Goal: Task Accomplishment & Management: Manage account settings

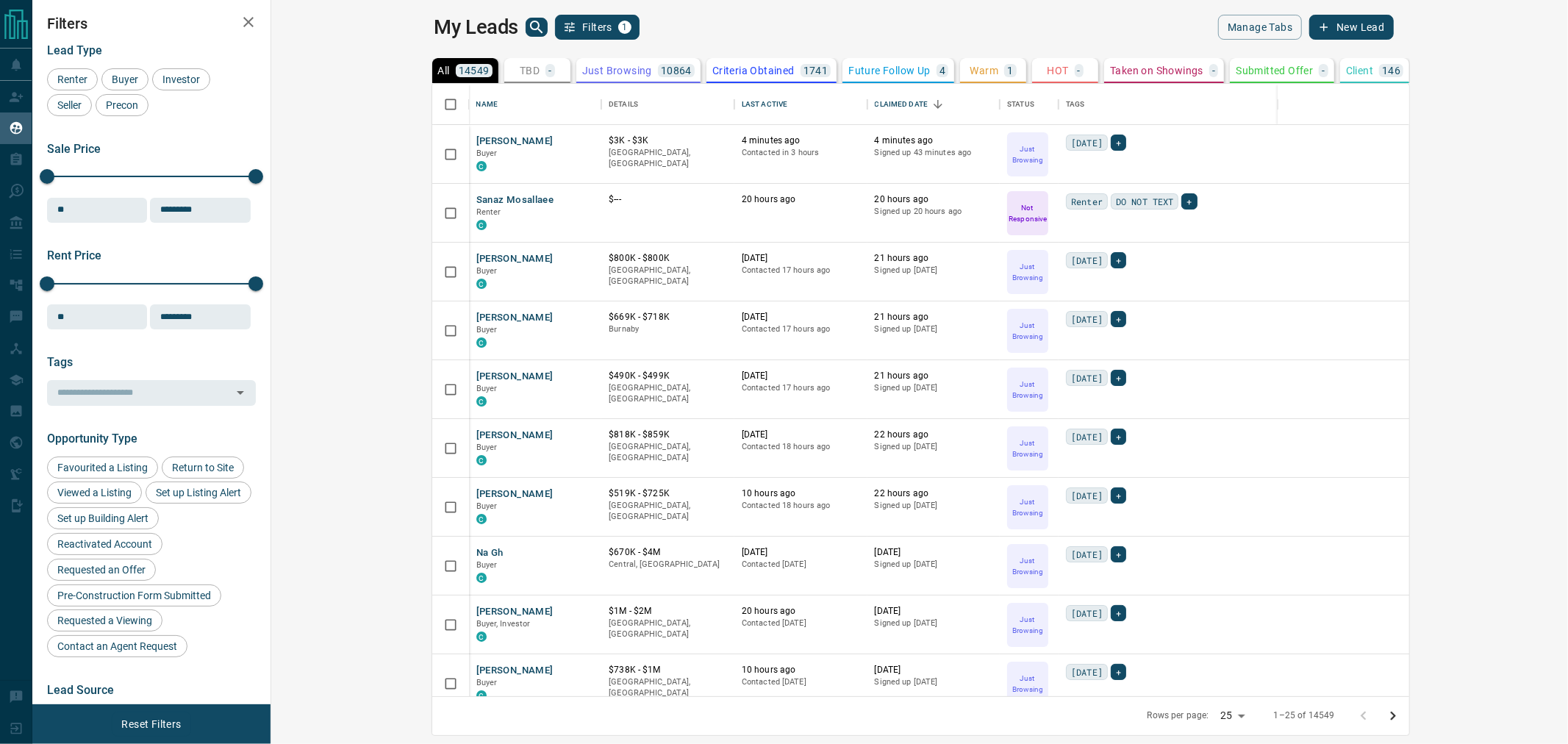
scroll to position [599, 1277]
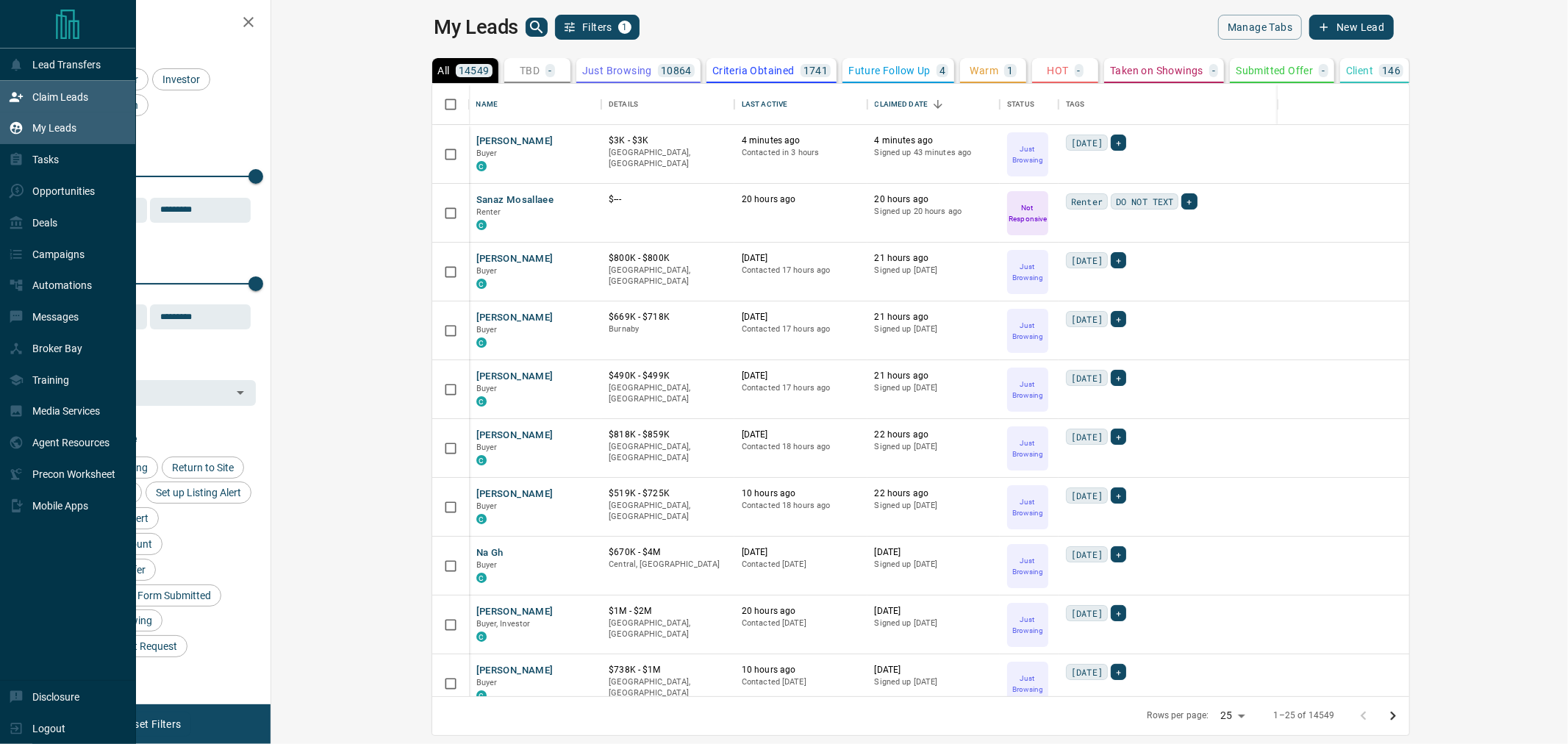
click at [56, 94] on p "Claim Leads" at bounding box center [60, 96] width 56 height 12
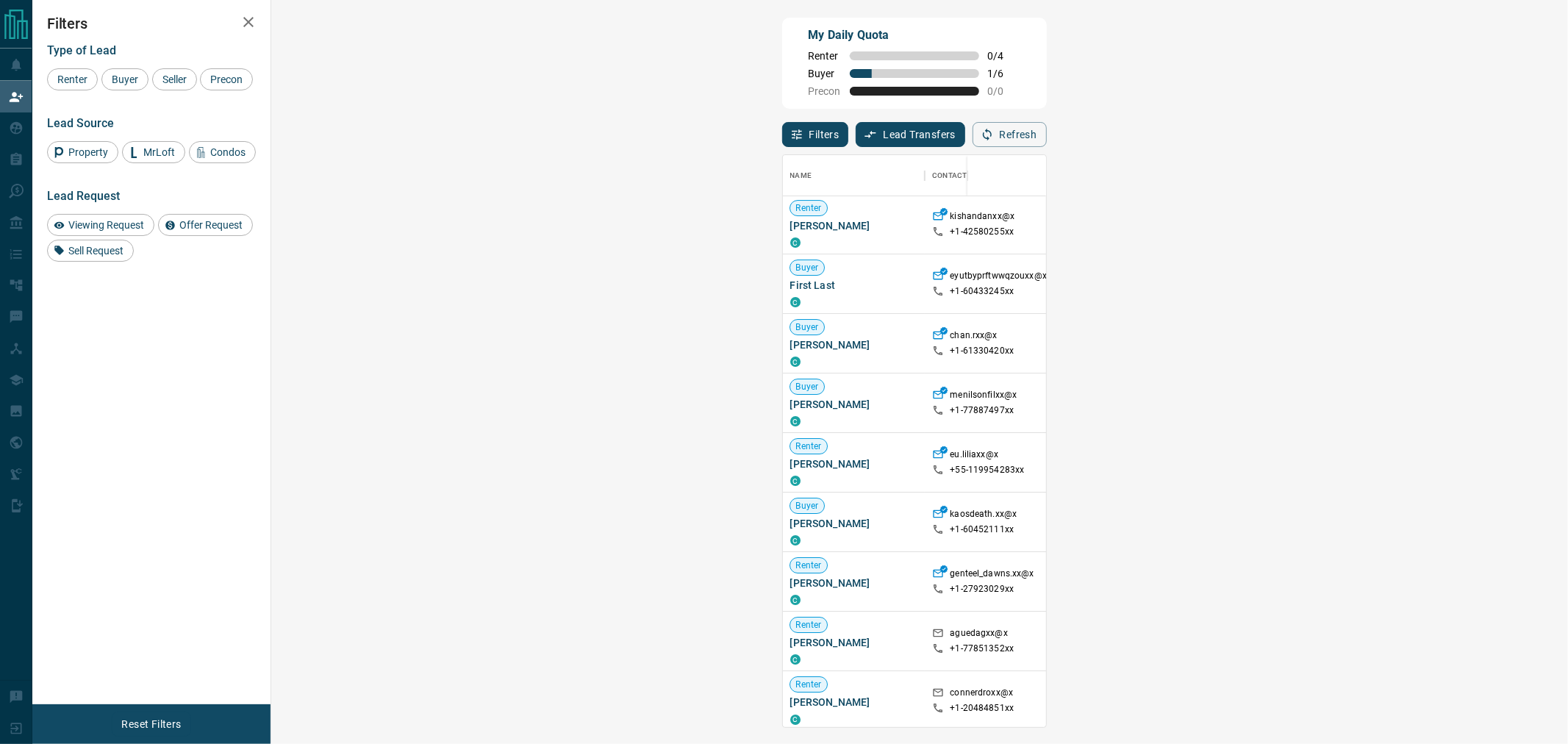
scroll to position [326, 0]
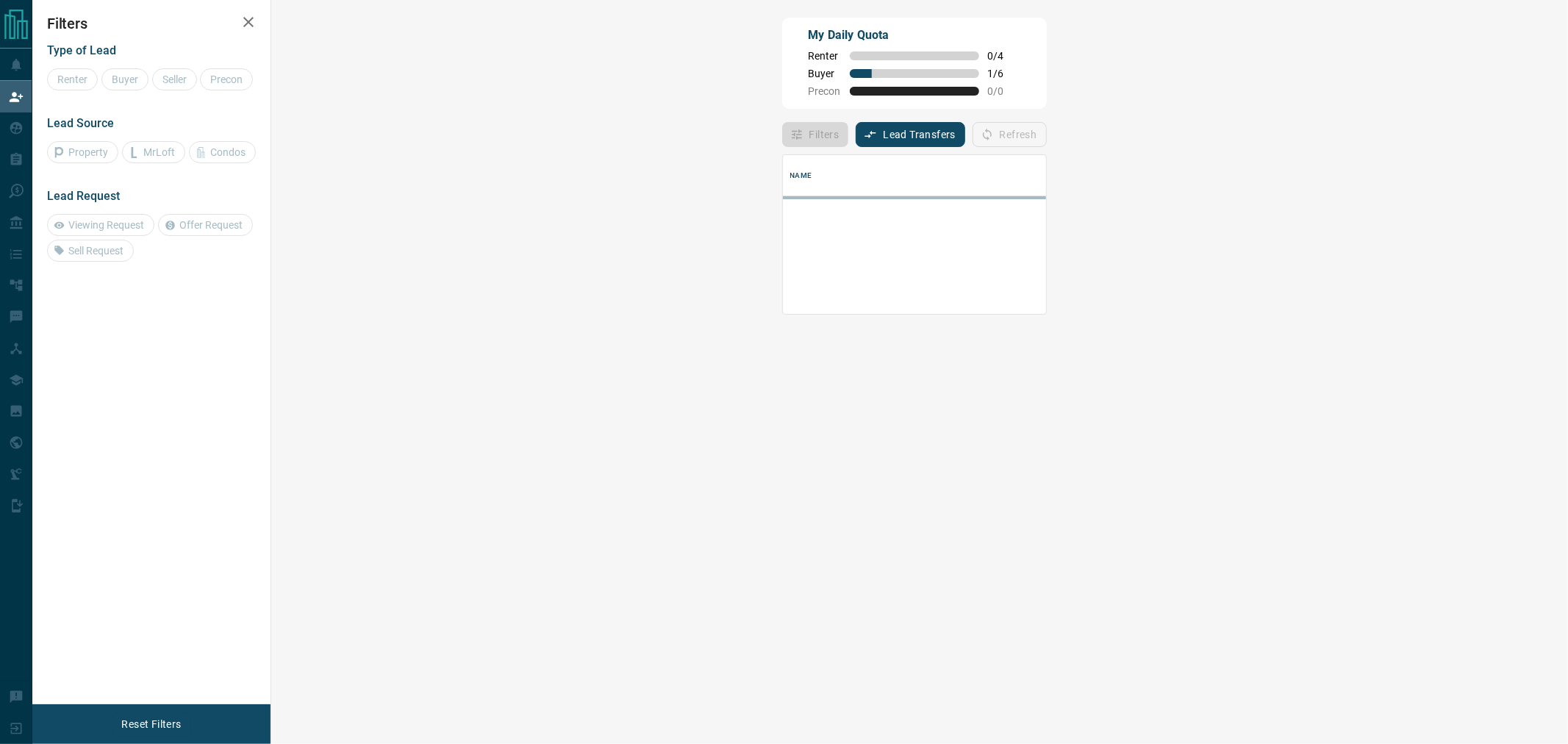
click at [1047, 381] on div "Name Details Last Active Claimed Date" at bounding box center [914, 437] width 264 height 581
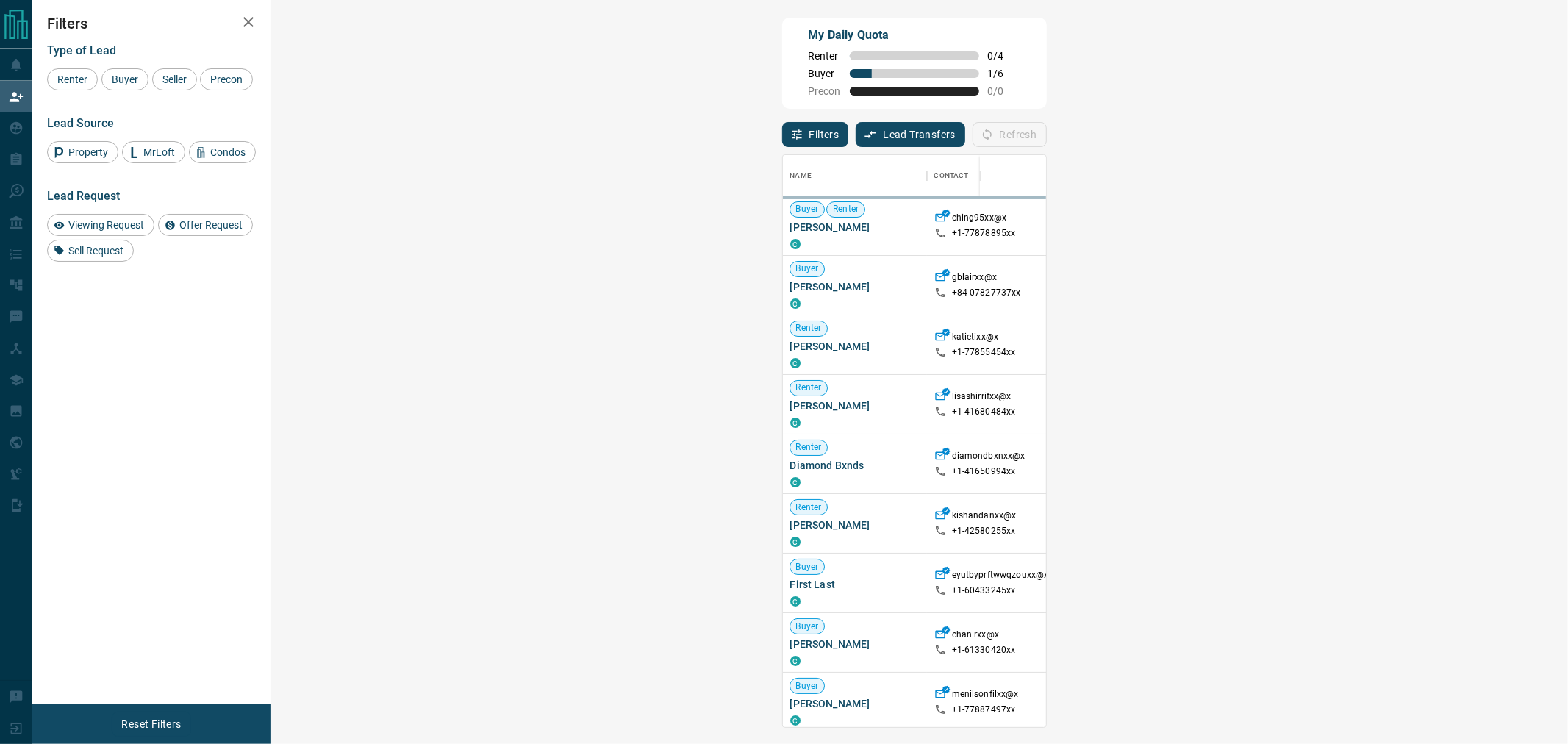
scroll to position [559, 1252]
click at [782, 103] on div "My Daily Quota Renter 0 / 4 Buyer 1 / 6 Precon 0 / 0" at bounding box center [914, 62] width 264 height 91
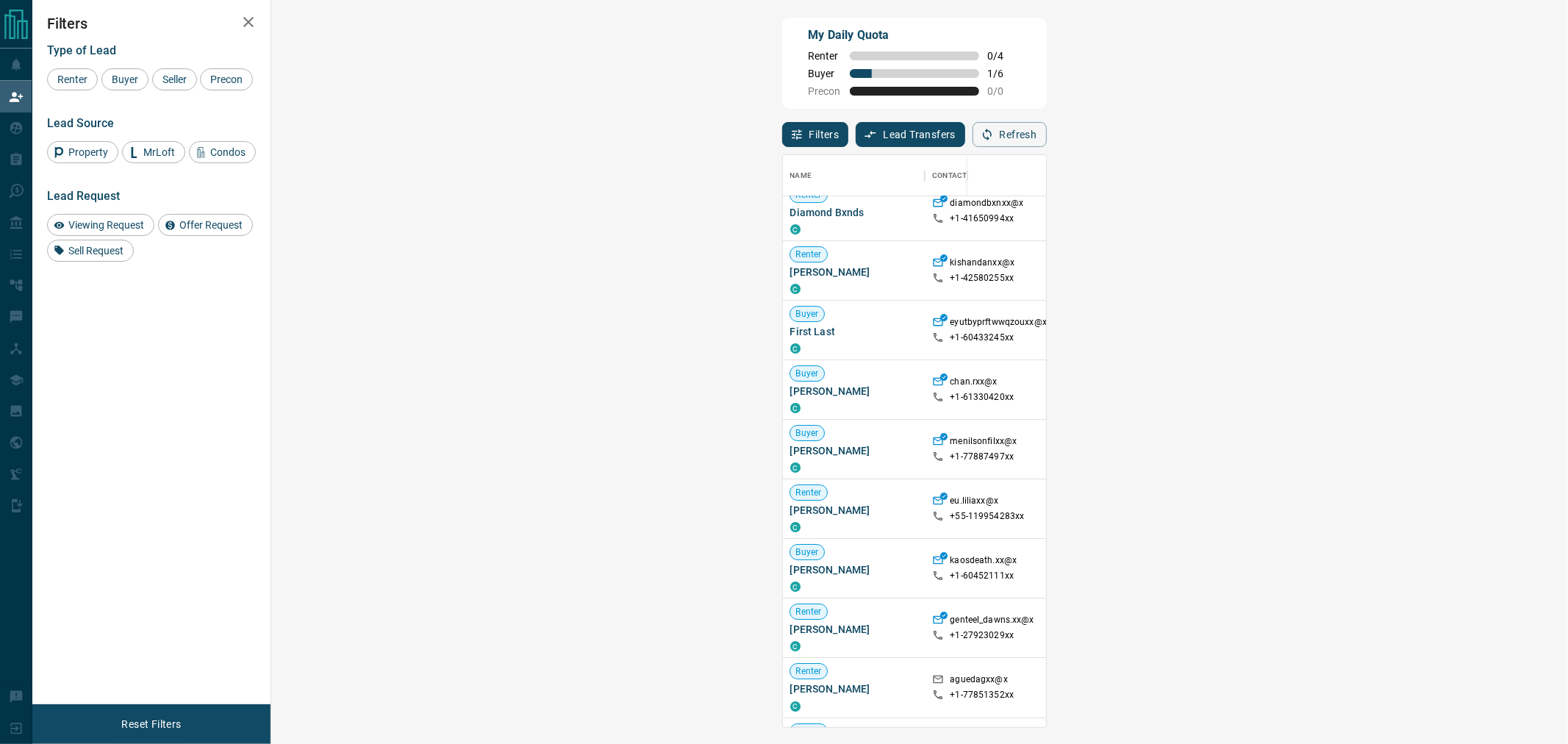
scroll to position [326, 0]
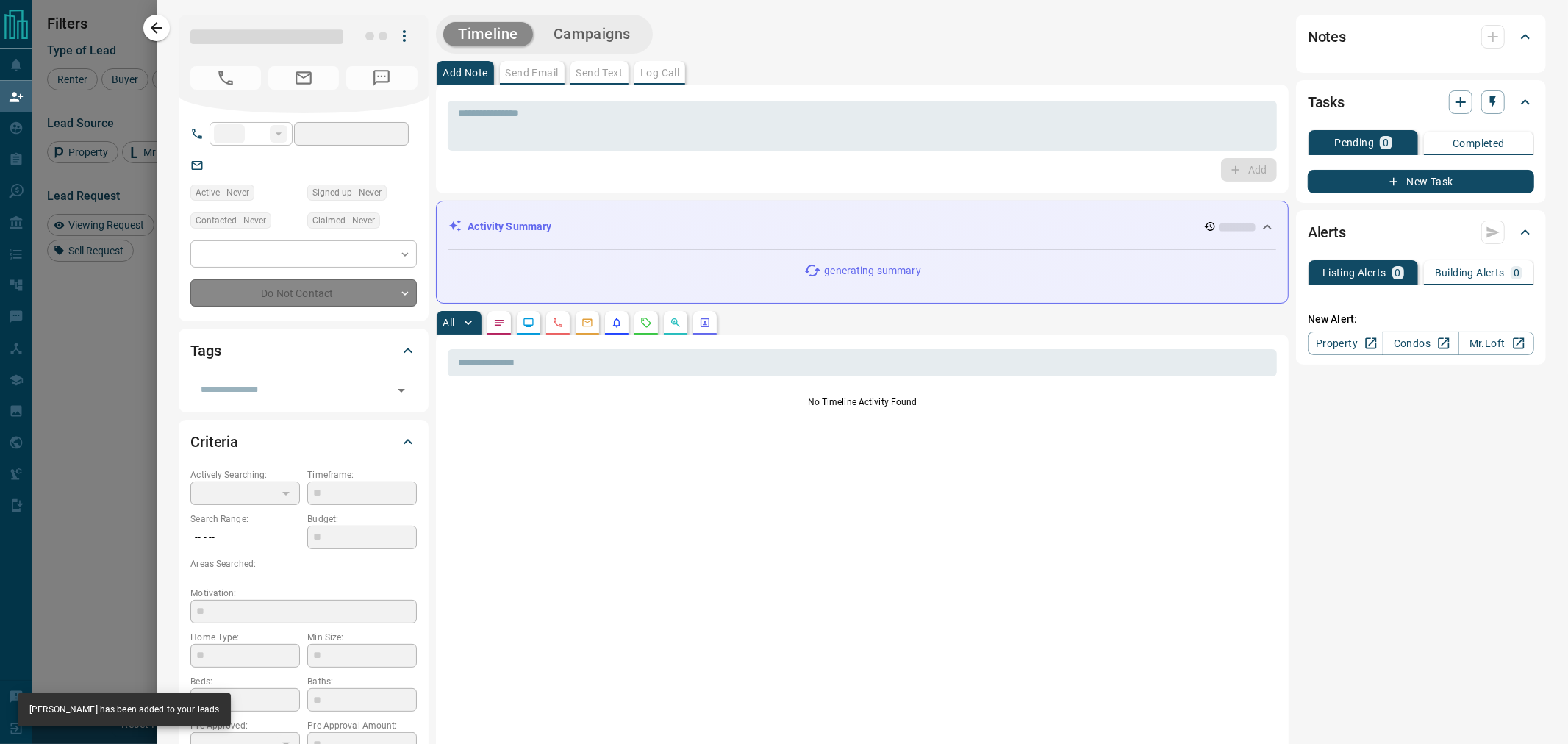
type input "**"
type input "**********"
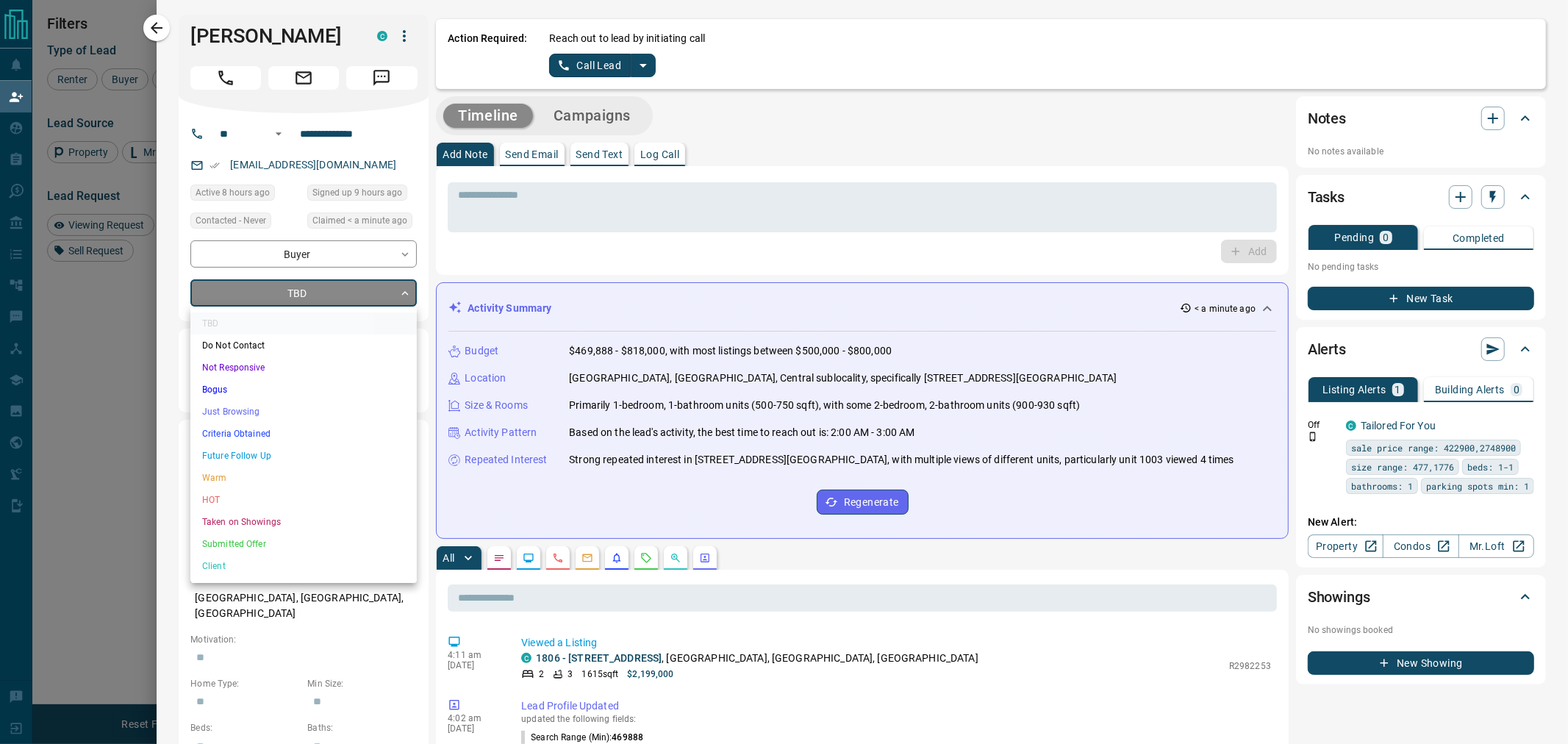
click at [326, 297] on body "Lead Transfers Claim Leads My Leads Tasks Opportunities Deals Campaigns Automat…" at bounding box center [784, 312] width 1568 height 626
click at [249, 408] on li "Just Browsing" at bounding box center [303, 411] width 227 height 22
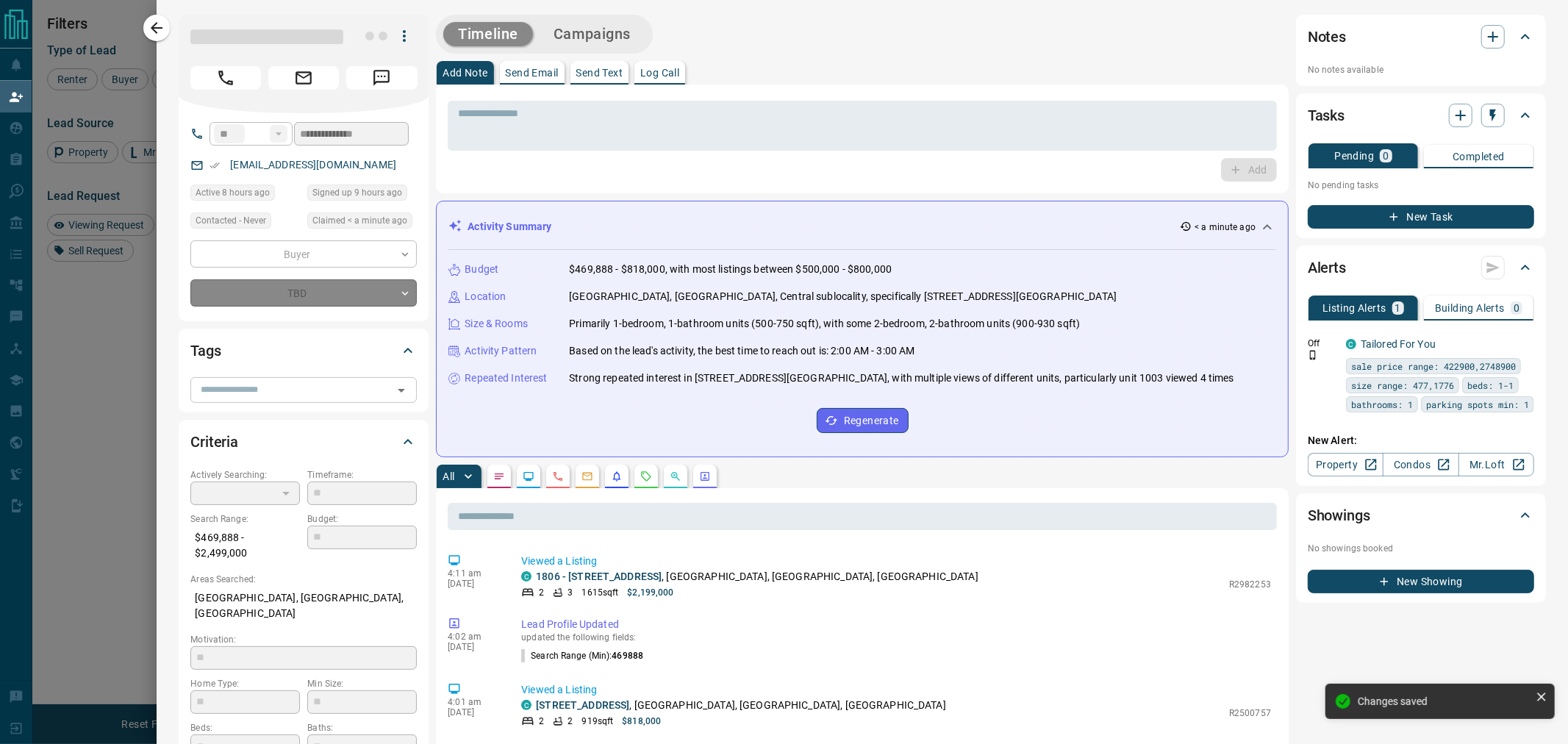
type input "*"
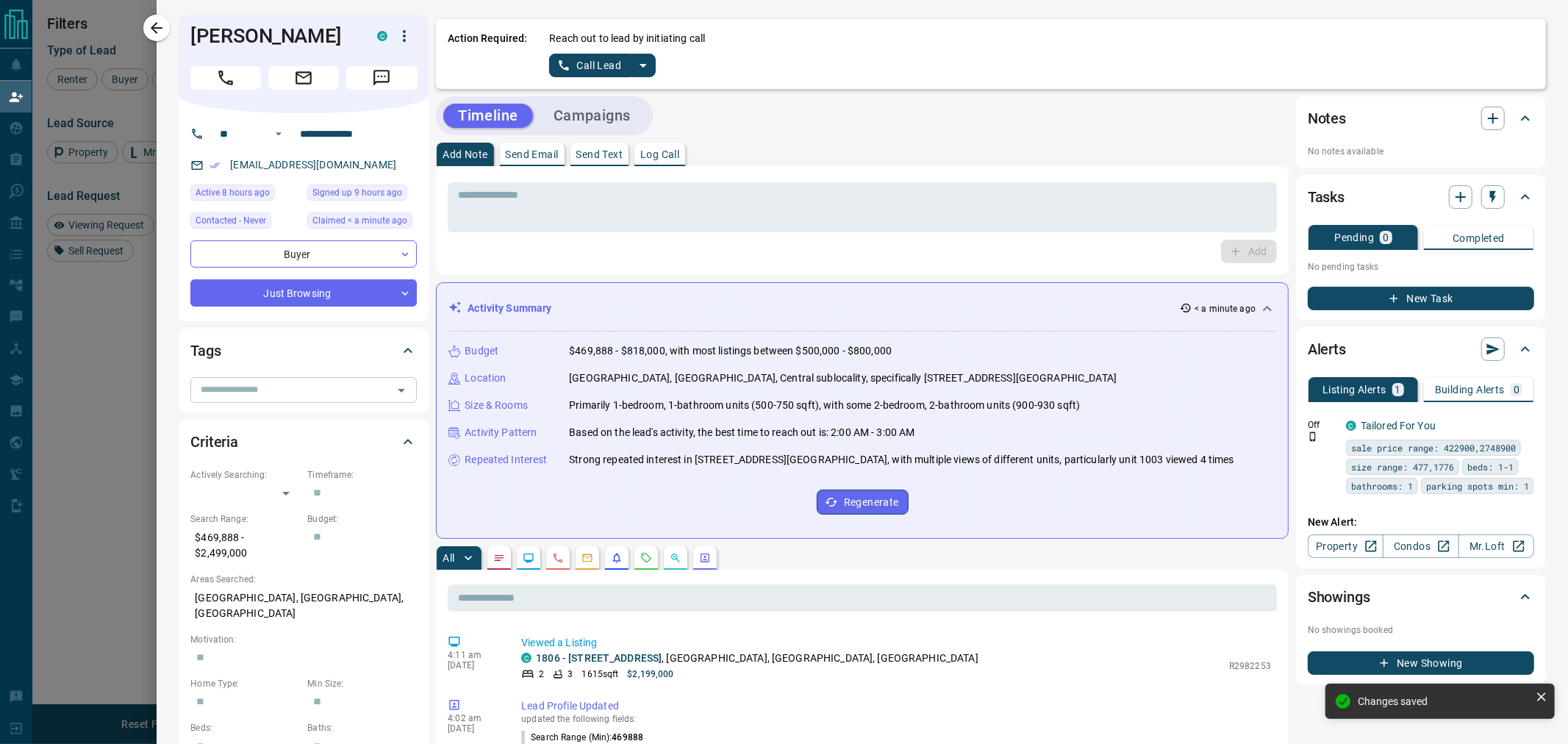
click at [270, 400] on div "​" at bounding box center [303, 389] width 227 height 25
type input "*****"
click at [260, 421] on div "[DATE]" at bounding box center [303, 424] width 203 height 22
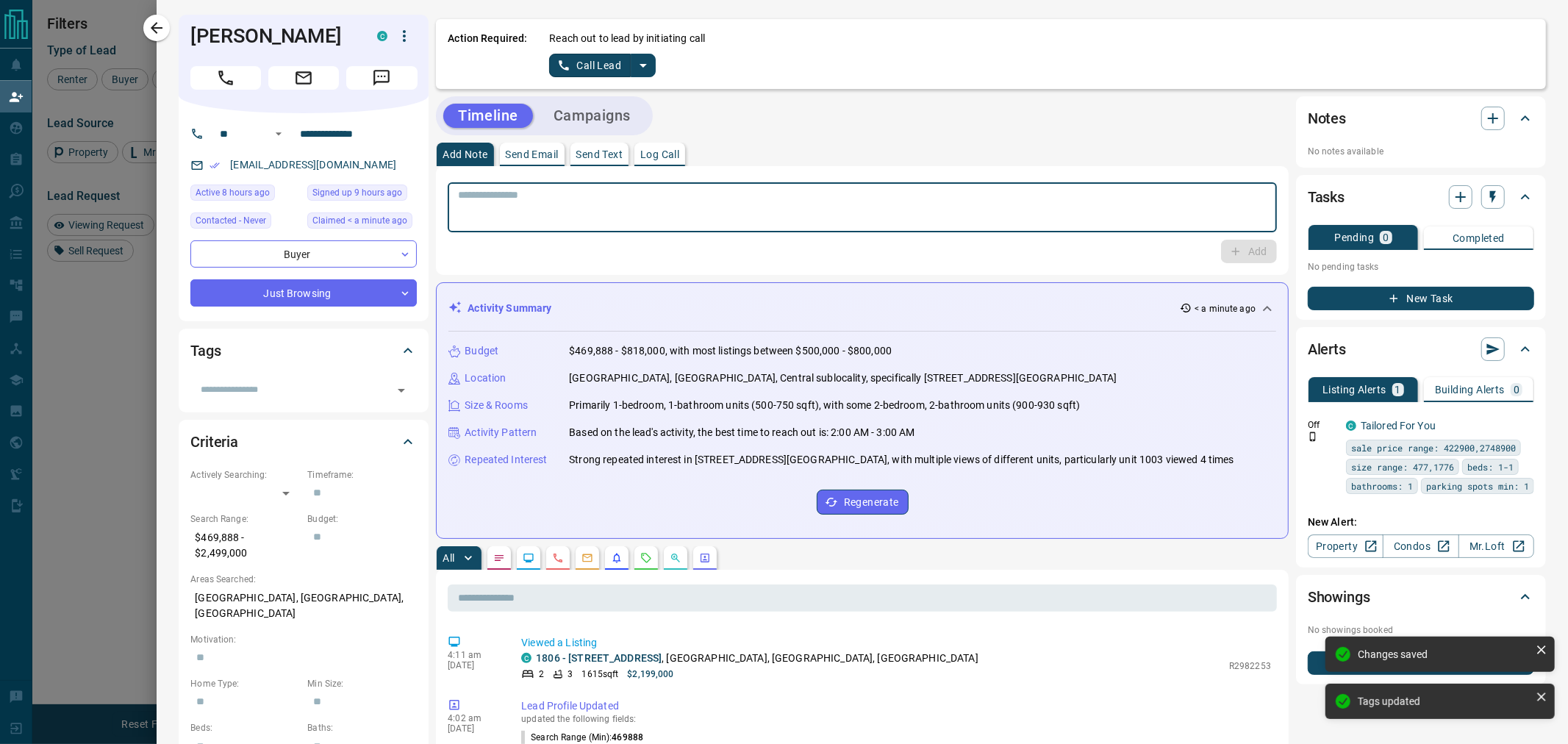
click at [651, 209] on textarea at bounding box center [862, 208] width 809 height 38
click at [750, 218] on textarea at bounding box center [862, 208] width 809 height 38
paste textarea "**********"
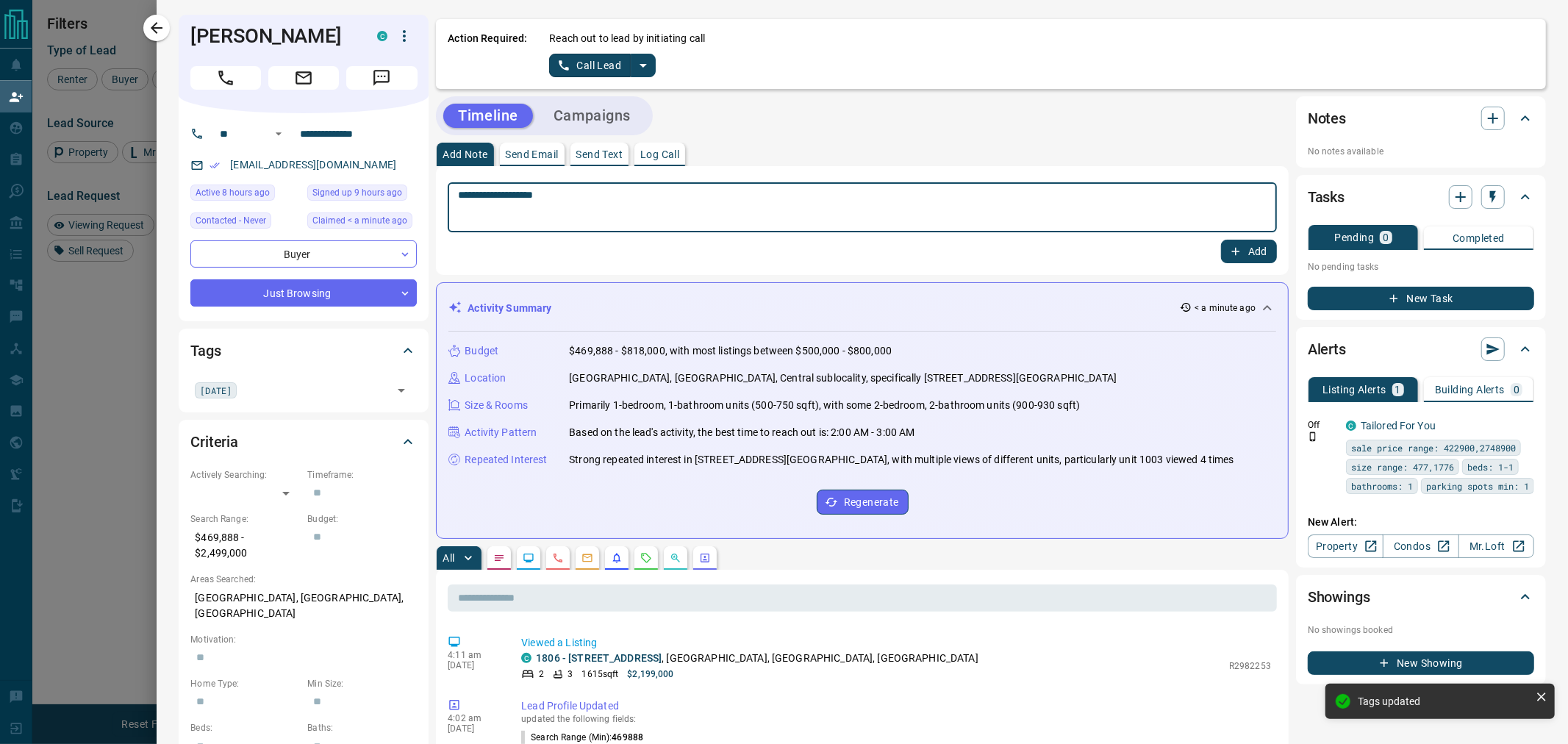
drag, startPoint x: 558, startPoint y: 205, endPoint x: 434, endPoint y: 188, distance: 125.2
click at [854, 220] on textarea "**********" at bounding box center [856, 208] width 796 height 38
type textarea "**********"
click at [1240, 257] on button "Add" at bounding box center [1249, 252] width 56 height 24
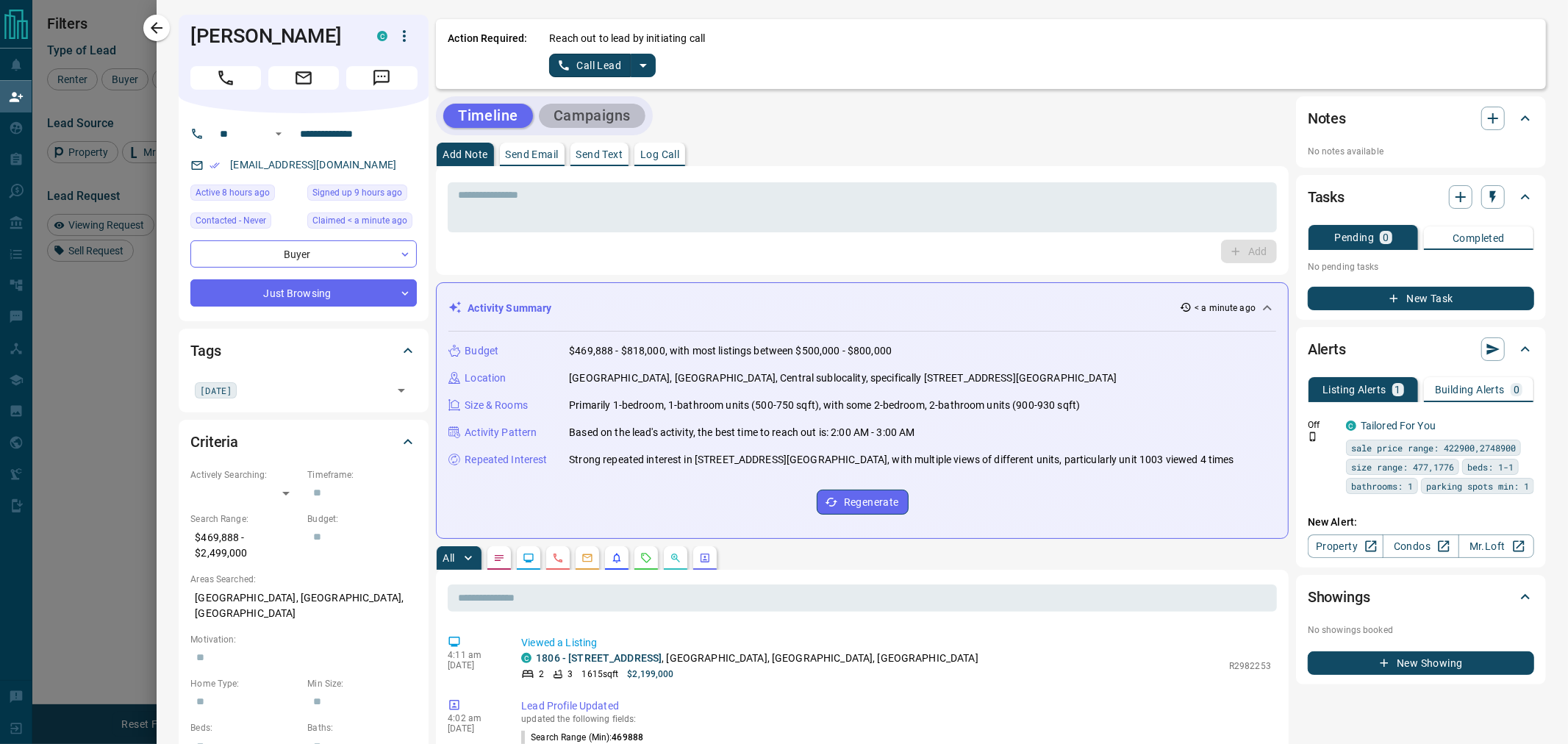
click at [610, 107] on button "Campaigns" at bounding box center [592, 116] width 106 height 24
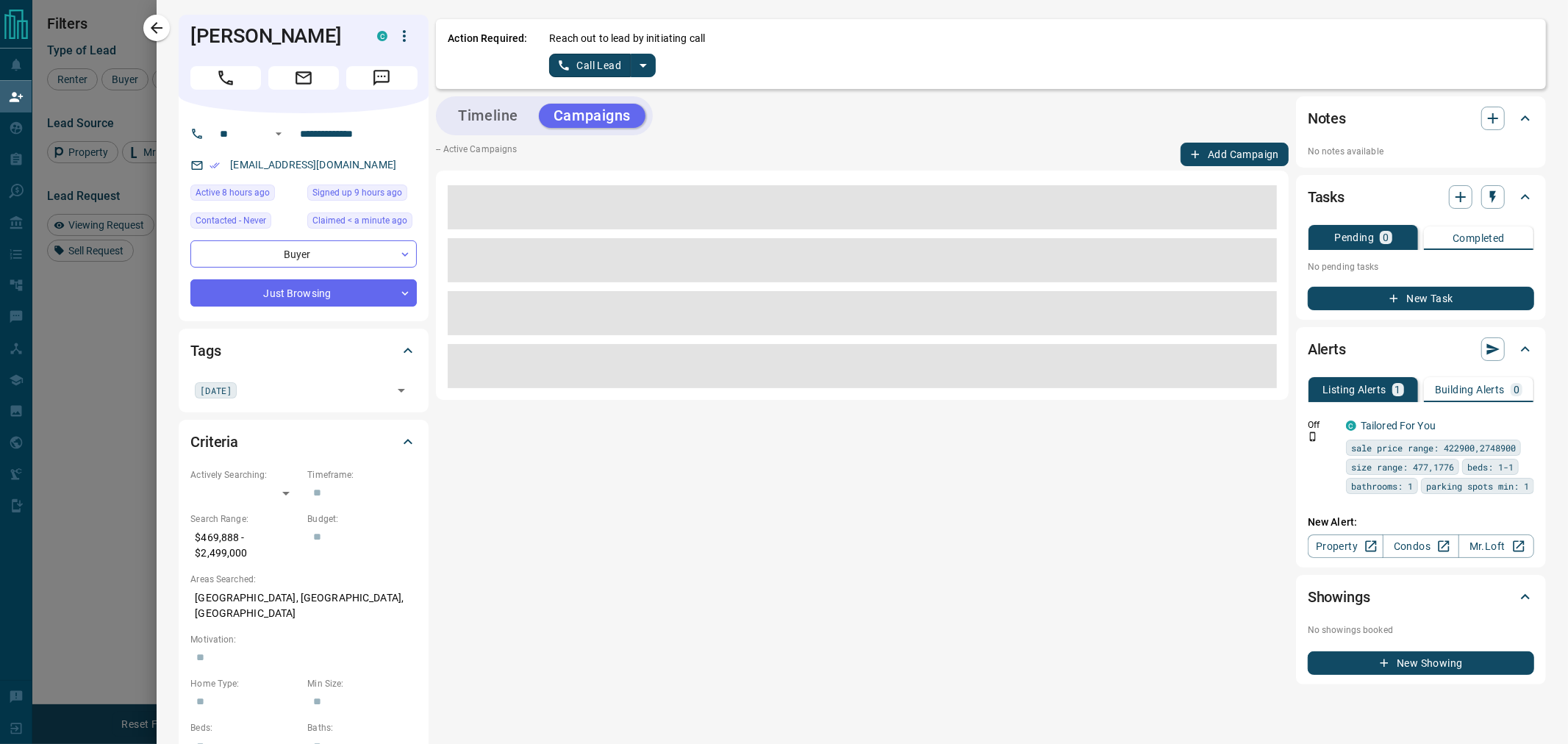
click at [498, 121] on button "Timeline" at bounding box center [488, 116] width 90 height 24
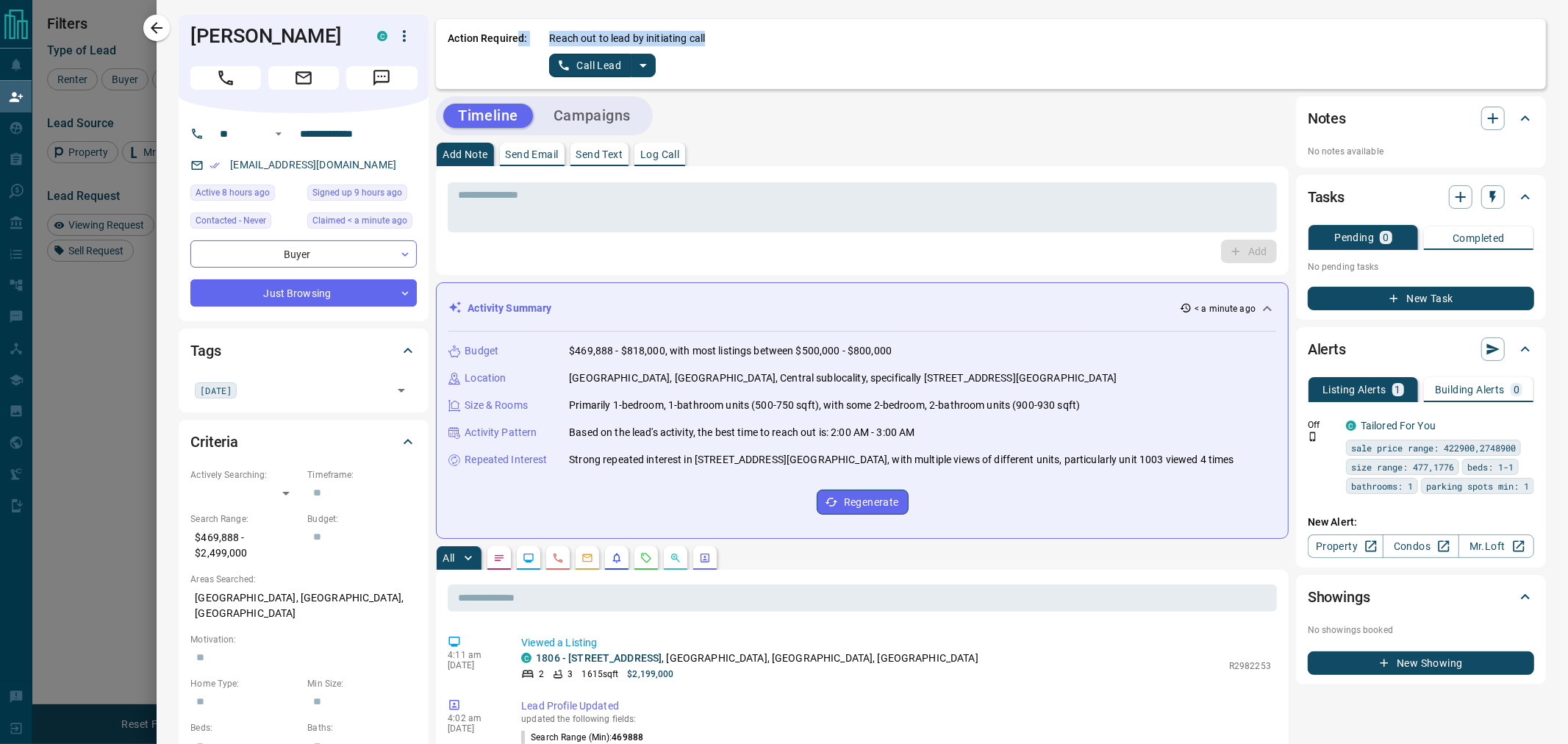
drag, startPoint x: 517, startPoint y: 34, endPoint x: 715, endPoint y: 34, distance: 198.0
click at [715, 34] on div "Action Required: Reach out to lead by initiating call Call Lead" at bounding box center [991, 54] width 1110 height 70
click at [644, 64] on icon "split button" at bounding box center [643, 65] width 17 height 17
click at [605, 113] on li "Log Manual Call" at bounding box center [602, 116] width 90 height 22
click at [612, 68] on button "Log Manual Call" at bounding box center [598, 65] width 97 height 24
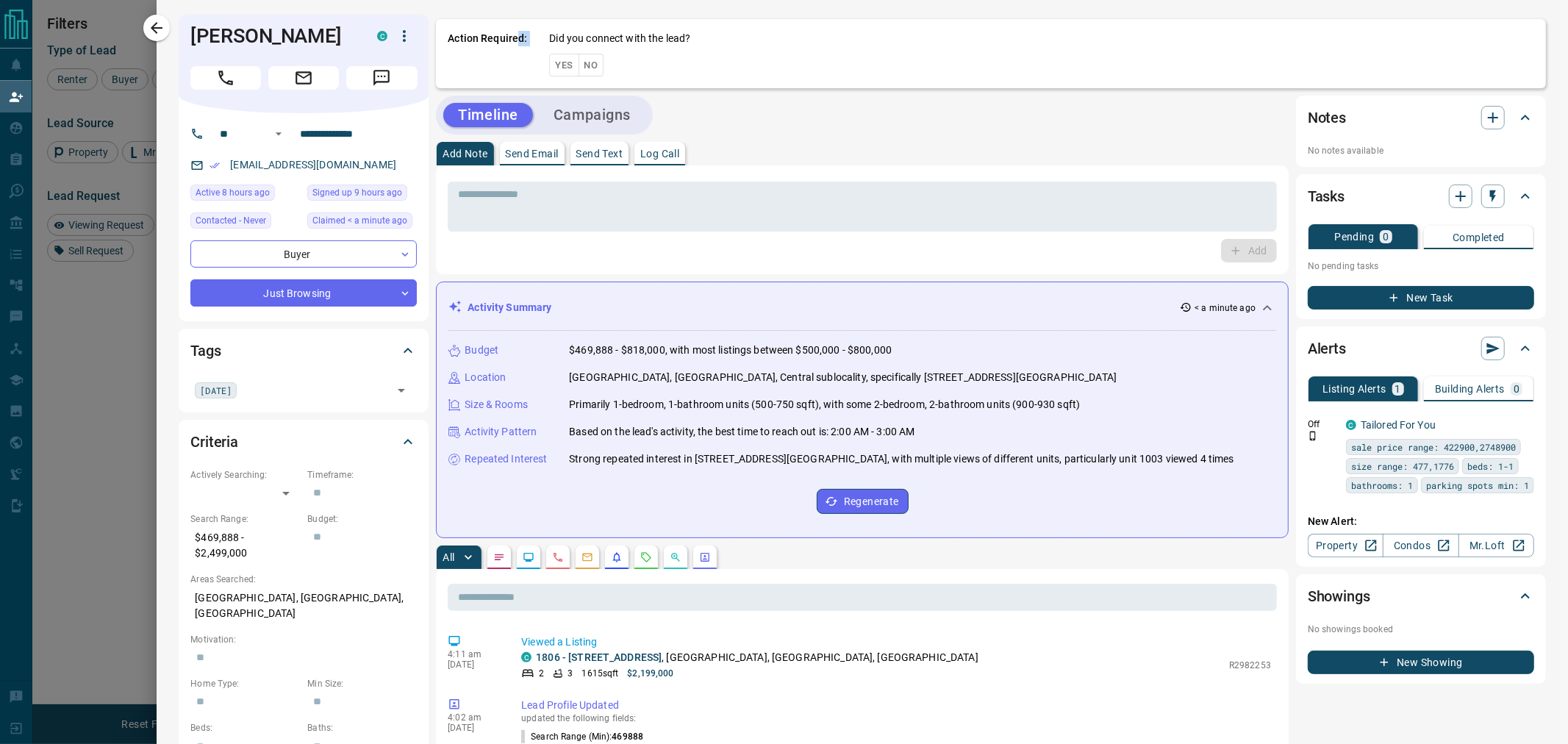
click at [583, 63] on button "No" at bounding box center [591, 64] width 26 height 23
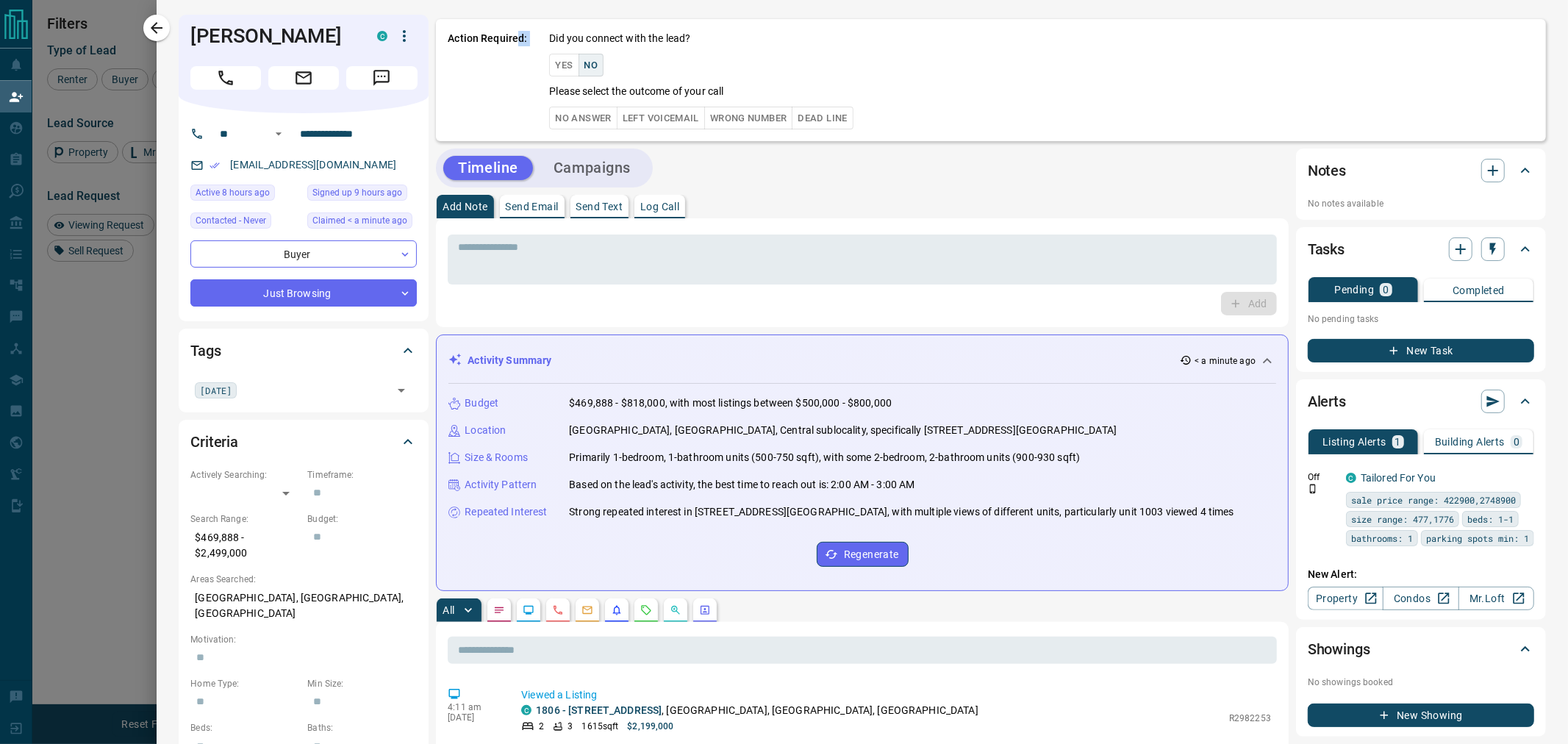
click at [590, 118] on button "No Answer" at bounding box center [583, 118] width 68 height 23
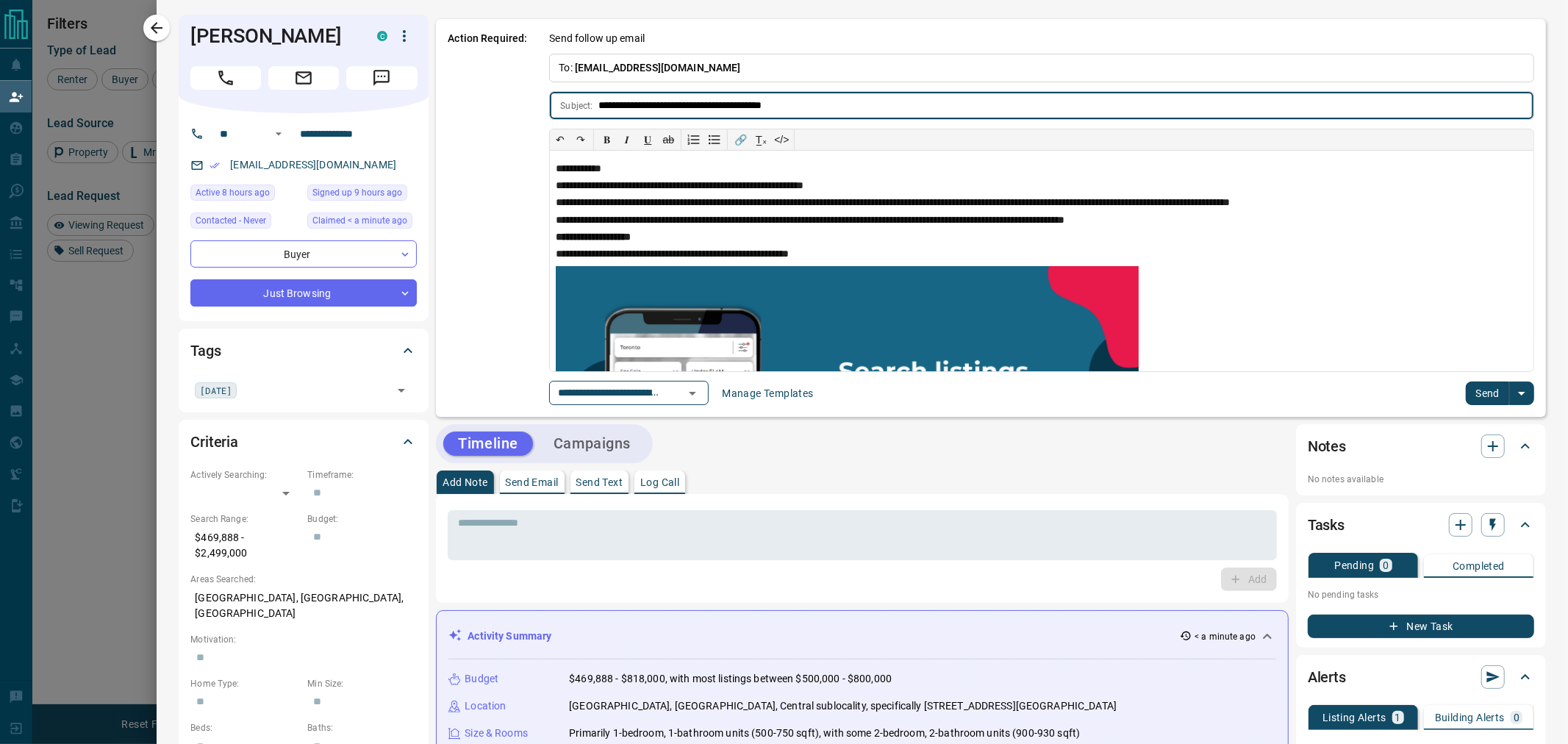
type input "**********"
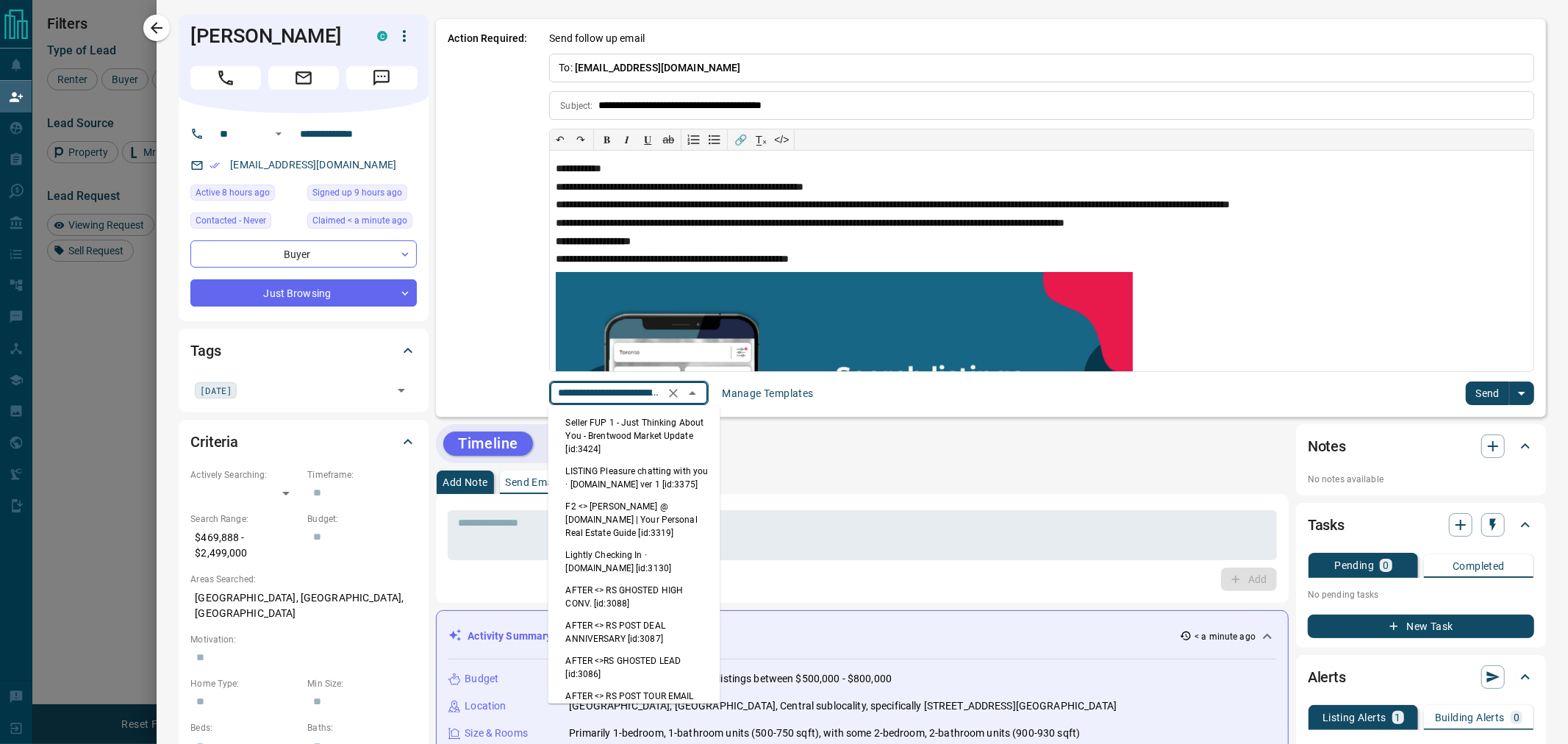
scroll to position [1374, 0]
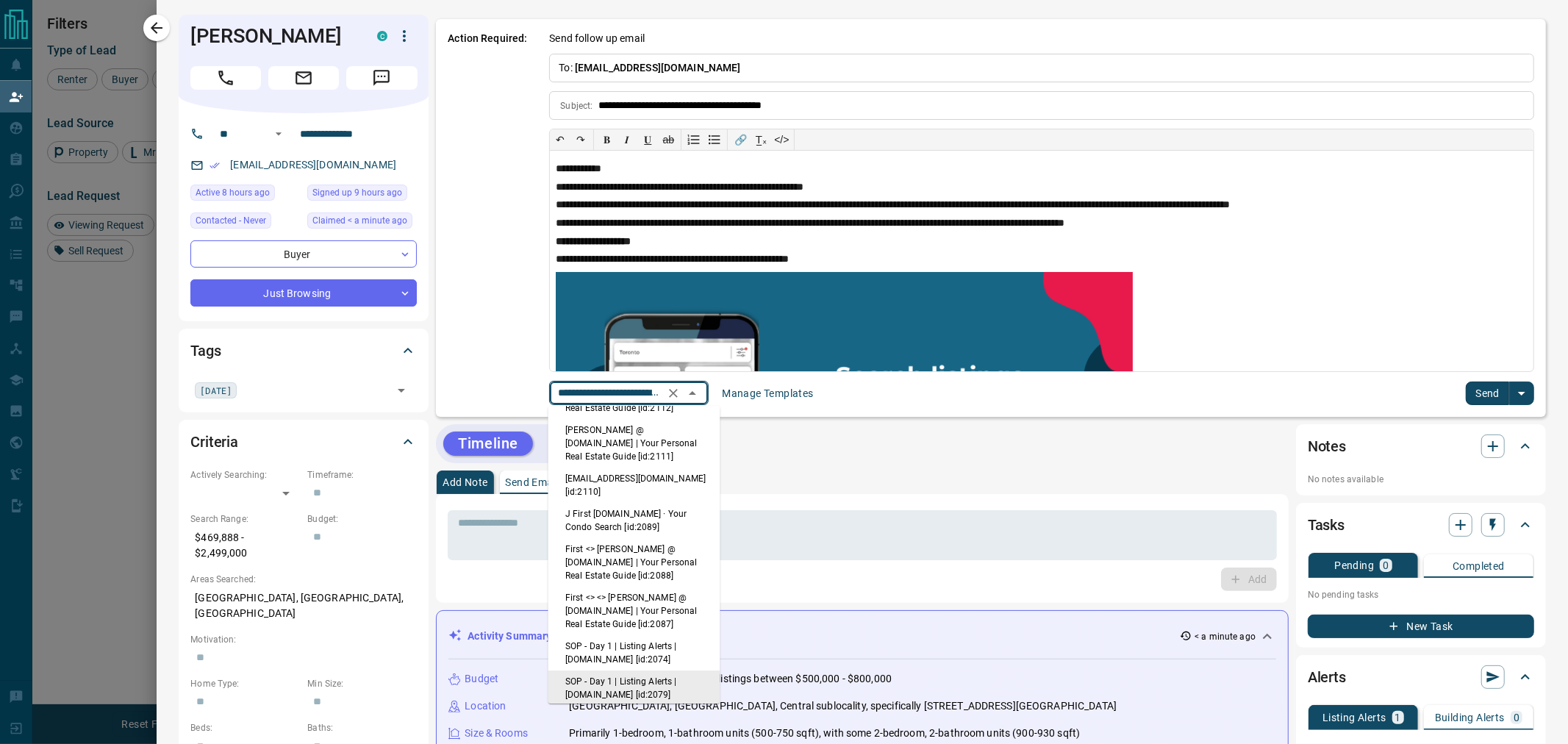
click at [615, 402] on input "**********" at bounding box center [608, 393] width 112 height 18
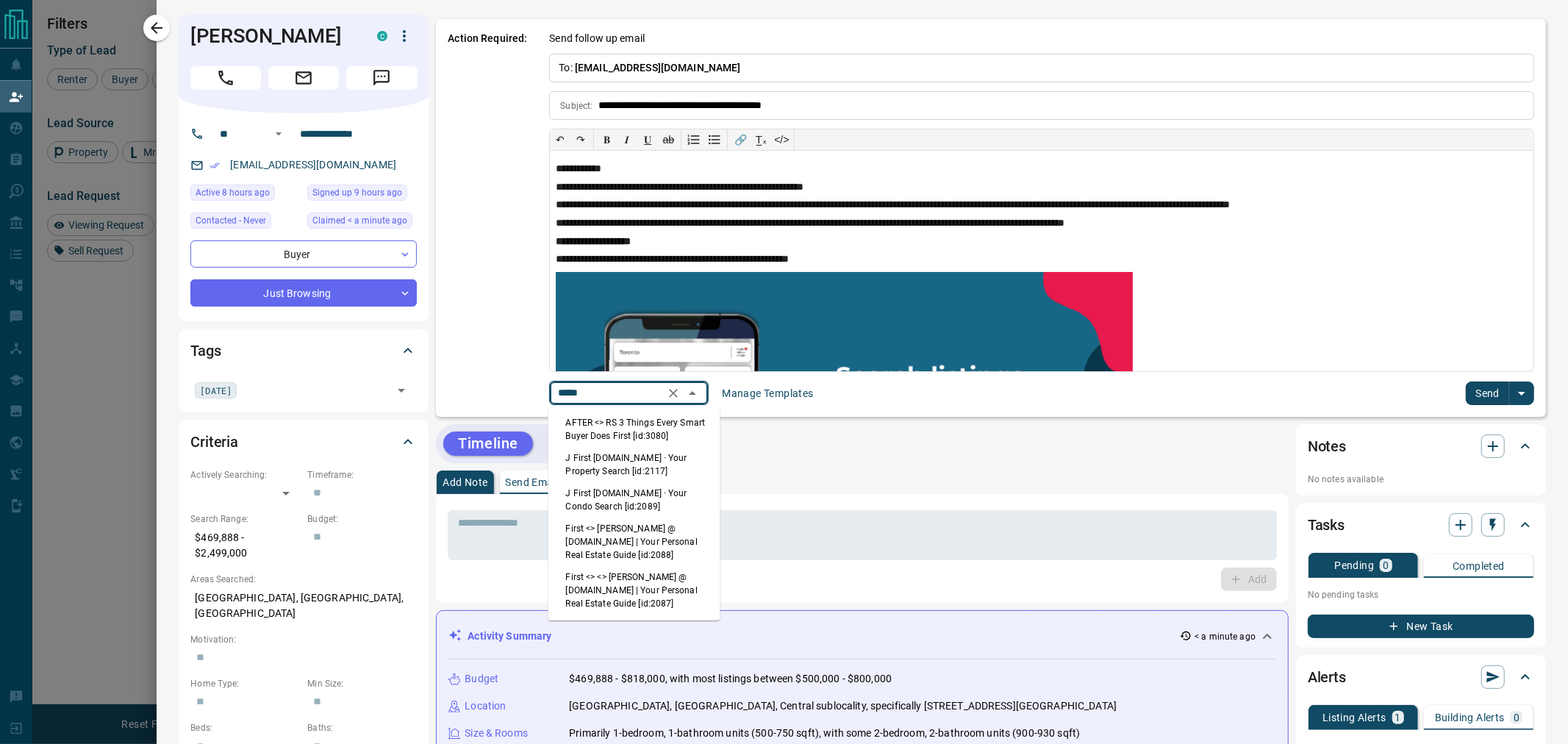
click at [635, 586] on li "First <> <> [PERSON_NAME] @ [DOMAIN_NAME] | Your Personal Real Estate Guide [id…" at bounding box center [633, 590] width 172 height 49
type input "*****"
type input "**********"
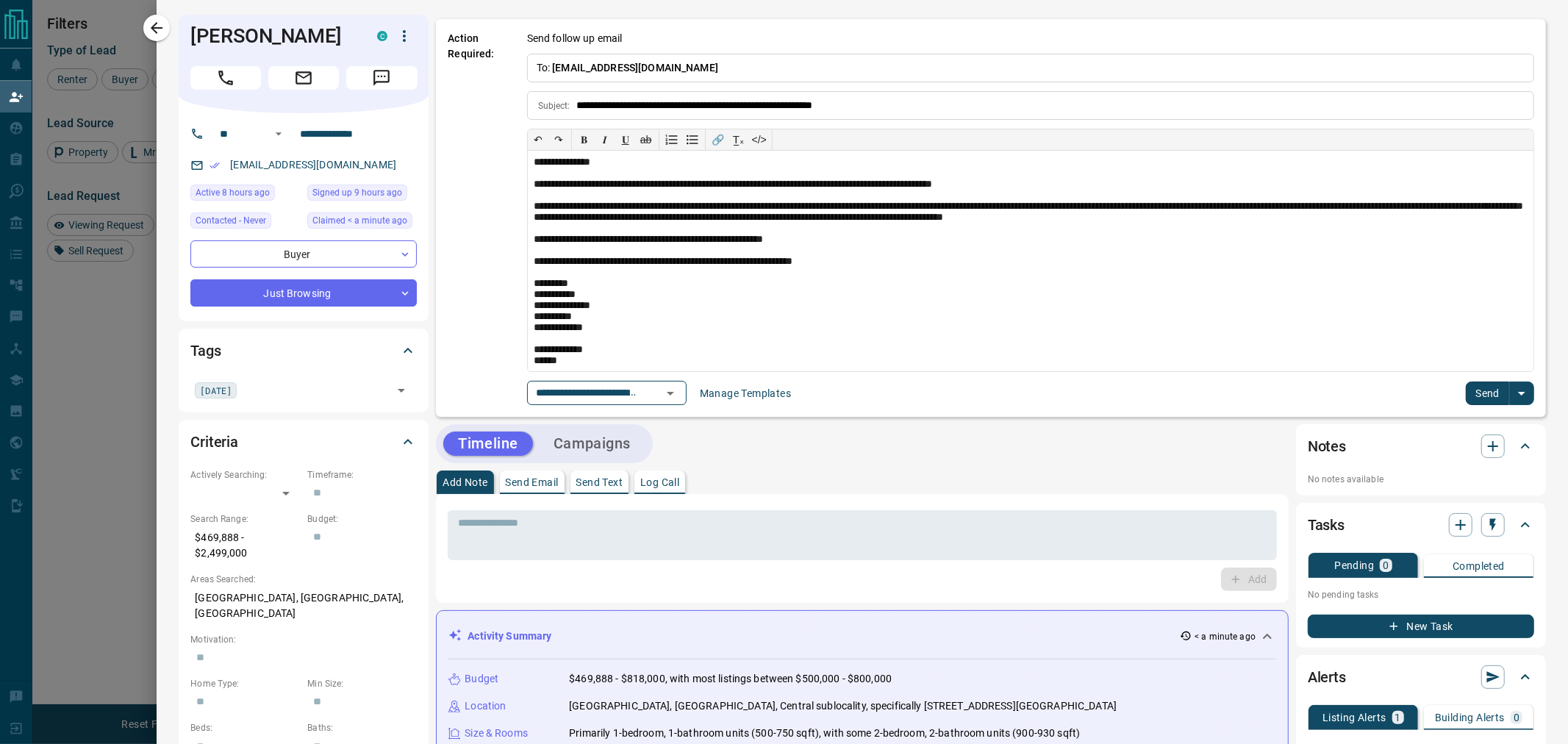
click at [1465, 392] on button "Send" at bounding box center [1486, 394] width 43 height 24
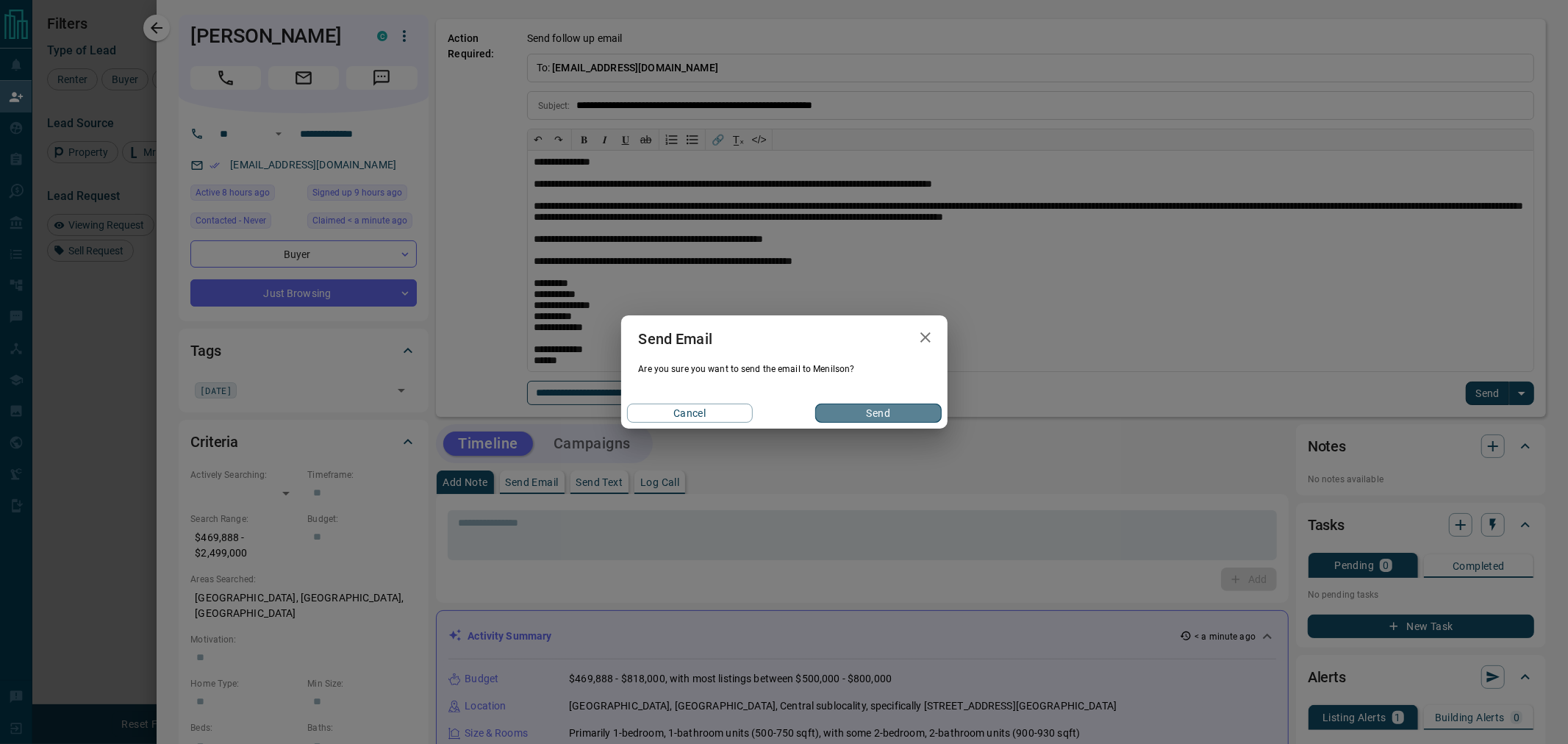
click at [902, 410] on button "Send" at bounding box center [878, 413] width 126 height 19
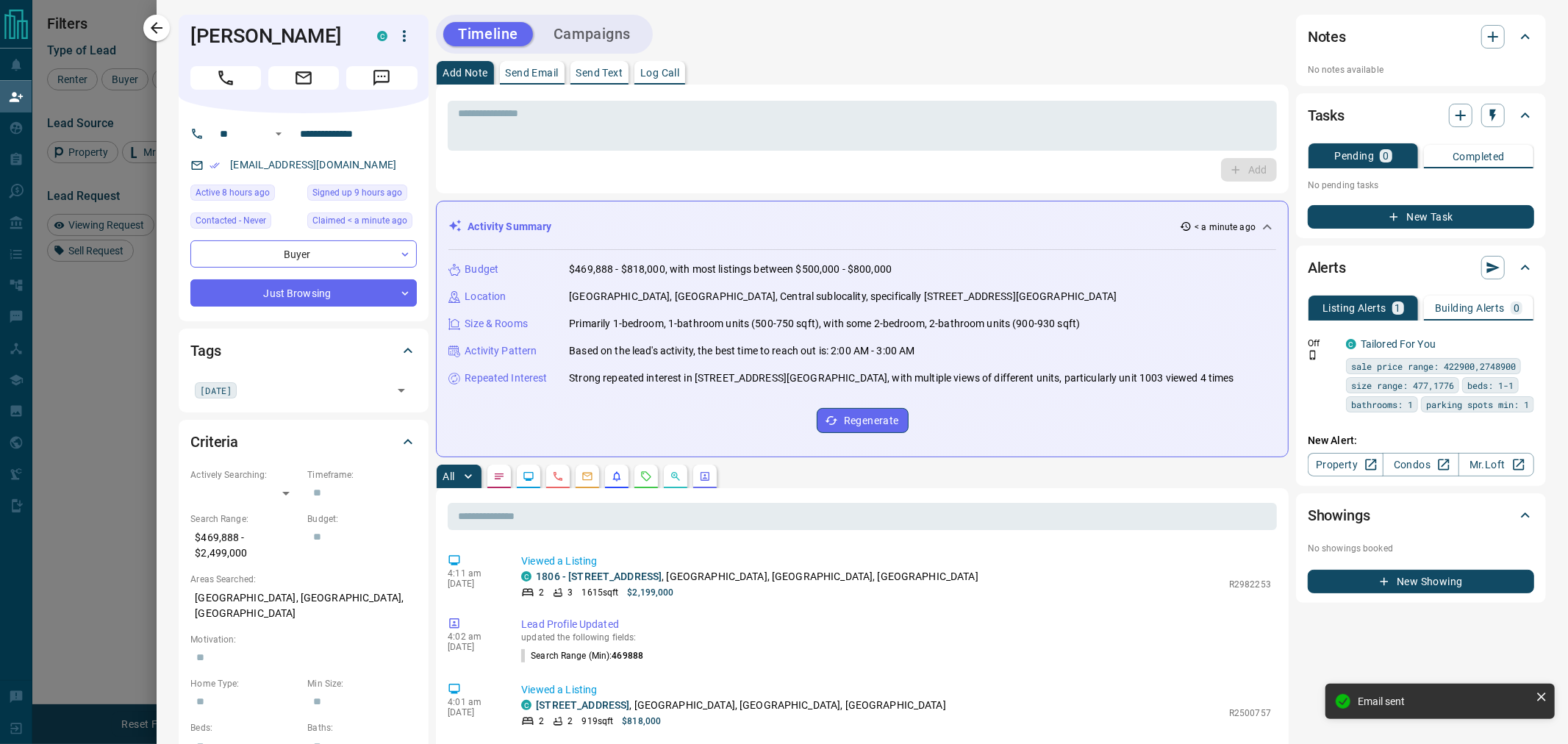
click at [608, 44] on button "Campaigns" at bounding box center [592, 34] width 106 height 24
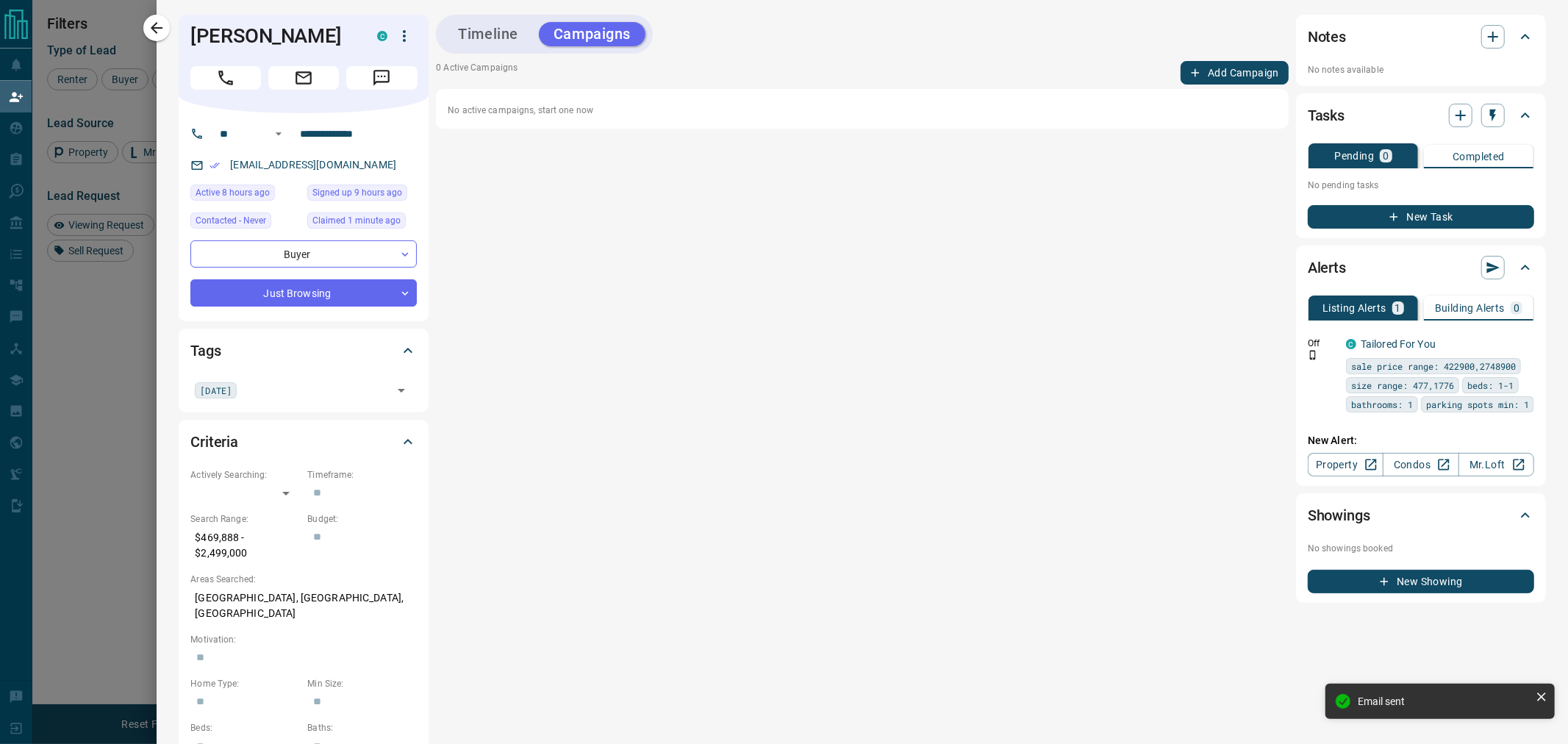
click at [1189, 68] on icon "button" at bounding box center [1195, 73] width 13 height 13
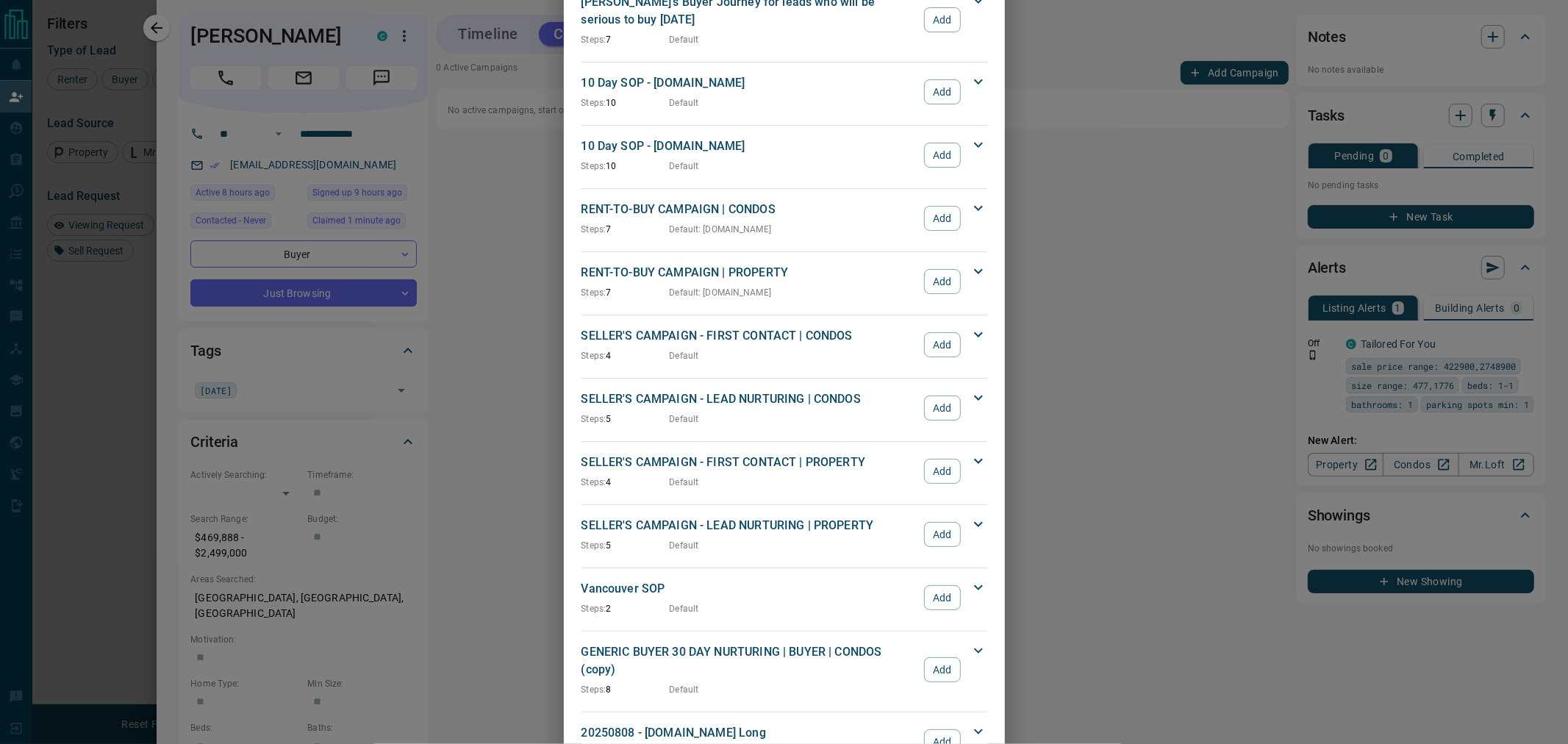
scroll to position [1223, 0]
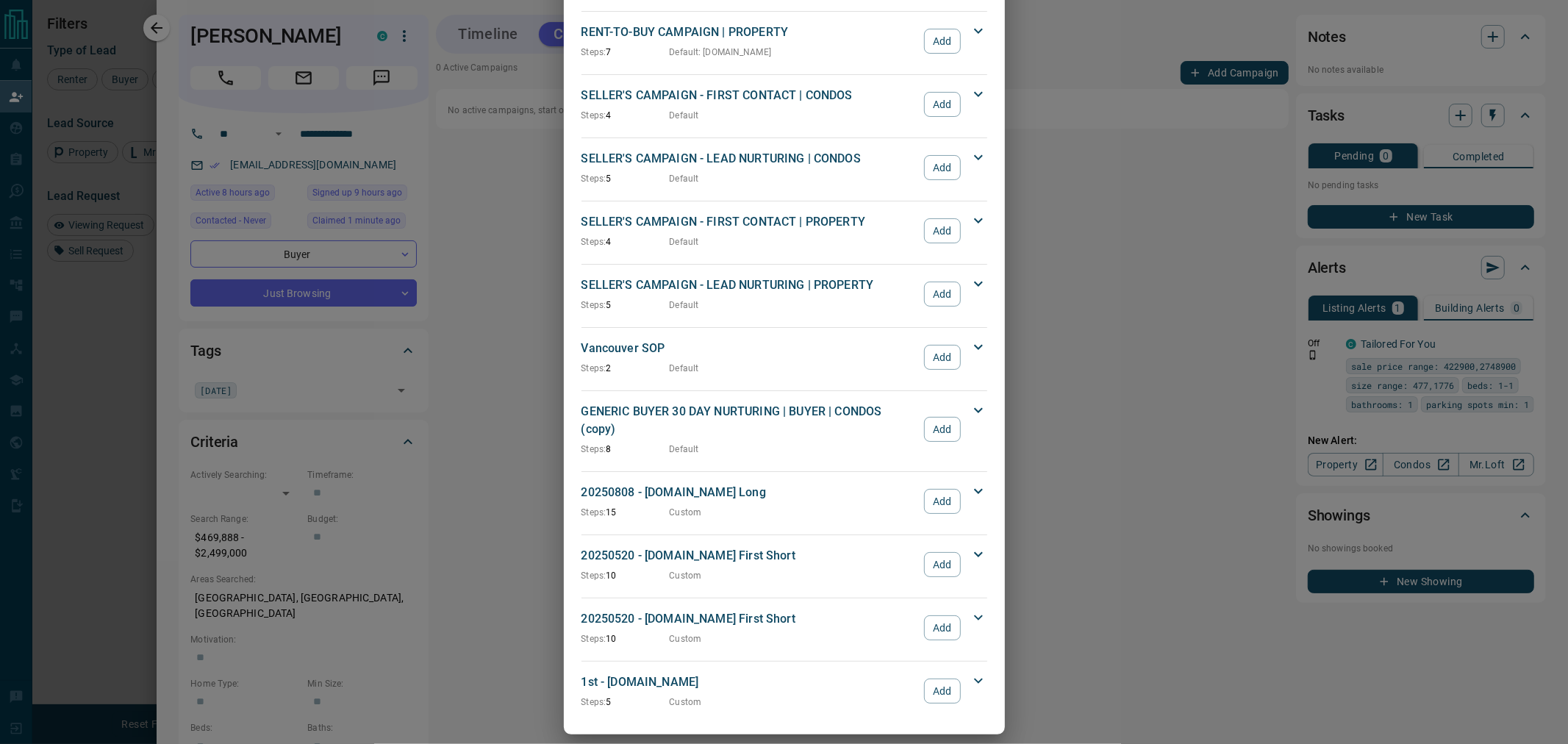
drag, startPoint x: 946, startPoint y: 618, endPoint x: 970, endPoint y: 517, distance: 103.8
click at [946, 618] on button "Add" at bounding box center [941, 627] width 36 height 25
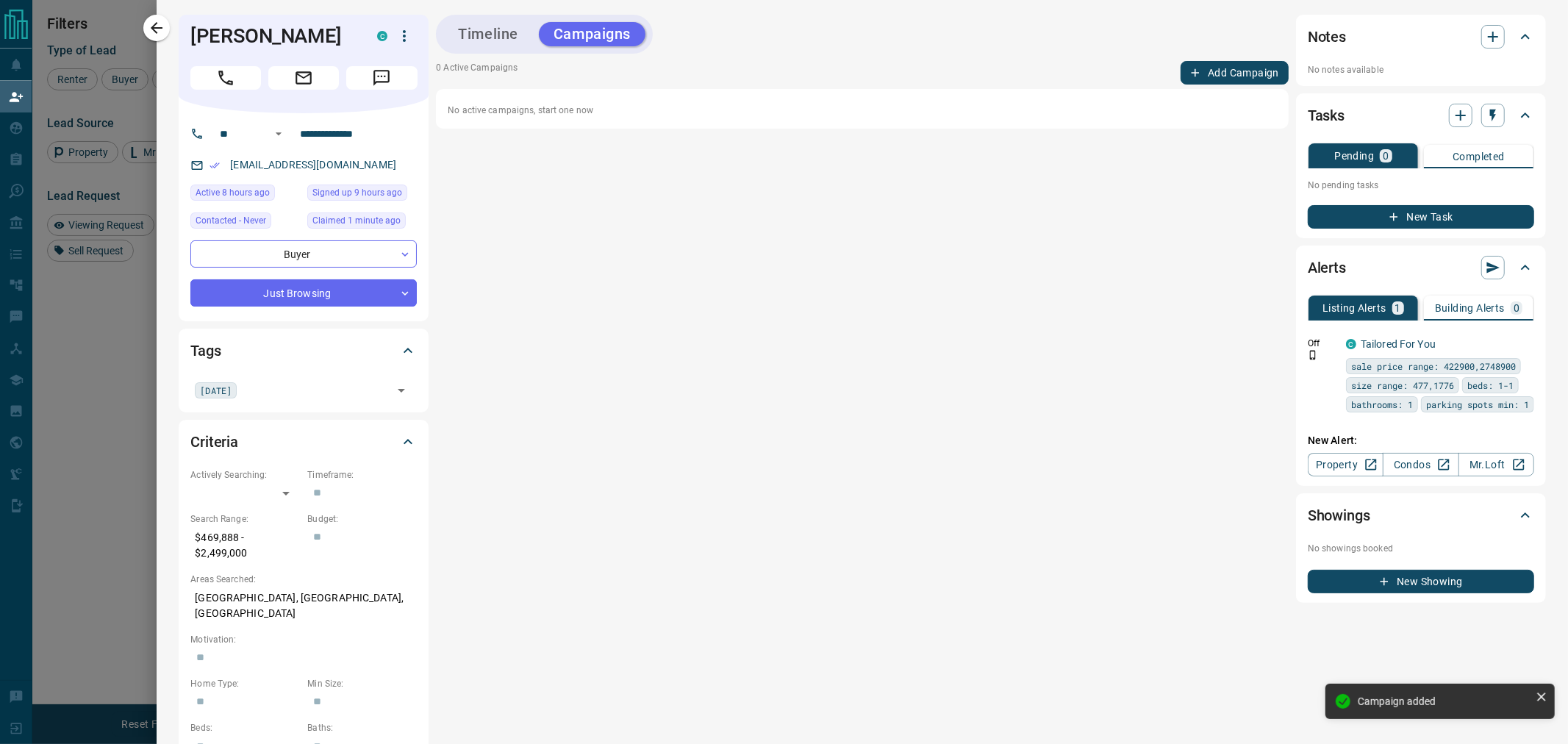
scroll to position [559, 1252]
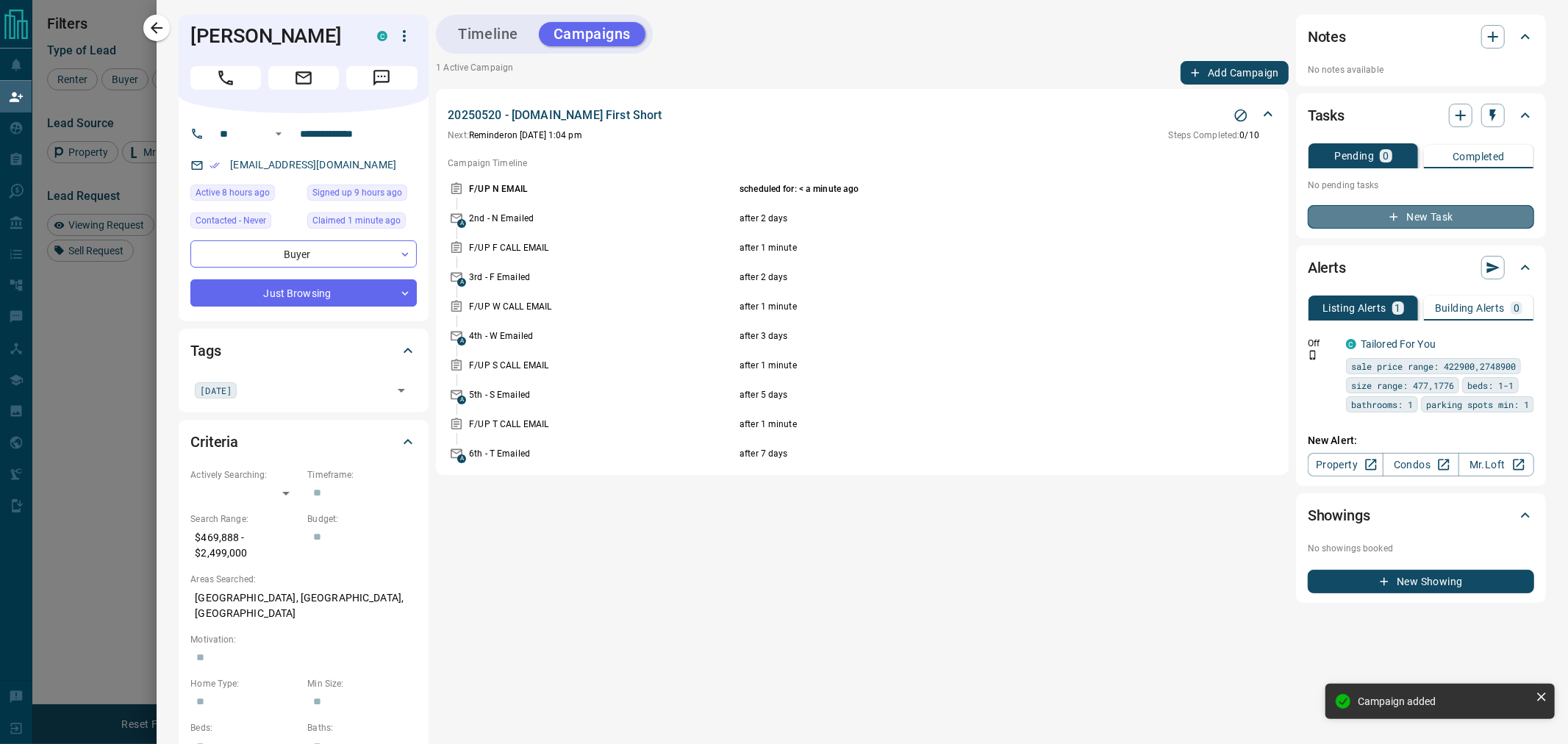
click at [1396, 220] on button "New Task" at bounding box center [1420, 217] width 227 height 24
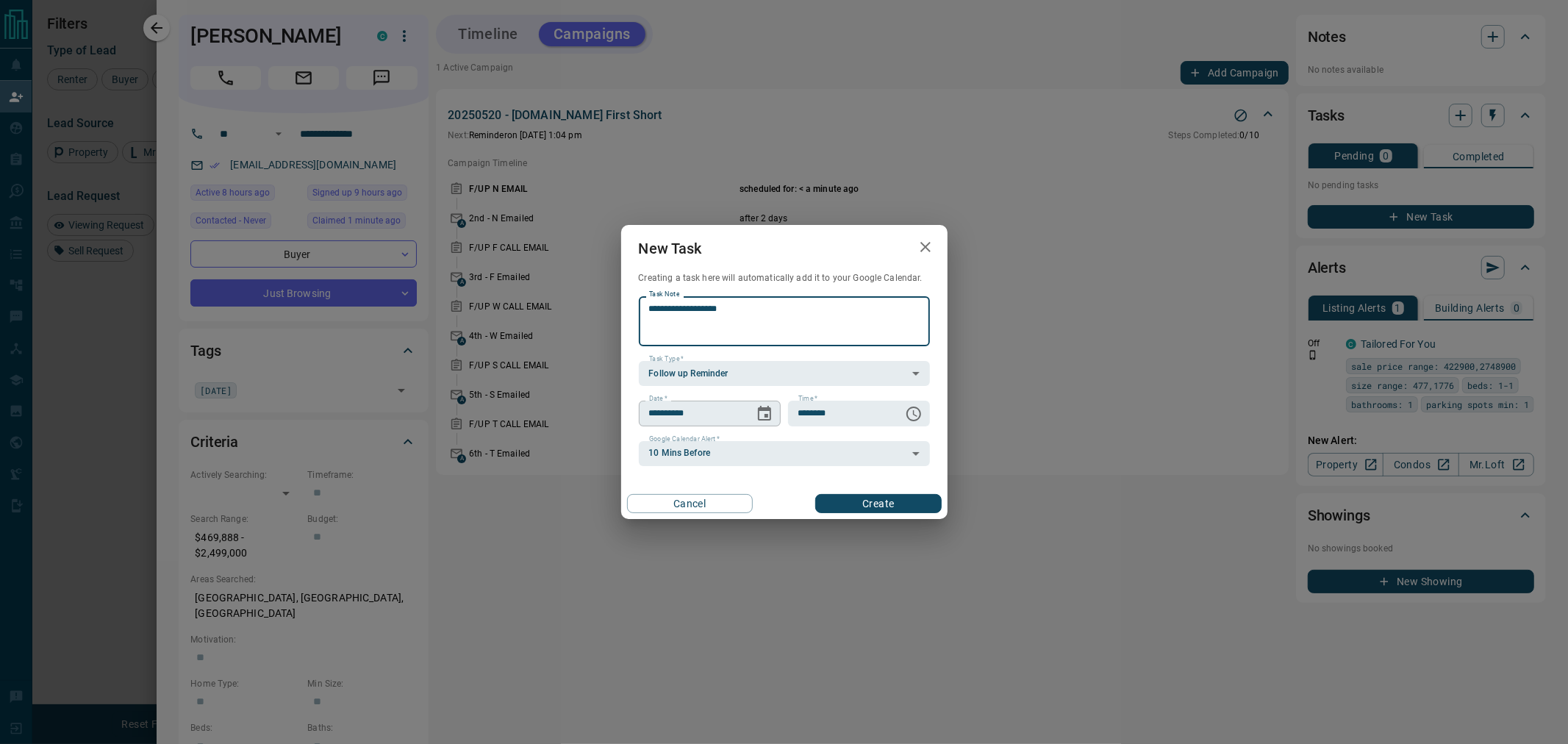
type textarea "**********"
click at [762, 415] on icon "Choose date, selected date is Oct 16, 2025" at bounding box center [764, 413] width 17 height 17
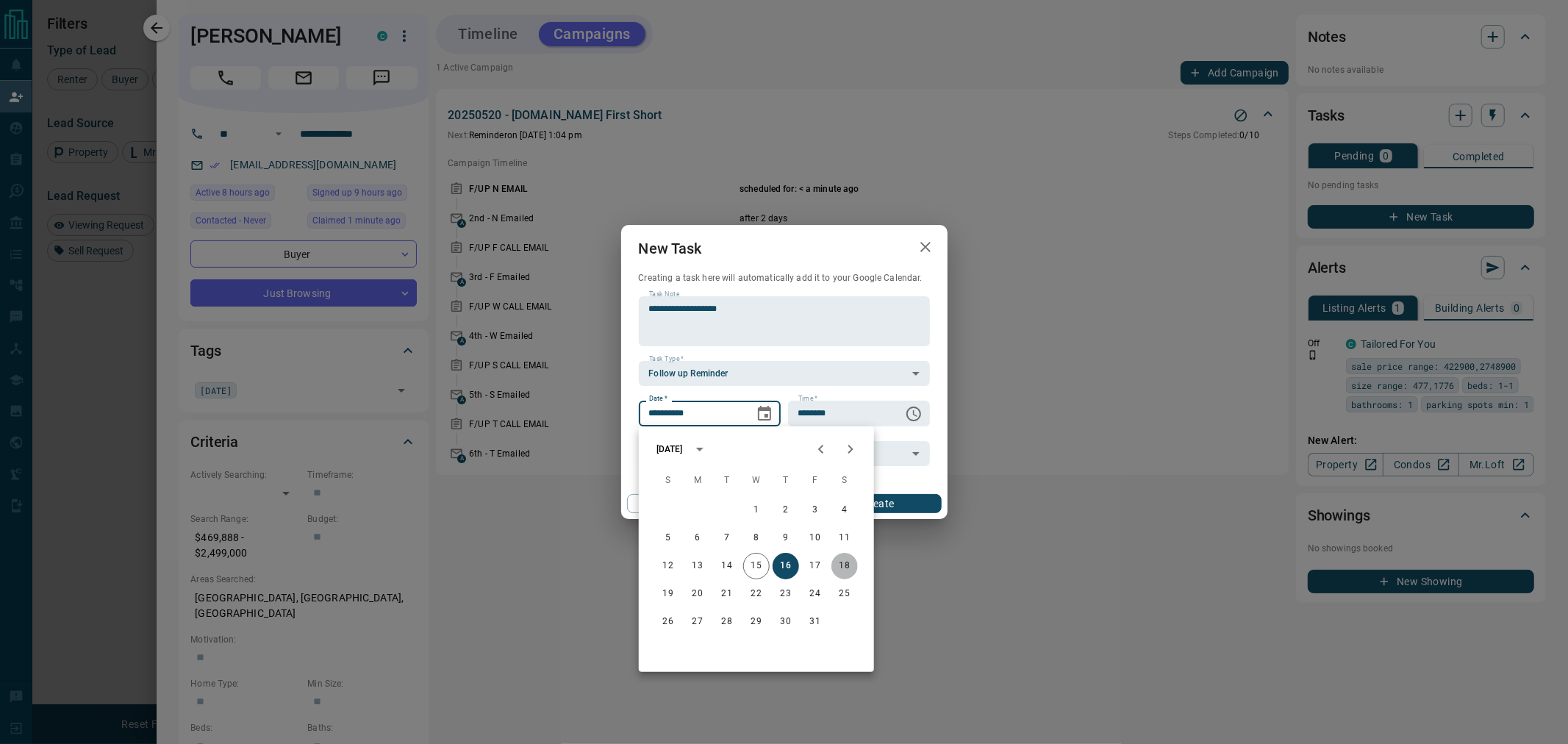
click at [843, 566] on button "18" at bounding box center [844, 566] width 27 height 27
type input "**********"
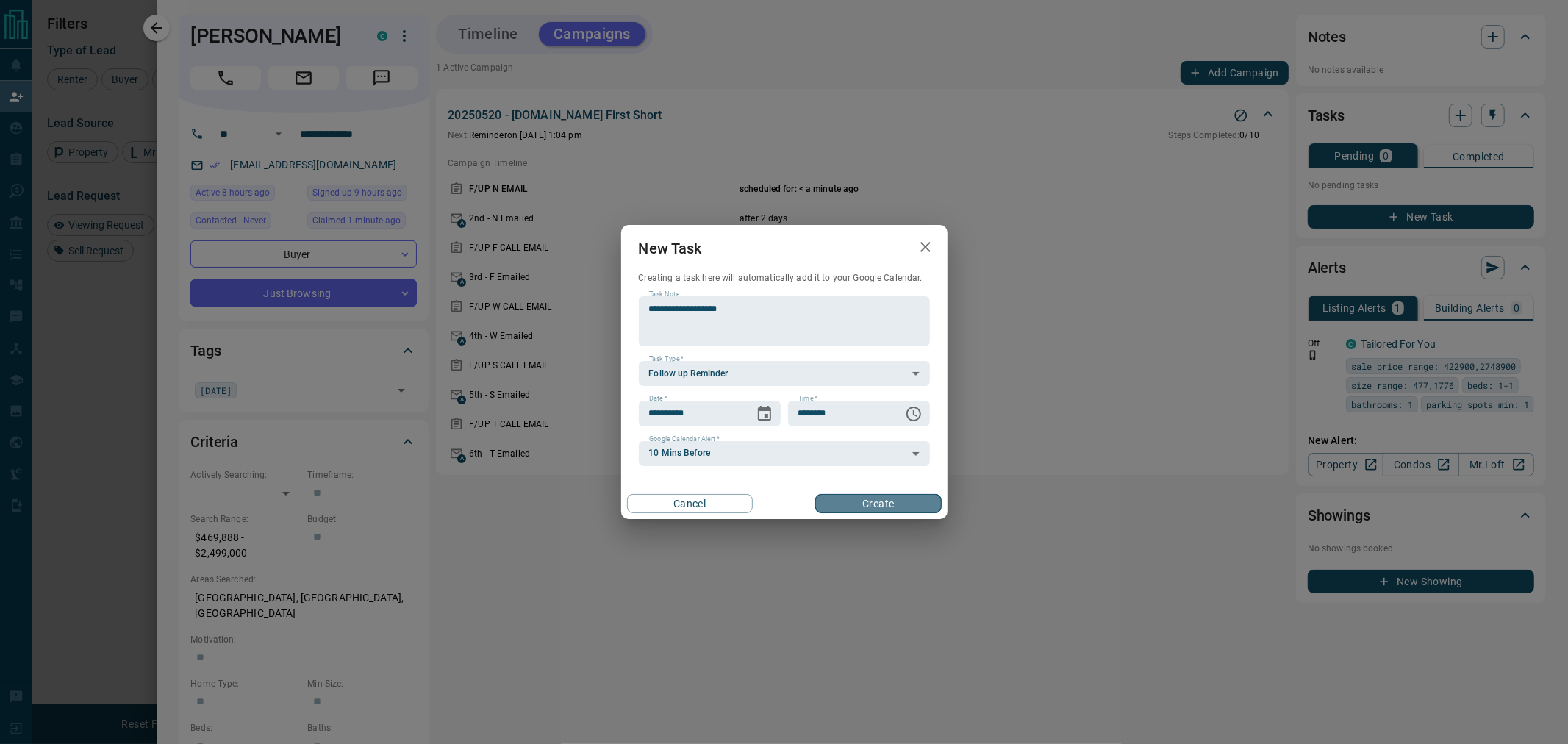
click at [861, 505] on button "Create" at bounding box center [878, 503] width 126 height 19
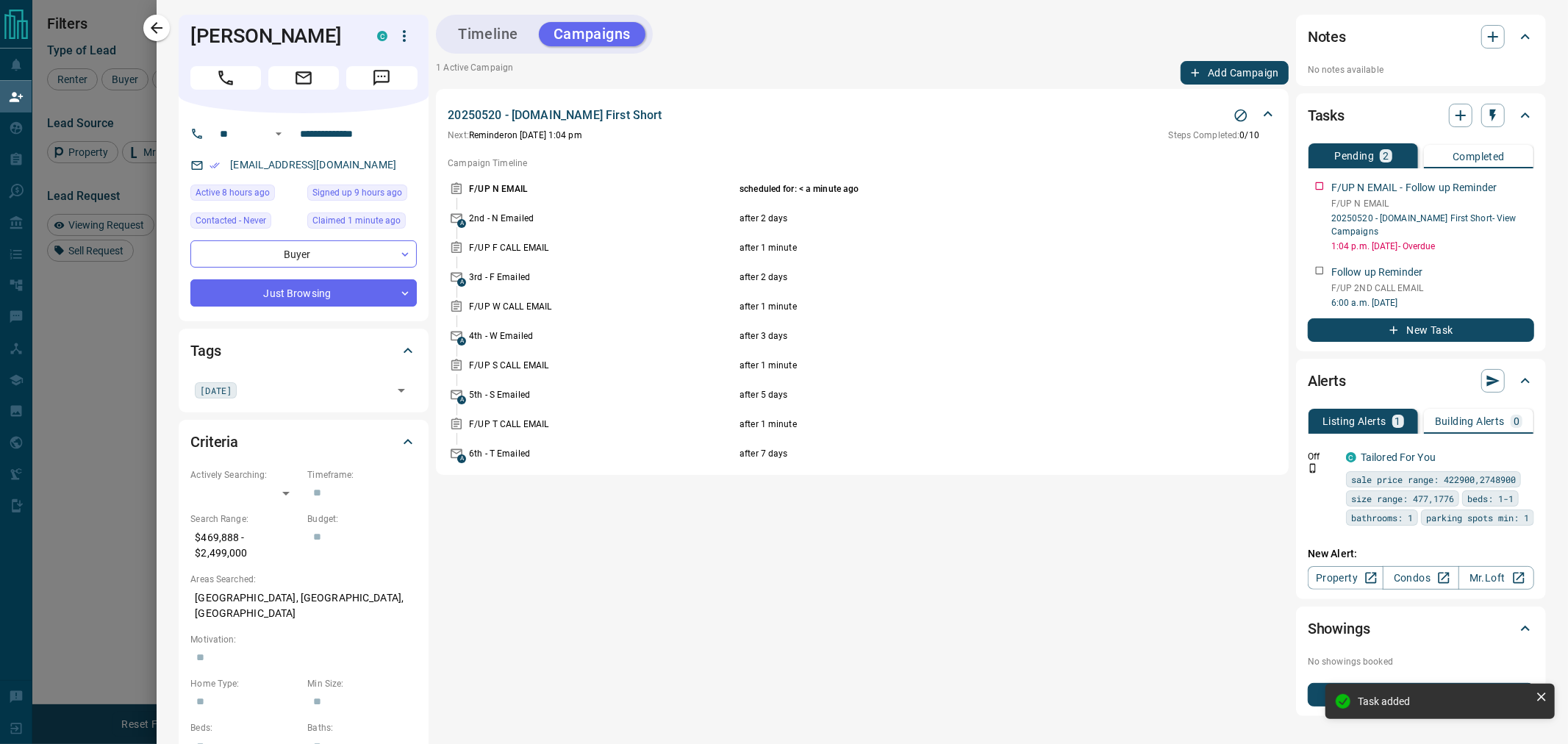
click at [505, 26] on button "Timeline" at bounding box center [488, 34] width 90 height 24
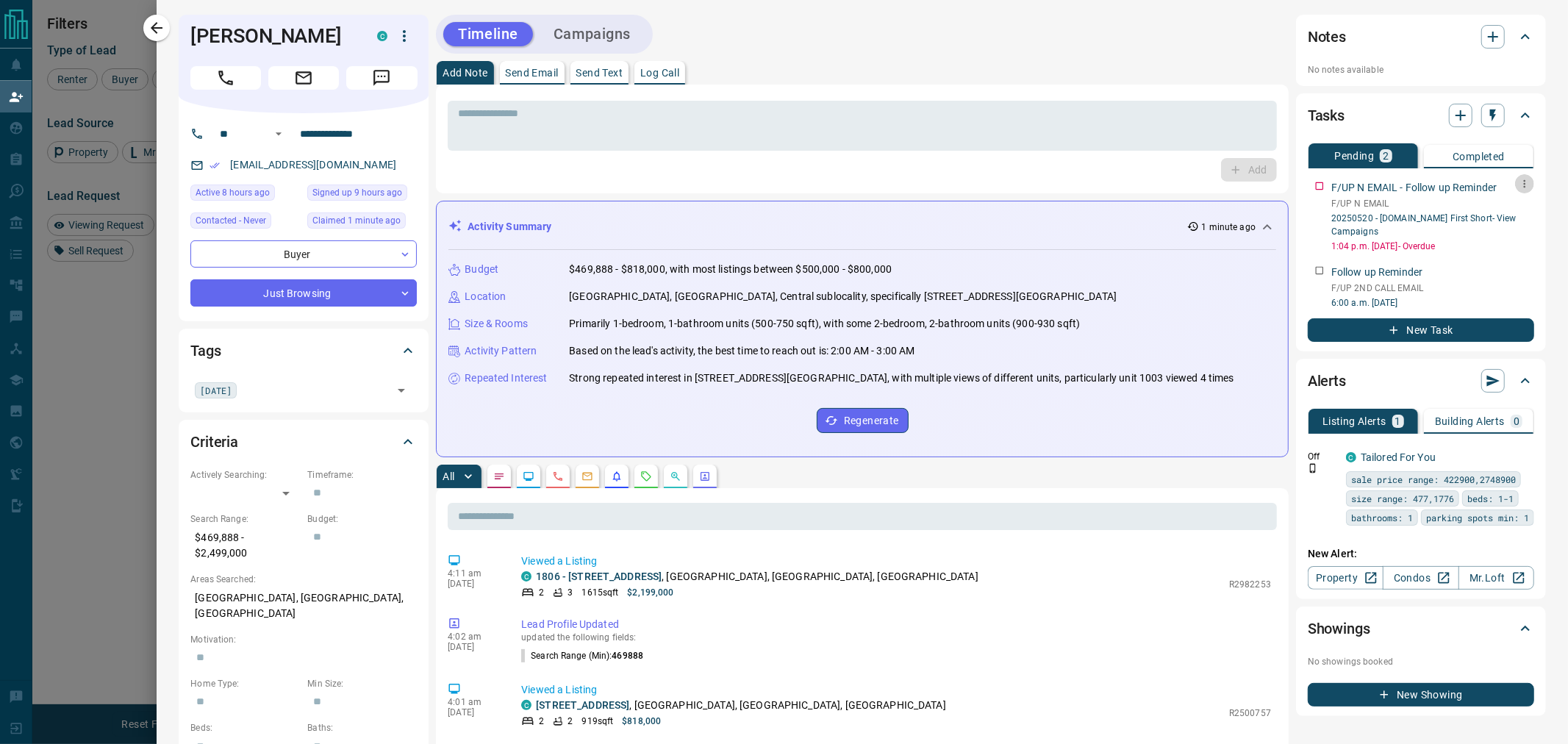
click at [1518, 186] on icon "button" at bounding box center [1524, 184] width 12 height 12
click at [1497, 230] on li "Delete" at bounding box center [1490, 233] width 64 height 22
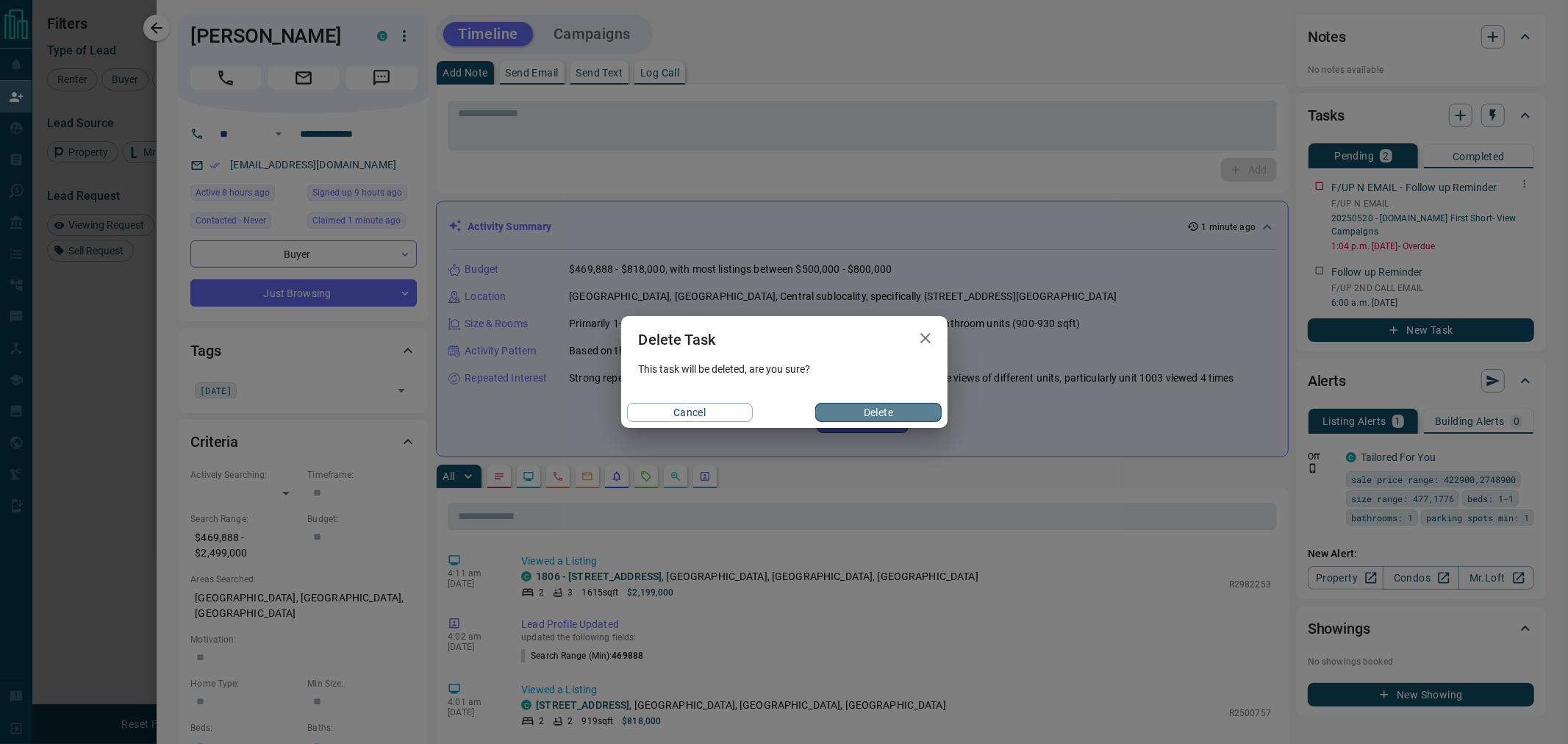
click at [886, 417] on button "Delete" at bounding box center [878, 412] width 126 height 19
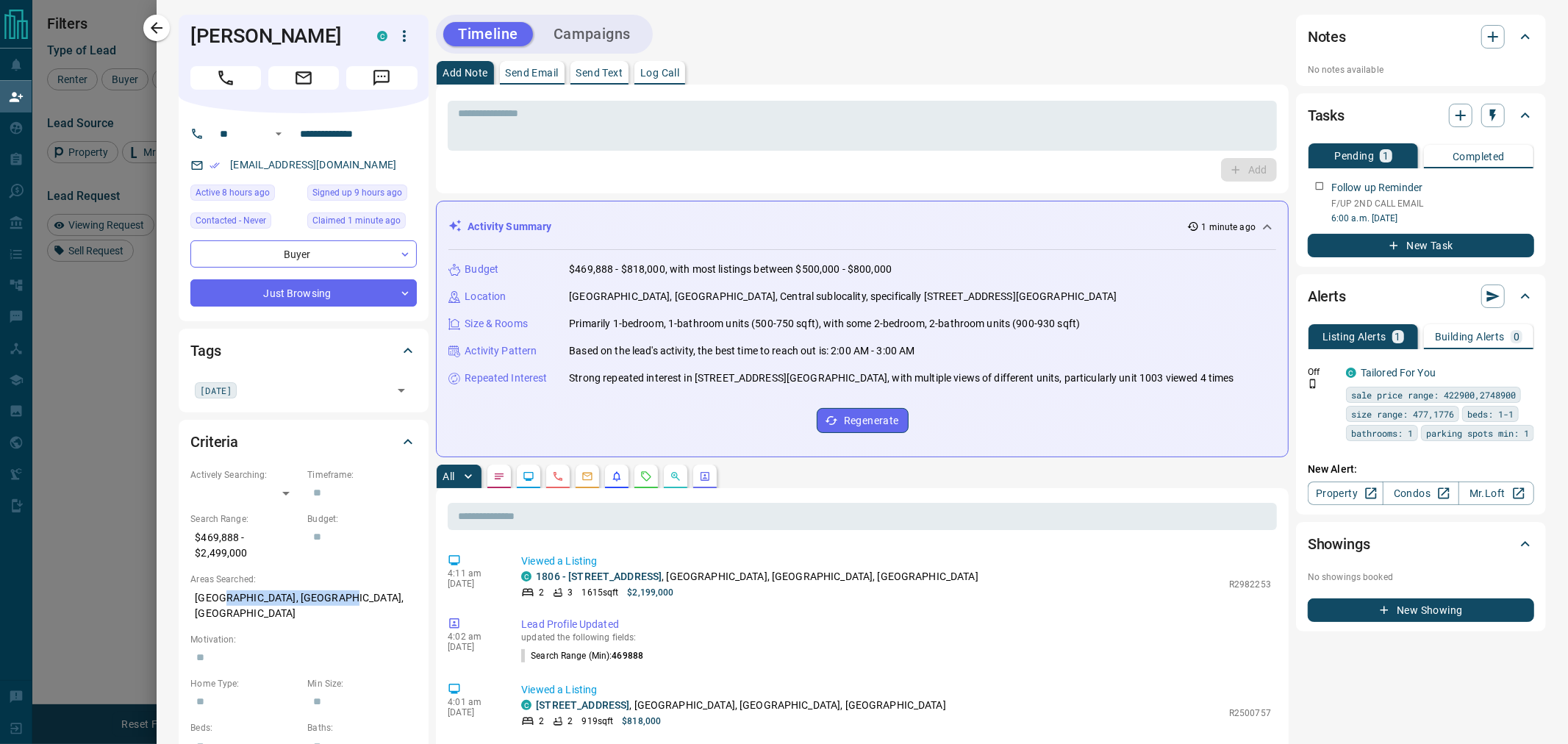
drag, startPoint x: 341, startPoint y: 595, endPoint x: 224, endPoint y: 585, distance: 117.4
click at [224, 586] on p "[GEOGRAPHIC_DATA], [GEOGRAPHIC_DATA], [GEOGRAPHIC_DATA]" at bounding box center [303, 605] width 227 height 39
drag, startPoint x: 246, startPoint y: 548, endPoint x: 194, endPoint y: 543, distance: 52.2
click at [194, 543] on p "$469,888 - $2,499,000" at bounding box center [244, 545] width 109 height 39
click at [279, 599] on p "[GEOGRAPHIC_DATA], [GEOGRAPHIC_DATA], [GEOGRAPHIC_DATA]" at bounding box center [303, 605] width 227 height 39
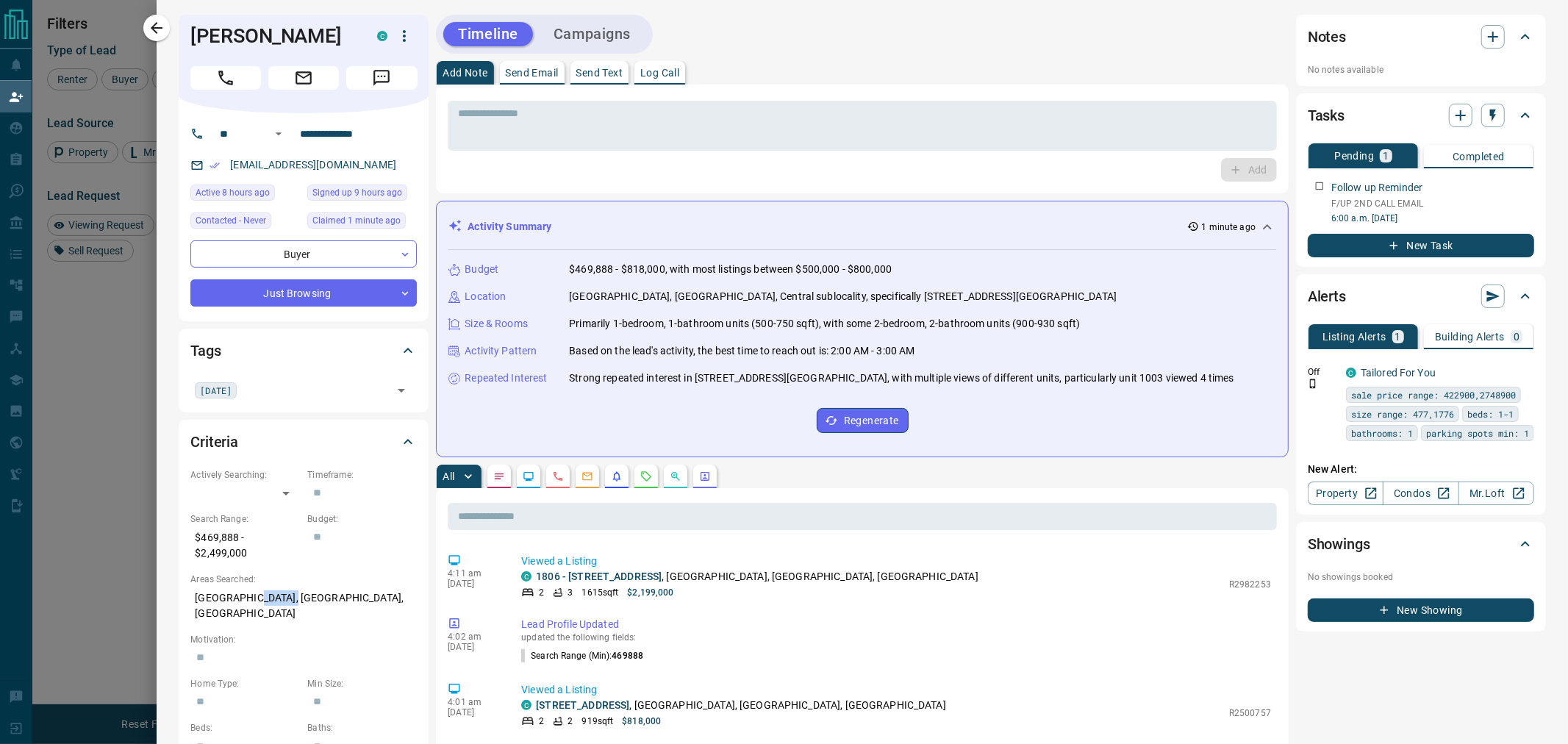
click at [279, 599] on p "[GEOGRAPHIC_DATA], [GEOGRAPHIC_DATA], [GEOGRAPHIC_DATA]" at bounding box center [303, 605] width 227 height 39
click at [297, 599] on p "[GEOGRAPHIC_DATA], [GEOGRAPHIC_DATA], [GEOGRAPHIC_DATA]" at bounding box center [303, 605] width 227 height 39
click at [211, 599] on p "[GEOGRAPHIC_DATA], [GEOGRAPHIC_DATA], [GEOGRAPHIC_DATA]" at bounding box center [303, 605] width 227 height 39
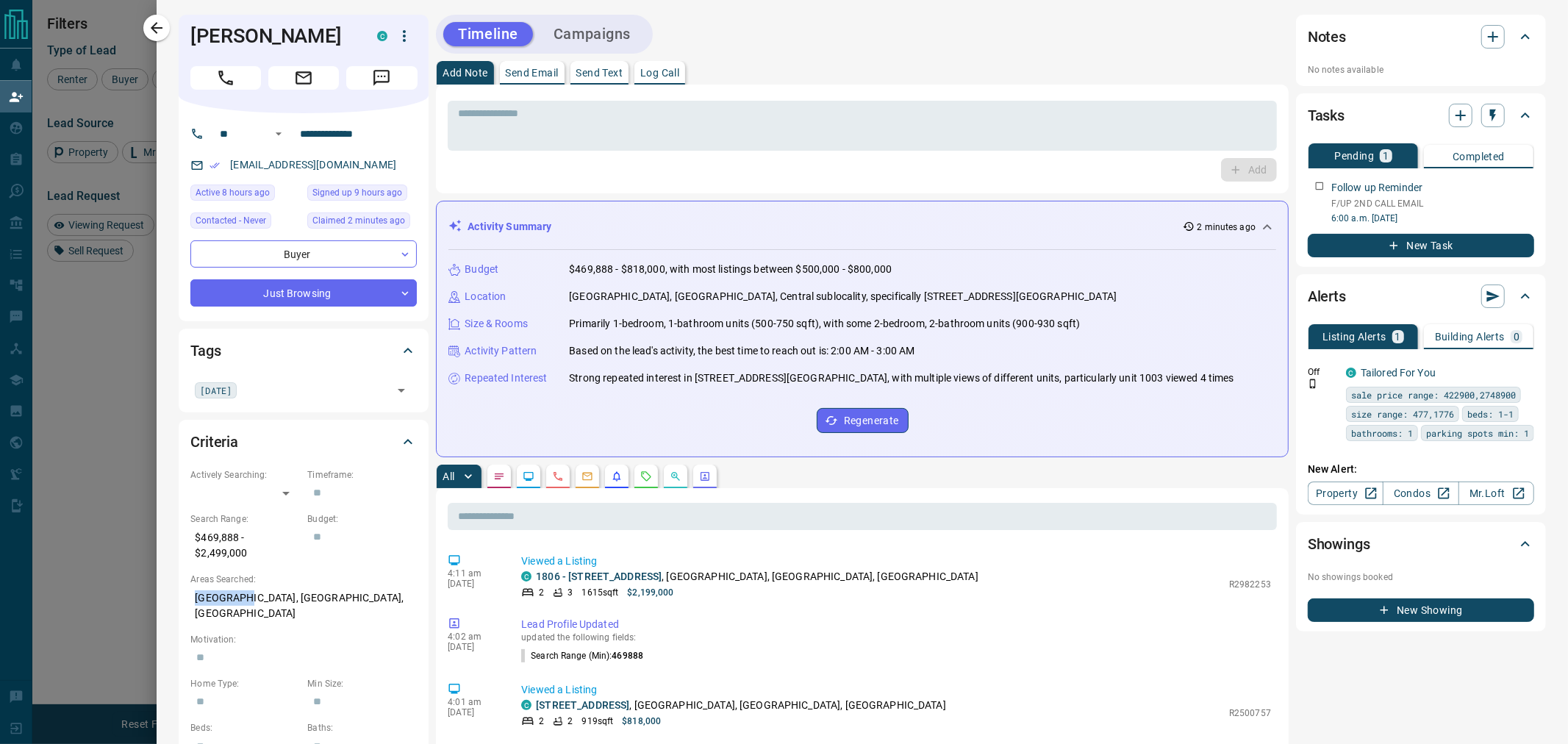
click at [211, 599] on p "[GEOGRAPHIC_DATA], [GEOGRAPHIC_DATA], [GEOGRAPHIC_DATA]" at bounding box center [303, 605] width 227 height 39
click at [272, 600] on p "[GEOGRAPHIC_DATA], [GEOGRAPHIC_DATA], [GEOGRAPHIC_DATA]" at bounding box center [303, 605] width 227 height 39
click at [263, 599] on p "[GEOGRAPHIC_DATA], [GEOGRAPHIC_DATA], [GEOGRAPHIC_DATA]" at bounding box center [303, 605] width 227 height 39
click at [319, 589] on p "[GEOGRAPHIC_DATA], [GEOGRAPHIC_DATA], [GEOGRAPHIC_DATA]" at bounding box center [303, 605] width 227 height 39
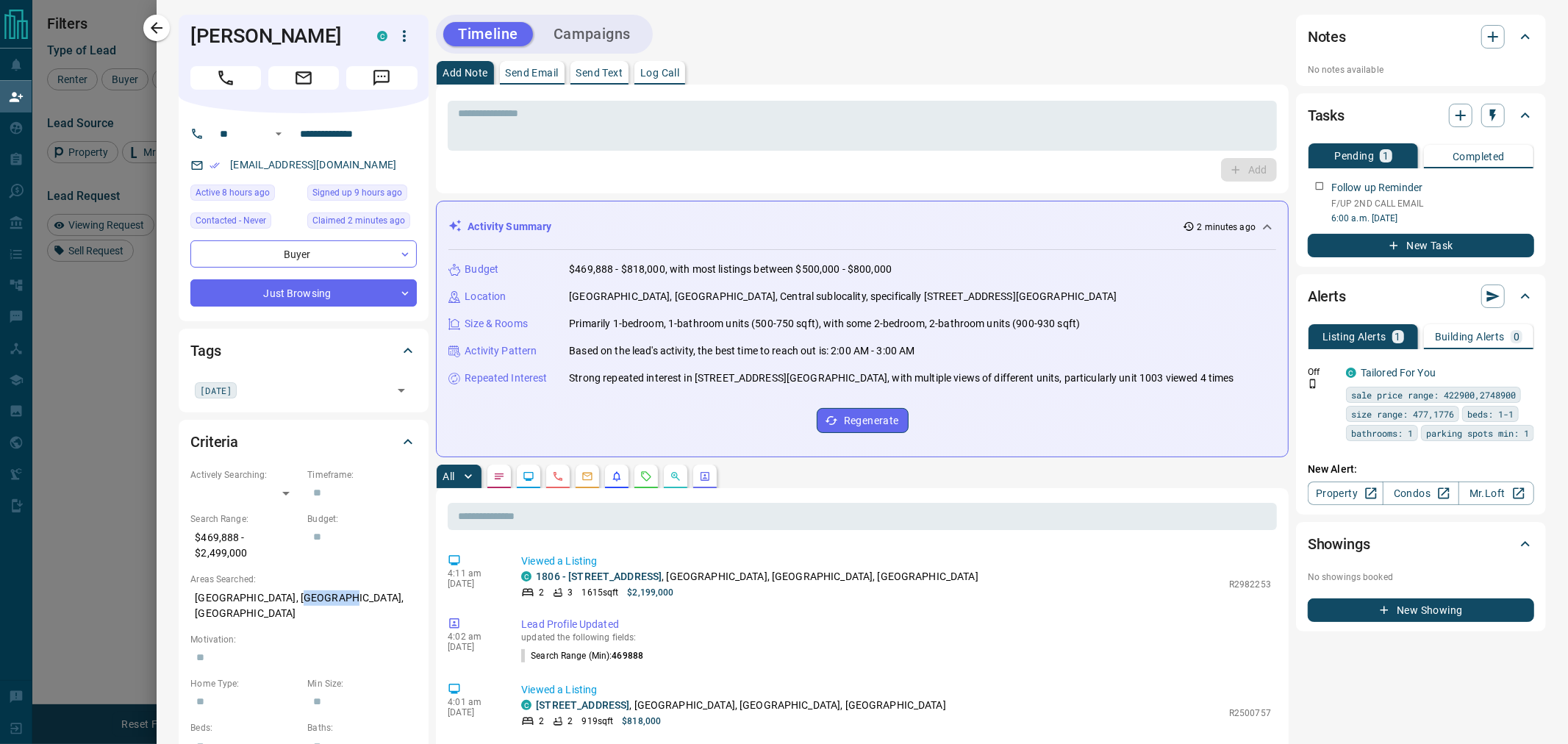
click at [319, 589] on p "[GEOGRAPHIC_DATA], [GEOGRAPHIC_DATA], [GEOGRAPHIC_DATA]" at bounding box center [303, 605] width 227 height 39
drag, startPoint x: 252, startPoint y: 553, endPoint x: 195, endPoint y: 552, distance: 57.0
click at [195, 552] on p "$469,888 - $2,499,000" at bounding box center [244, 545] width 109 height 39
copy p "$2,499,000"
drag, startPoint x: 612, startPoint y: 321, endPoint x: 673, endPoint y: 321, distance: 61.0
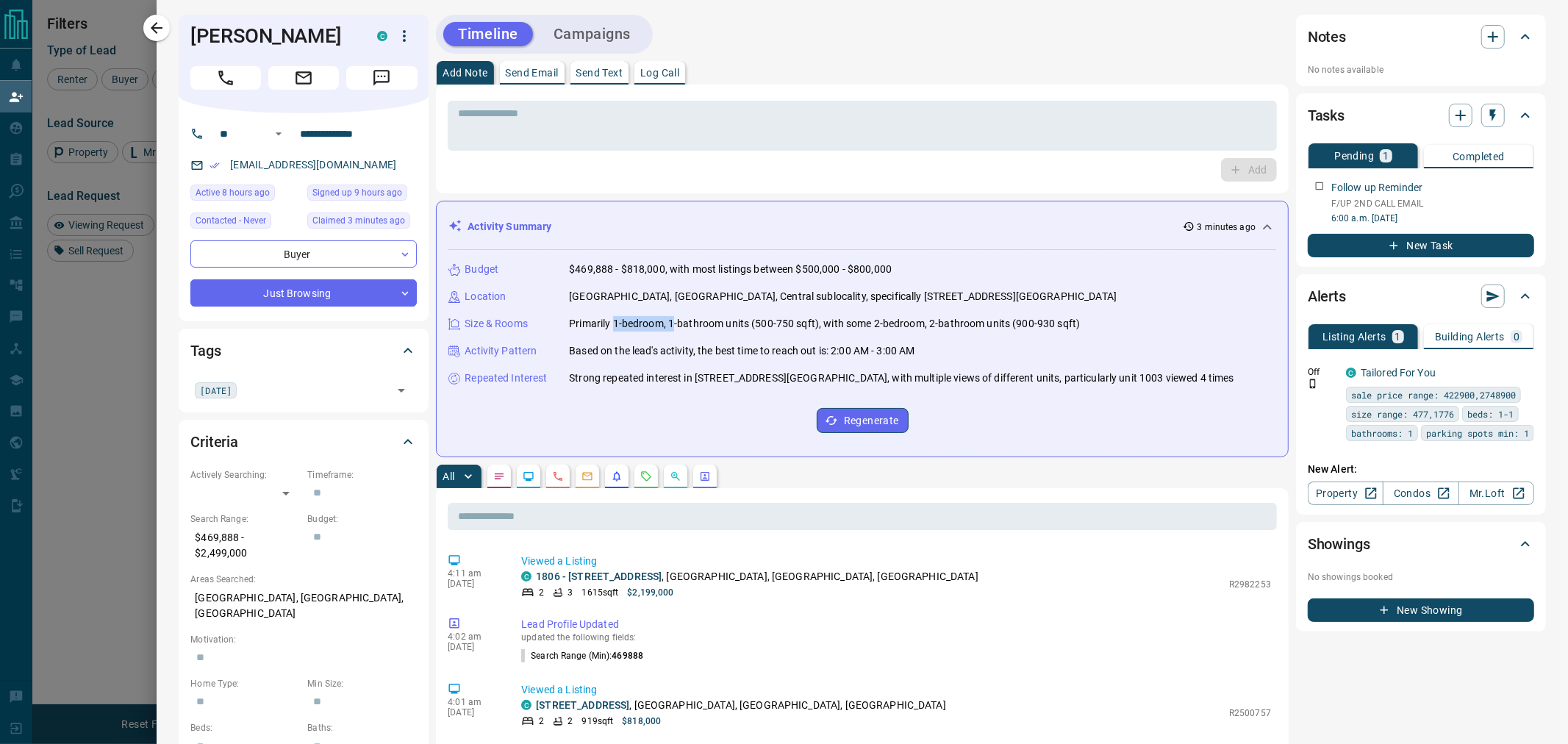
click at [673, 321] on p "Primarily 1-bedroom, 1-bathroom units (500-750 sqft), with some 2-bedroom, 2-ba…" at bounding box center [824, 323] width 510 height 16
drag, startPoint x: 314, startPoint y: 40, endPoint x: 197, endPoint y: 40, distance: 117.0
click at [197, 40] on h1 "[PERSON_NAME]" at bounding box center [272, 36] width 164 height 24
copy h1 "[PERSON_NAME]"
click at [147, 25] on button "button" at bounding box center [156, 28] width 27 height 27
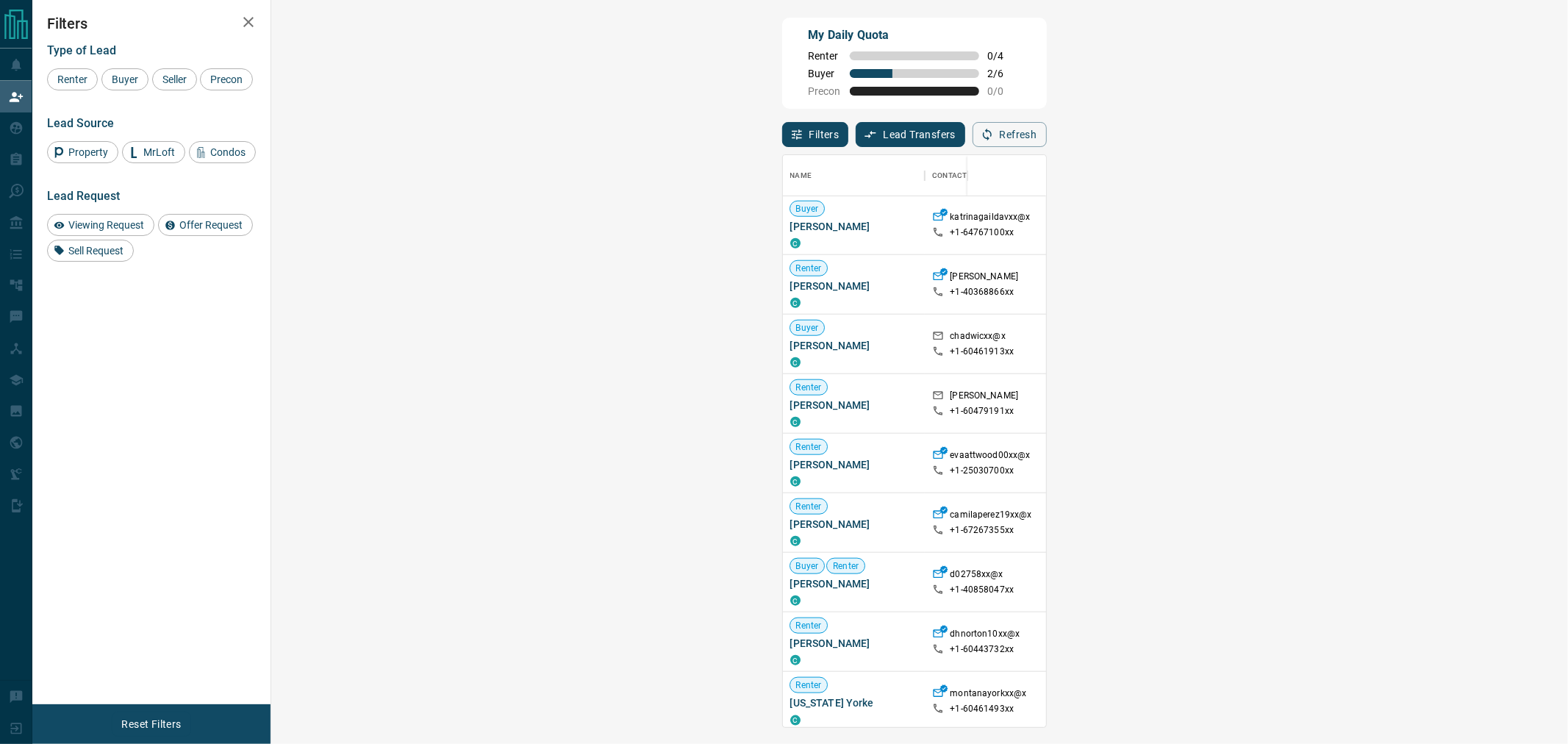
scroll to position [1471, 0]
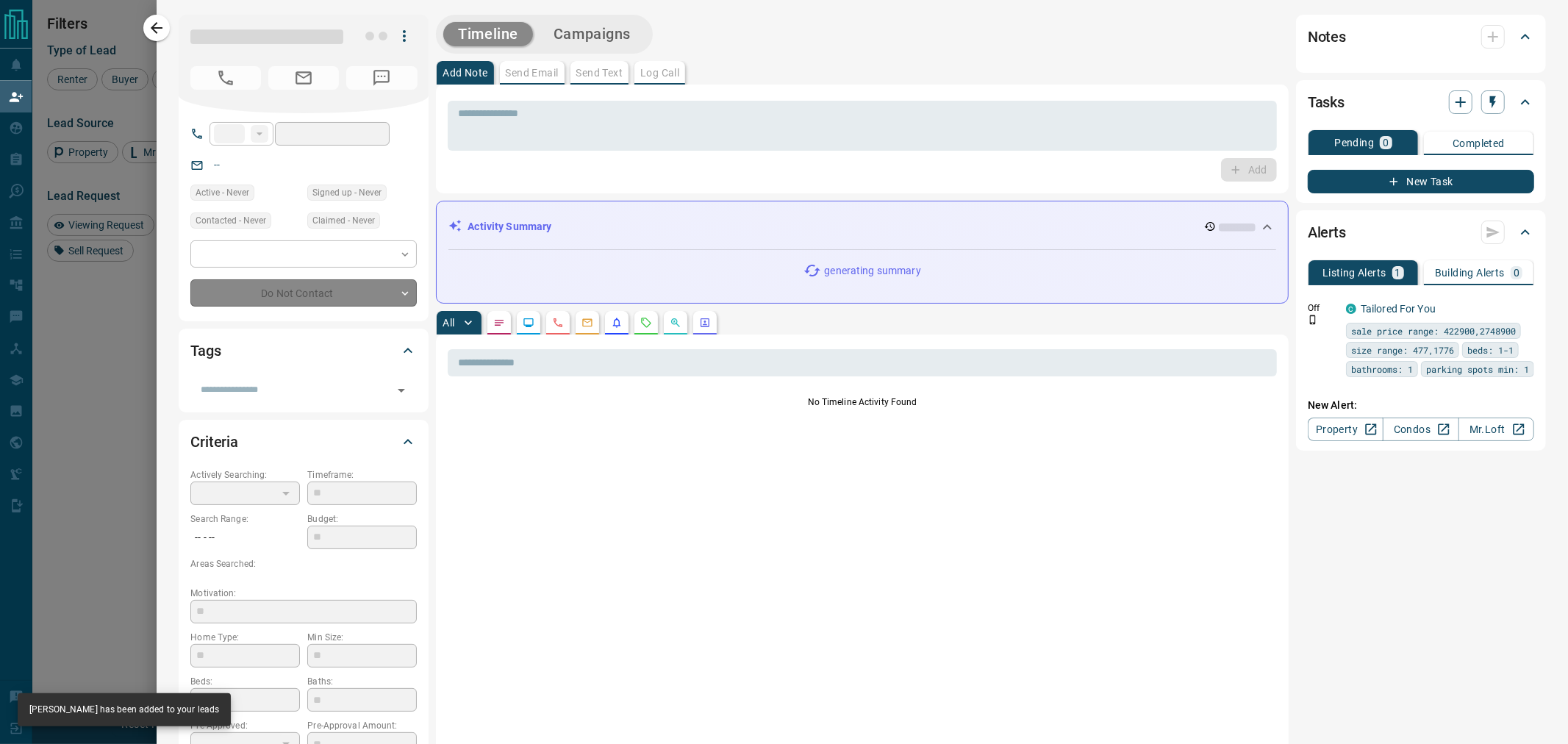
type input "**"
type input "**********"
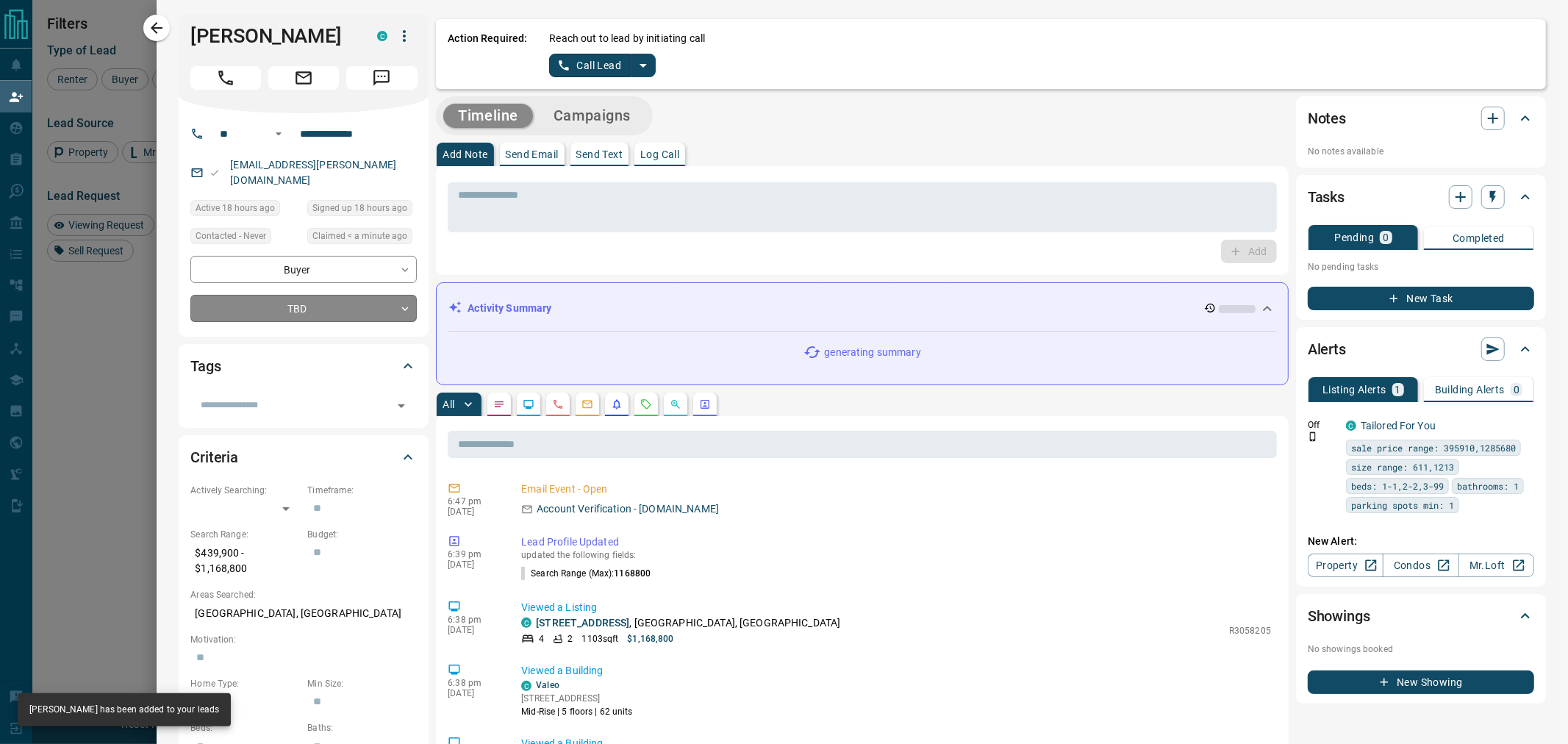
click at [333, 299] on body "Lead Transfers Claim Leads My Leads Tasks Opportunities Deals Campaigns Automat…" at bounding box center [784, 312] width 1568 height 626
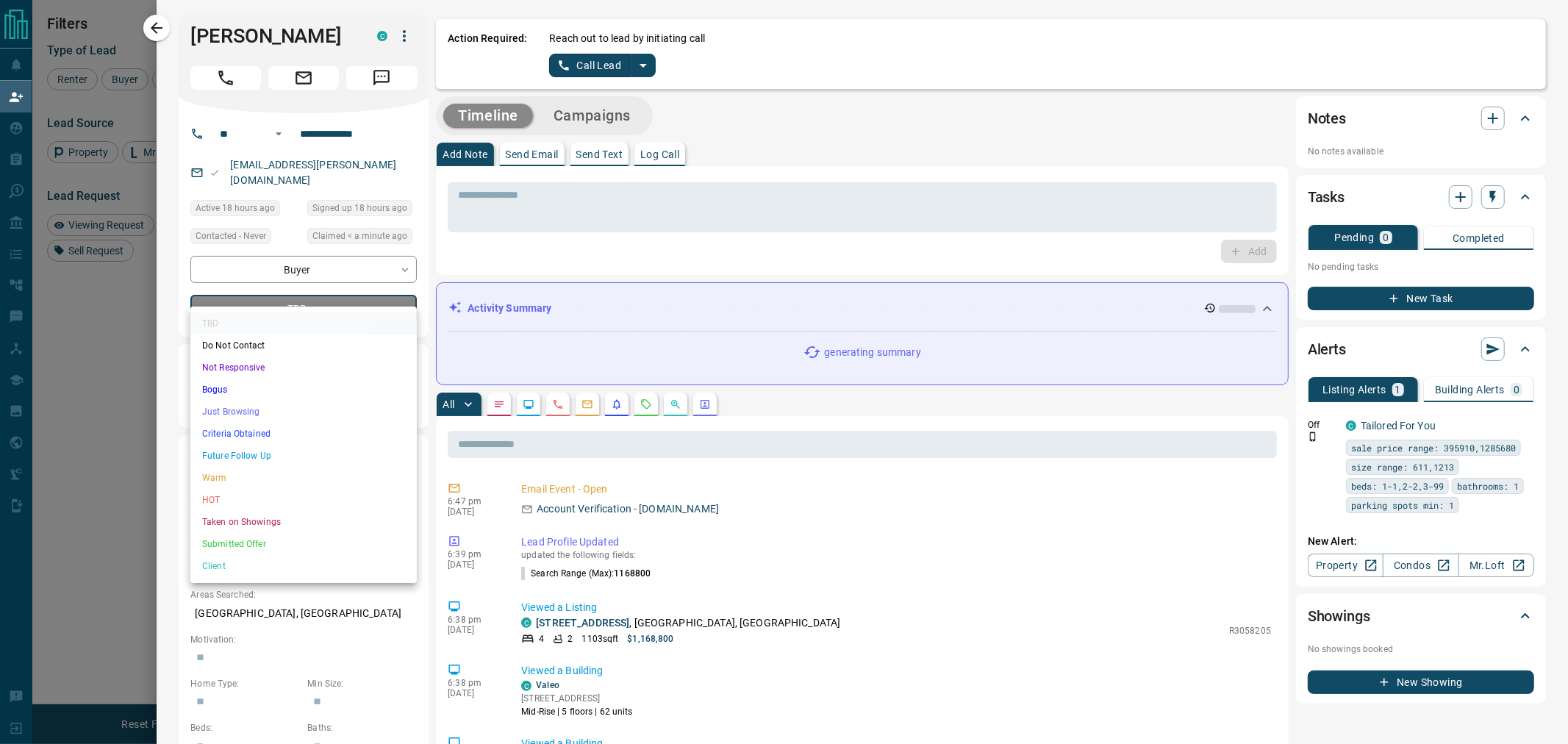
click at [236, 415] on li "Just Browsing" at bounding box center [303, 411] width 227 height 22
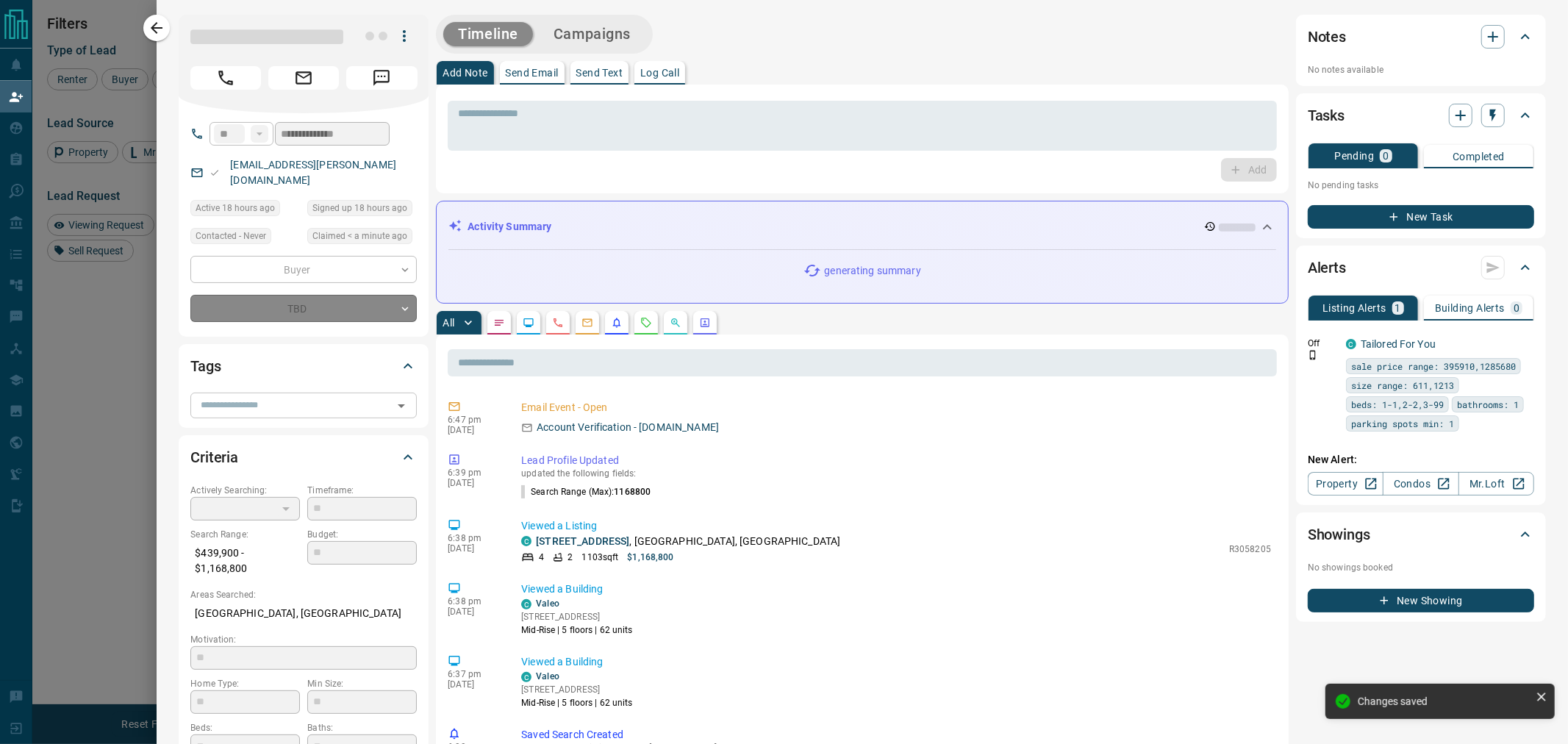
type input "*"
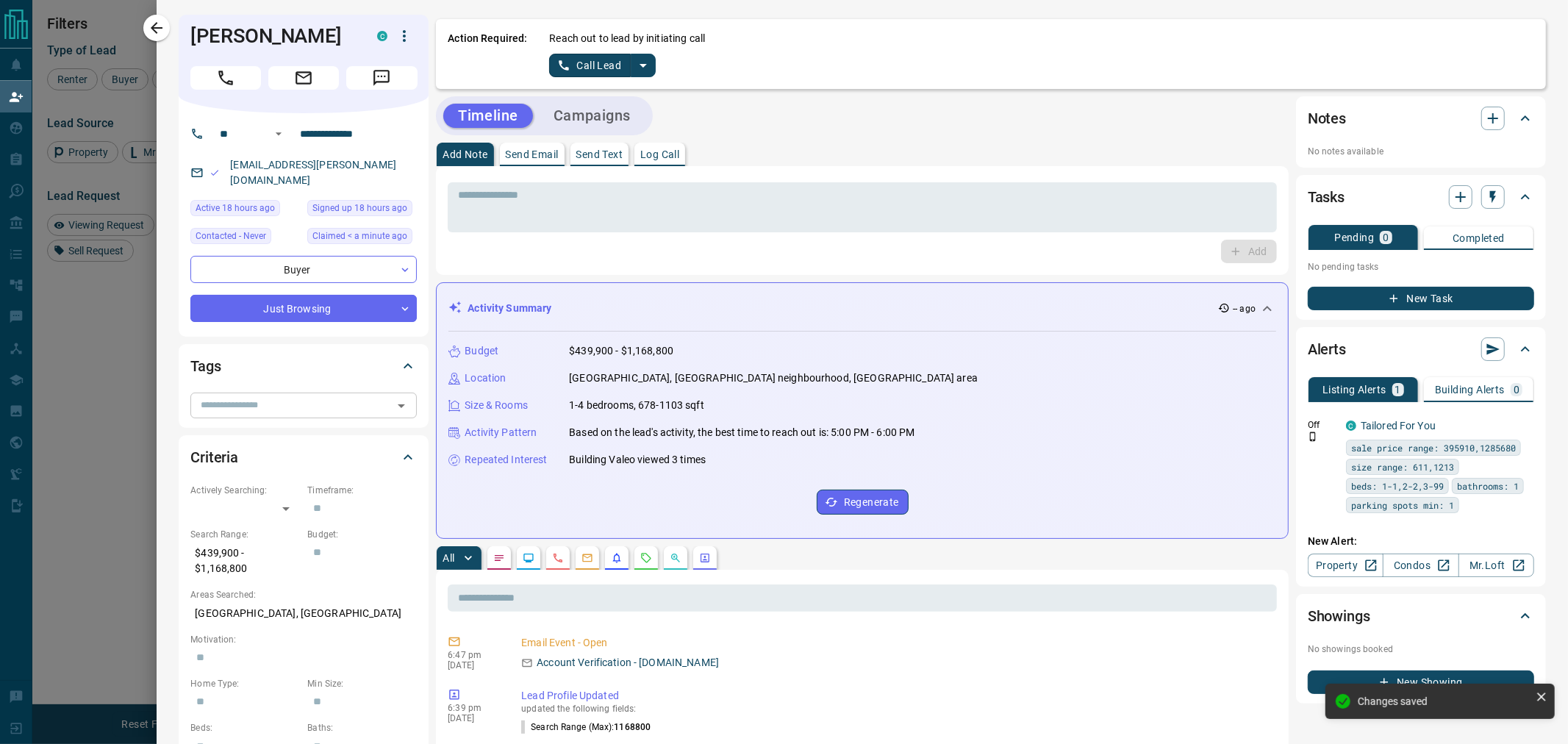
click at [274, 397] on input "text" at bounding box center [291, 405] width 194 height 17
type input "*****"
click at [267, 421] on div "[DATE]" at bounding box center [303, 424] width 203 height 22
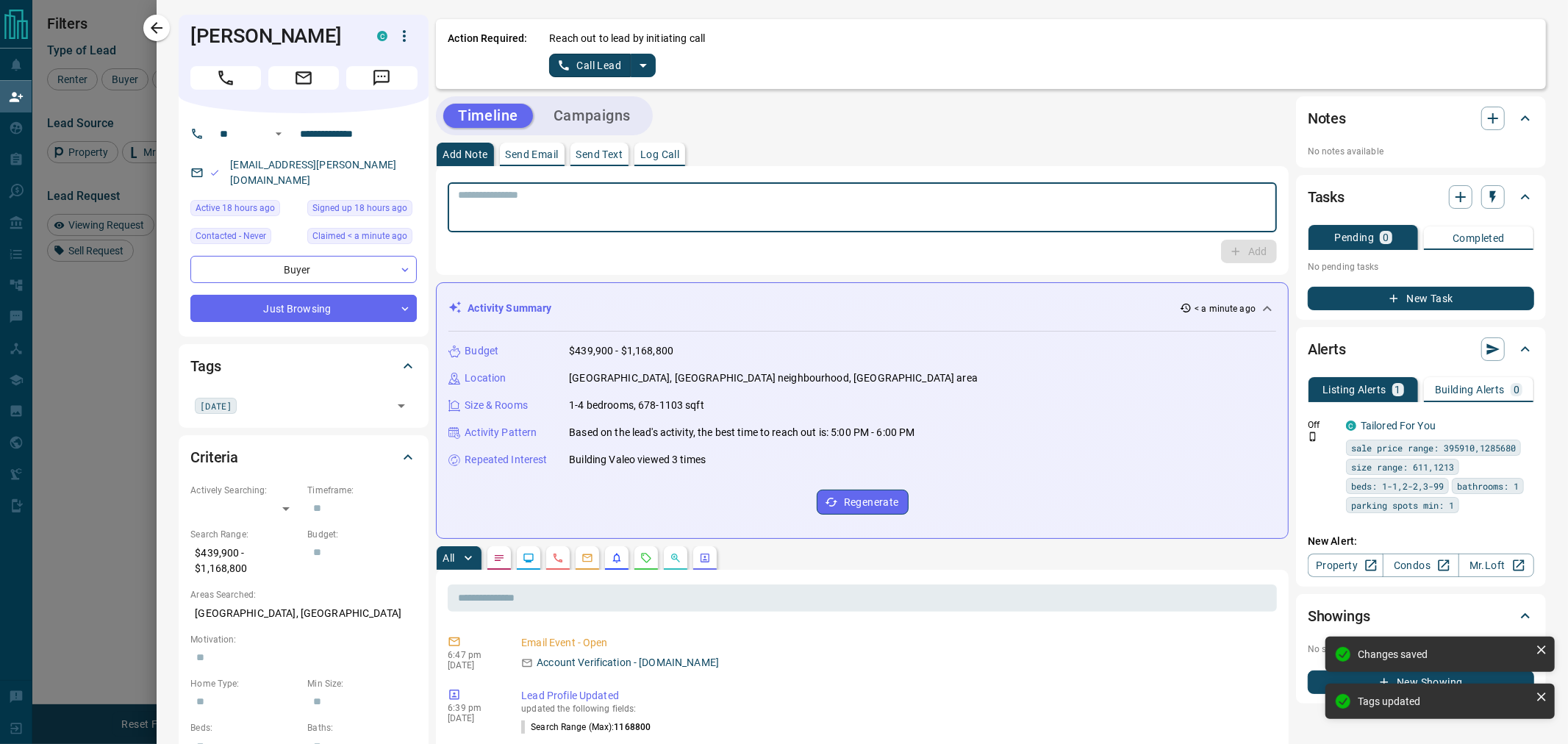
click at [618, 220] on textarea at bounding box center [862, 208] width 809 height 38
paste textarea "**********"
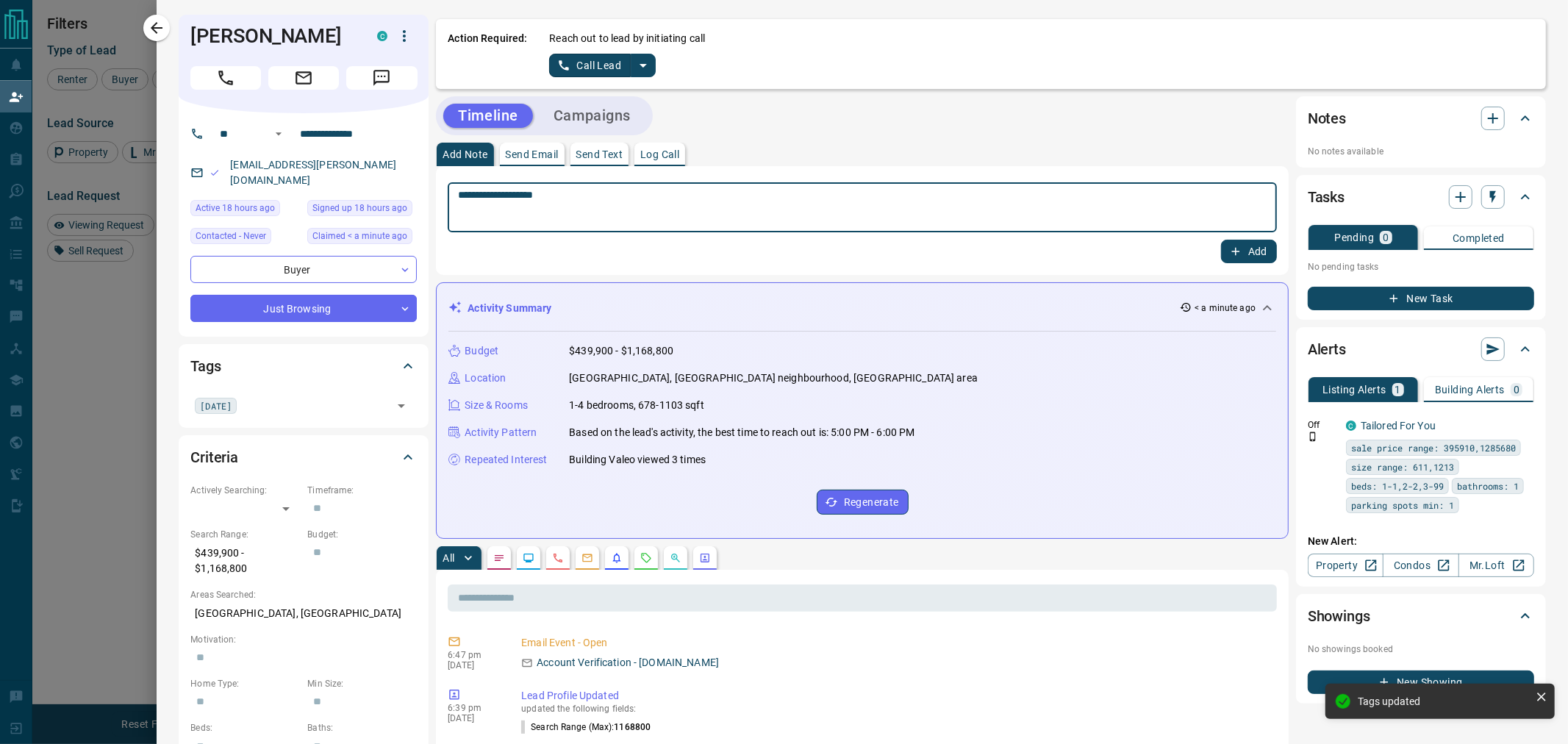
type textarea "**********"
click at [1233, 254] on button "Add" at bounding box center [1249, 252] width 56 height 24
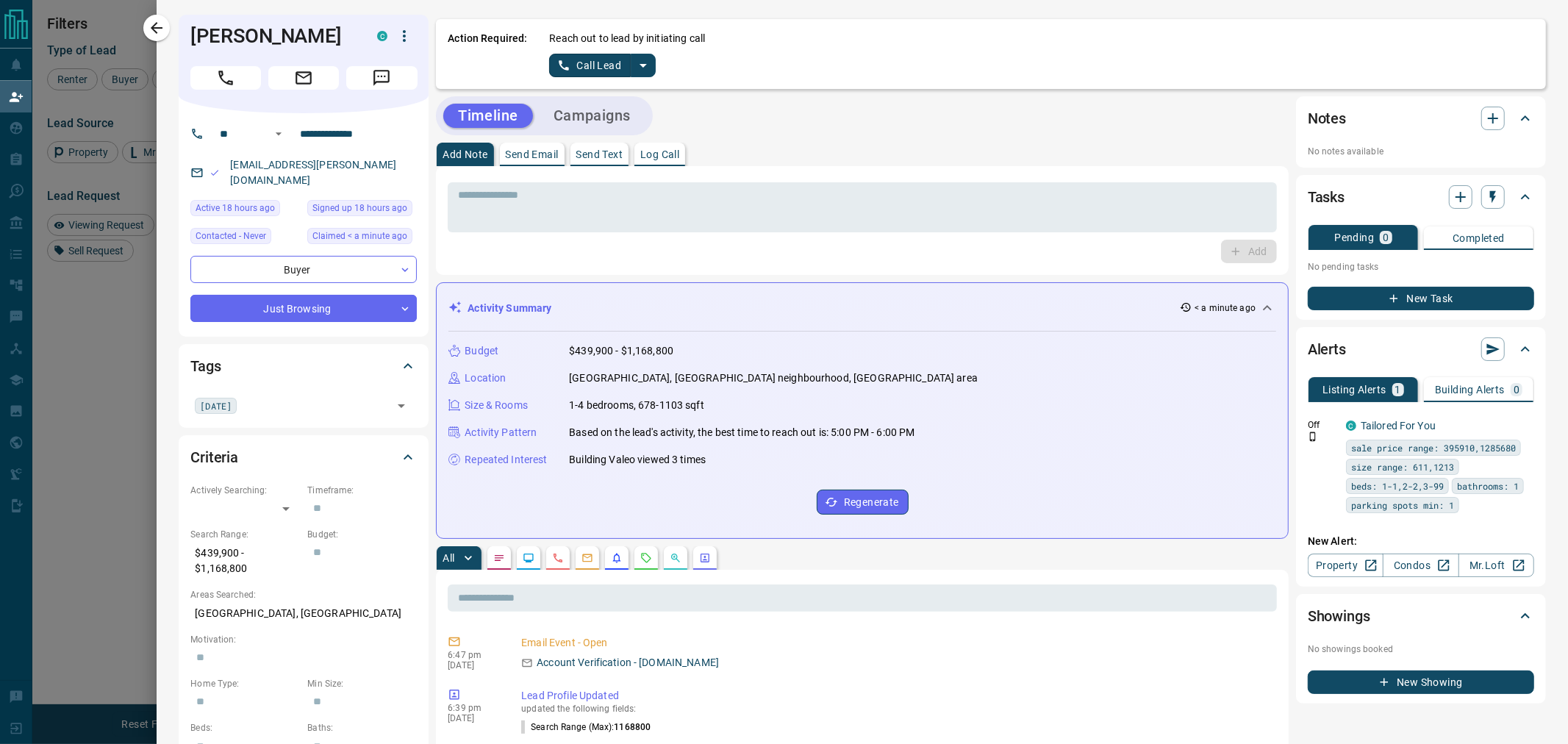
click at [647, 69] on icon "split button" at bounding box center [643, 65] width 17 height 17
click at [615, 111] on li "Log Manual Call" at bounding box center [602, 116] width 90 height 22
click at [605, 62] on button "Log Manual Call" at bounding box center [598, 65] width 97 height 24
click at [589, 71] on button "No" at bounding box center [591, 64] width 26 height 23
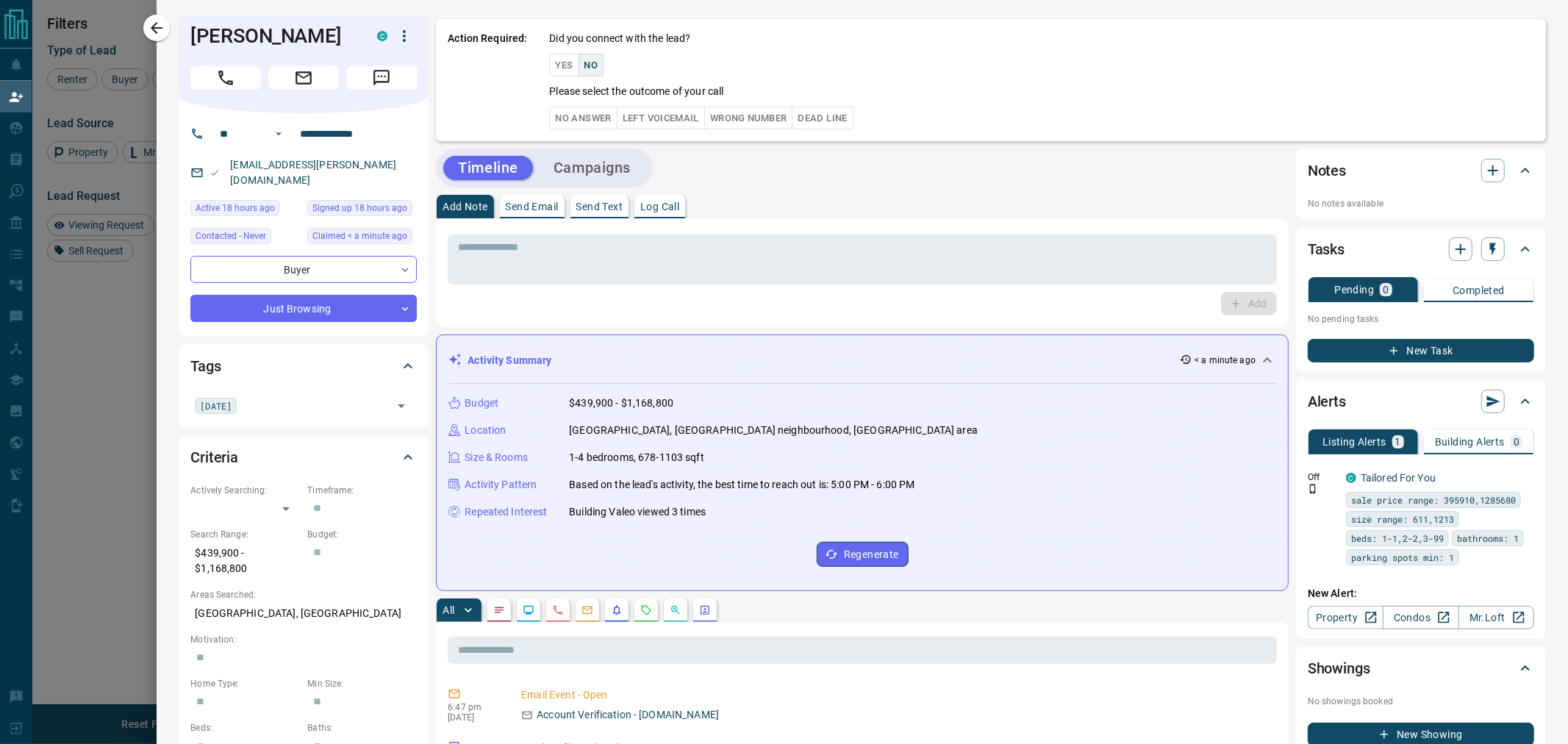
click at [586, 116] on button "No Answer" at bounding box center [583, 118] width 68 height 23
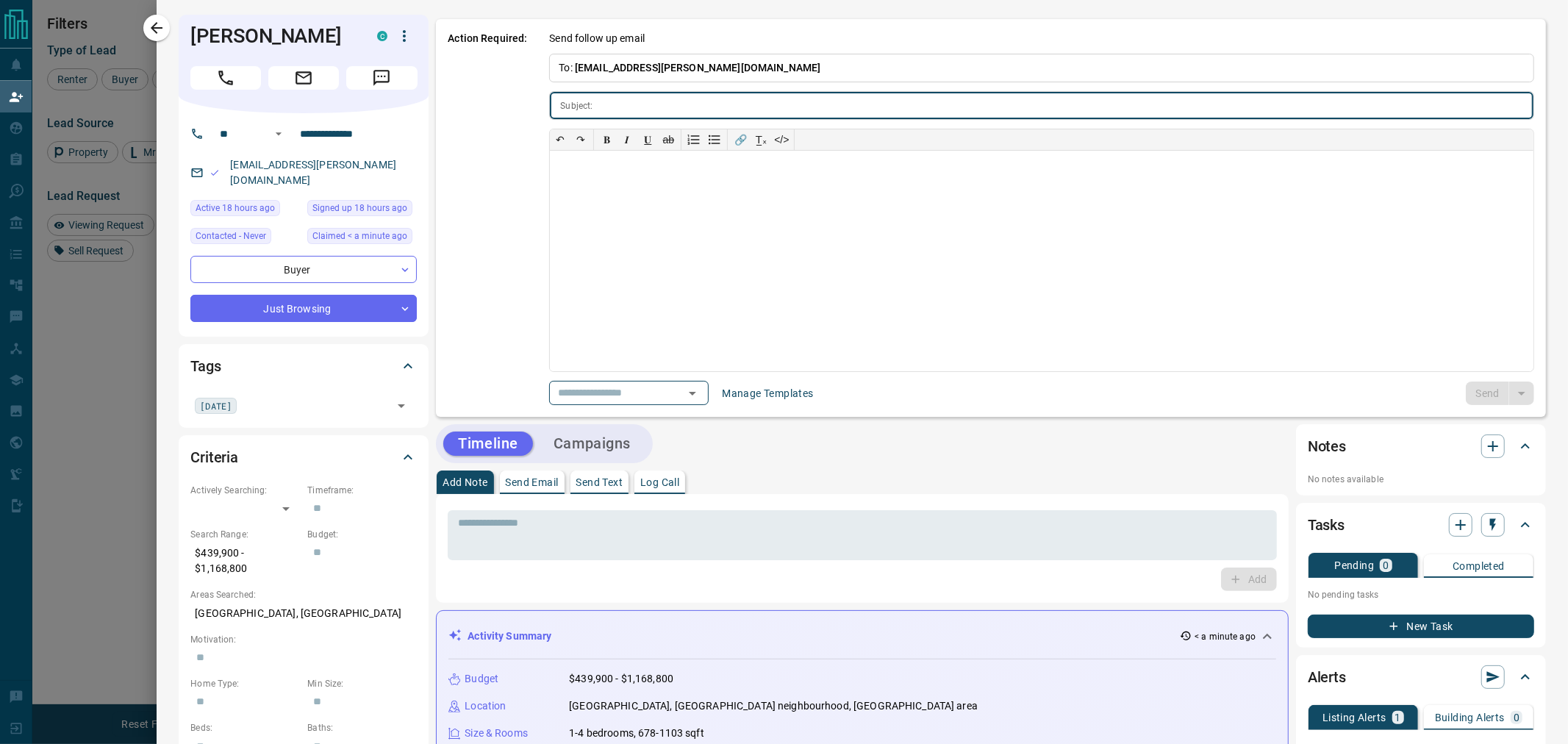
type input "**********"
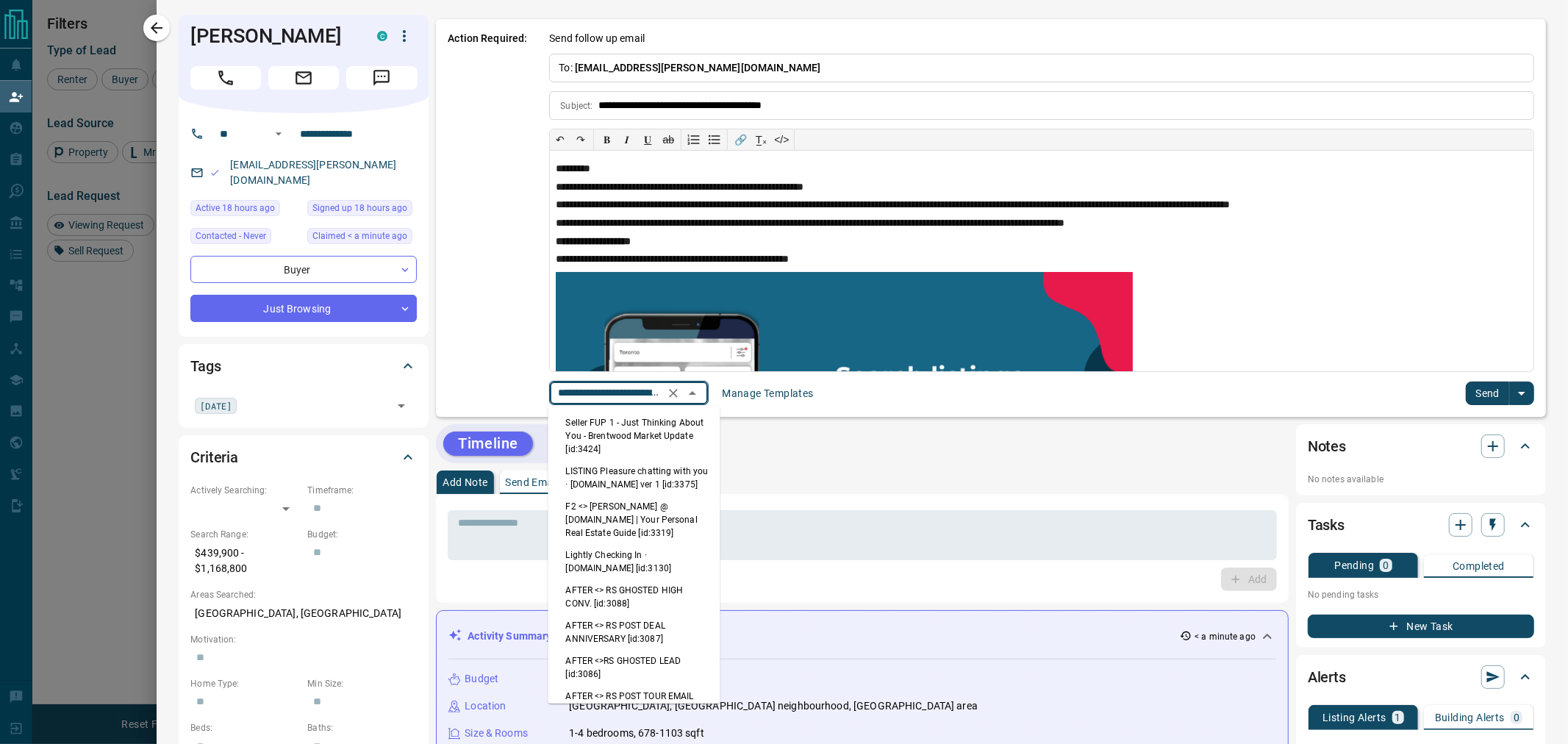
click at [615, 400] on input "**********" at bounding box center [608, 393] width 112 height 18
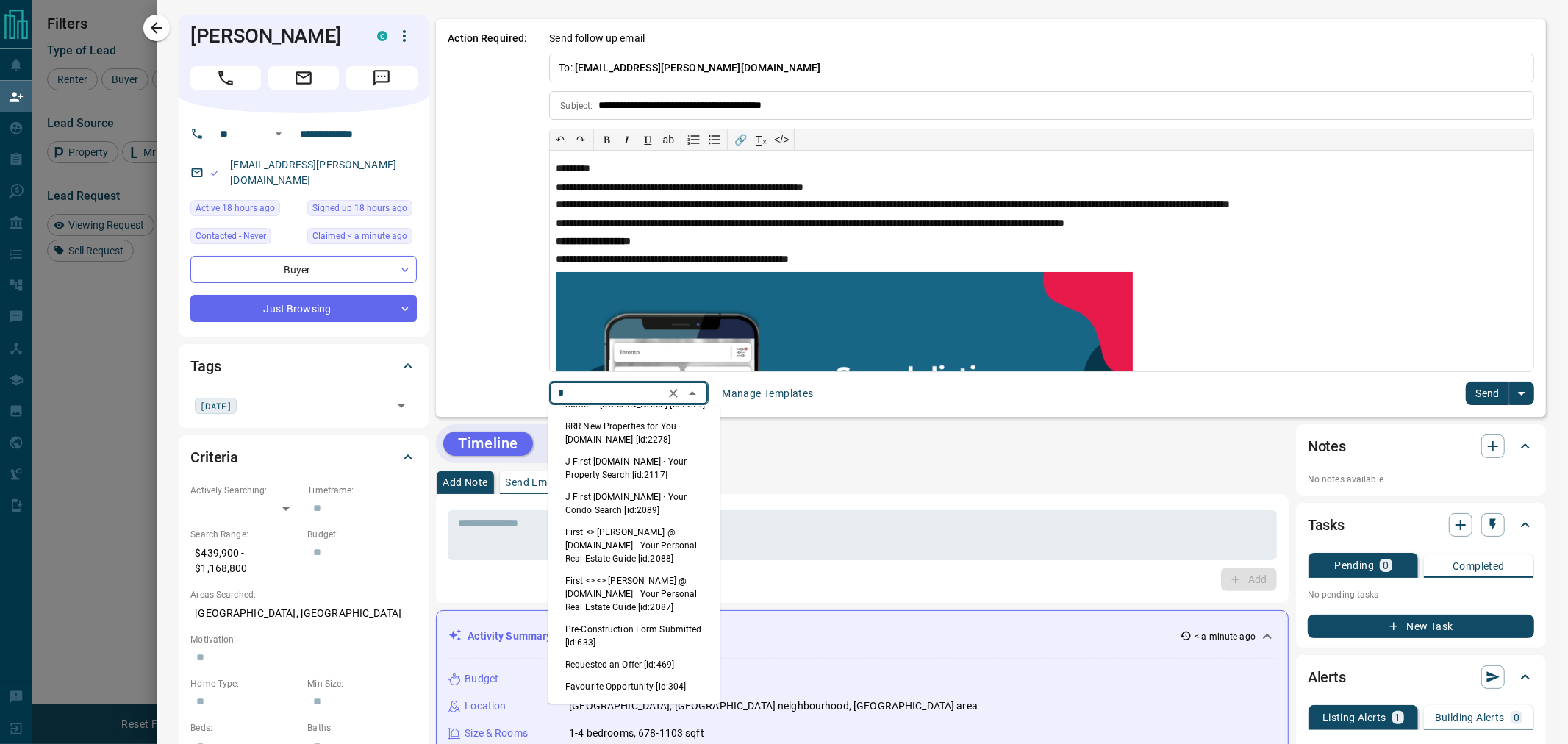
scroll to position [0, 0]
click at [626, 577] on li "First <> <> [PERSON_NAME] @ [DOMAIN_NAME] | Your Personal Real Estate Guide [id…" at bounding box center [633, 590] width 172 height 49
type input "*****"
type input "**********"
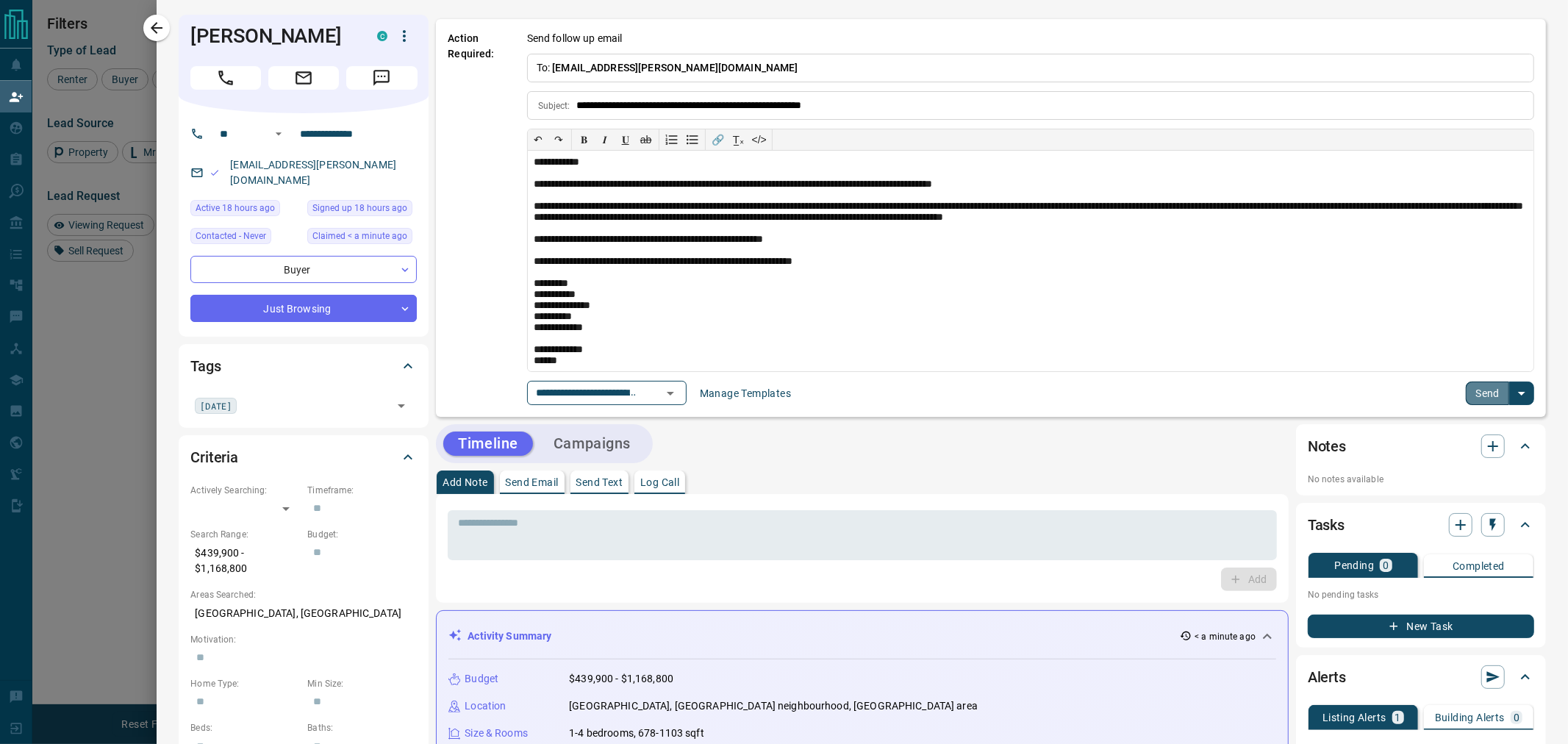
click at [1465, 396] on button "Send" at bounding box center [1486, 394] width 43 height 24
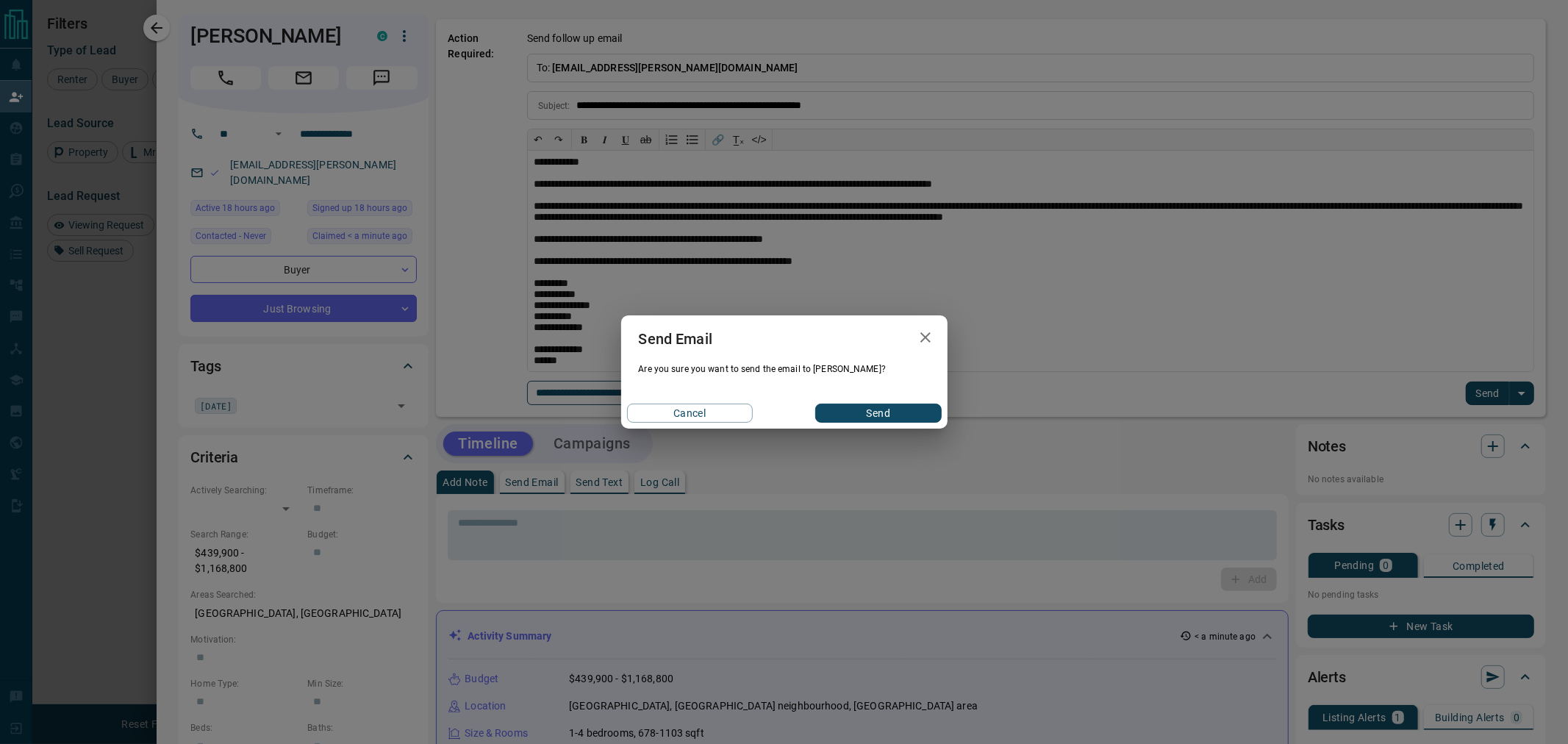
click at [892, 411] on button "Send" at bounding box center [878, 413] width 126 height 19
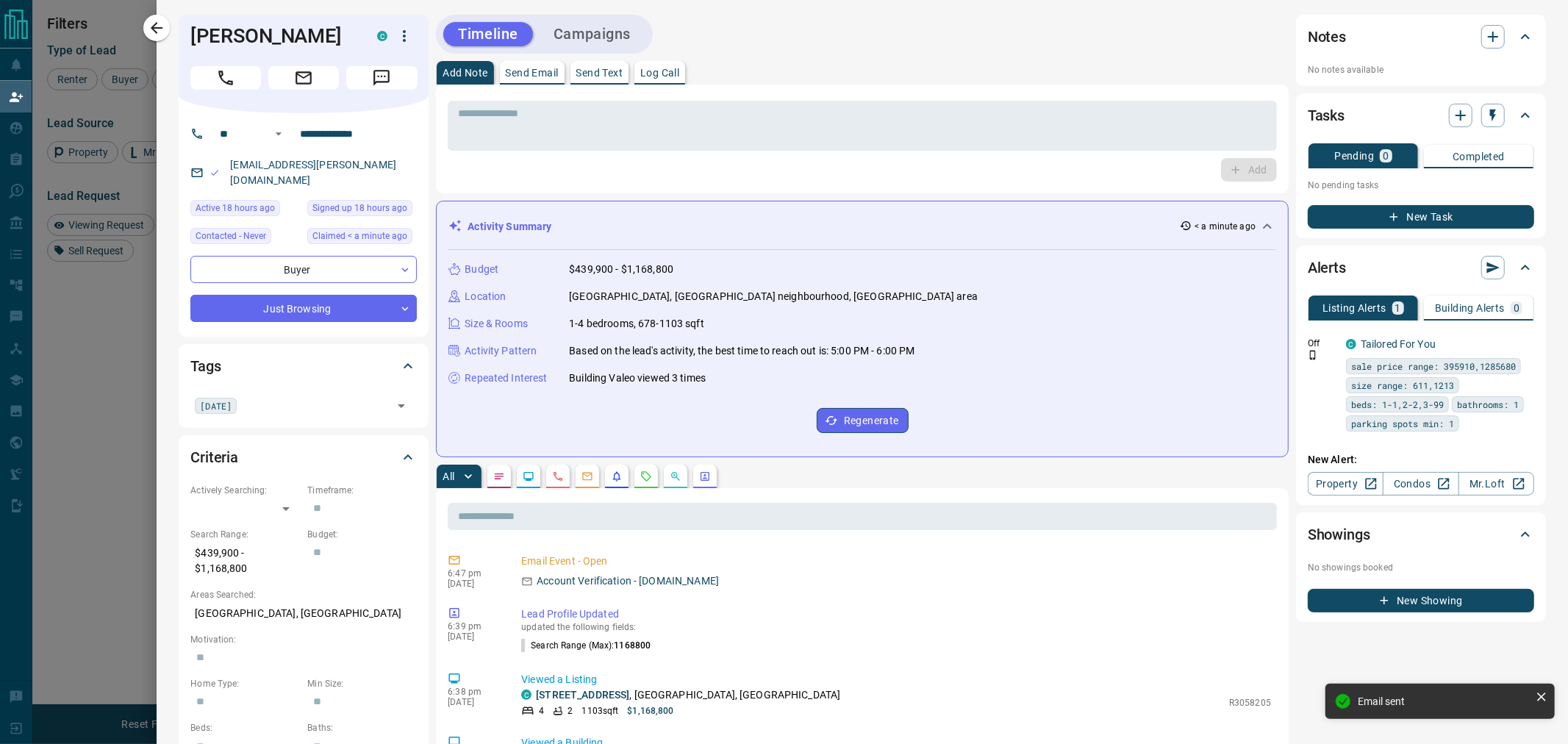
click at [1390, 218] on button "New Task" at bounding box center [1420, 217] width 227 height 24
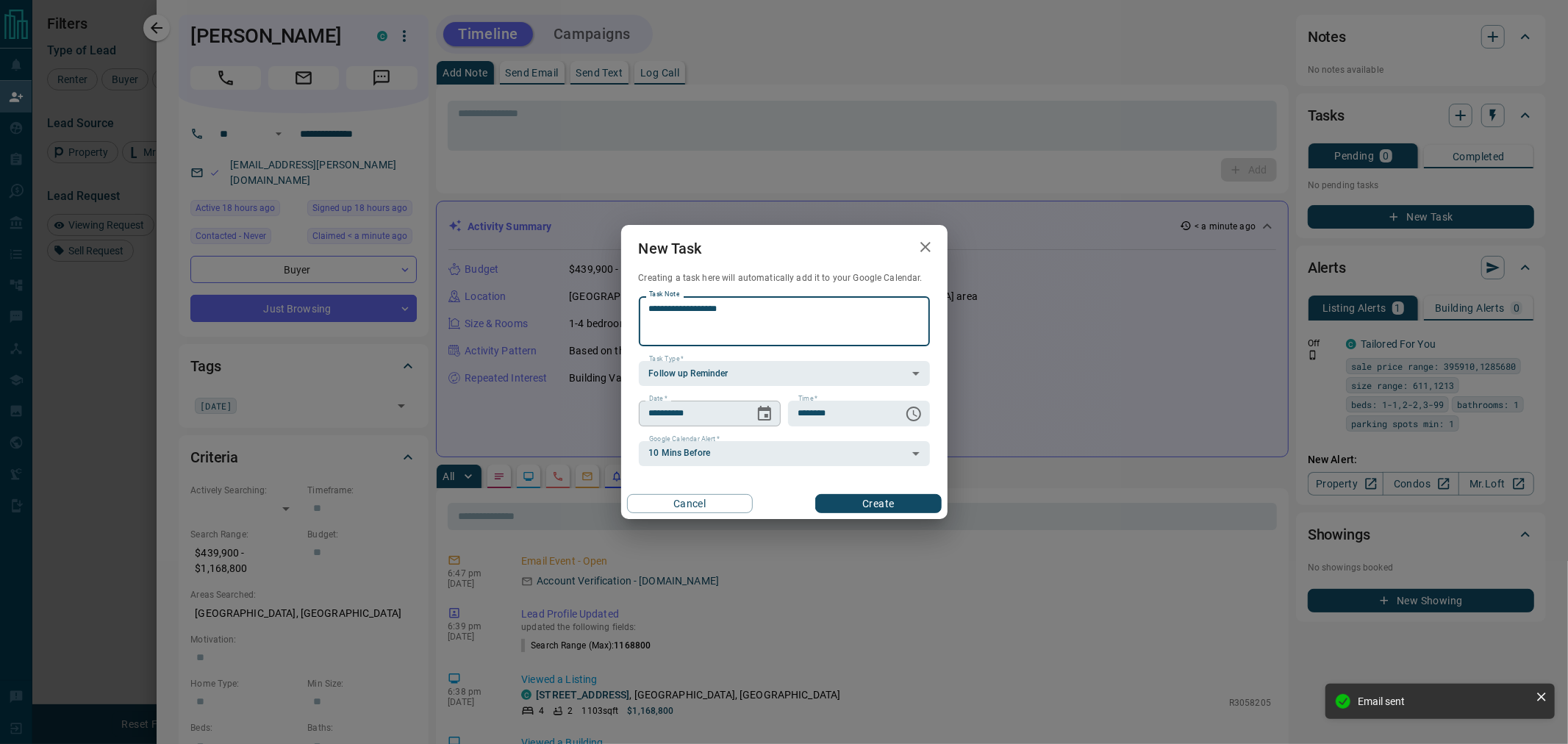
type textarea "**********"
click at [759, 417] on icon "Choose date, selected date is Oct 16, 2025" at bounding box center [764, 413] width 17 height 17
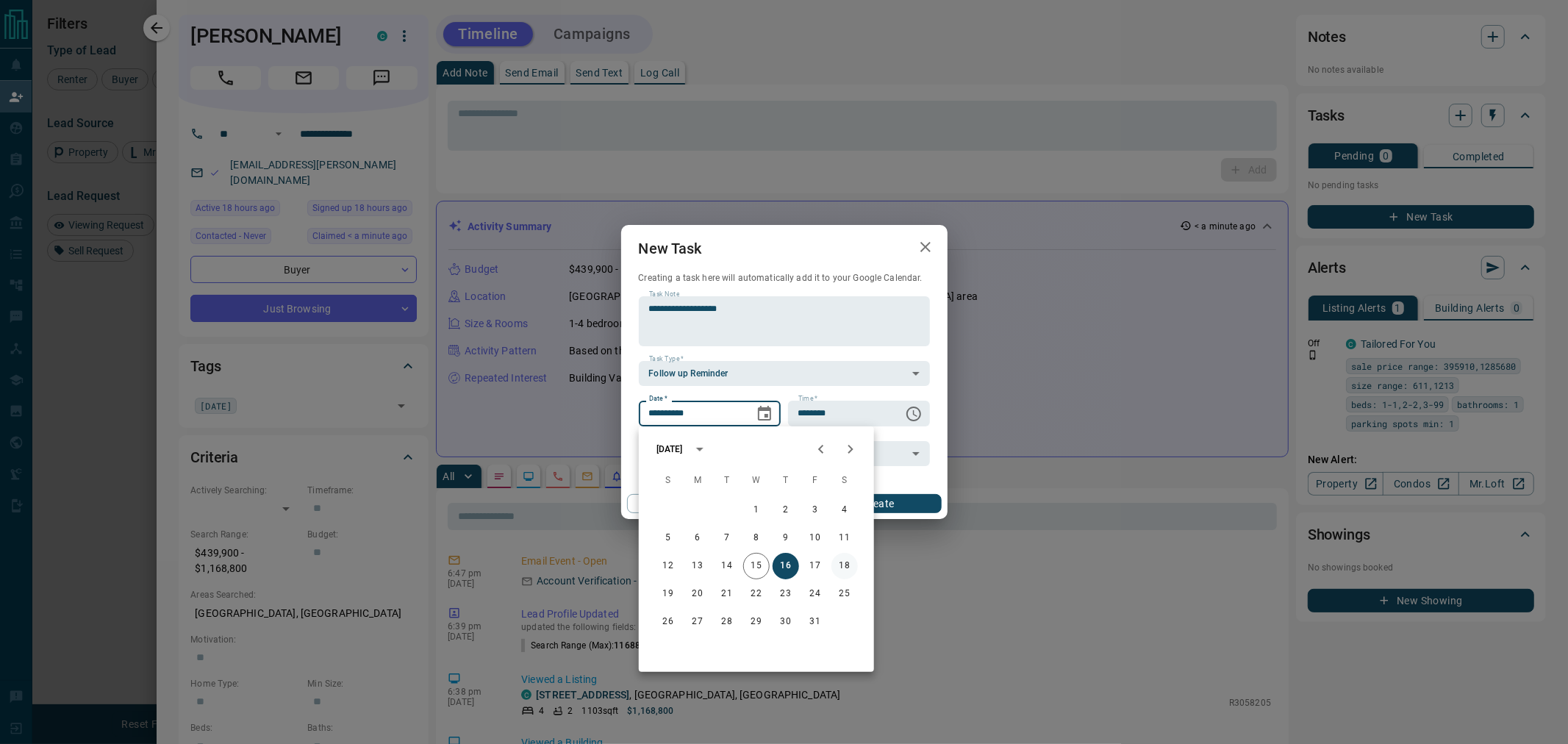
click at [846, 564] on button "18" at bounding box center [844, 566] width 27 height 27
type input "**********"
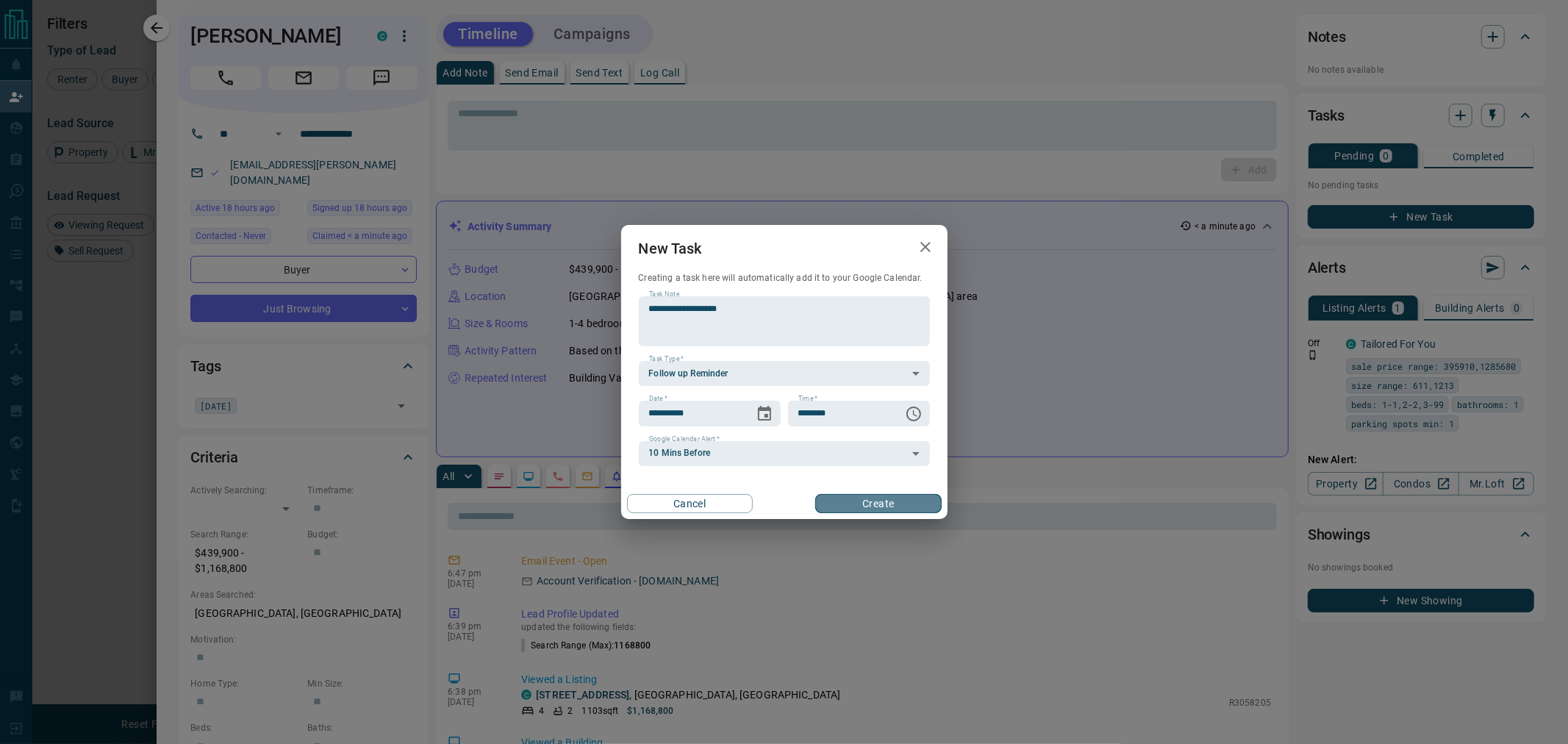
click at [854, 503] on button "Create" at bounding box center [878, 503] width 126 height 19
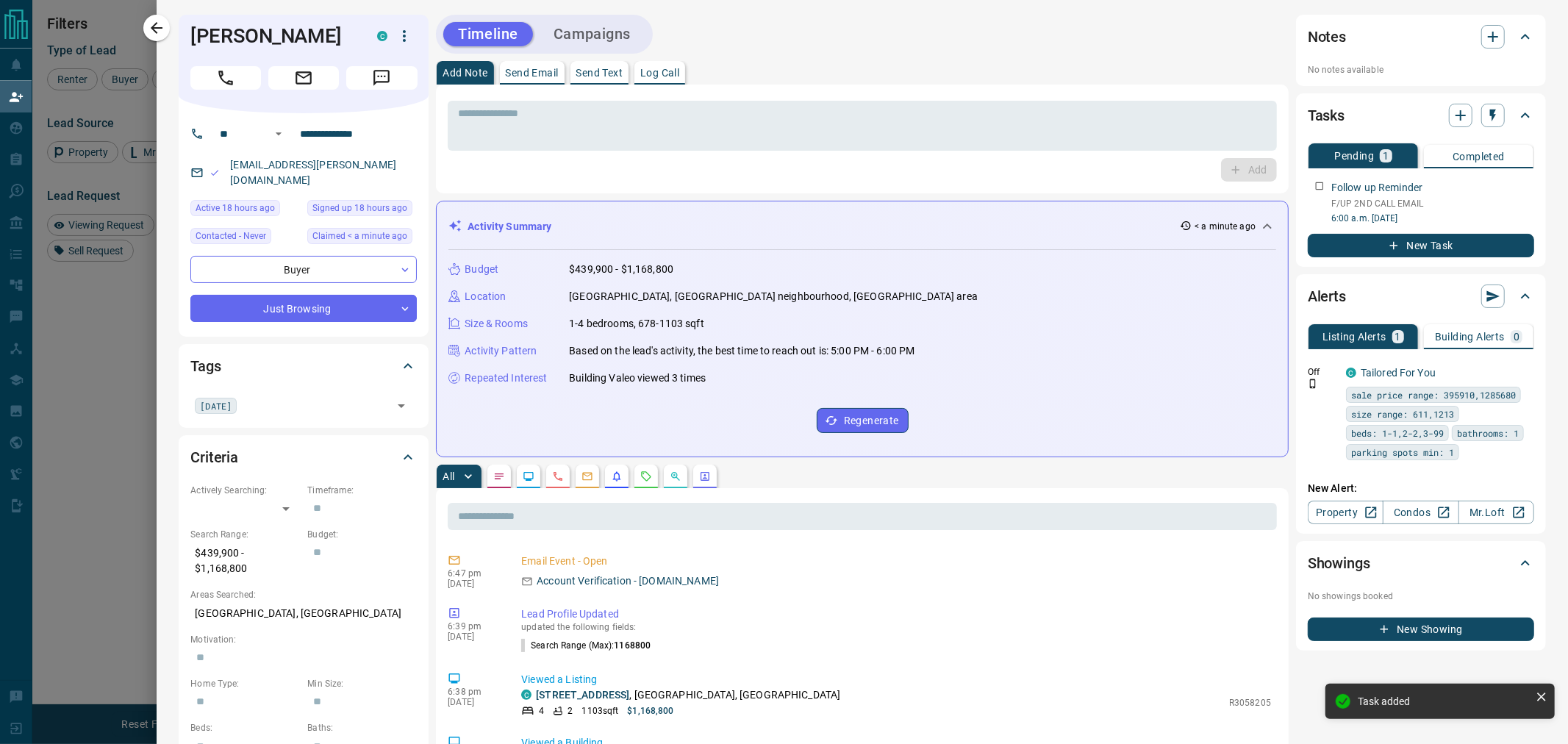
click at [547, 41] on button "Campaigns" at bounding box center [592, 34] width 106 height 24
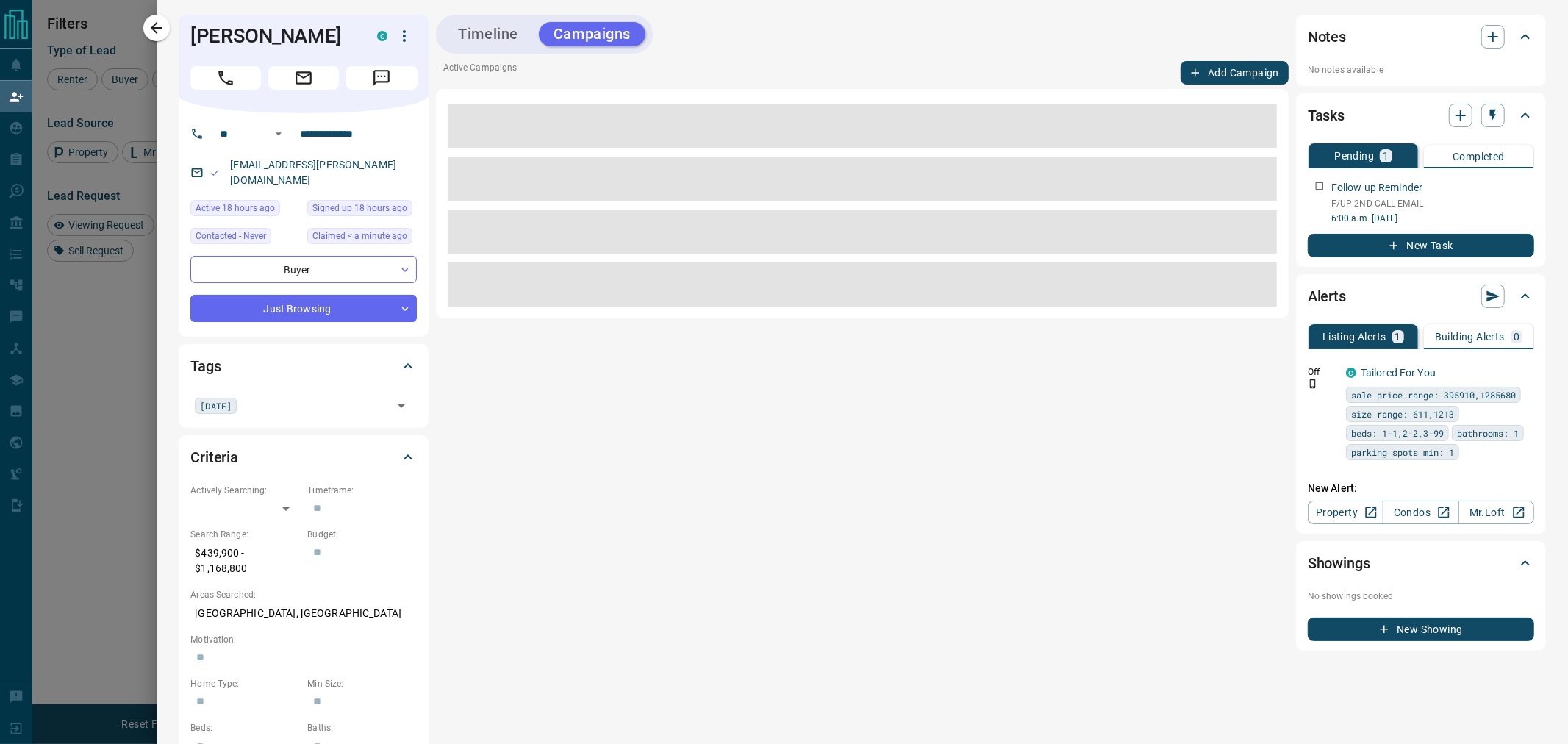
click at [1218, 76] on button "Add Campaign" at bounding box center [1235, 73] width 108 height 24
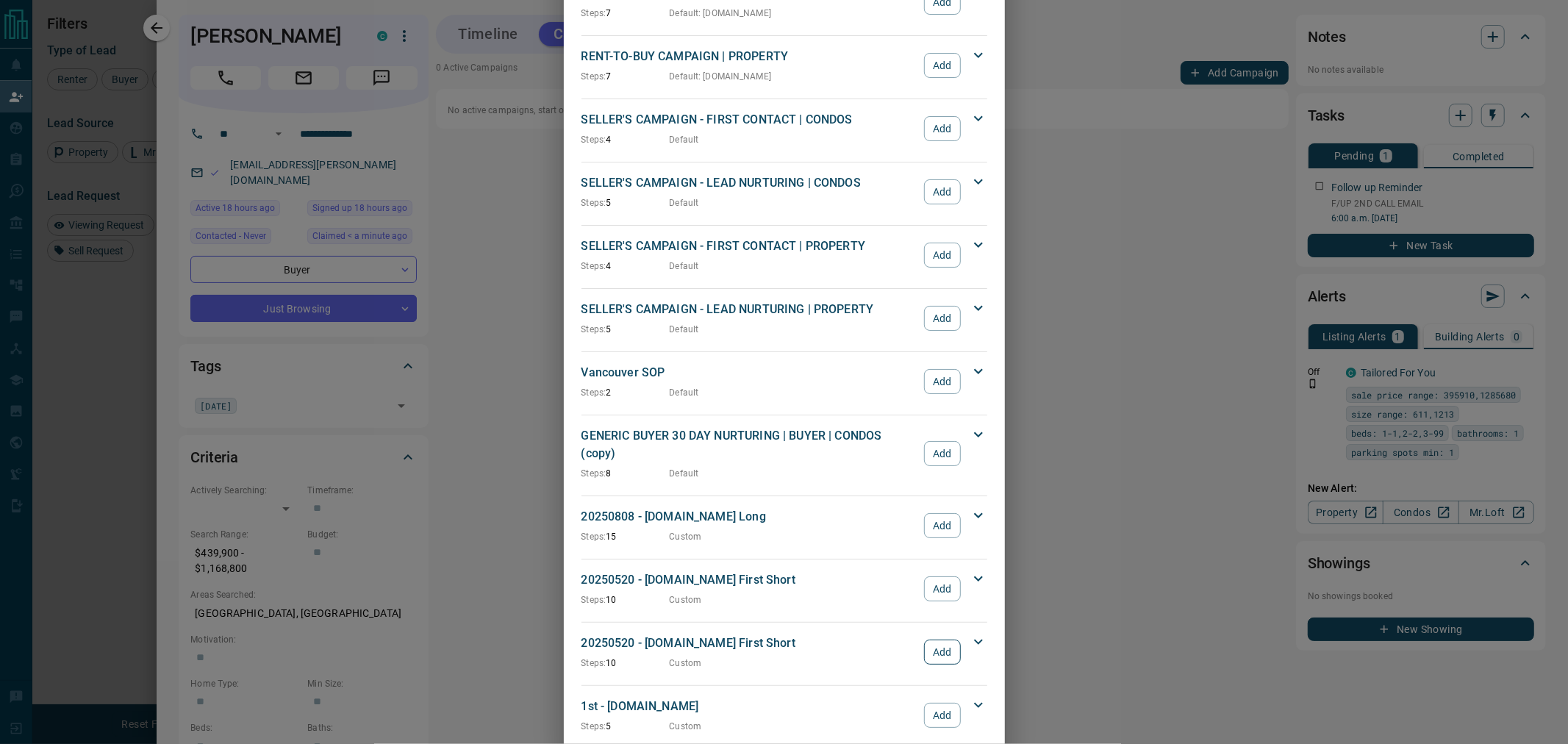
scroll to position [1223, 0]
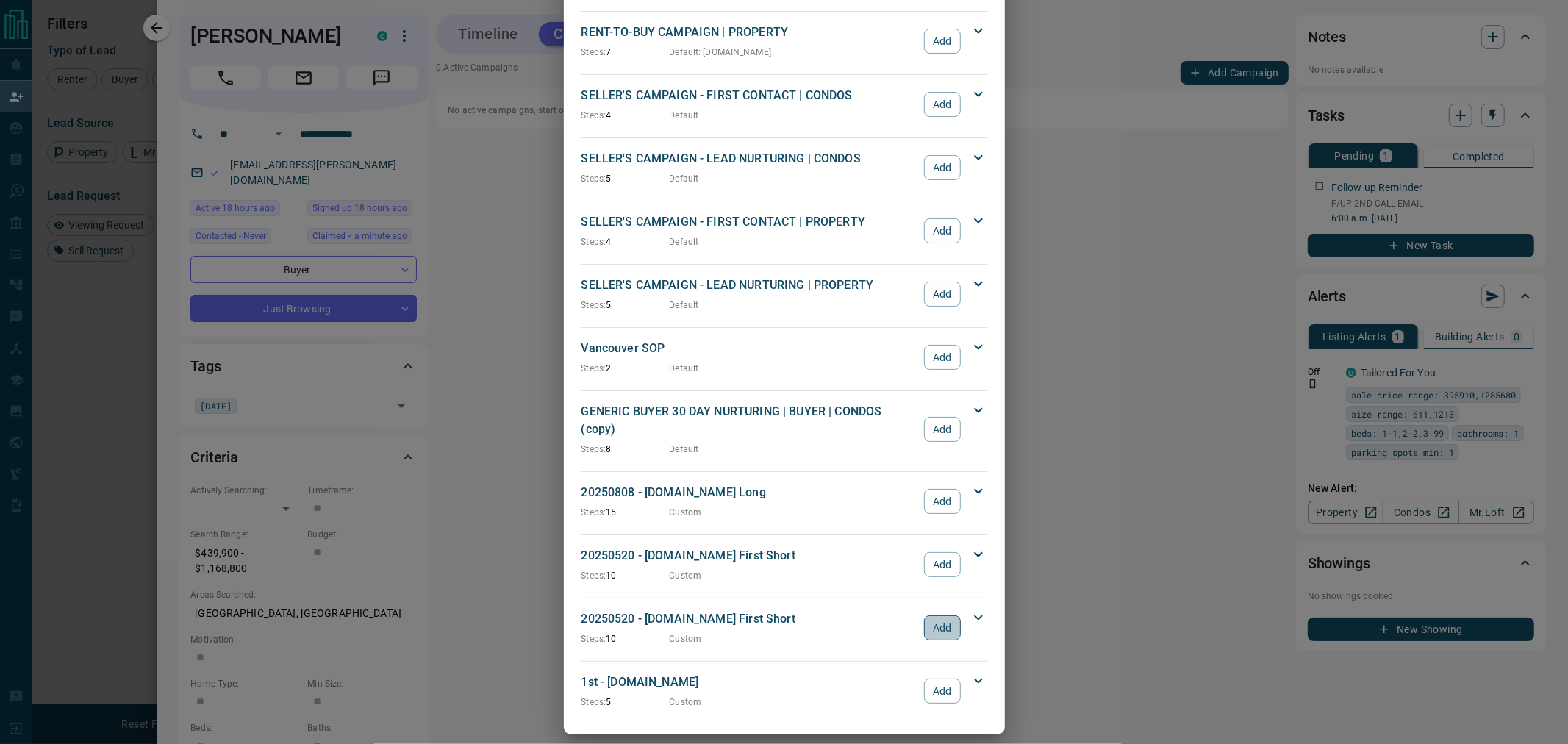
click at [935, 616] on button "Add" at bounding box center [941, 627] width 36 height 25
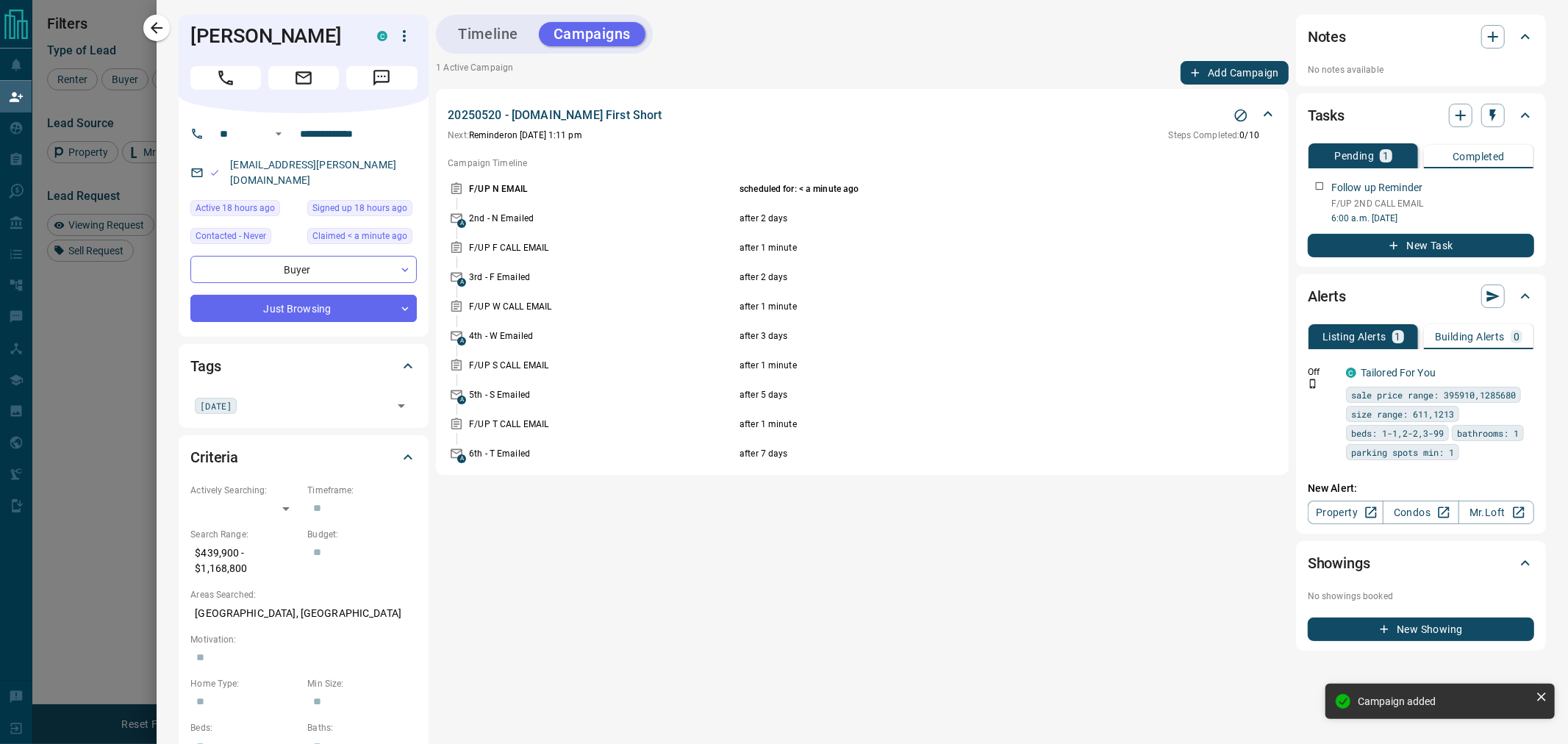
click at [468, 17] on div "Timeline Campaigns" at bounding box center [544, 34] width 217 height 39
click at [480, 26] on button "Timeline" at bounding box center [488, 34] width 90 height 24
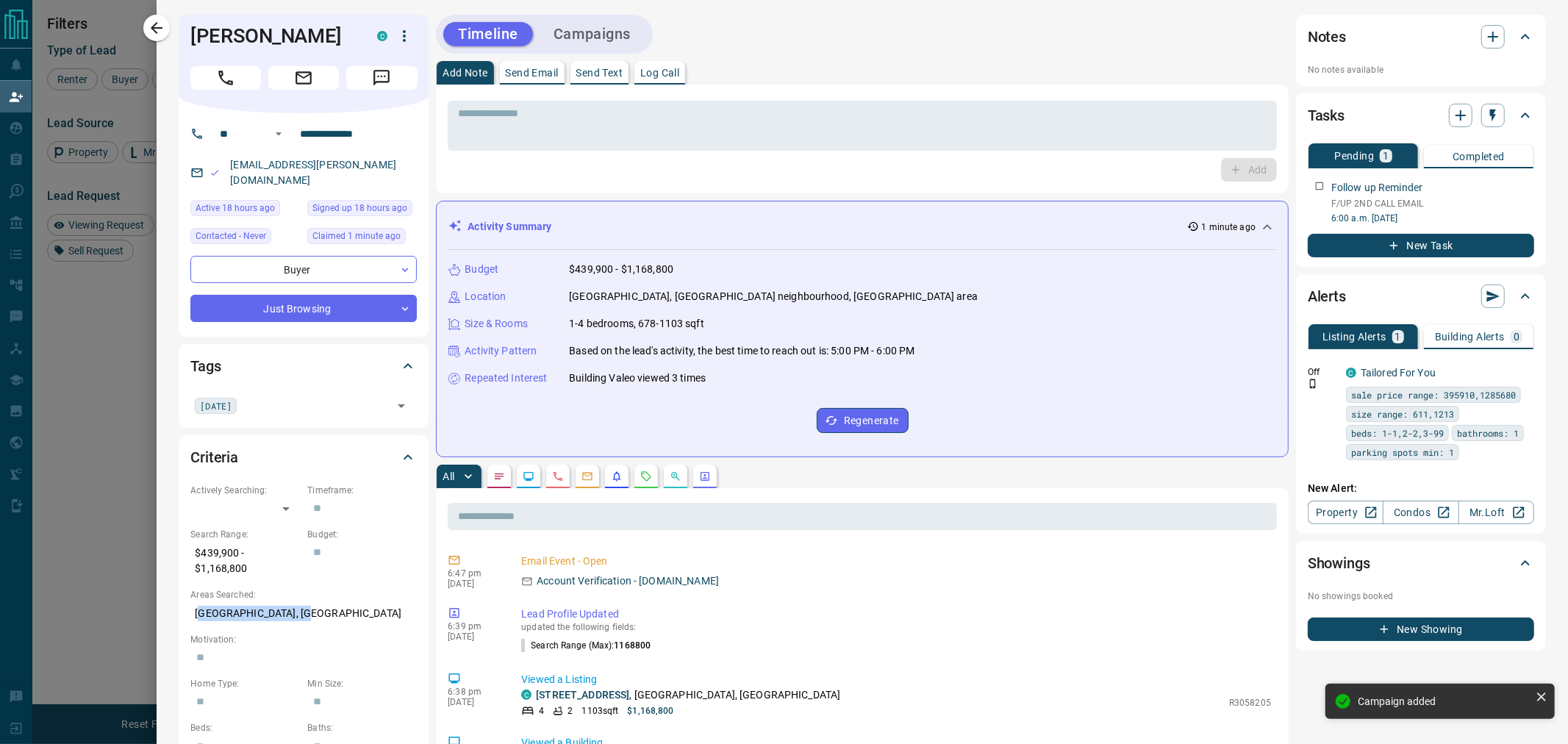
drag, startPoint x: 296, startPoint y: 598, endPoint x: 201, endPoint y: 600, distance: 95.0
click at [201, 602] on p "[GEOGRAPHIC_DATA], [GEOGRAPHIC_DATA]" at bounding box center [303, 614] width 227 height 24
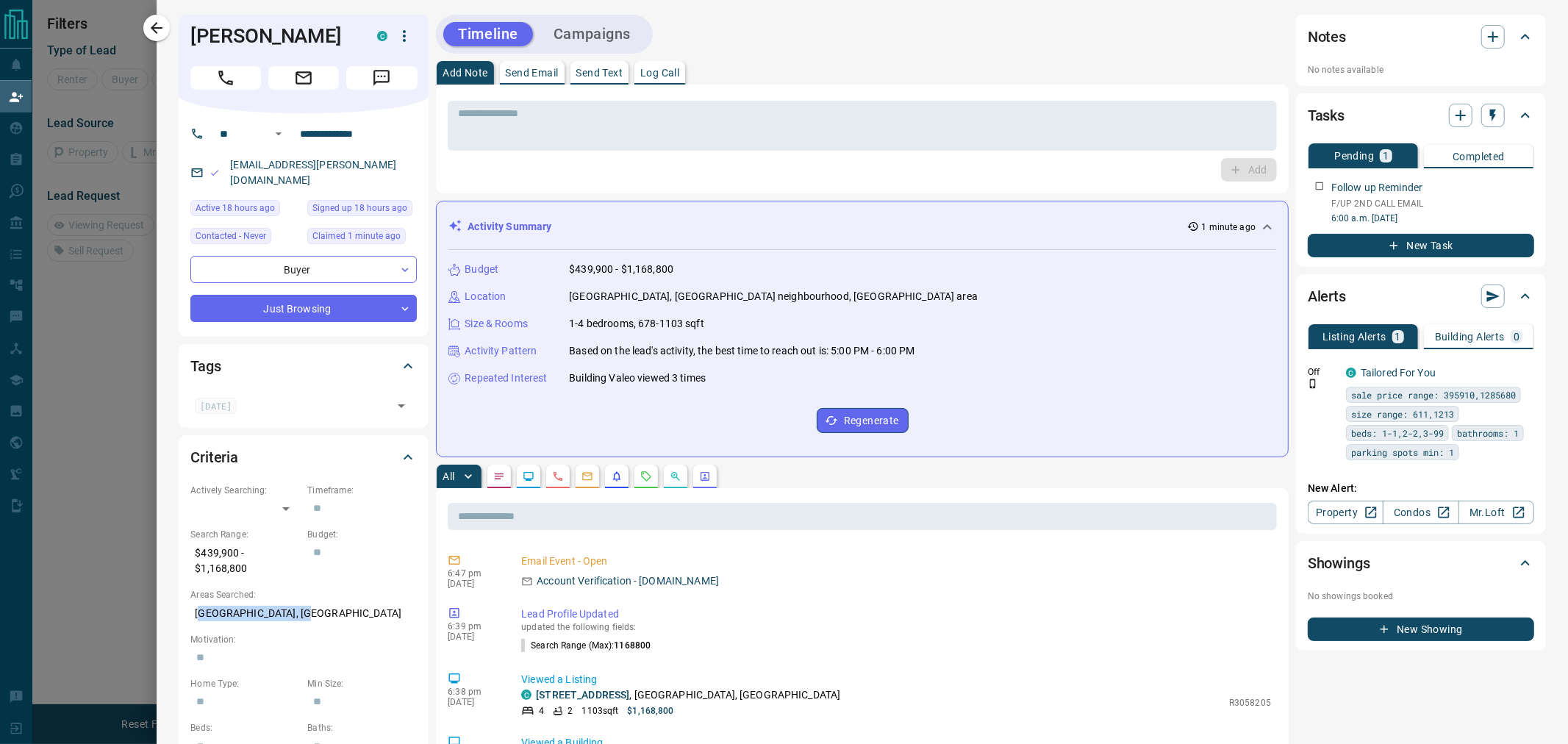
scroll to position [147, 1252]
click at [273, 606] on p "[GEOGRAPHIC_DATA], [GEOGRAPHIC_DATA]" at bounding box center [303, 614] width 227 height 24
drag, startPoint x: 194, startPoint y: 600, endPoint x: 304, endPoint y: 600, distance: 110.0
click at [304, 602] on p "[GEOGRAPHIC_DATA], [GEOGRAPHIC_DATA]" at bounding box center [303, 614] width 227 height 24
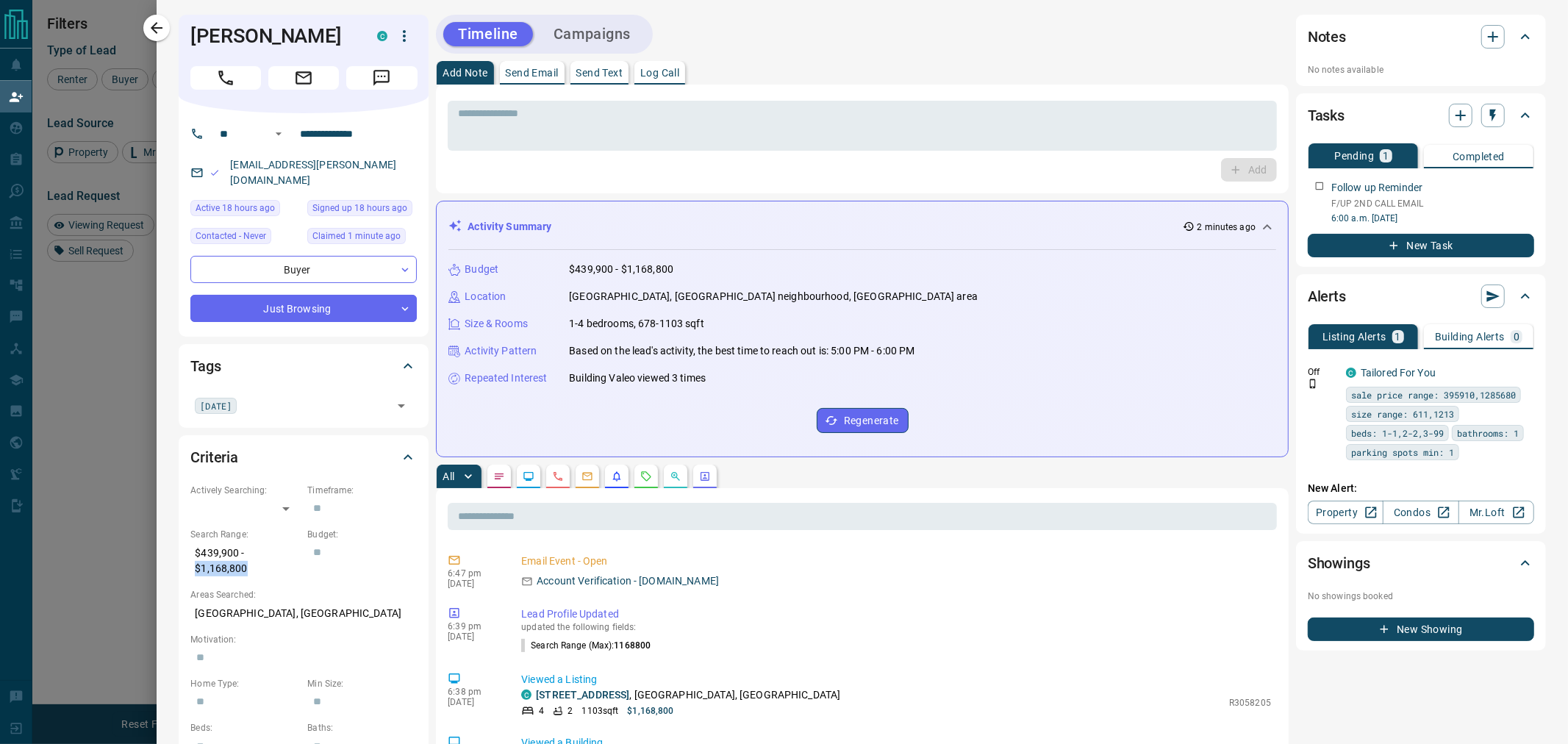
drag, startPoint x: 251, startPoint y: 552, endPoint x: 196, endPoint y: 557, distance: 55.2
click at [196, 557] on p "$439,900 - $1,168,800" at bounding box center [244, 560] width 109 height 39
copy p "$1,168,800"
drag, startPoint x: 570, startPoint y: 324, endPoint x: 707, endPoint y: 321, distance: 137.0
click at [707, 321] on div "Size & Rooms 1-4 bedrooms, 678-1103 sqft" at bounding box center [861, 323] width 827 height 16
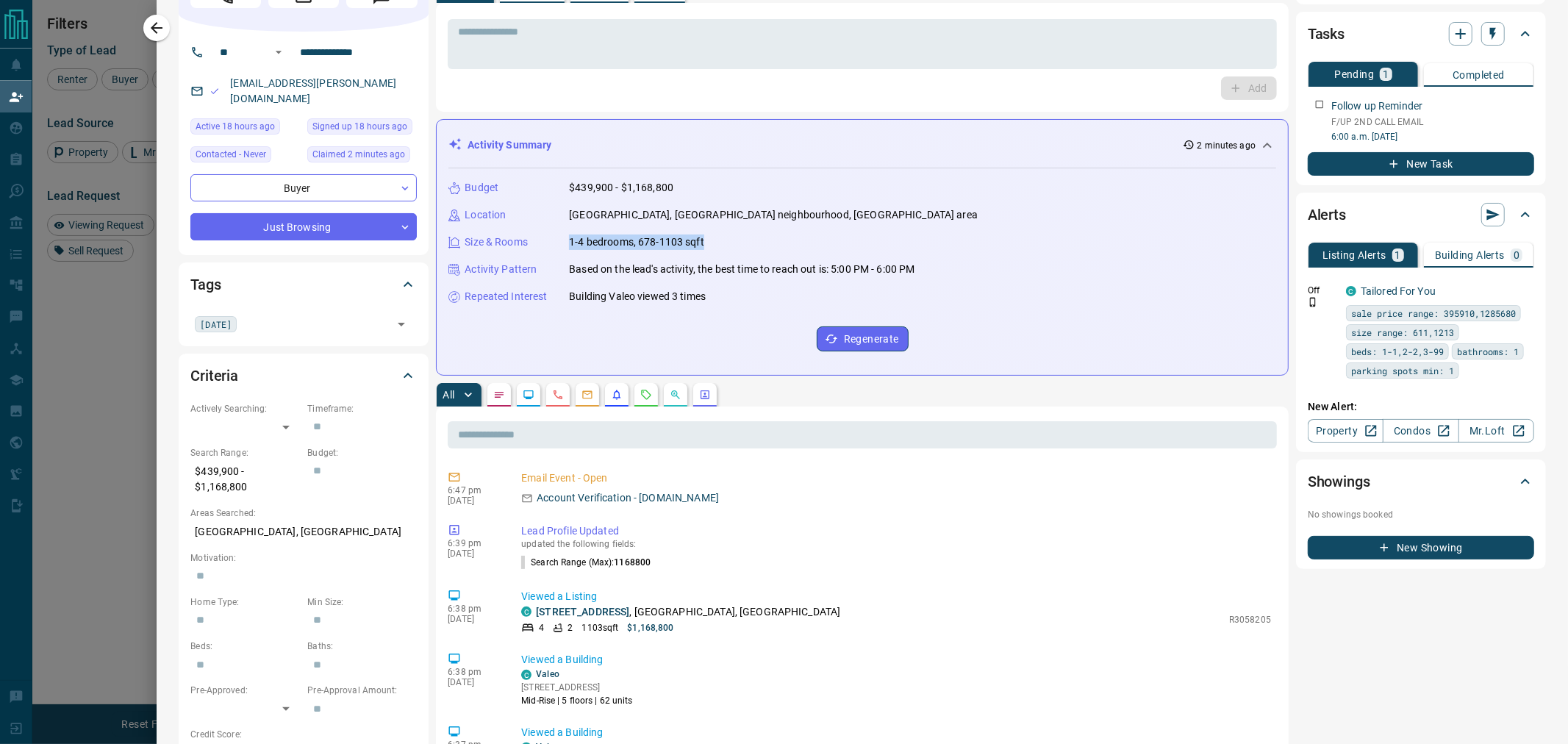
scroll to position [0, 0]
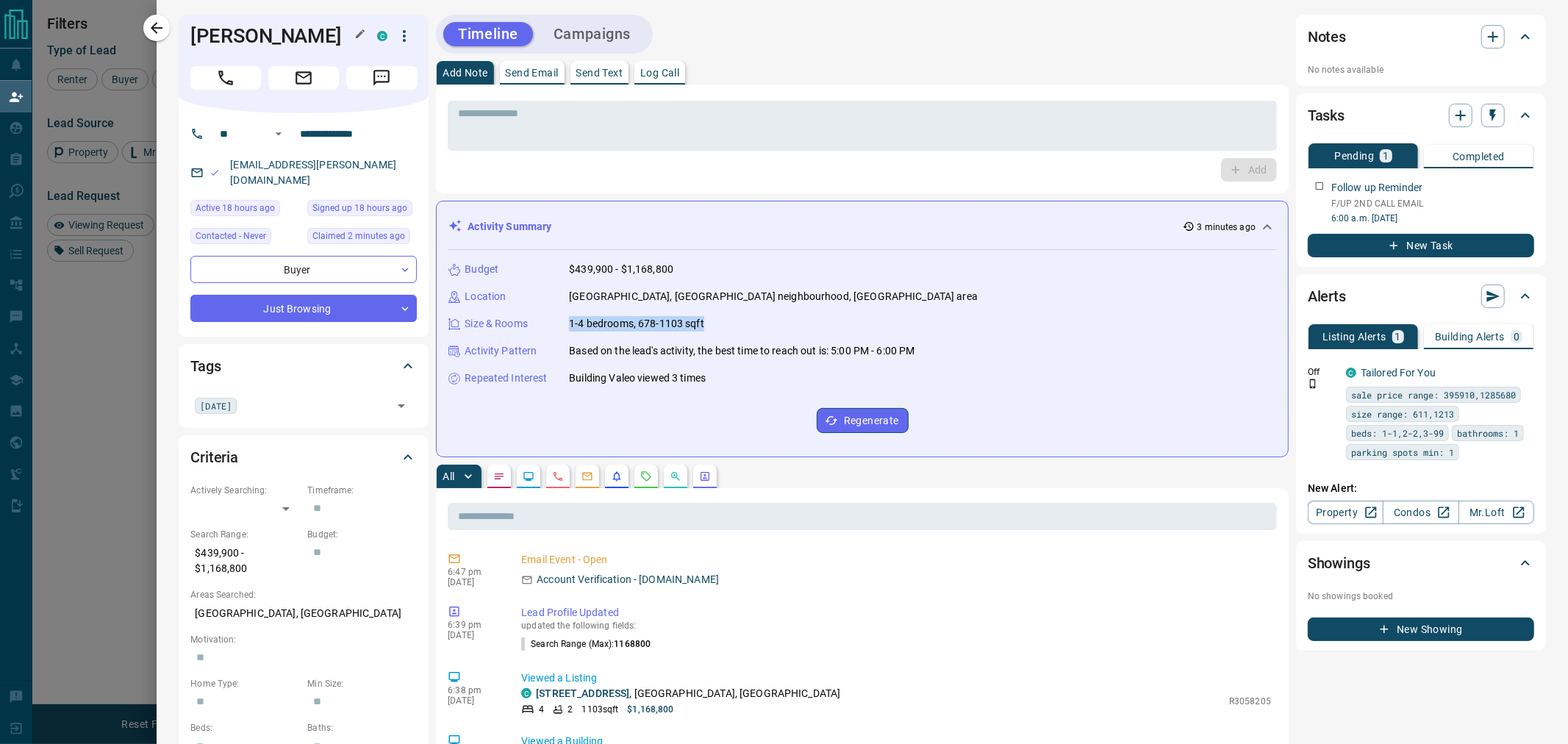
drag, startPoint x: 331, startPoint y: 39, endPoint x: 193, endPoint y: 40, distance: 138.0
click at [193, 40] on h1 "[PERSON_NAME]" at bounding box center [272, 36] width 164 height 24
copy h1 "[PERSON_NAME]"
click at [154, 20] on icon "button" at bounding box center [156, 28] width 17 height 17
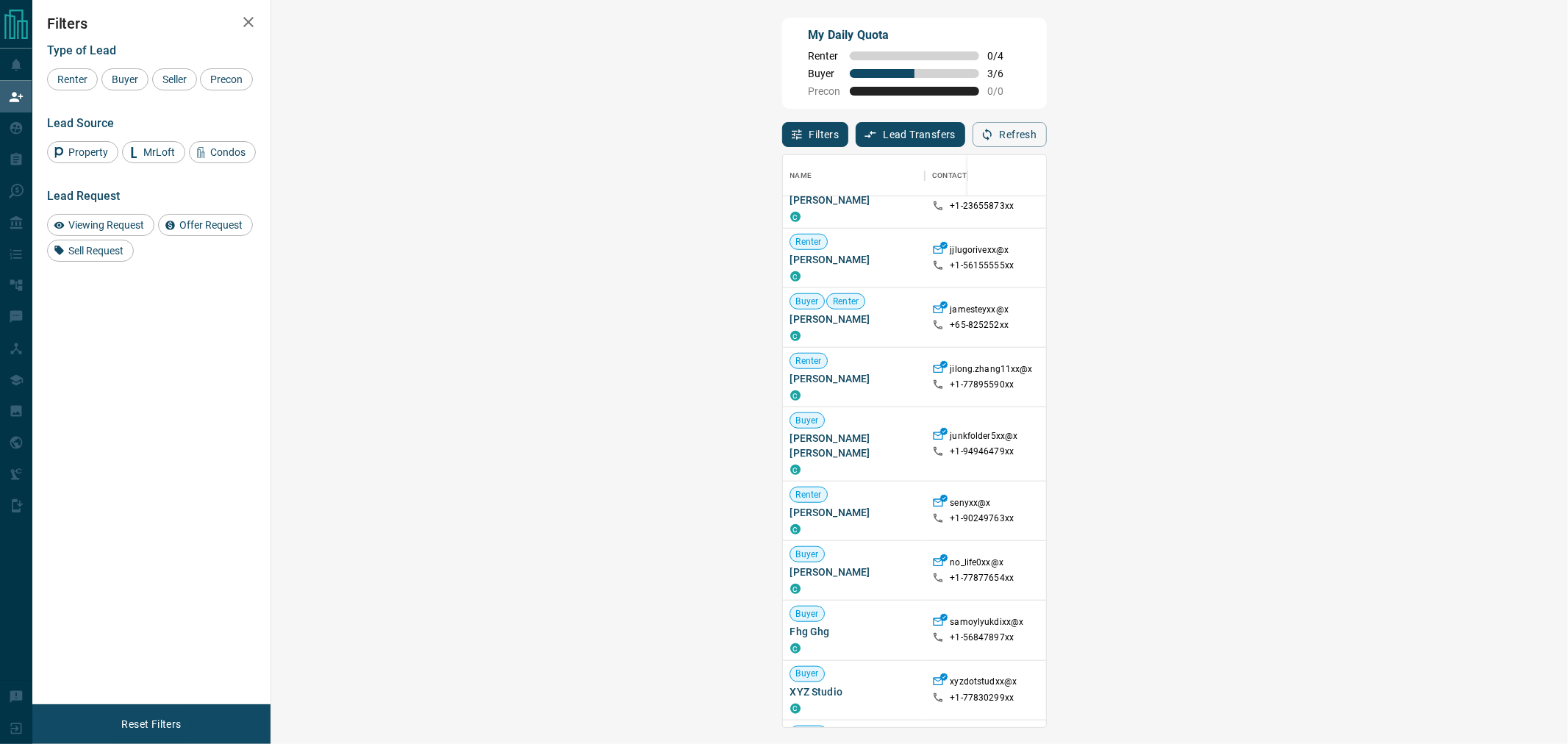
scroll to position [3446, 0]
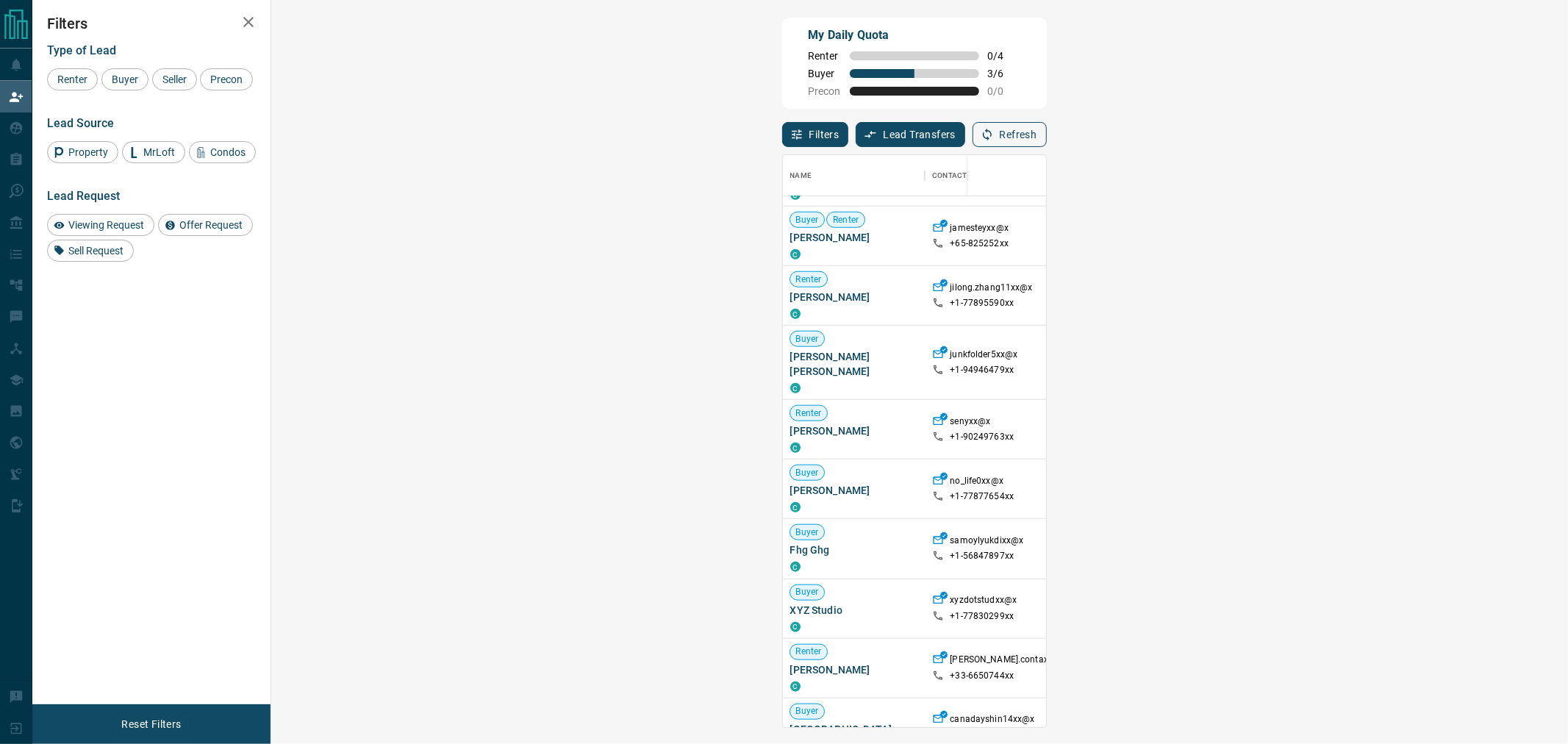
click at [1047, 133] on button "Refresh" at bounding box center [1009, 134] width 74 height 25
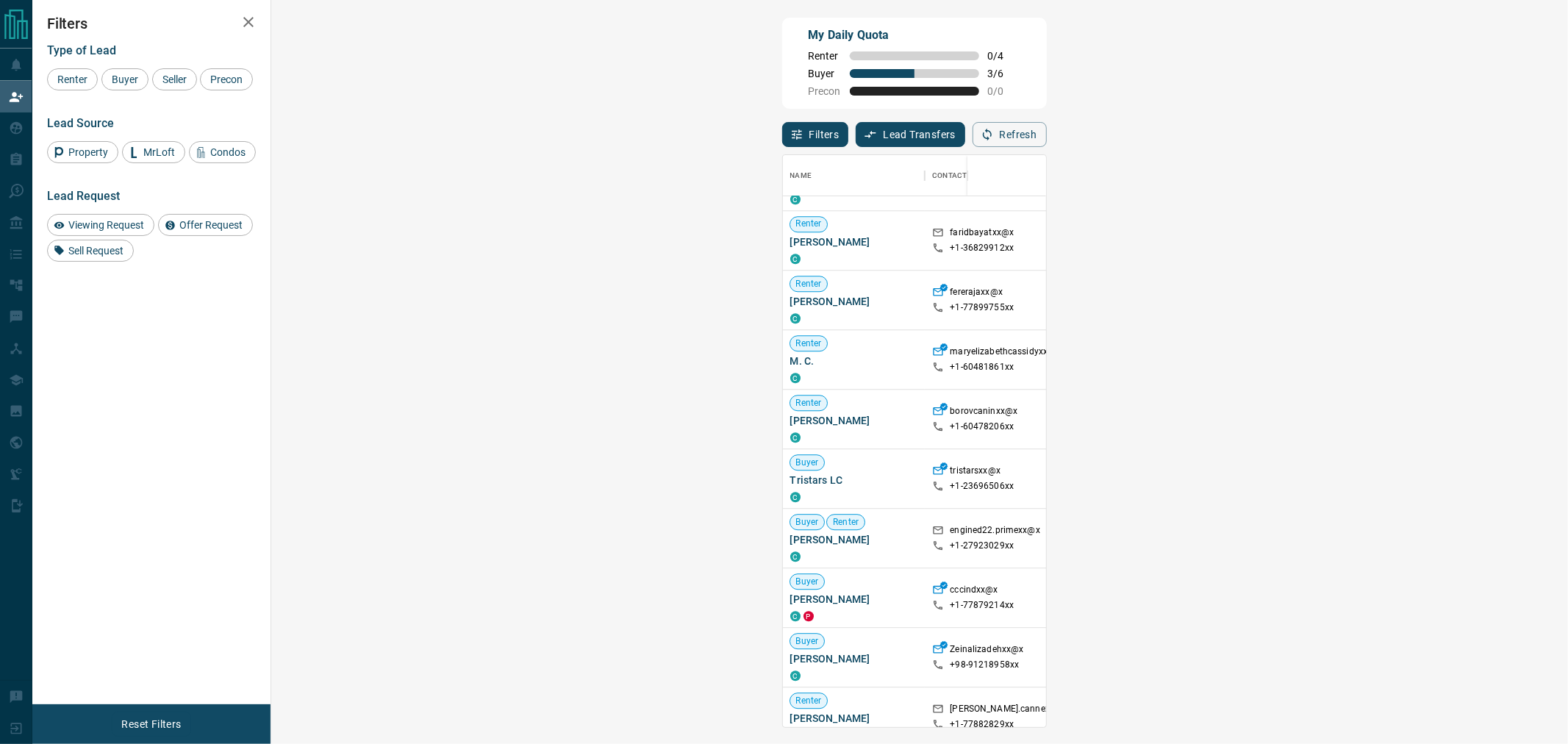
scroll to position [4140, 0]
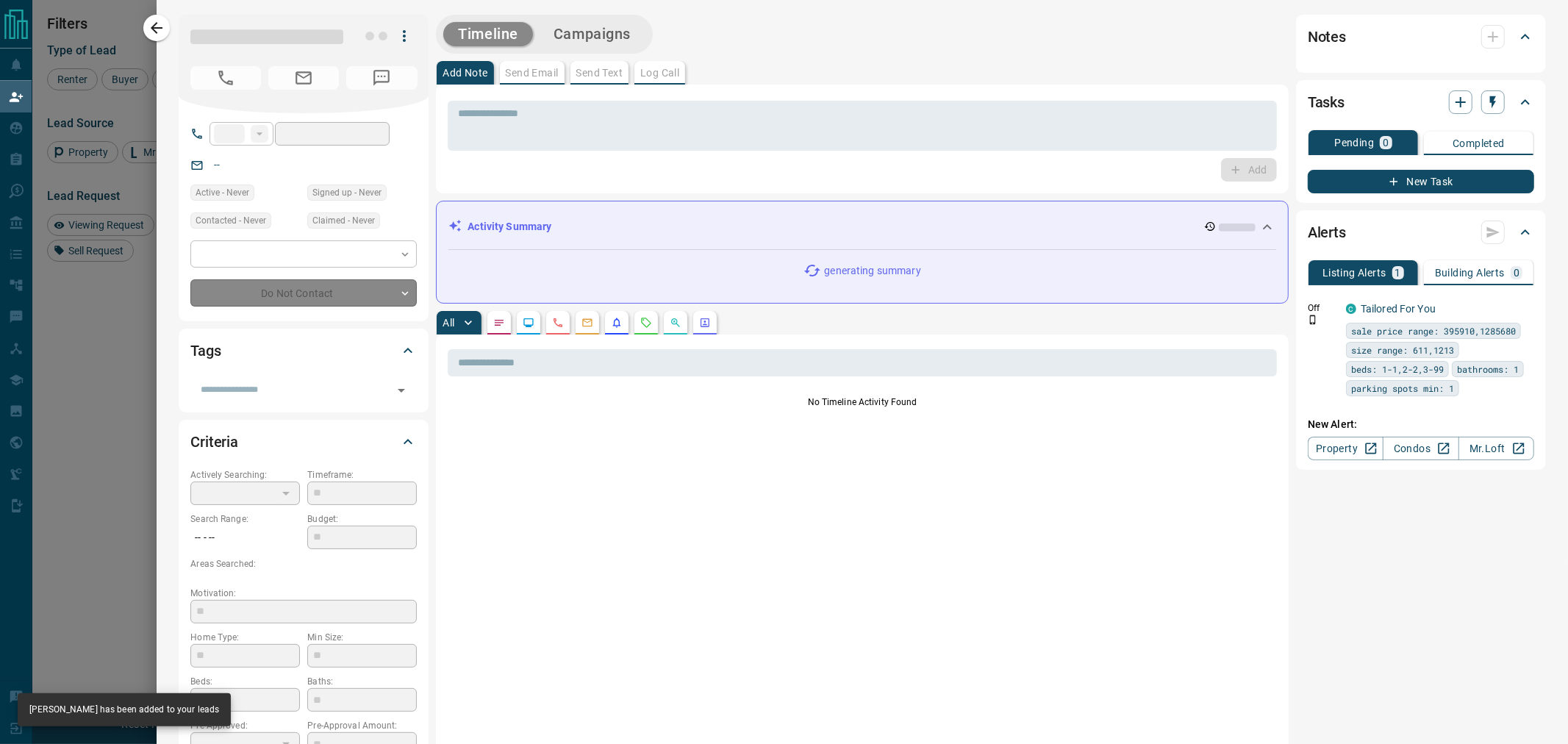
type input "**"
type input "**********"
type input "**"
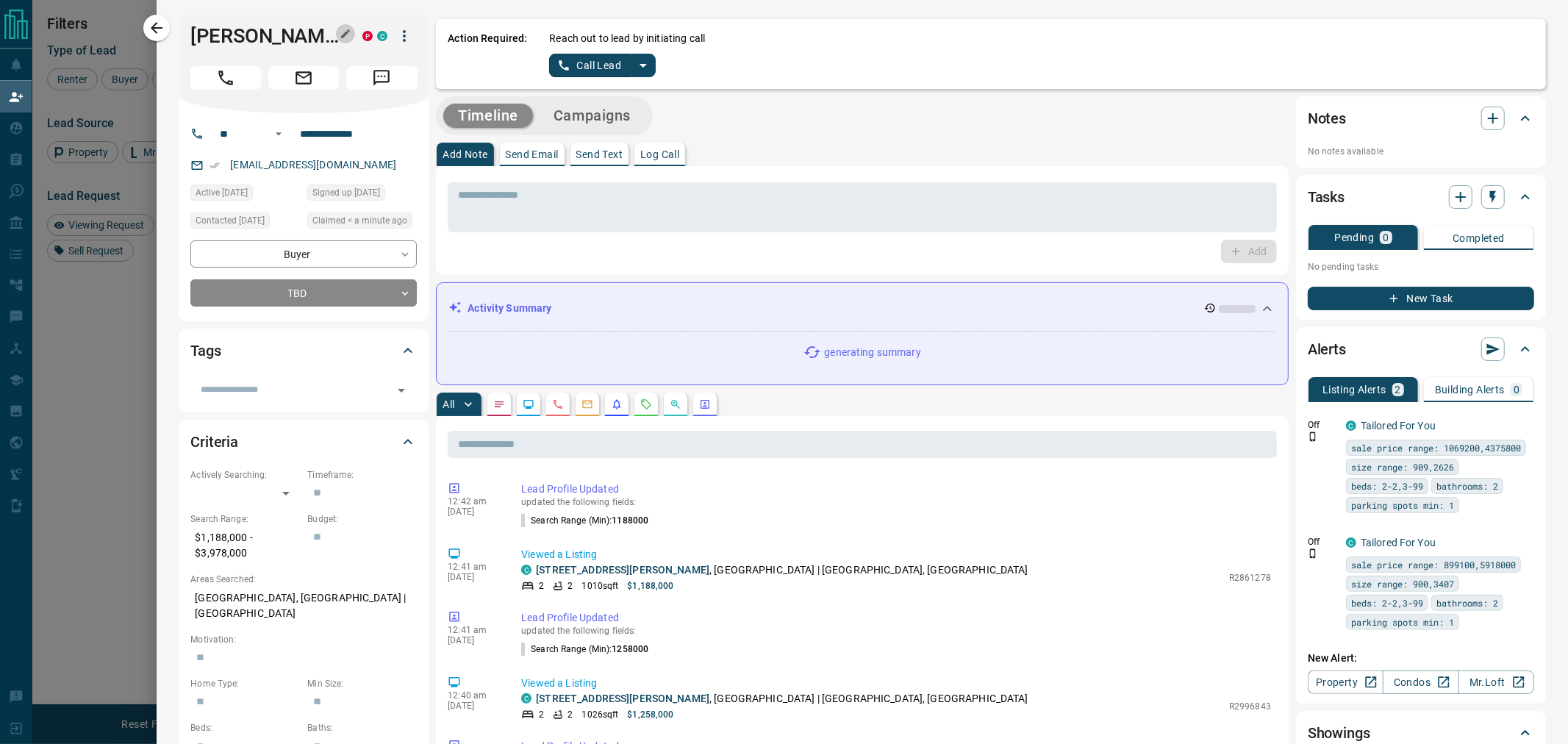
click at [344, 38] on icon "button" at bounding box center [345, 33] width 12 height 12
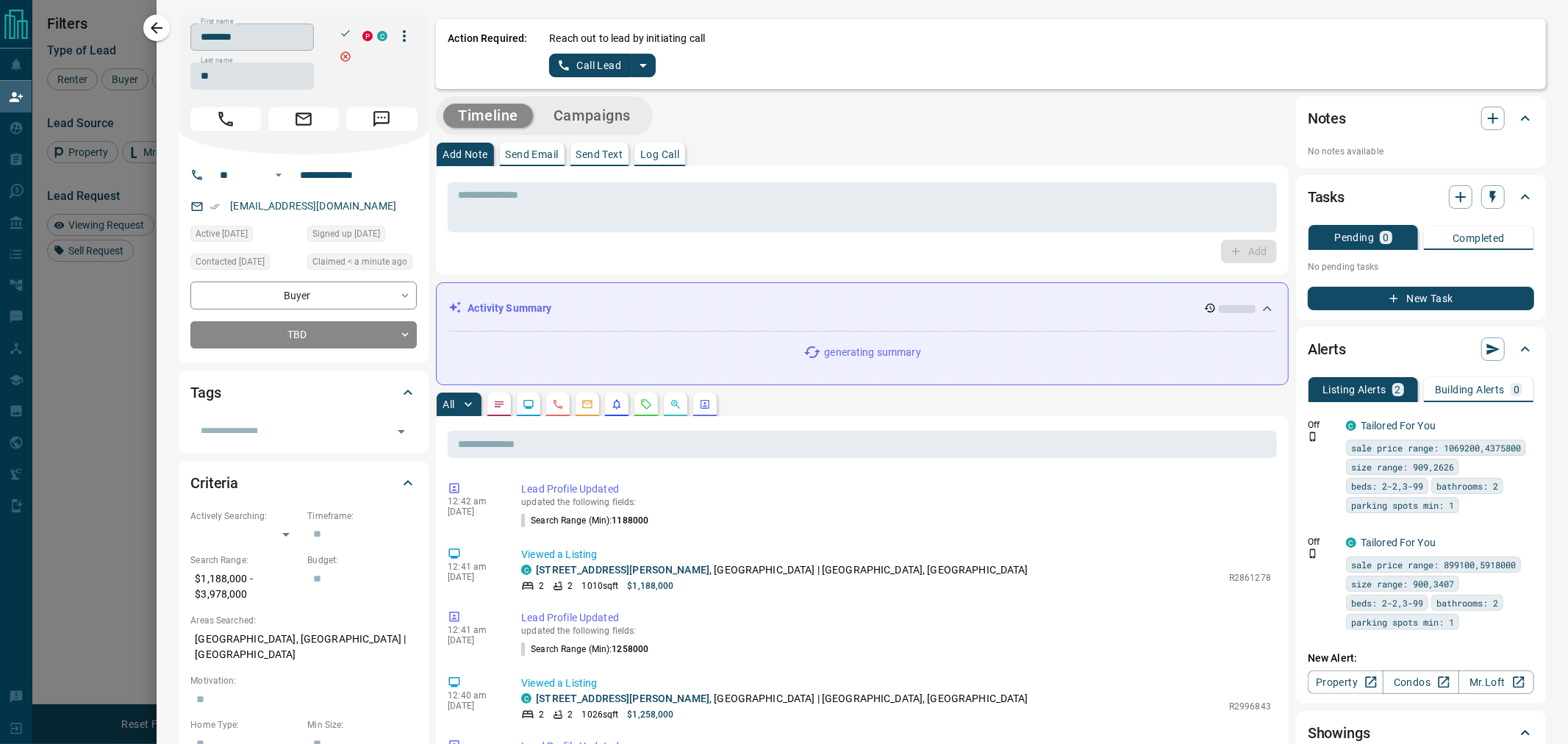
click at [279, 39] on input "********" at bounding box center [252, 38] width 124 height 28
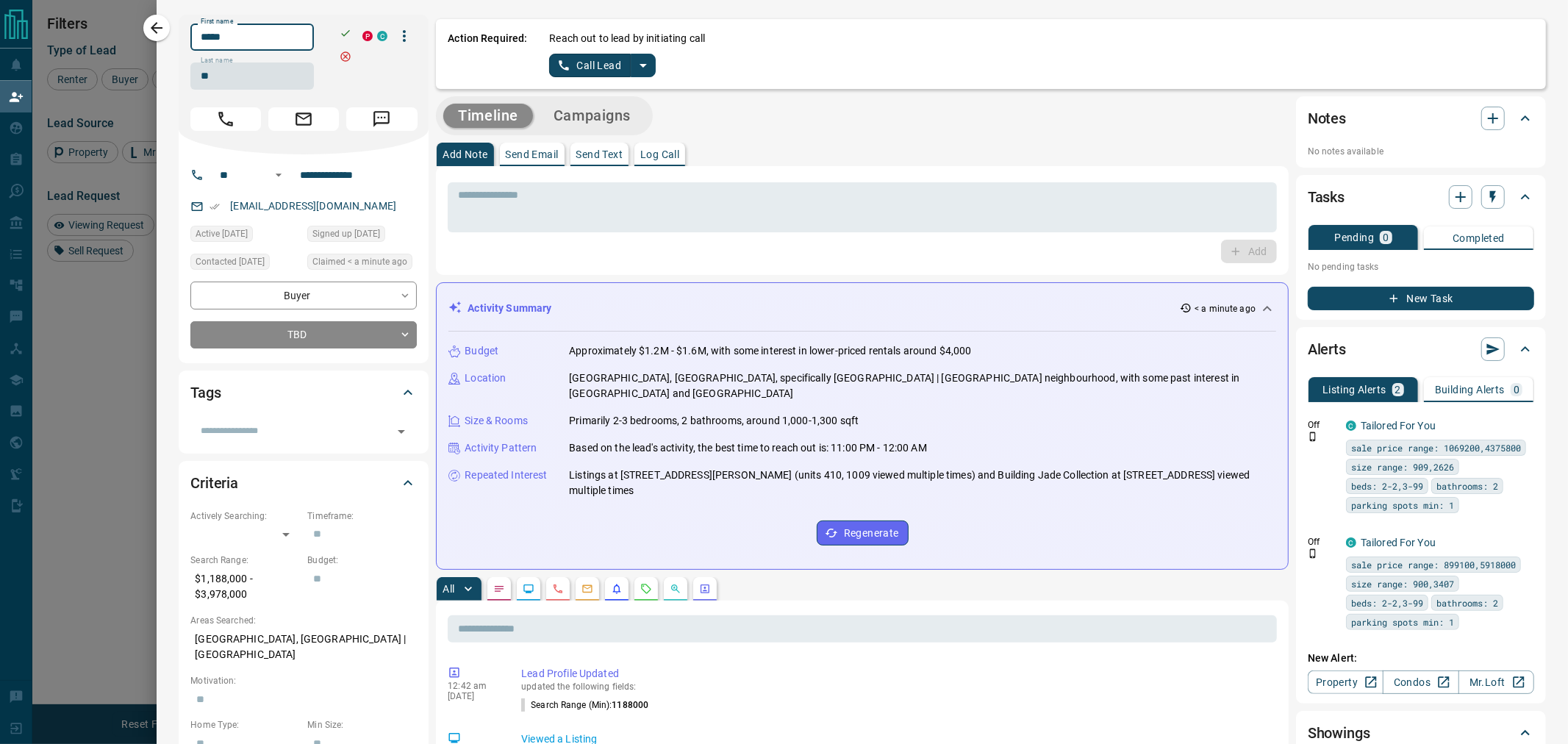
type input "*****"
click at [343, 29] on icon "button" at bounding box center [345, 33] width 12 height 12
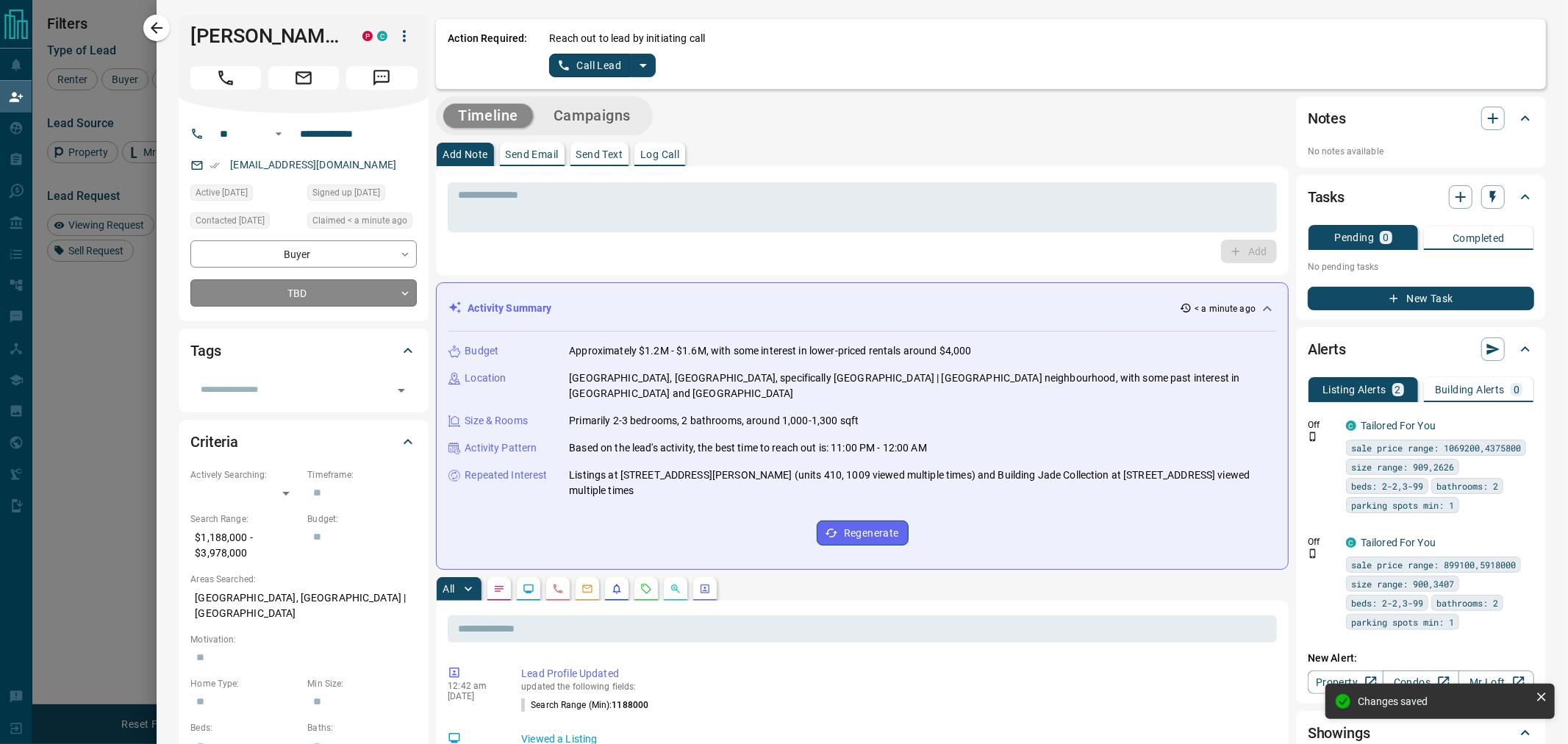
click at [333, 300] on body "Lead Transfers Claim Leads My Leads Tasks Opportunities Deals Campaigns Automat…" at bounding box center [784, 312] width 1568 height 626
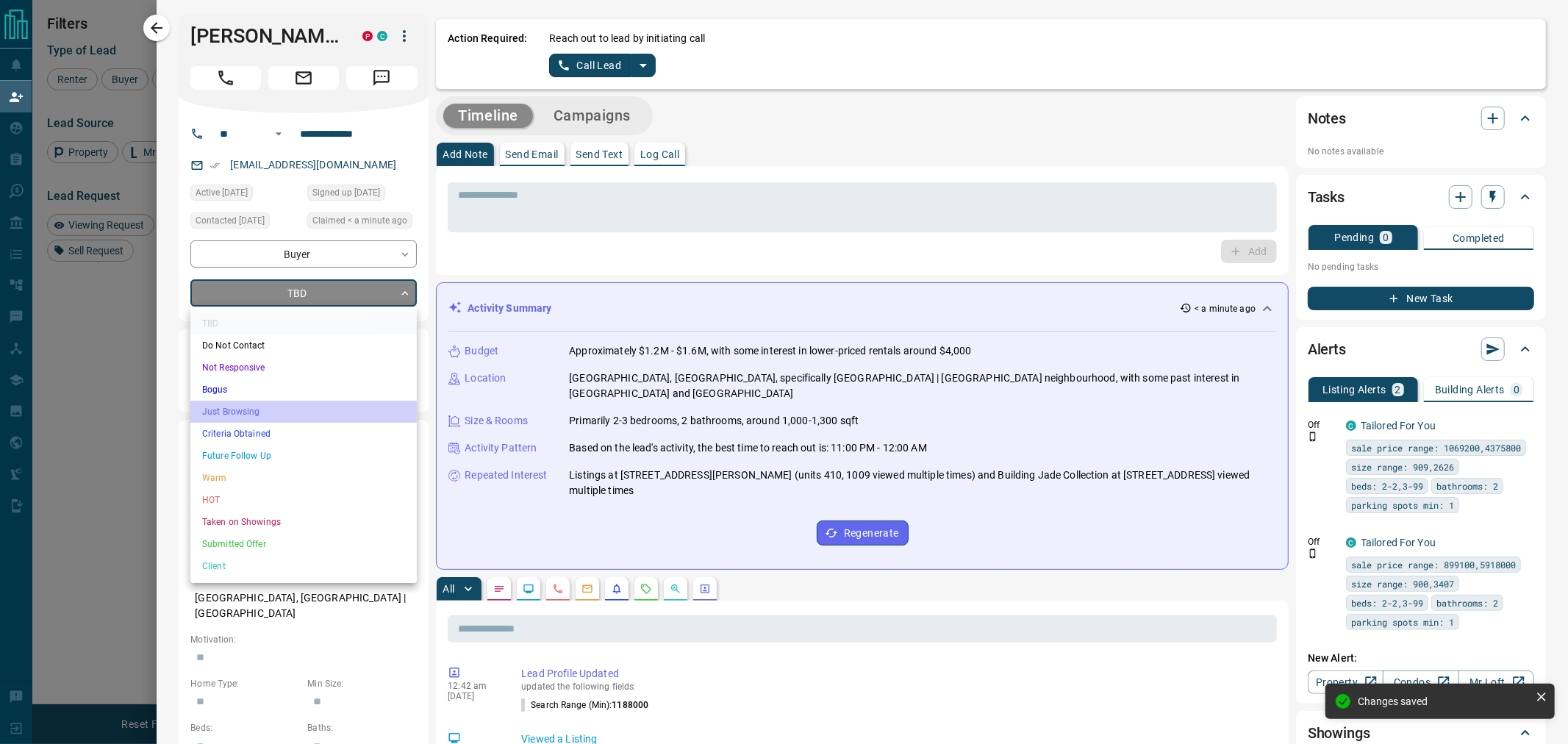
click at [249, 400] on li "Just Browsing" at bounding box center [303, 411] width 227 height 22
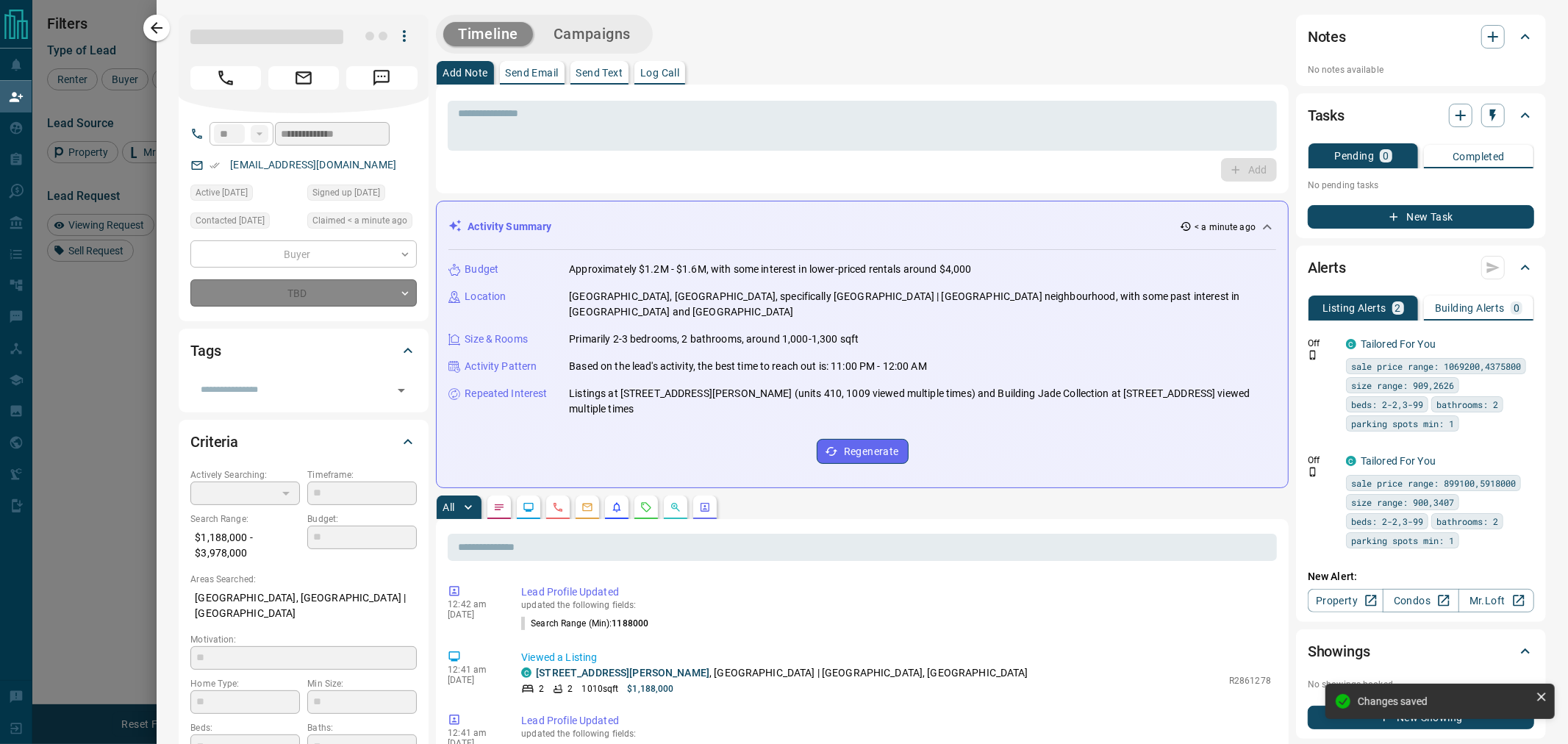
type input "*"
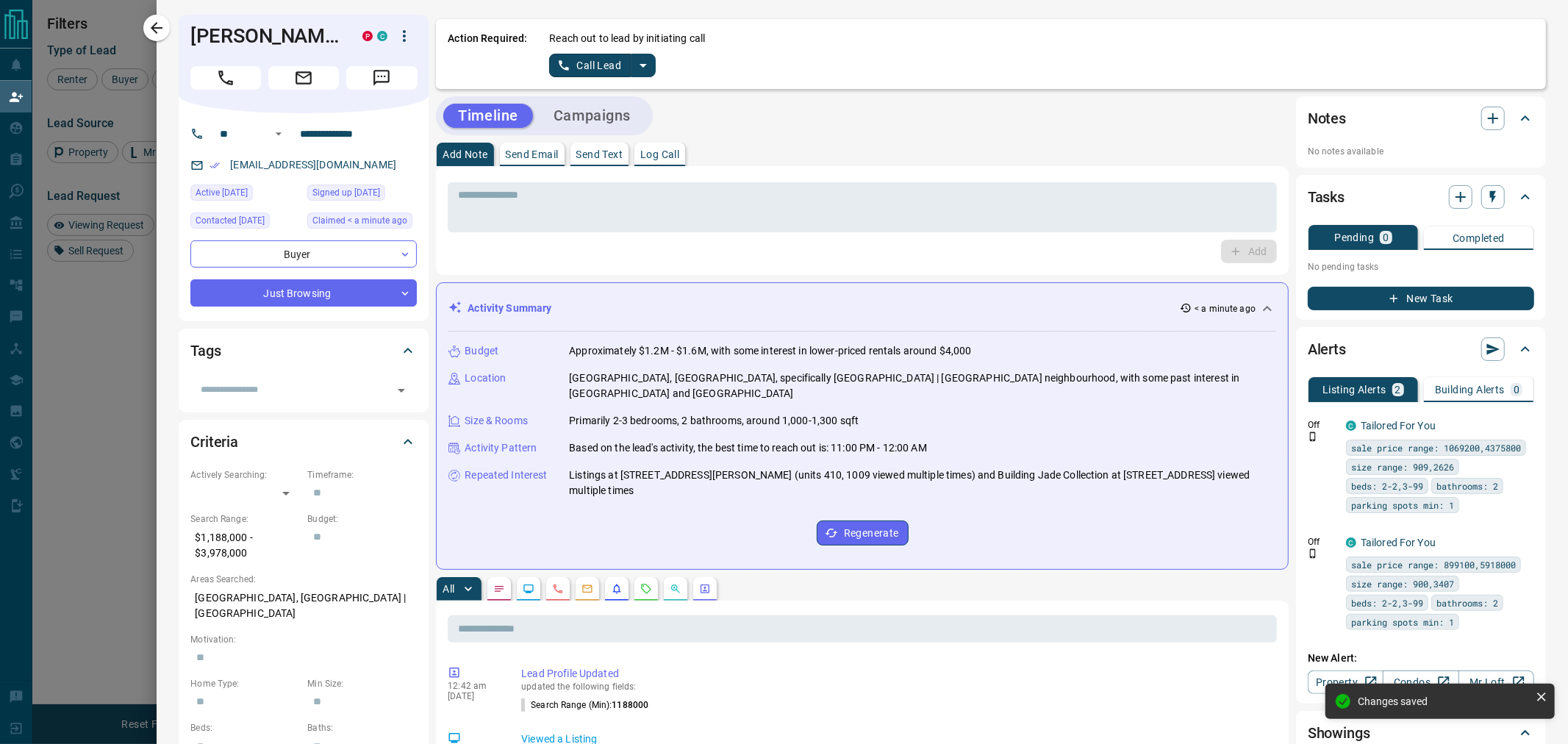
drag, startPoint x: 274, startPoint y: 389, endPoint x: 274, endPoint y: 374, distance: 15.0
click at [280, 382] on input "text" at bounding box center [291, 390] width 194 height 17
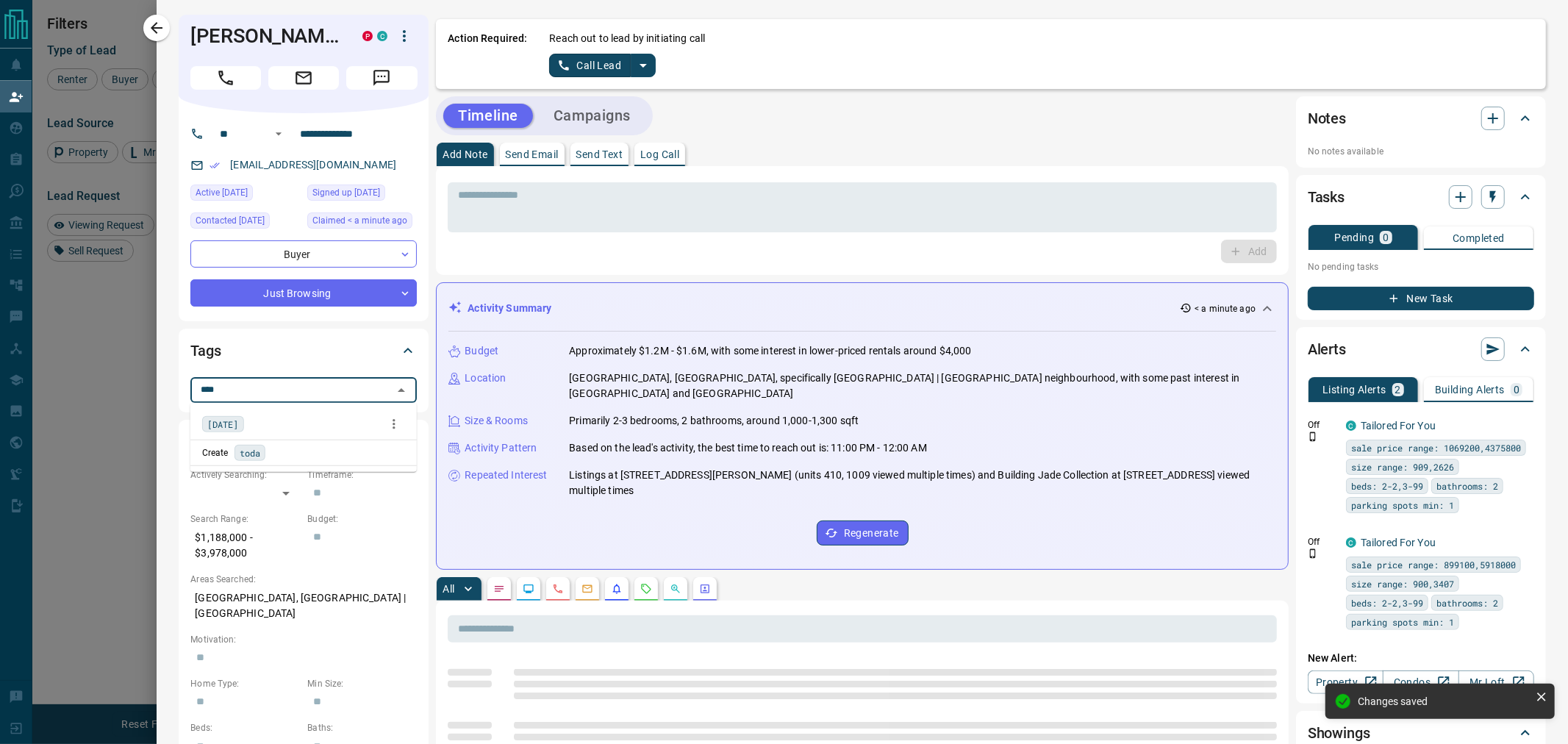
type input "*****"
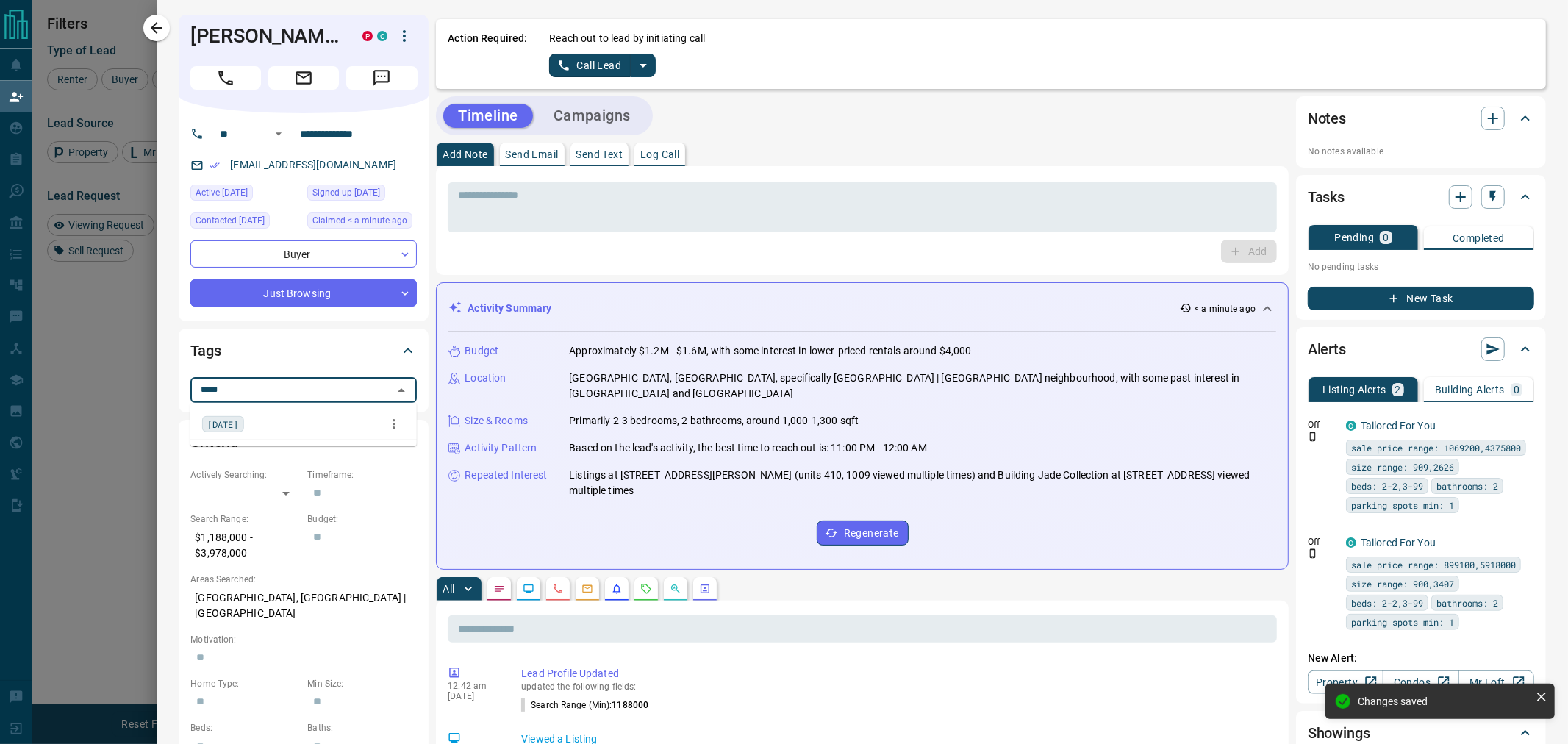
click at [249, 428] on div "[DATE]" at bounding box center [303, 424] width 203 height 22
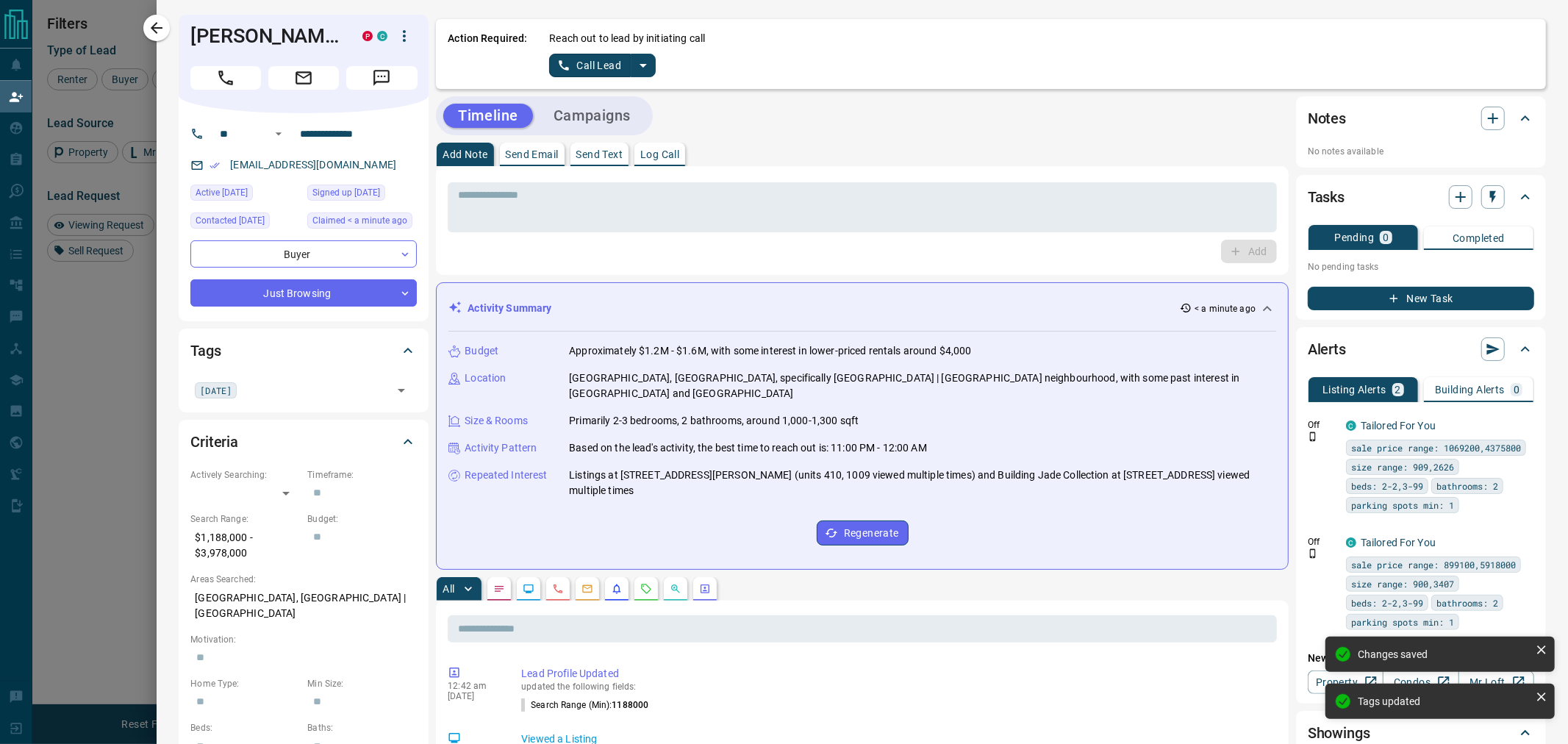
click at [689, 180] on div "* ​" at bounding box center [862, 205] width 829 height 54
click at [673, 202] on textarea at bounding box center [862, 208] width 809 height 38
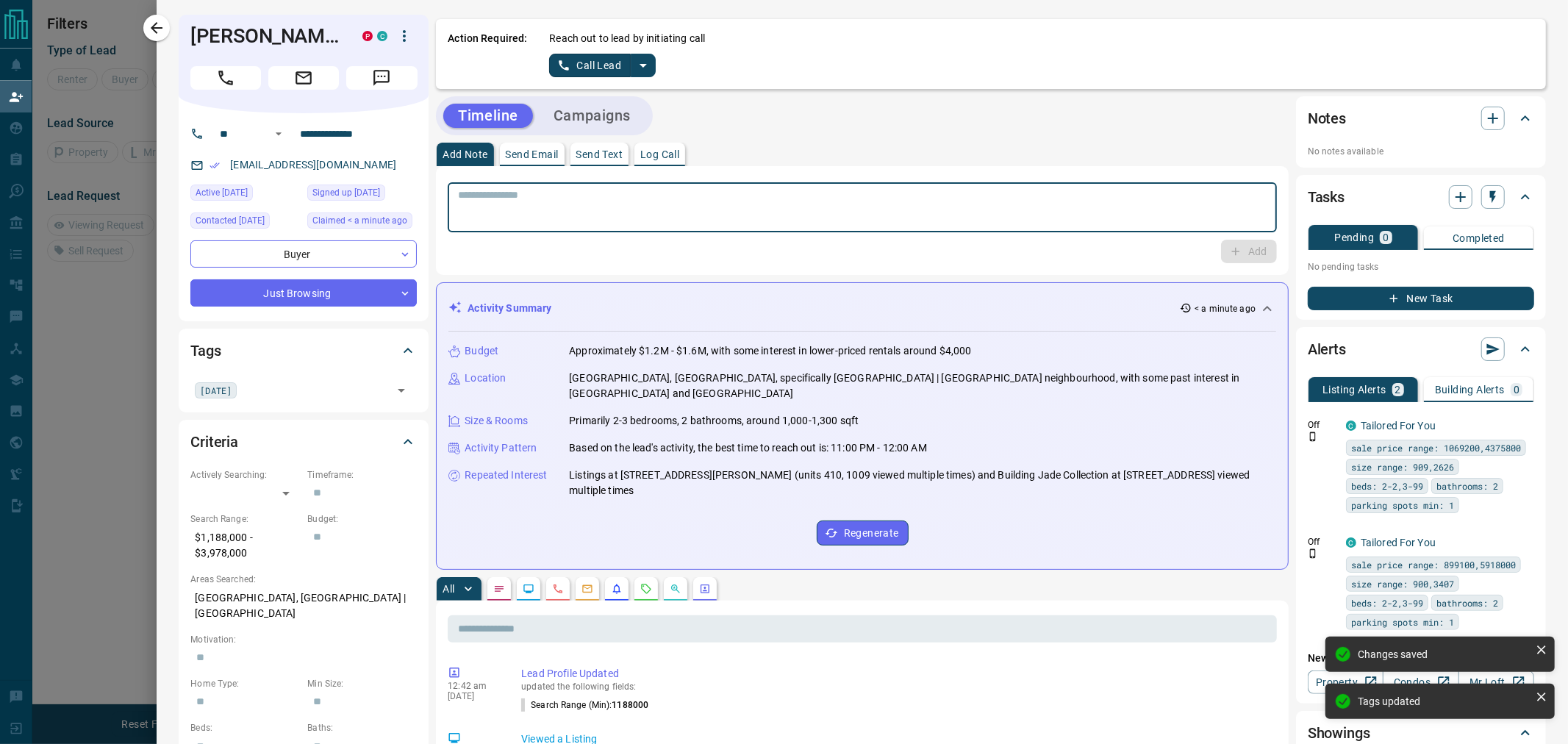
scroll to position [88, 1252]
paste textarea "**********"
type textarea "**********"
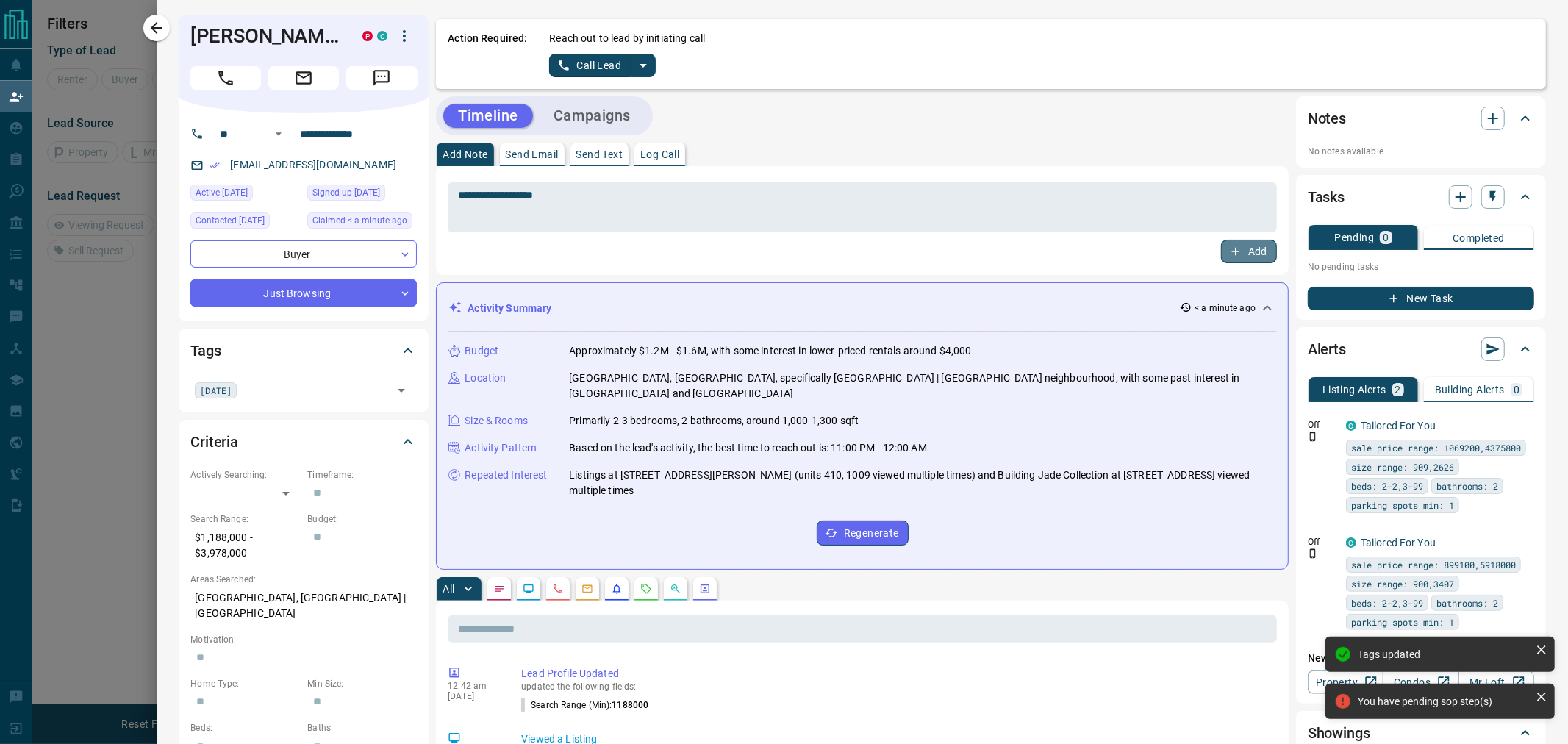
click at [1246, 254] on button "Add" at bounding box center [1249, 252] width 56 height 24
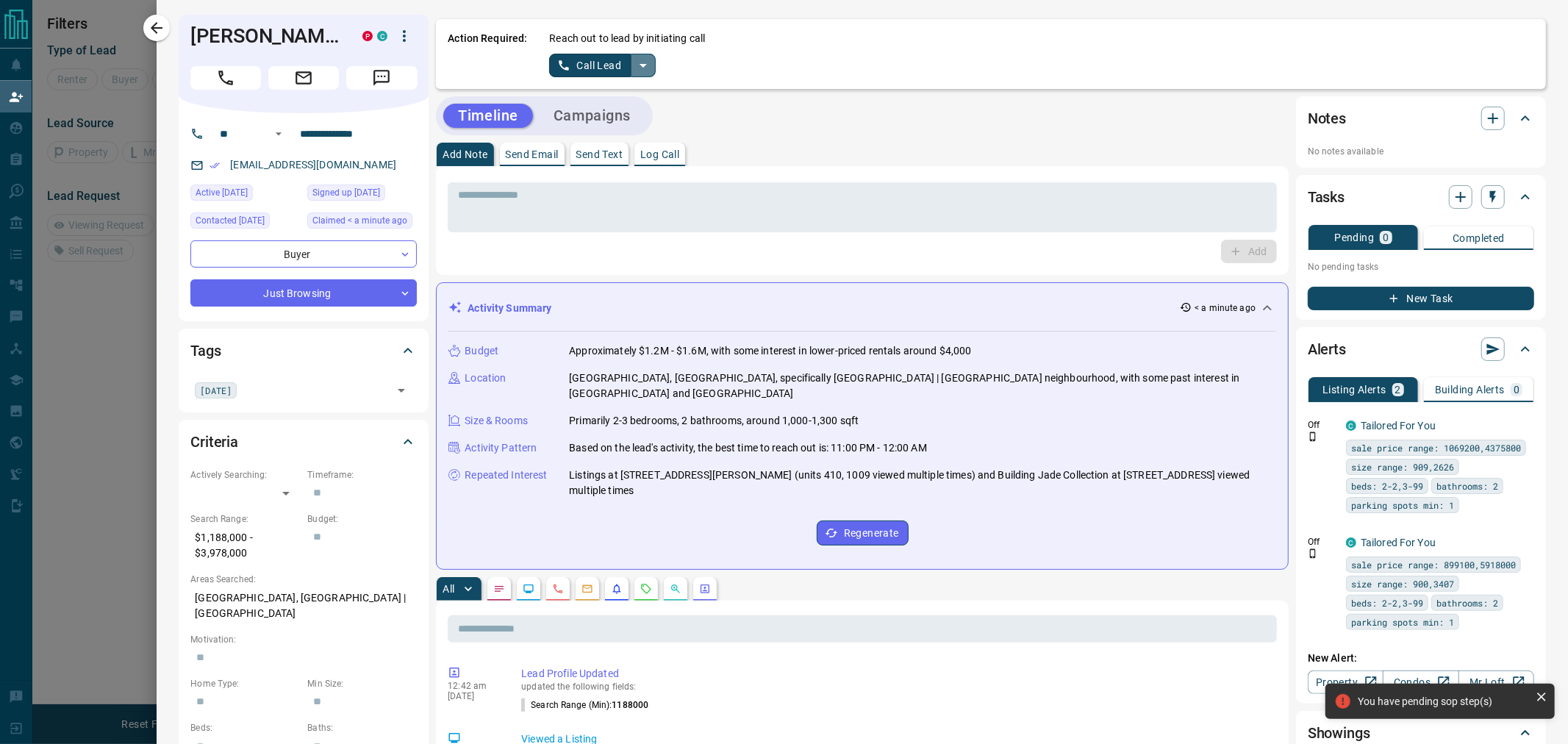
click at [647, 61] on icon "split button" at bounding box center [643, 65] width 17 height 17
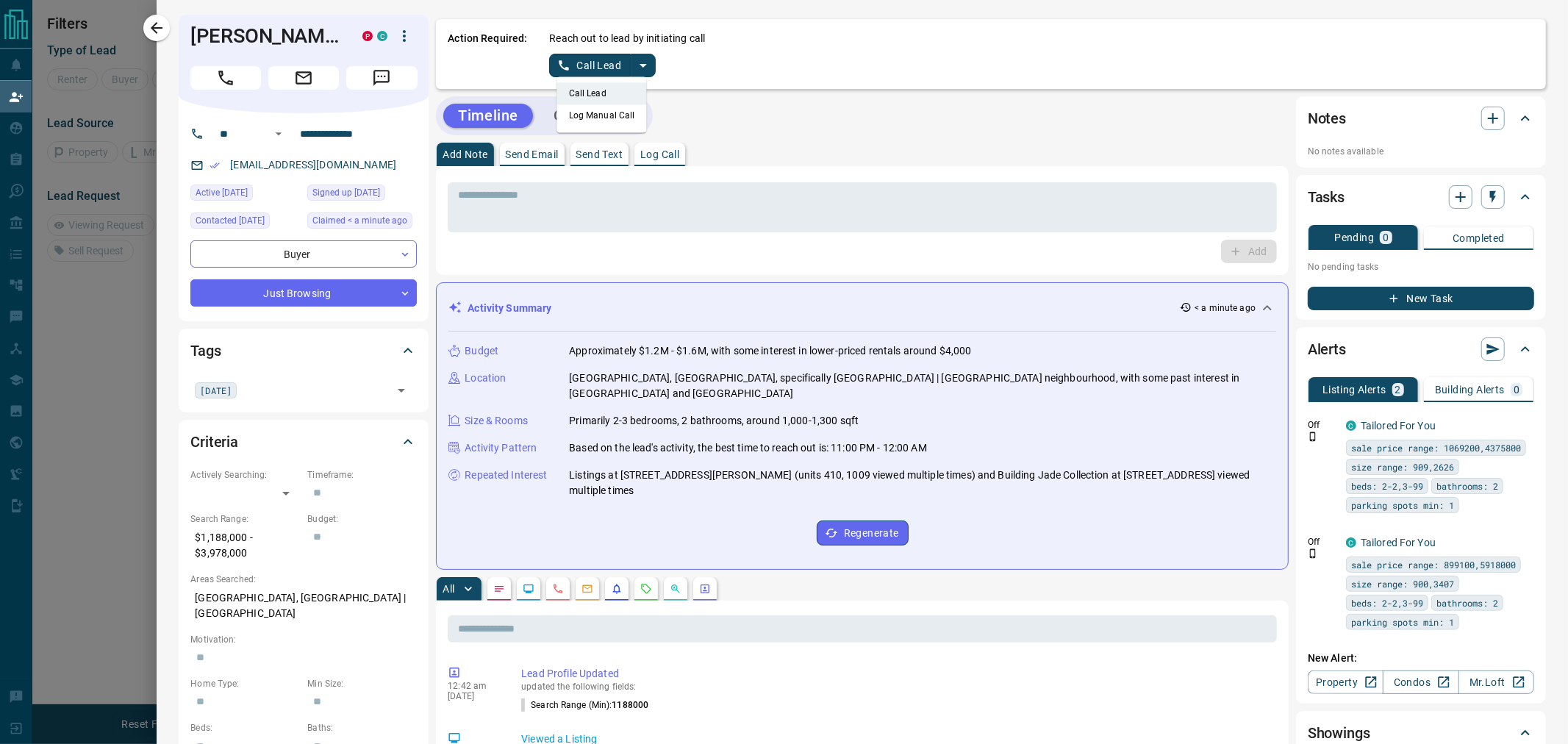
click at [623, 107] on li "Log Manual Call" at bounding box center [602, 116] width 90 height 22
click at [603, 63] on button "Log Manual Call" at bounding box center [598, 65] width 97 height 24
click at [580, 68] on button "No" at bounding box center [591, 64] width 26 height 23
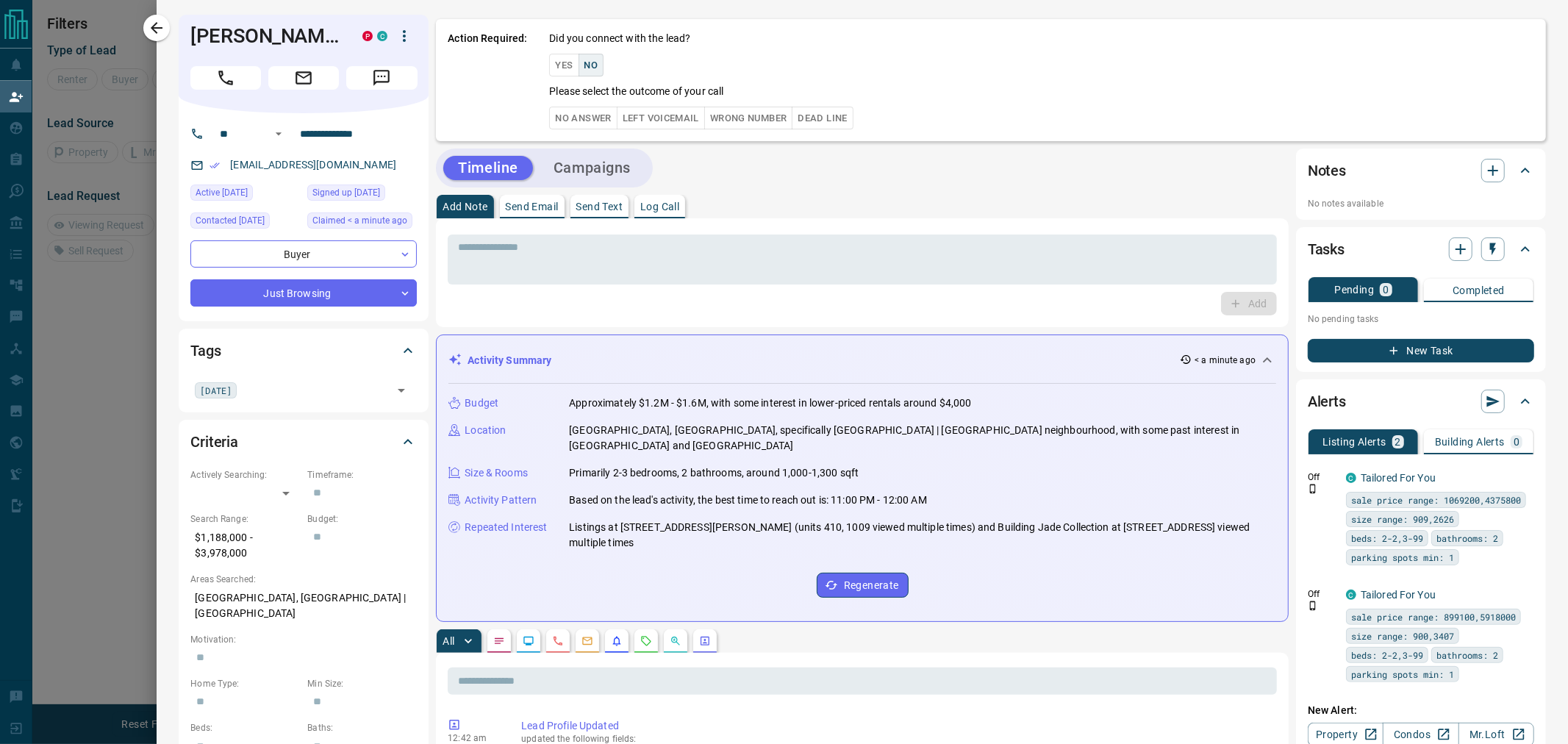
click at [582, 127] on button "No Answer" at bounding box center [583, 118] width 68 height 23
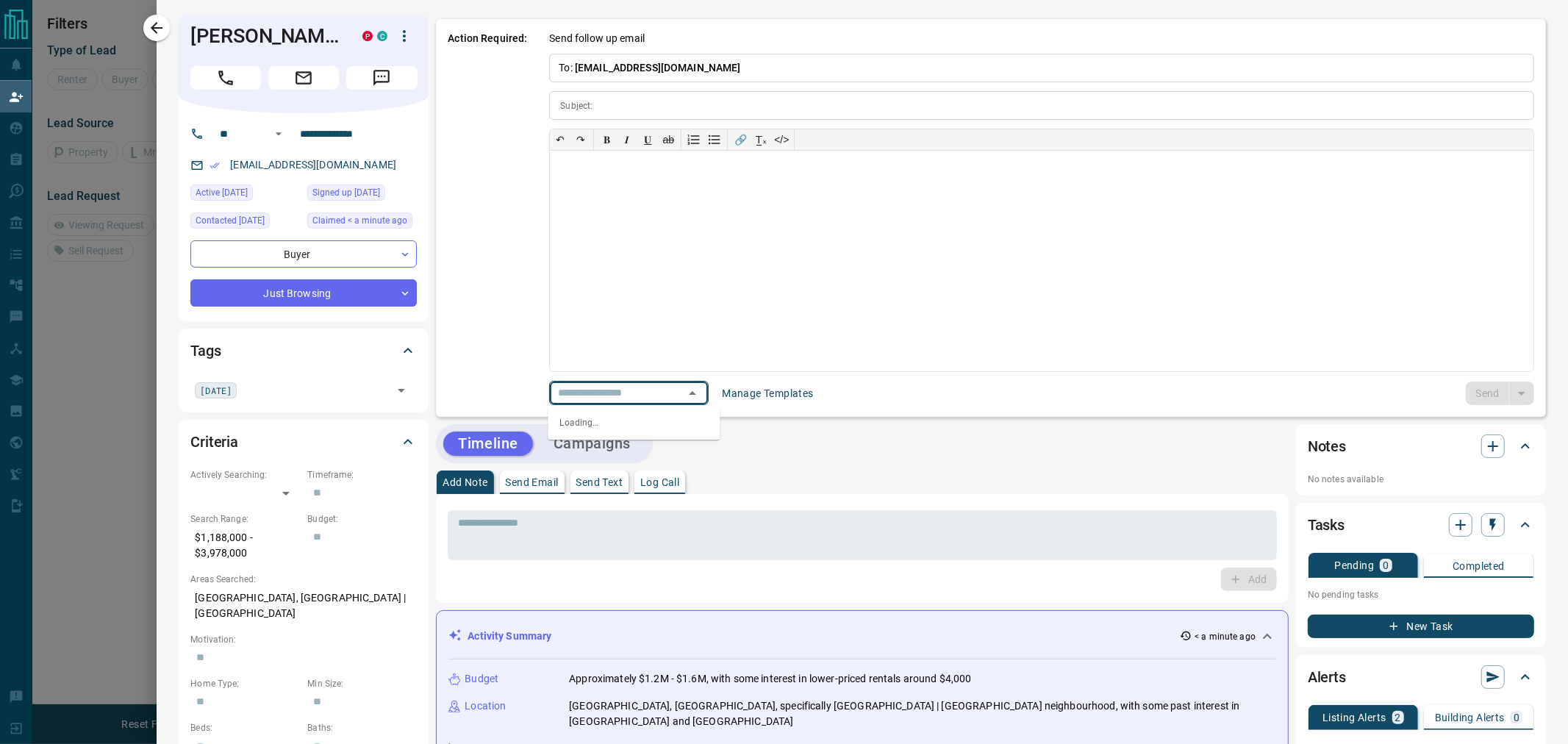
click at [619, 398] on input "text" at bounding box center [608, 393] width 112 height 18
type input "*"
type input "**********"
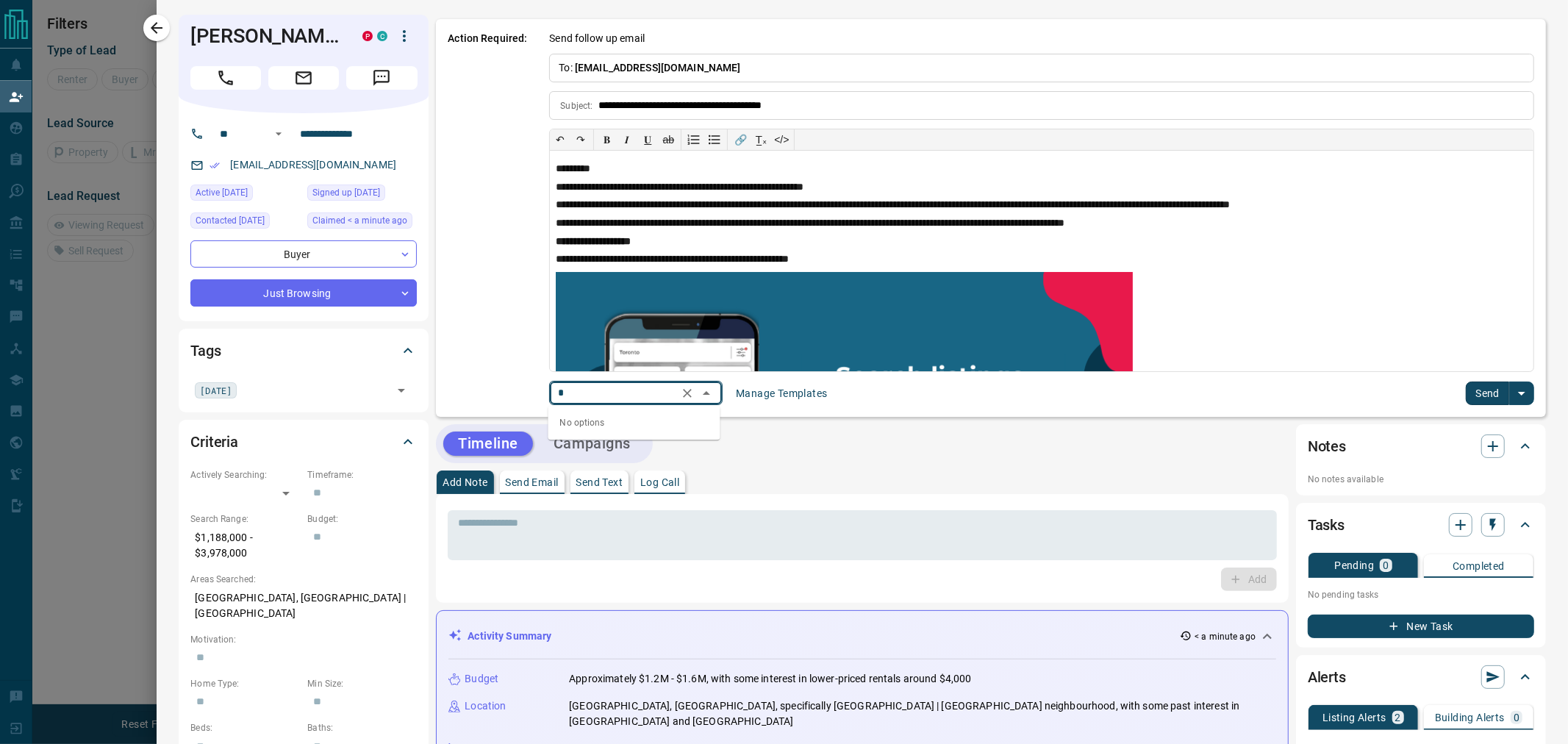
scroll to position [0, 0]
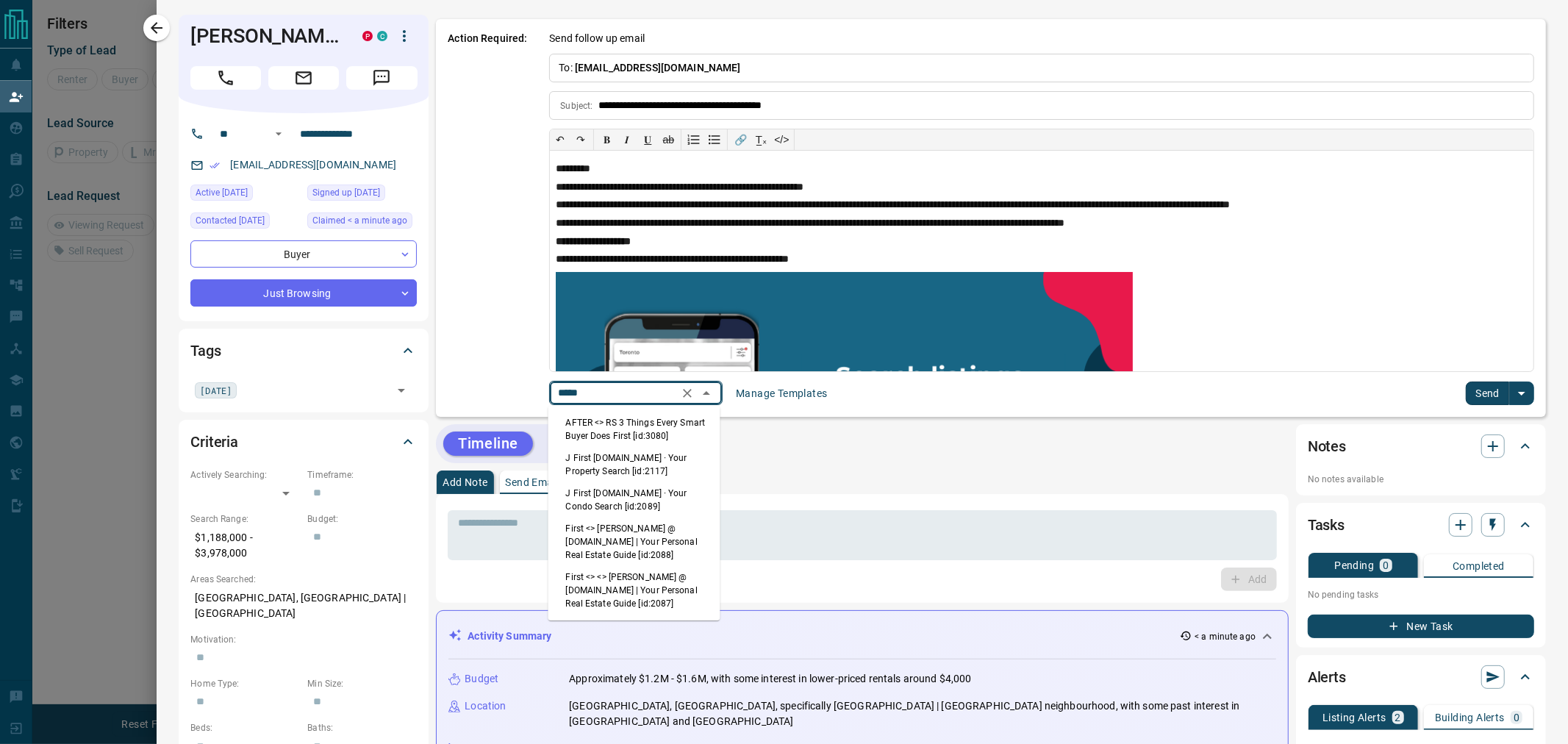
click at [640, 597] on li "First <> <> [PERSON_NAME] @ [DOMAIN_NAME] | Your Personal Real Estate Guide [id…" at bounding box center [633, 590] width 172 height 49
type input "*****"
type input "**********"
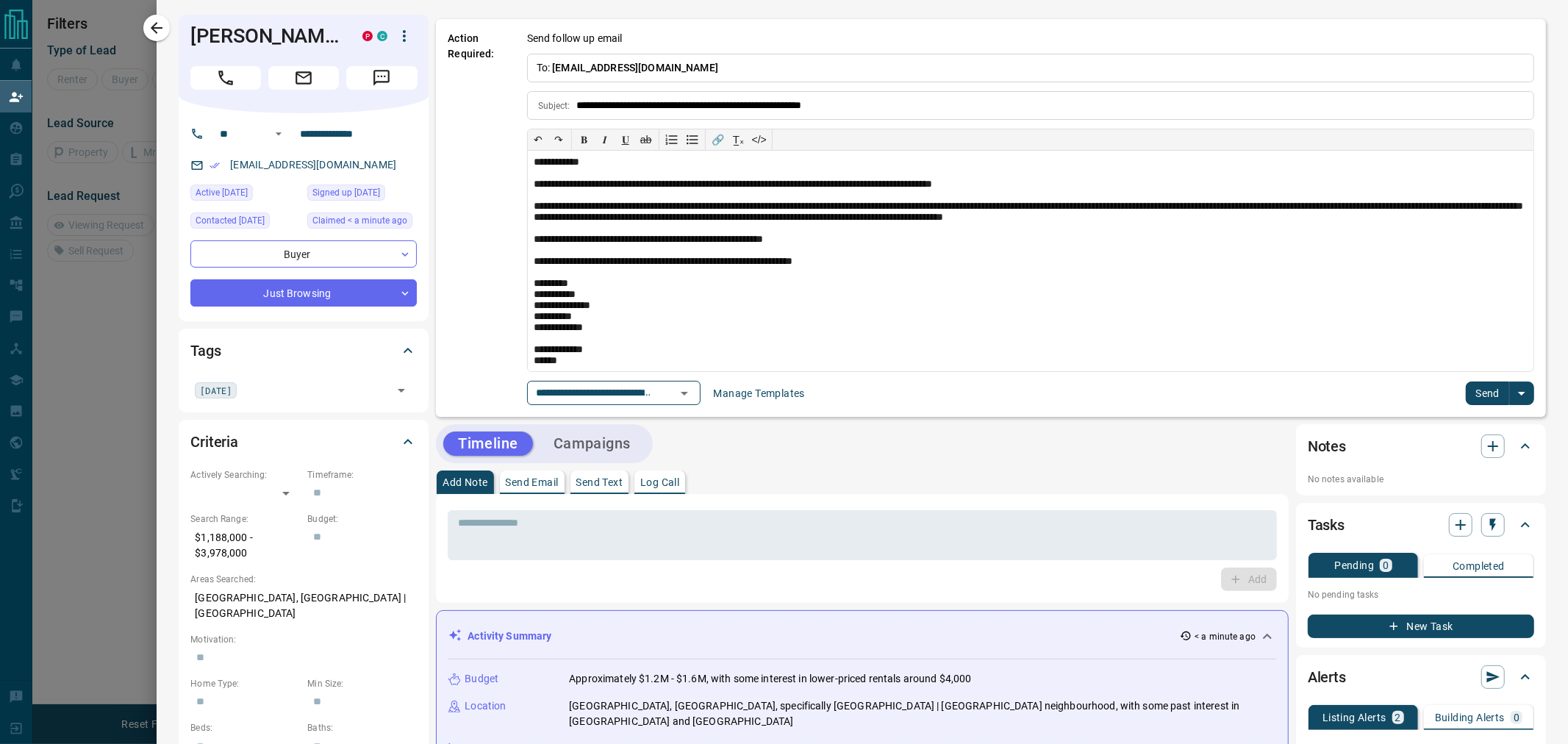
click at [1465, 393] on button "Send" at bounding box center [1486, 394] width 43 height 24
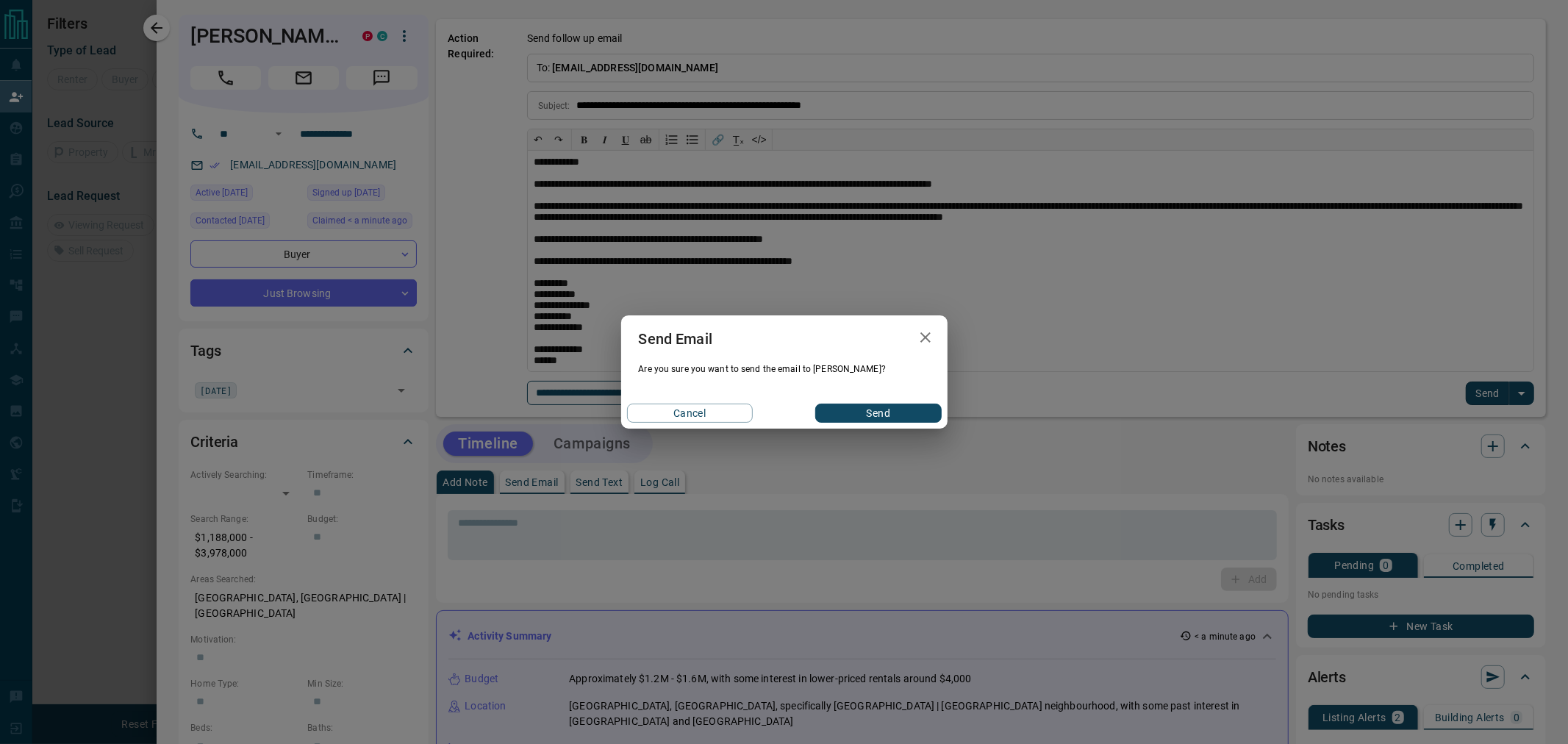
click at [910, 408] on button "Send" at bounding box center [878, 413] width 126 height 19
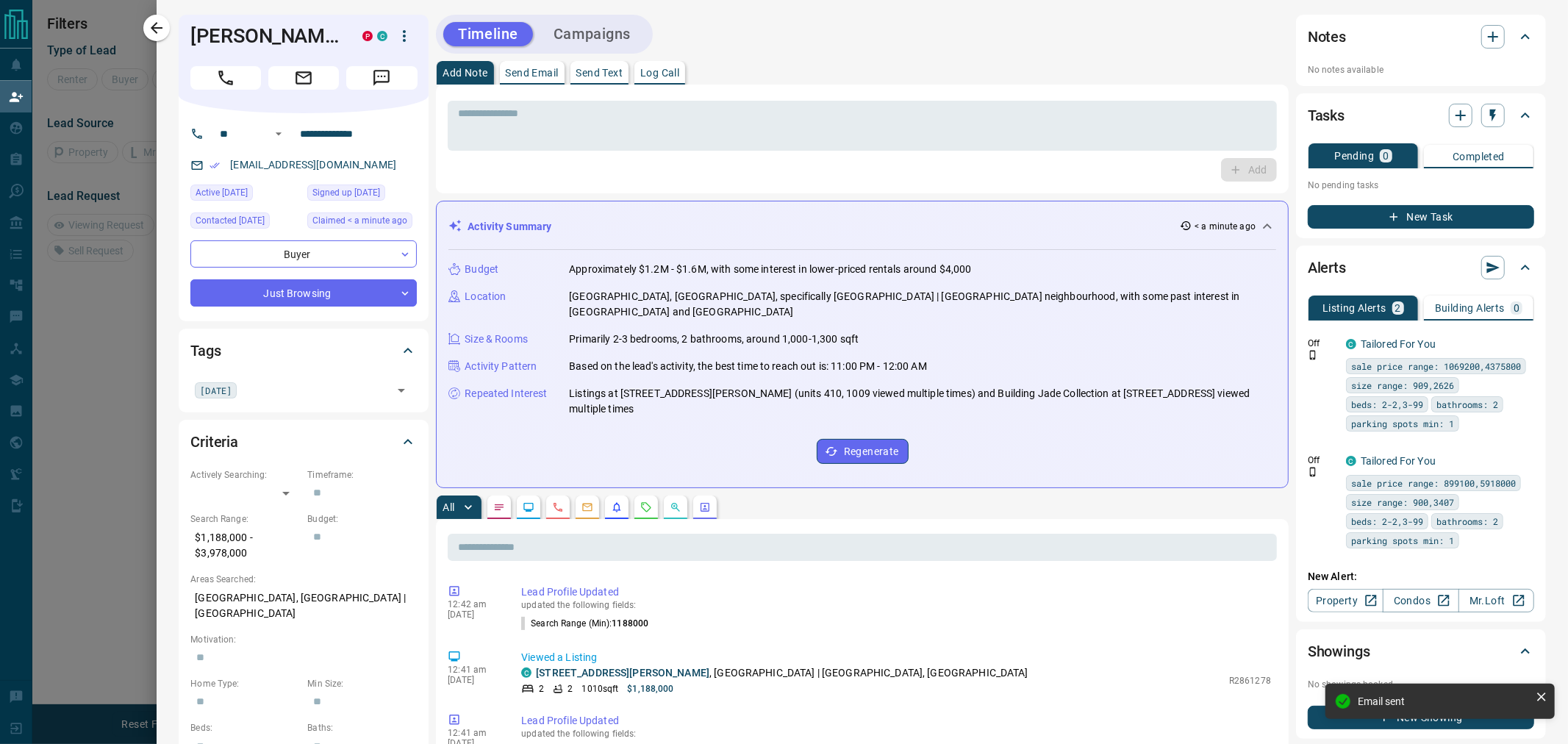
click at [1396, 216] on button "New Task" at bounding box center [1420, 217] width 227 height 24
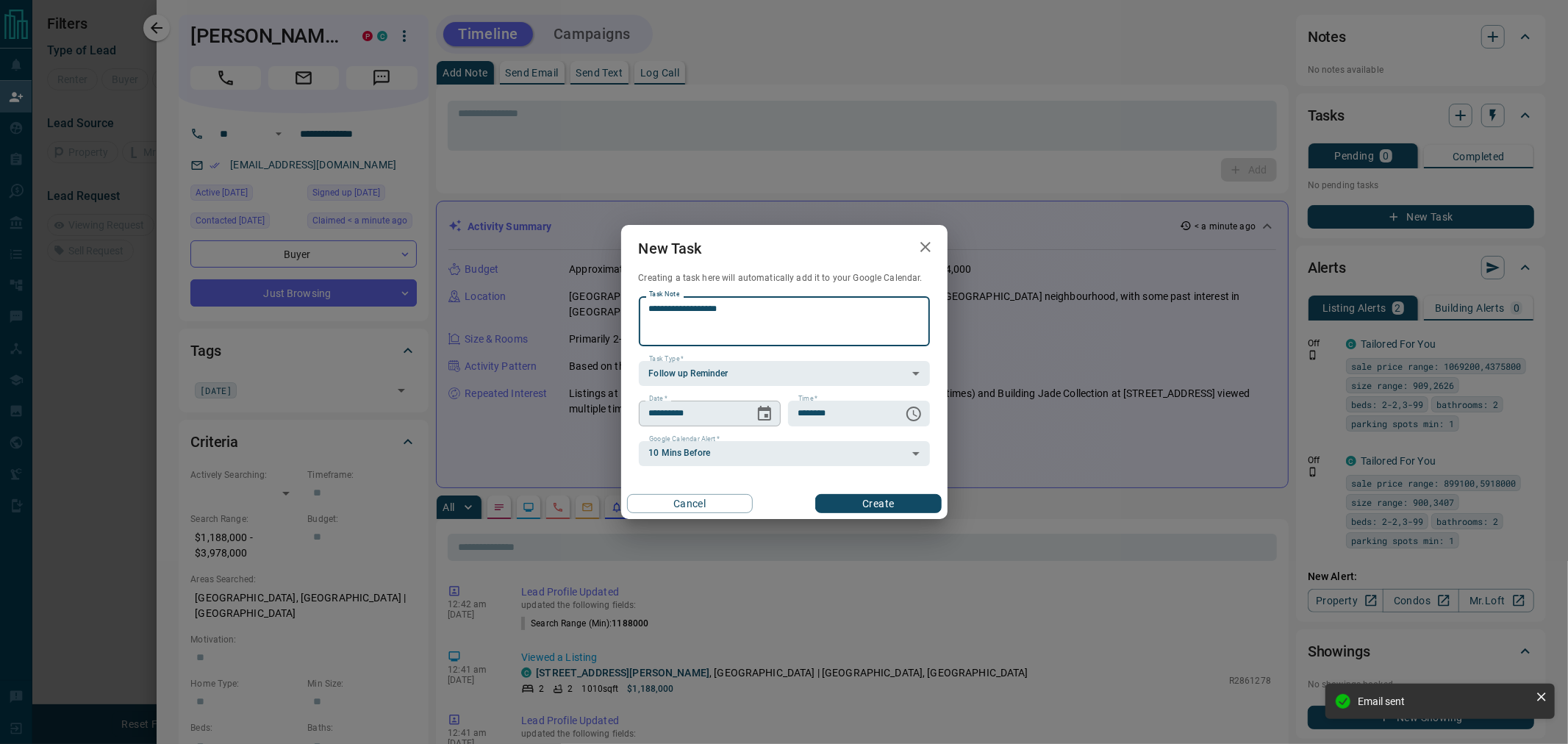
type textarea "**********"
click at [756, 409] on icon "Choose date, selected date is Oct 16, 2025" at bounding box center [764, 413] width 17 height 17
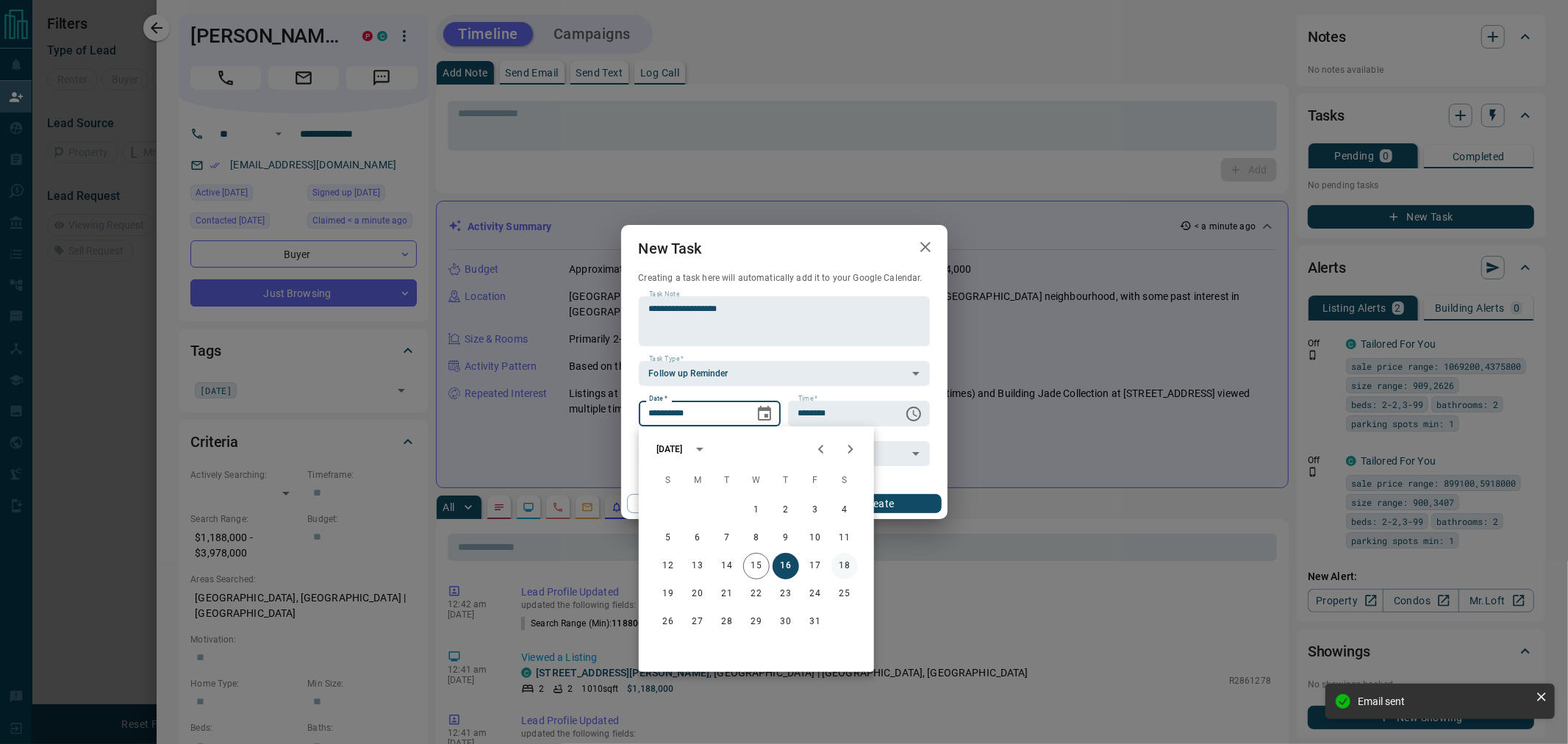
click at [847, 568] on button "18" at bounding box center [844, 566] width 27 height 27
type input "**********"
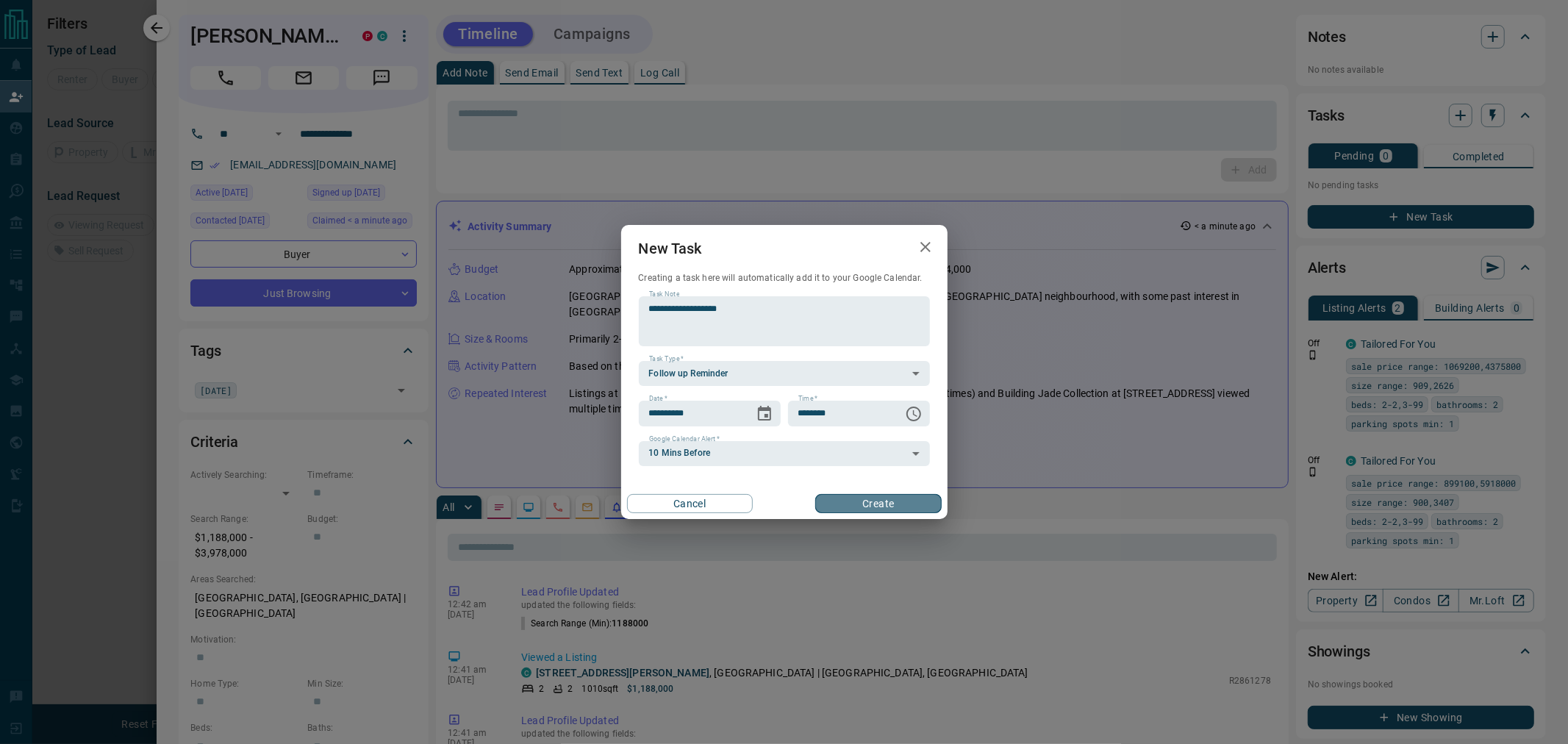
click at [869, 501] on button "Create" at bounding box center [878, 503] width 126 height 19
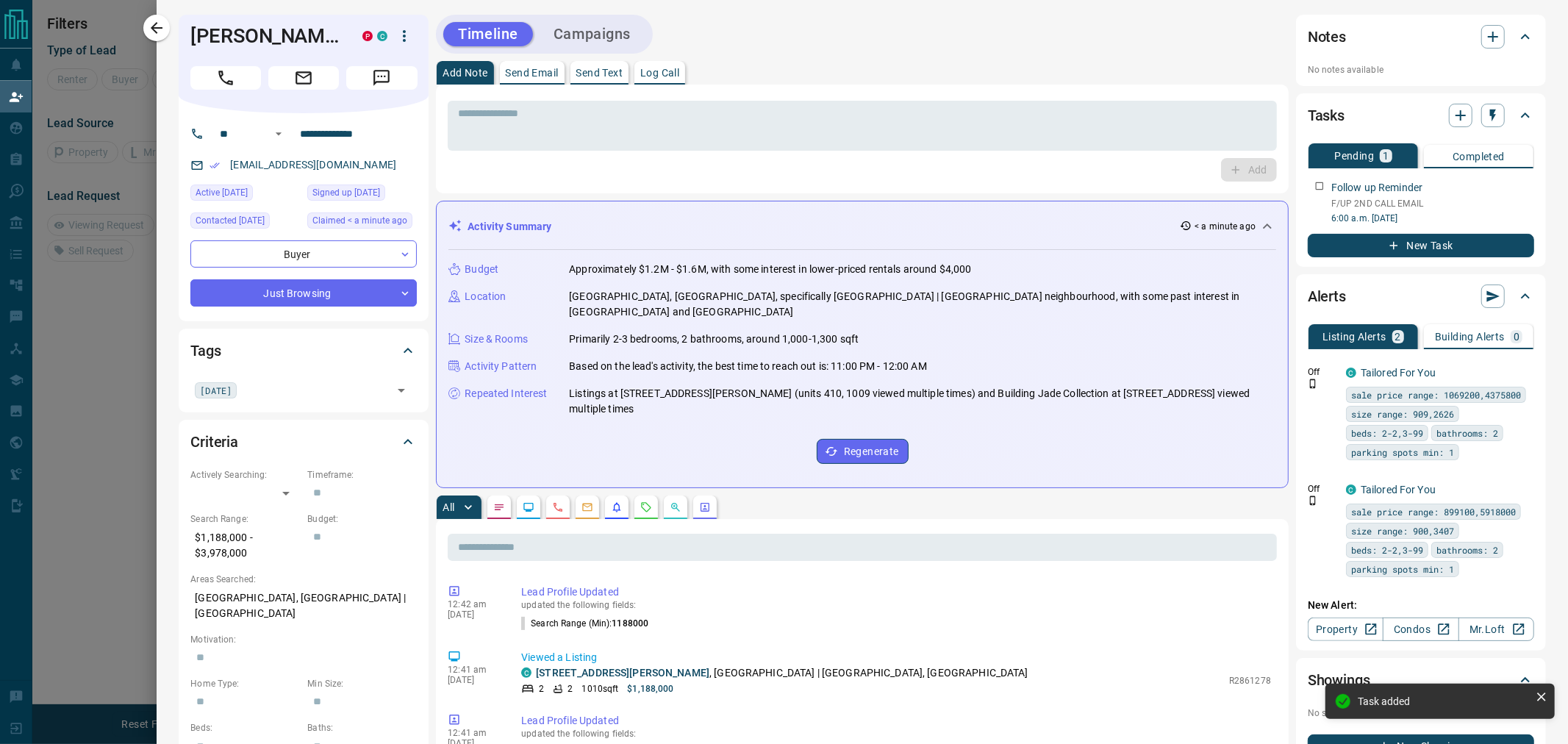
click at [584, 33] on button "Campaigns" at bounding box center [592, 34] width 106 height 24
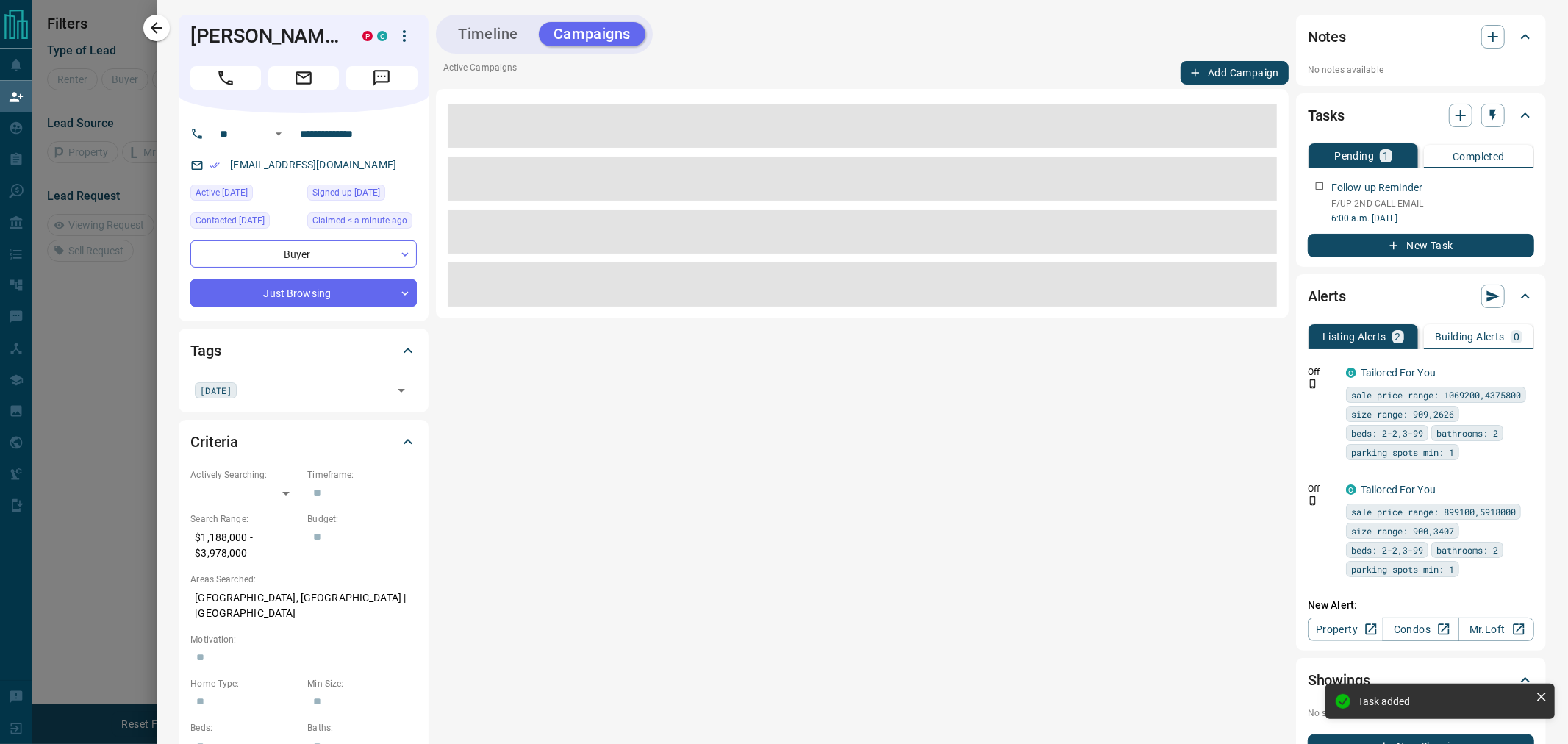
click at [1215, 76] on button "Add Campaign" at bounding box center [1235, 73] width 108 height 24
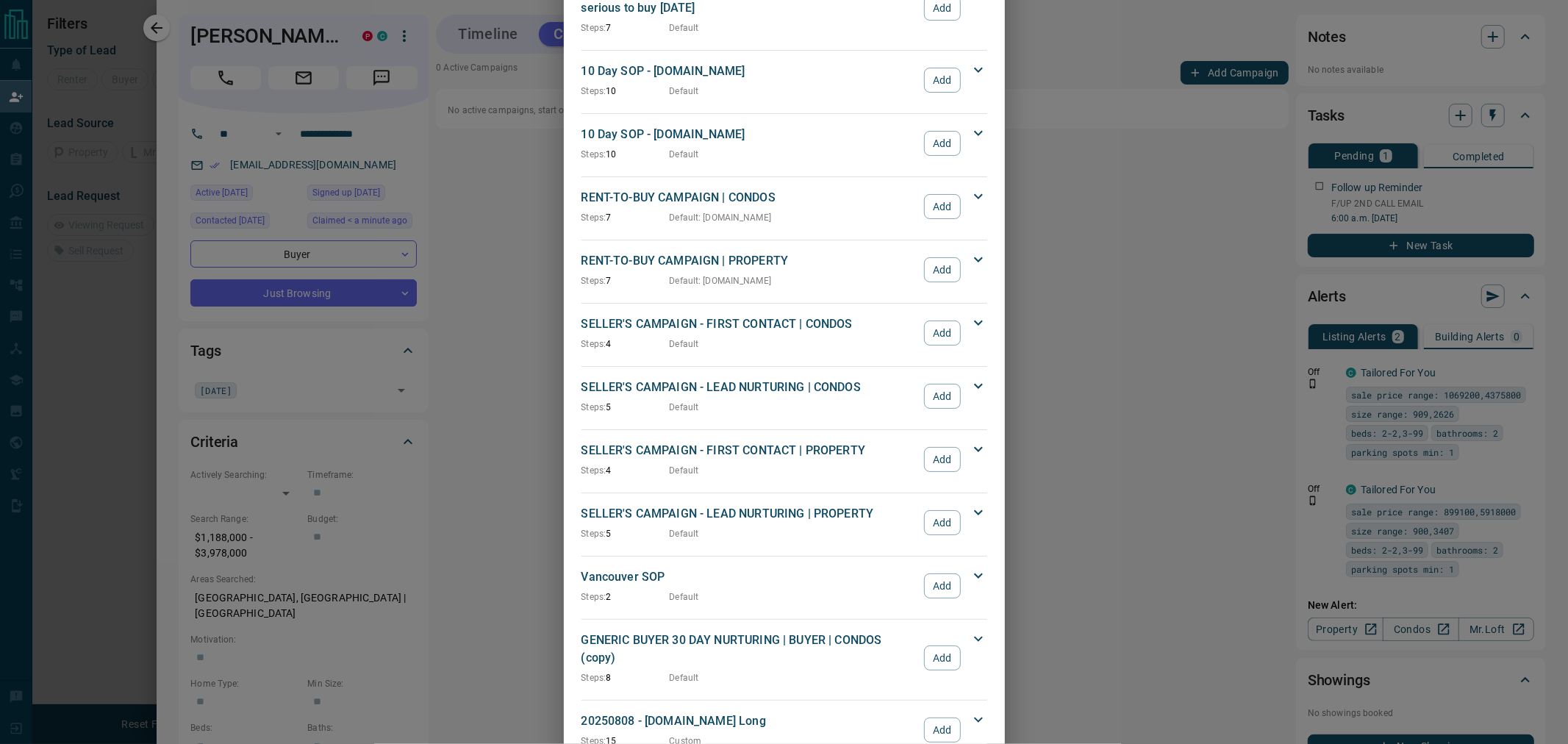
scroll to position [1223, 0]
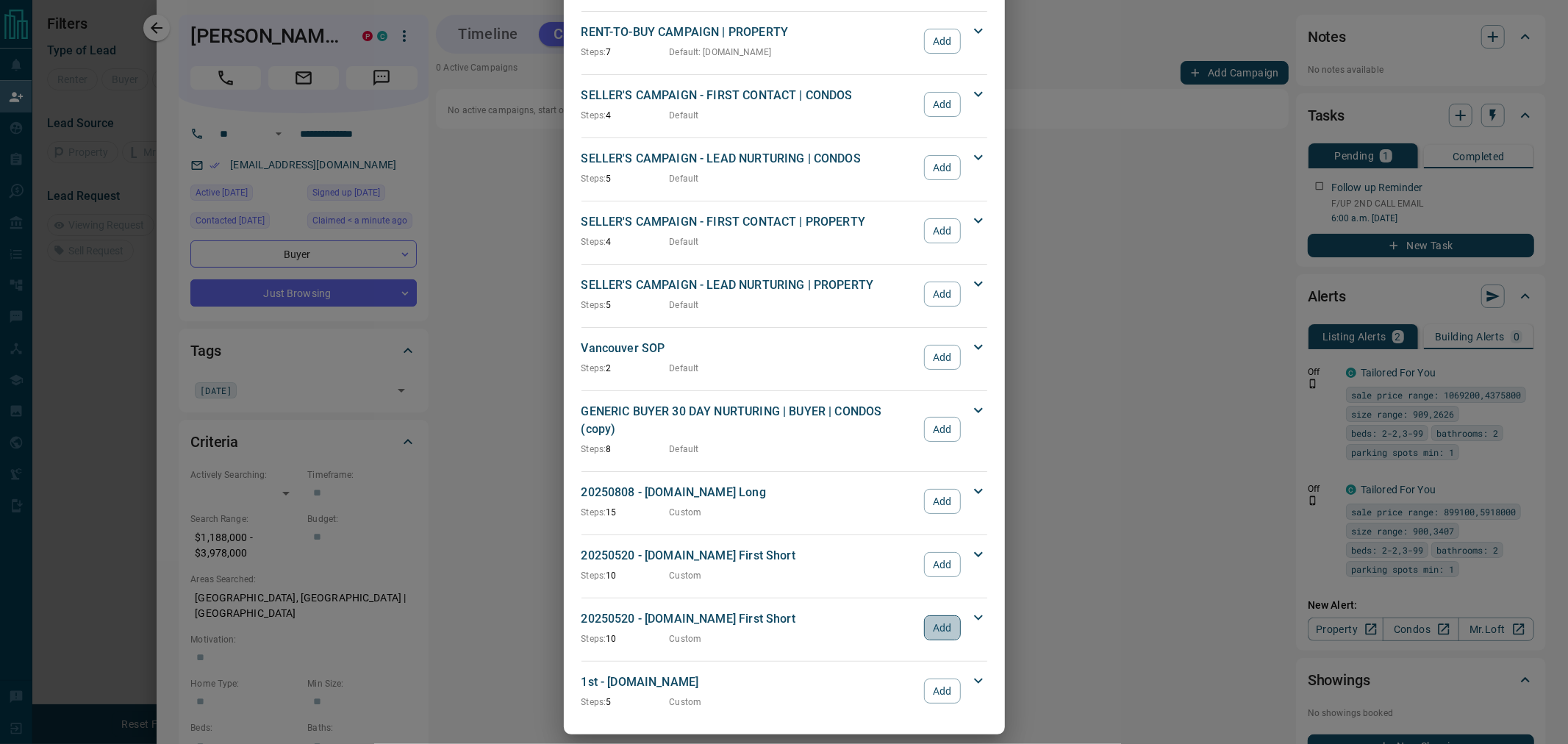
click at [938, 618] on button "Add" at bounding box center [941, 627] width 36 height 25
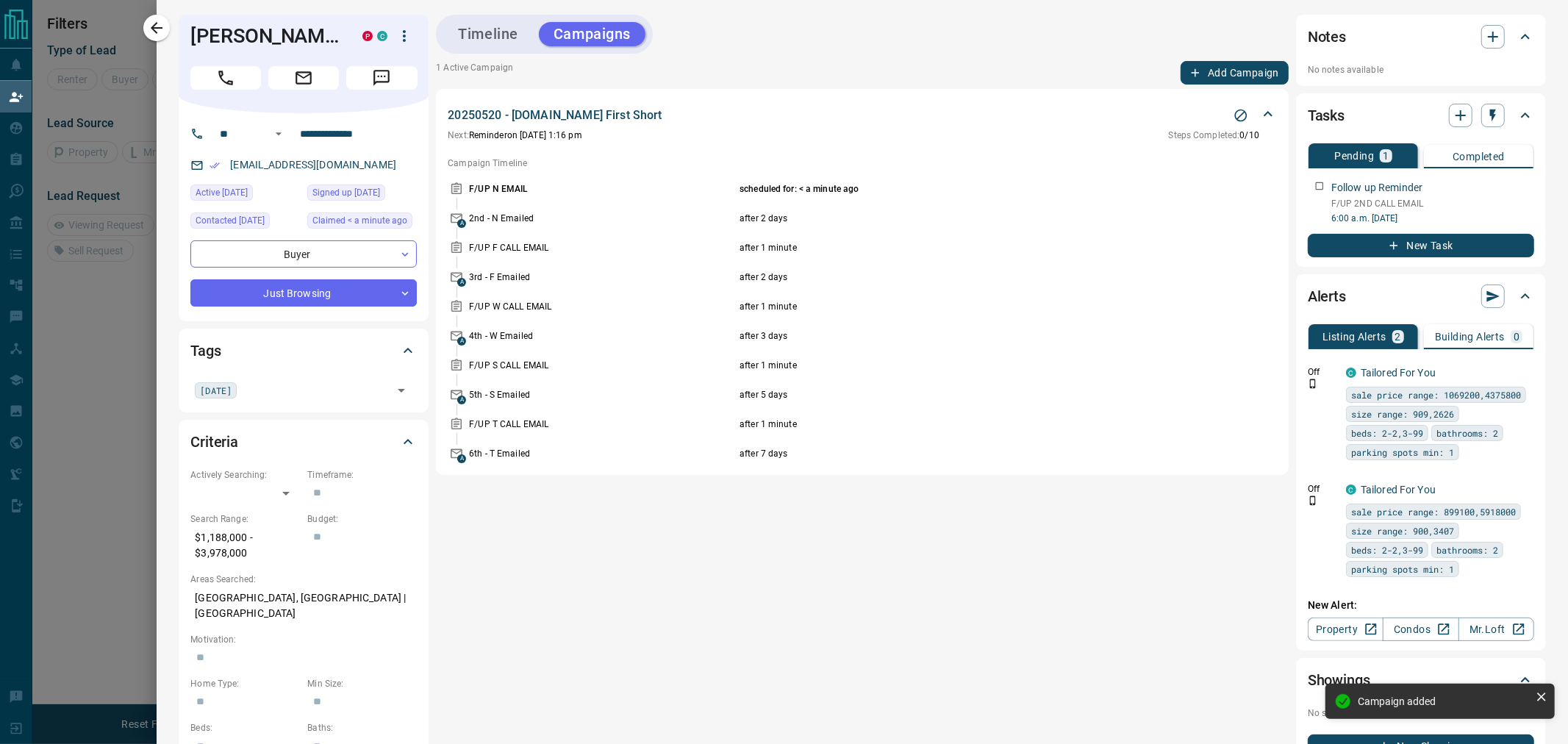
click at [485, 35] on button "Timeline" at bounding box center [488, 34] width 90 height 24
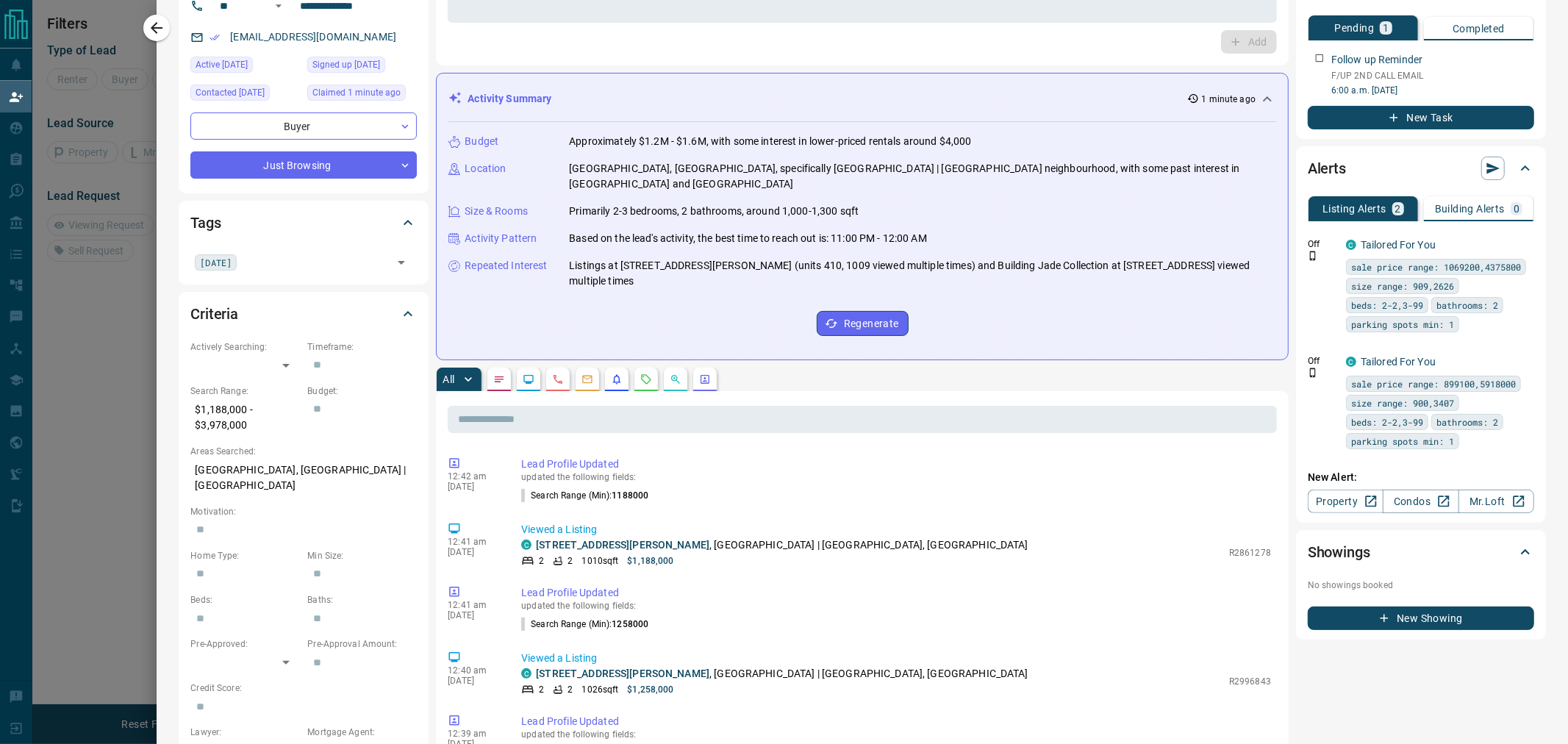
scroll to position [163, 0]
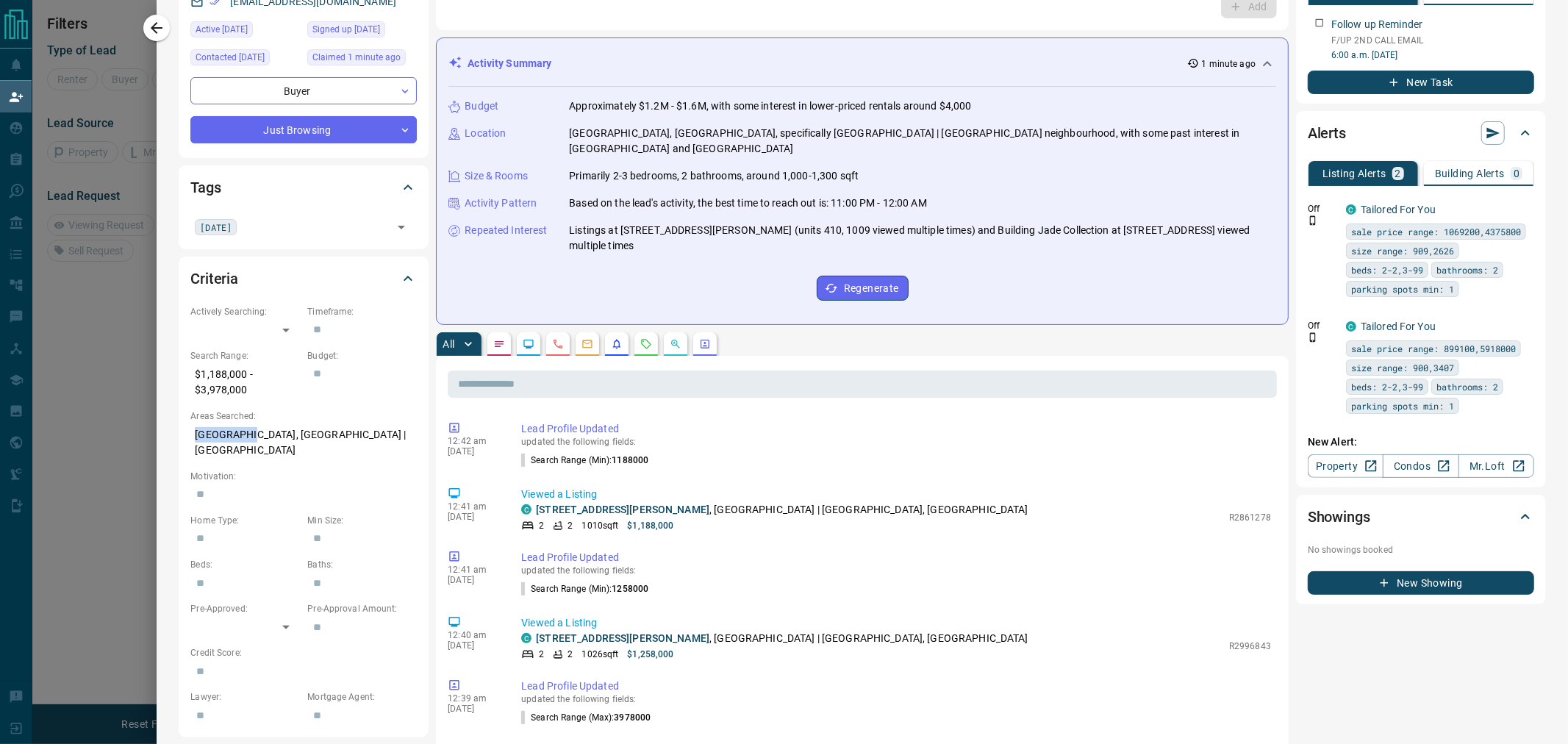
drag, startPoint x: 195, startPoint y: 434, endPoint x: 249, endPoint y: 434, distance: 54.0
click at [249, 434] on p "[GEOGRAPHIC_DATA], [GEOGRAPHIC_DATA] | [GEOGRAPHIC_DATA]" at bounding box center [303, 442] width 227 height 39
click at [264, 437] on p "[GEOGRAPHIC_DATA], [GEOGRAPHIC_DATA] | [GEOGRAPHIC_DATA]" at bounding box center [303, 442] width 227 height 39
click at [340, 434] on p "[GEOGRAPHIC_DATA], [GEOGRAPHIC_DATA] | [GEOGRAPHIC_DATA]" at bounding box center [303, 442] width 227 height 39
click at [352, 437] on p "[GEOGRAPHIC_DATA], [GEOGRAPHIC_DATA] | [GEOGRAPHIC_DATA]" at bounding box center [303, 442] width 227 height 39
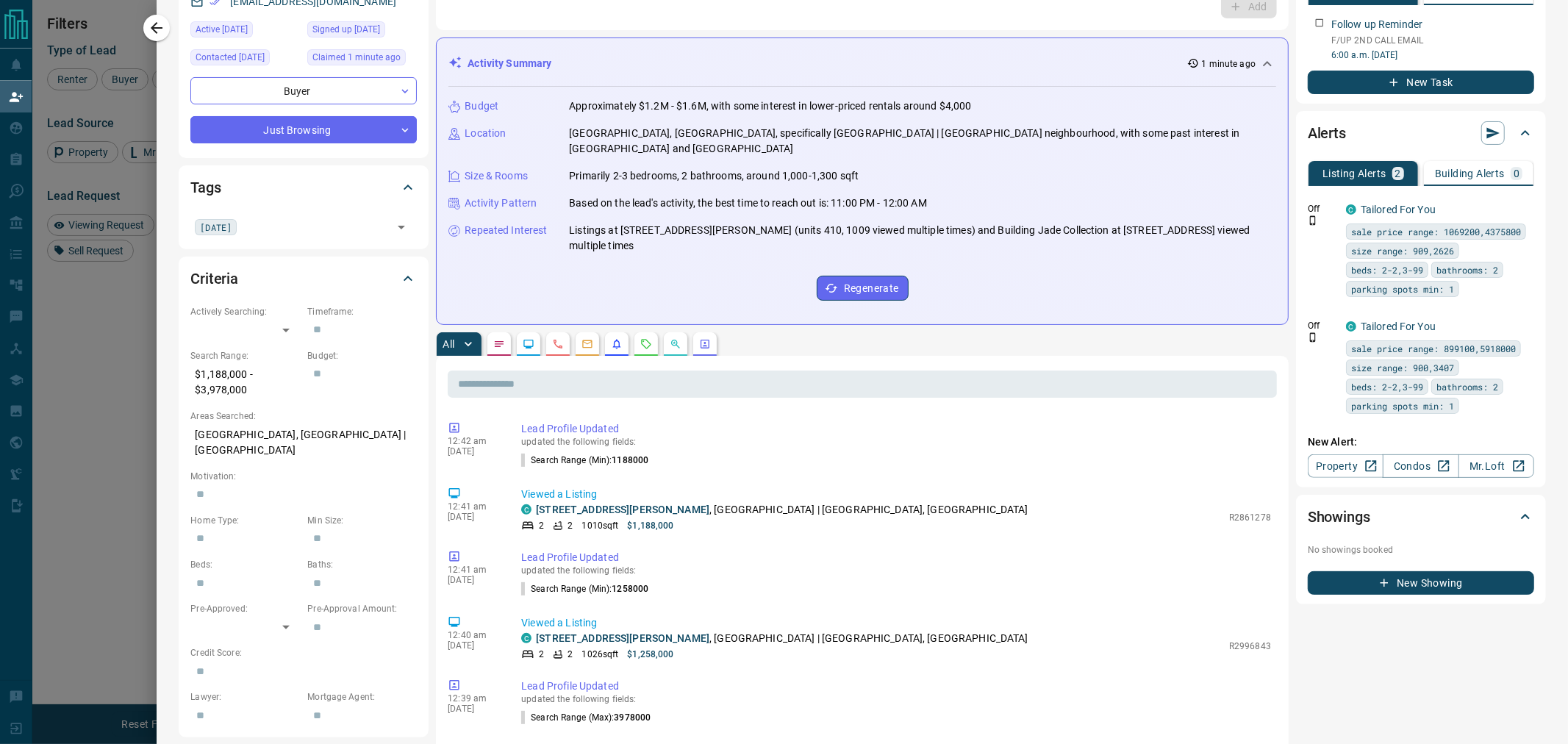
click at [350, 434] on p "[GEOGRAPHIC_DATA], [GEOGRAPHIC_DATA] | [GEOGRAPHIC_DATA]" at bounding box center [303, 442] width 227 height 39
click at [353, 433] on p "[GEOGRAPHIC_DATA], [GEOGRAPHIC_DATA] | [GEOGRAPHIC_DATA]" at bounding box center [303, 442] width 227 height 39
drag, startPoint x: 354, startPoint y: 433, endPoint x: 250, endPoint y: 434, distance: 104.0
click at [250, 434] on p "[GEOGRAPHIC_DATA], [GEOGRAPHIC_DATA] | [GEOGRAPHIC_DATA]" at bounding box center [303, 442] width 227 height 39
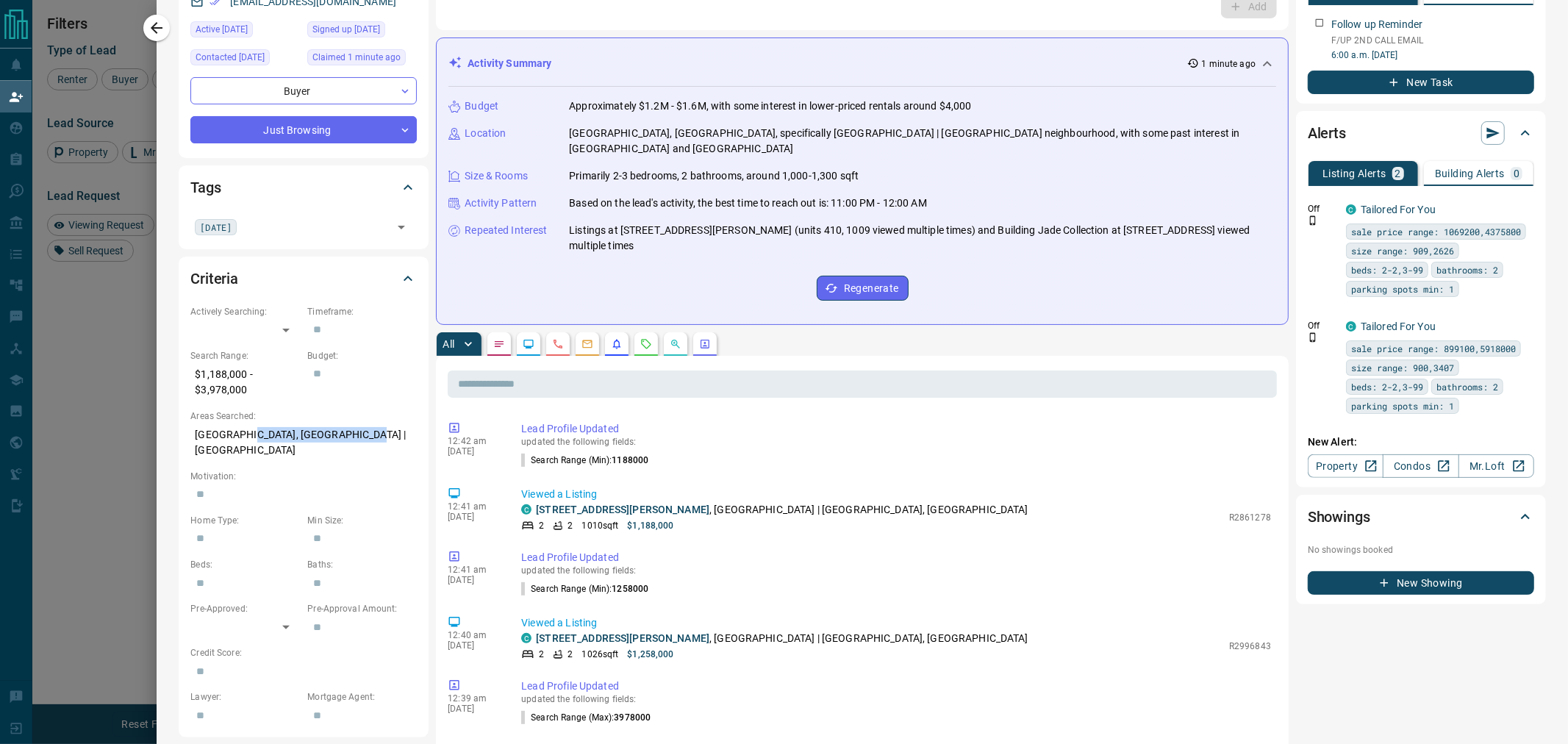
copy p "[GEOGRAPHIC_DATA] | [GEOGRAPHIC_DATA]"
click at [248, 393] on p "$1,188,000 - $3,978,000" at bounding box center [244, 382] width 109 height 39
drag, startPoint x: 250, startPoint y: 391, endPoint x: 205, endPoint y: 391, distance: 45.0
click at [205, 391] on p "$1,188,000 - $3,978,000" at bounding box center [244, 382] width 109 height 39
copy p "3,978,000"
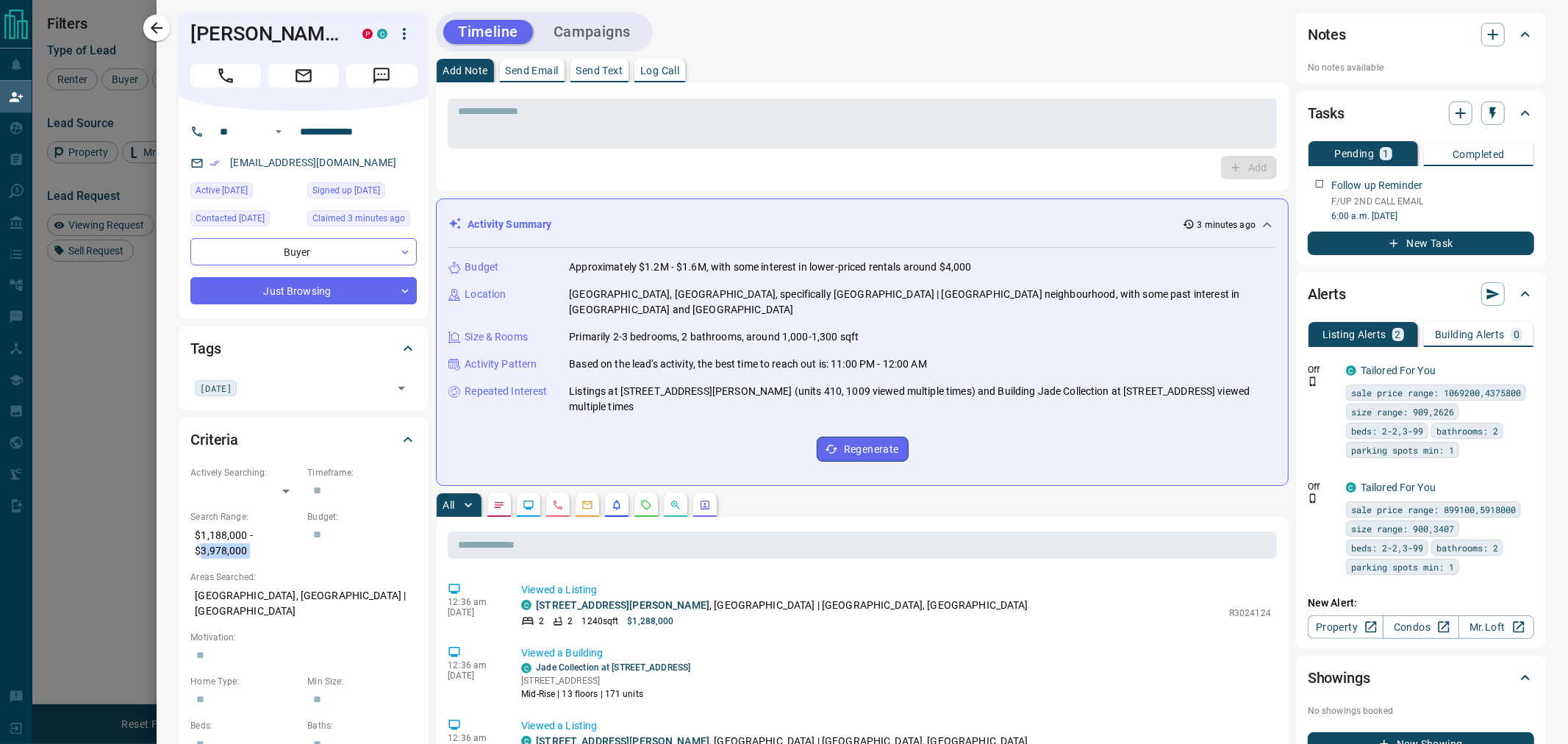
scroll to position [0, 0]
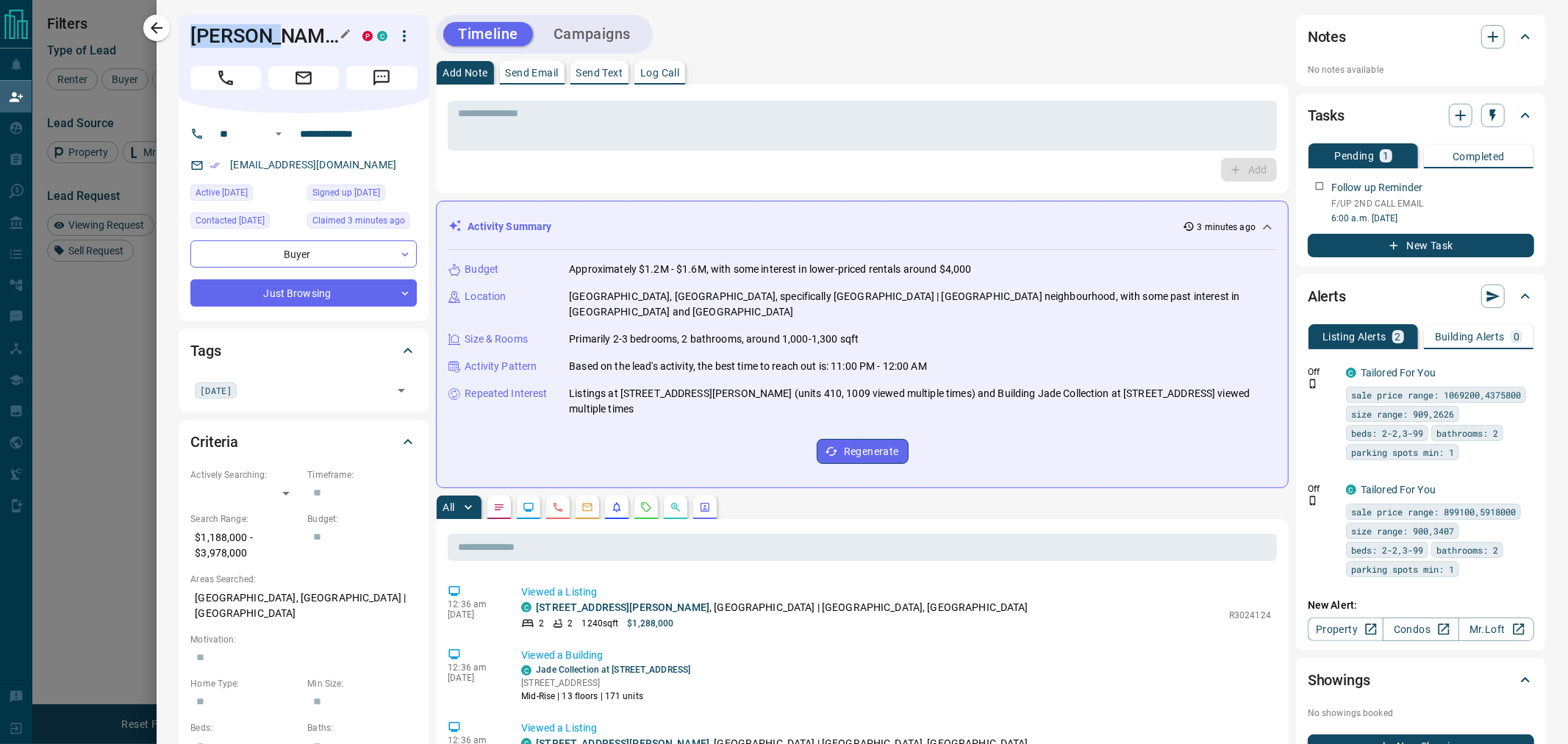
drag, startPoint x: 245, startPoint y: 38, endPoint x: 191, endPoint y: 38, distance: 54.0
click at [191, 38] on h1 "[PERSON_NAME]" at bounding box center [264, 36] width 150 height 24
copy h1 "[PERSON_NAME]"
click at [156, 31] on icon "button" at bounding box center [156, 28] width 12 height 12
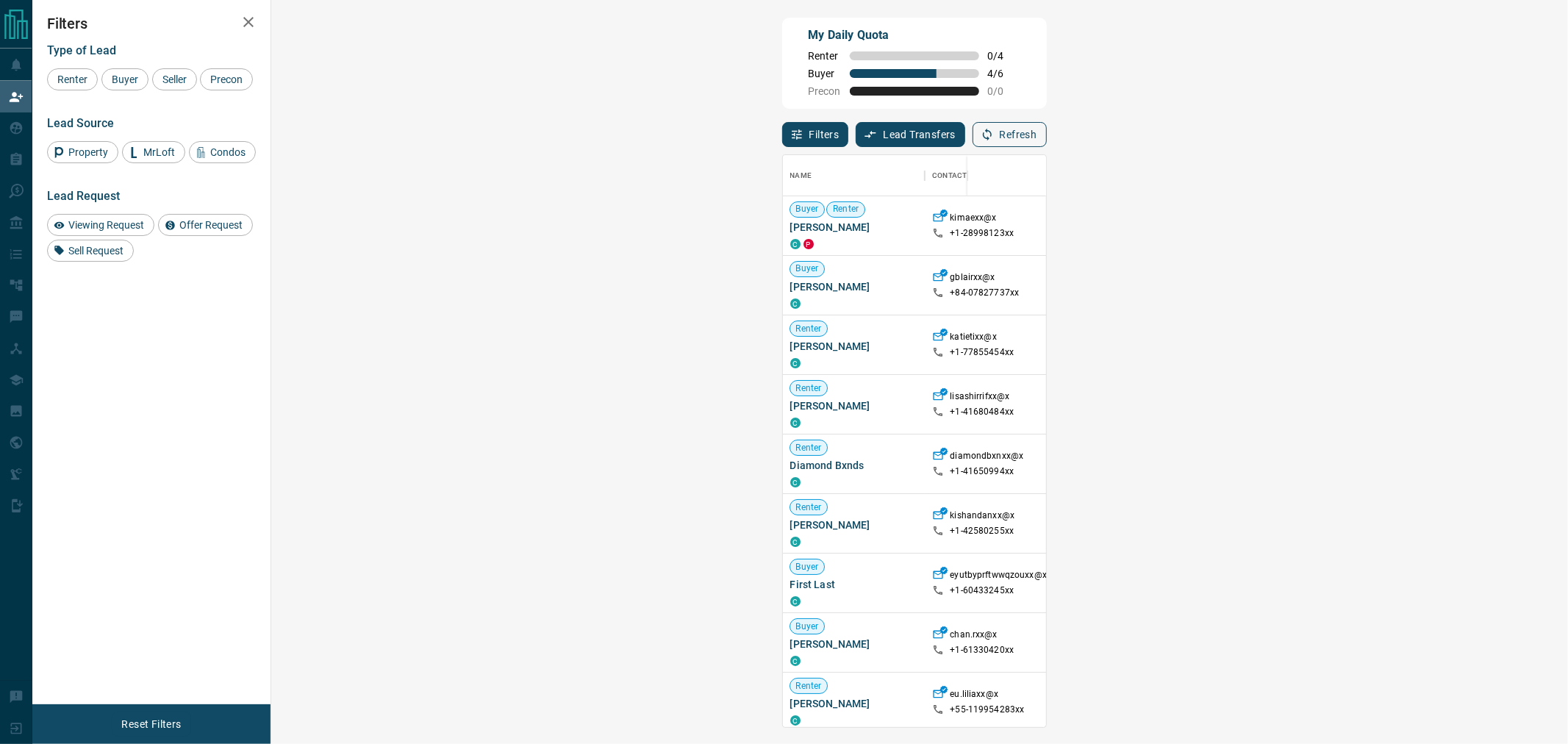
drag, startPoint x: 1472, startPoint y: 135, endPoint x: 1484, endPoint y: 133, distance: 12.2
click at [1047, 135] on div "Filters Lead Transfers 0 Refresh" at bounding box center [914, 128] width 264 height 39
click at [993, 133] on icon "button" at bounding box center [987, 134] width 13 height 13
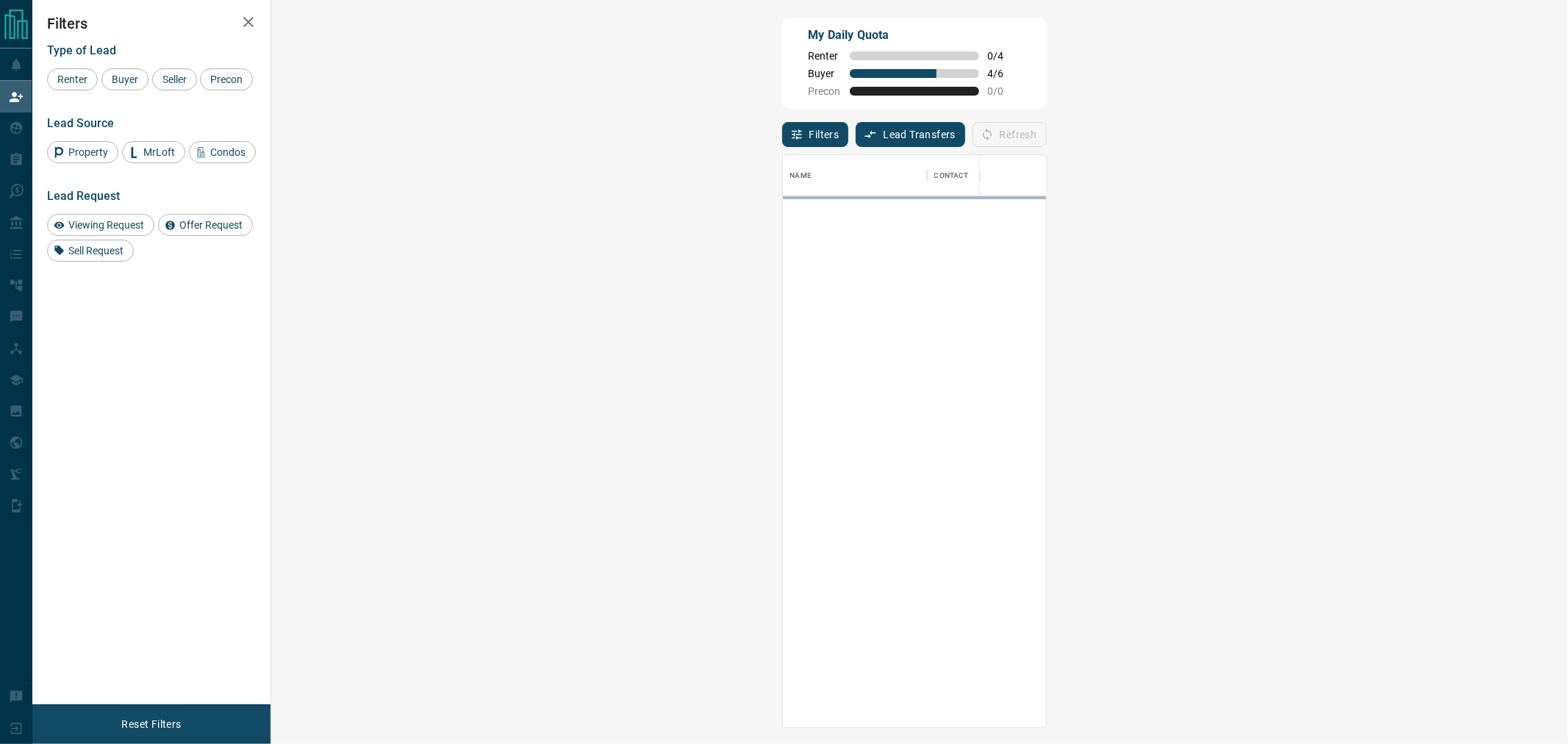
scroll to position [559, 1252]
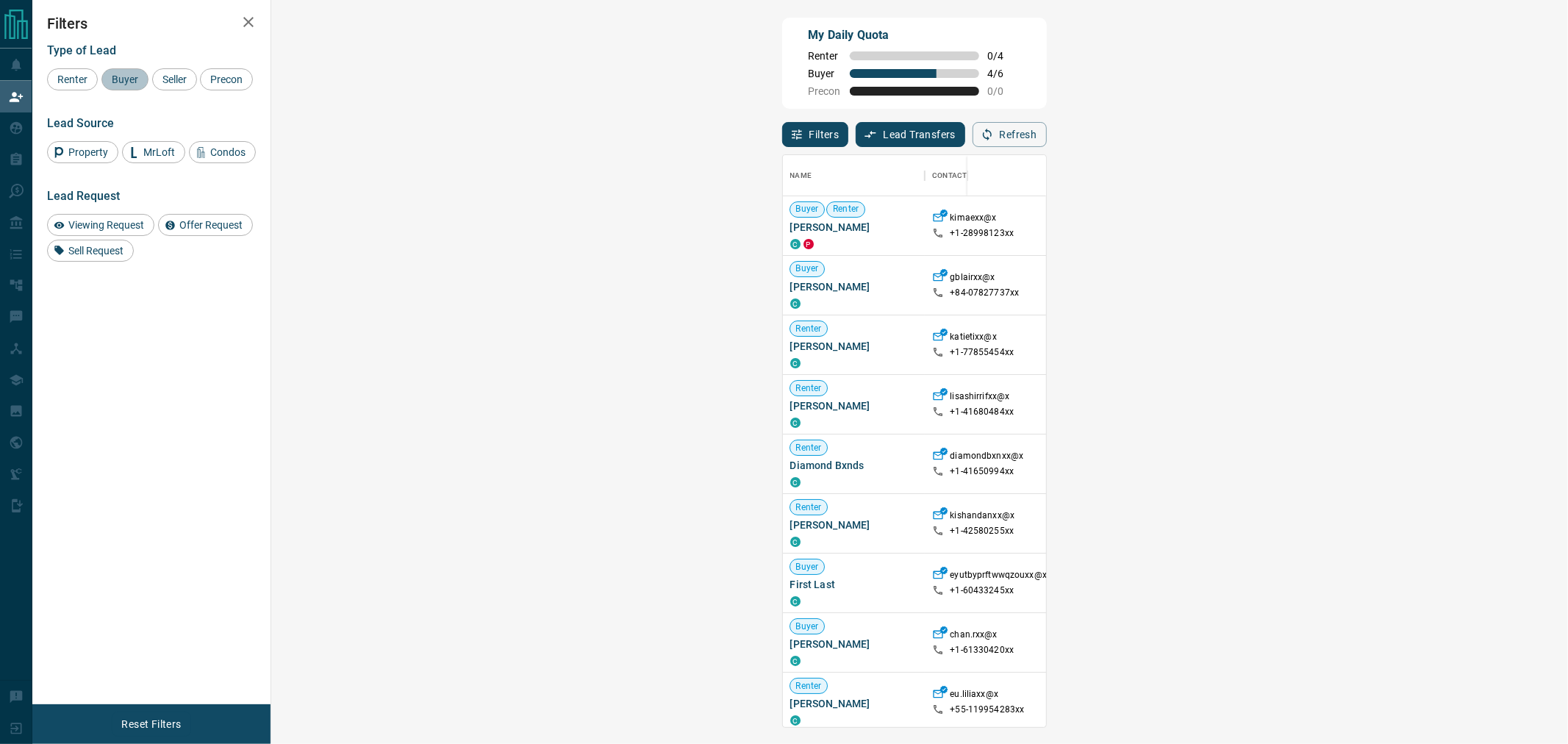
click at [116, 83] on span "Buyer" at bounding box center [125, 79] width 37 height 12
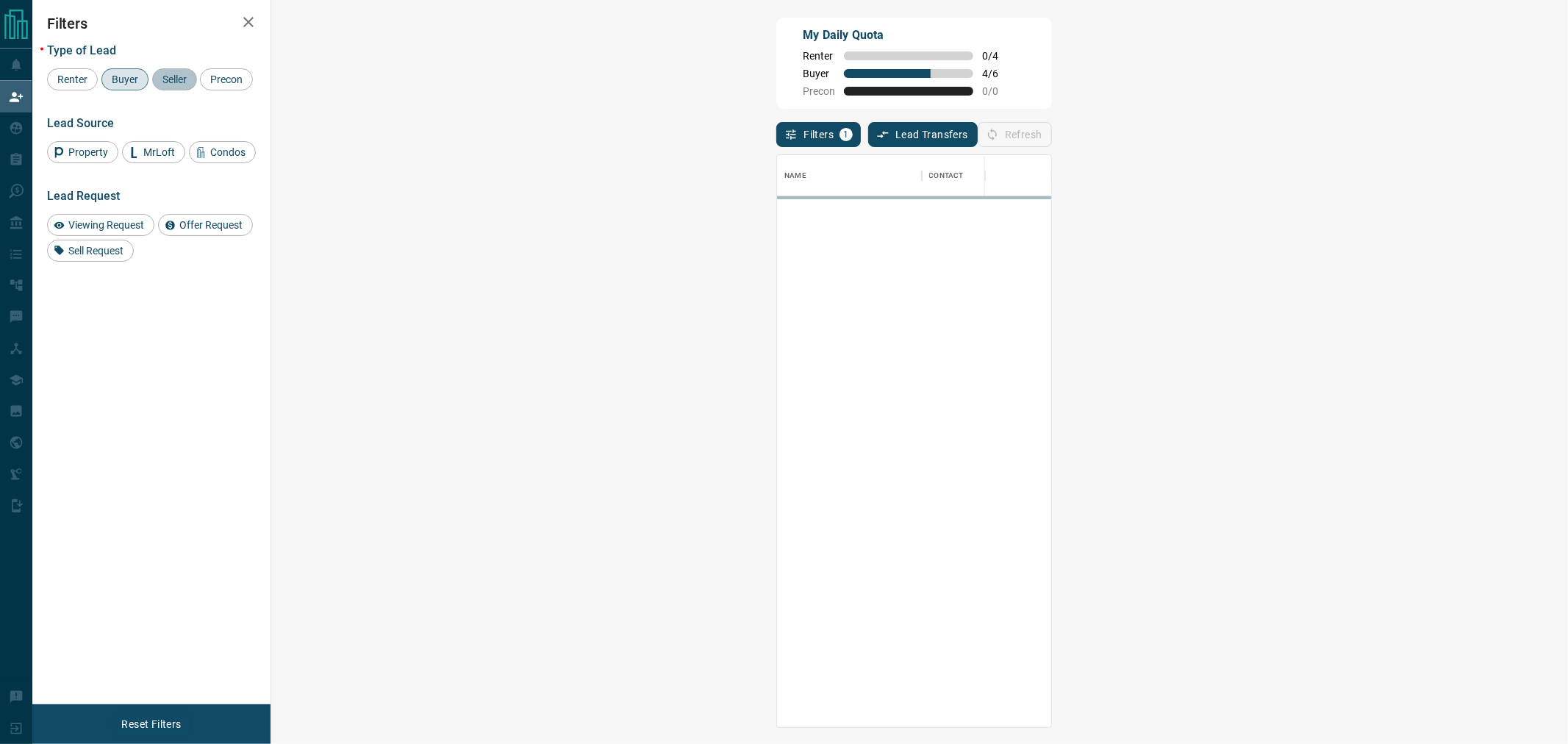
click at [172, 84] on span "Seller" at bounding box center [174, 79] width 35 height 12
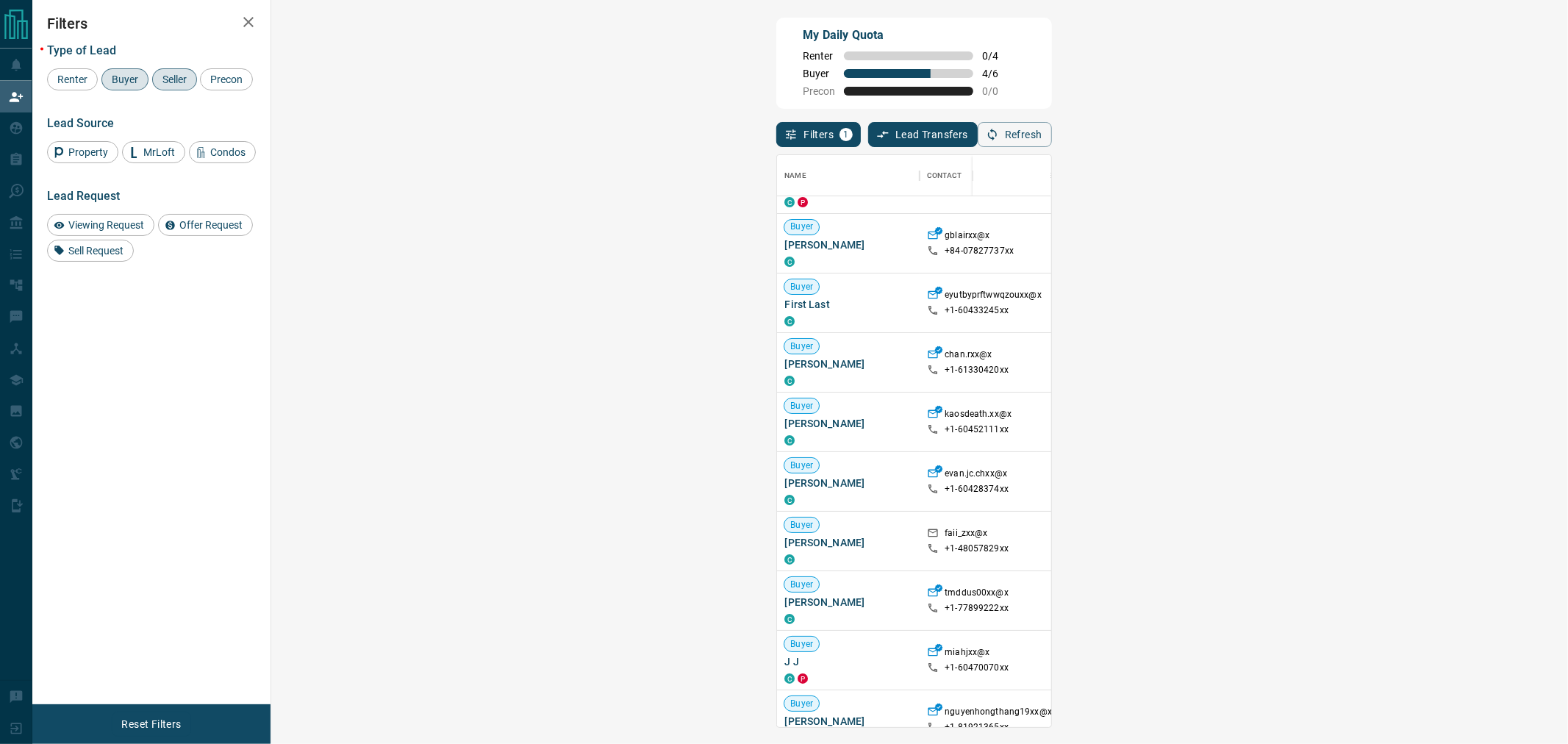
scroll to position [82, 0]
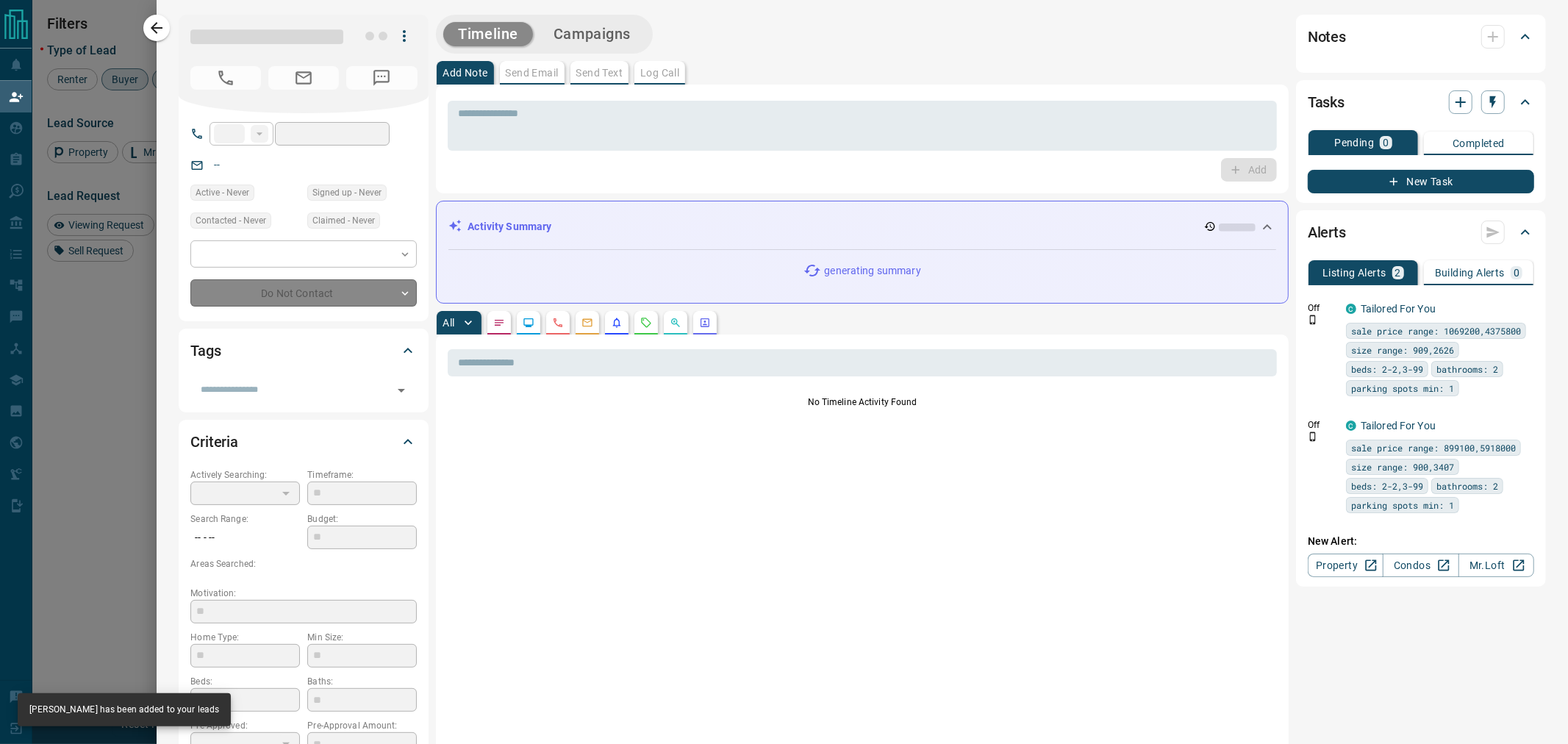
type input "**"
type input "**********"
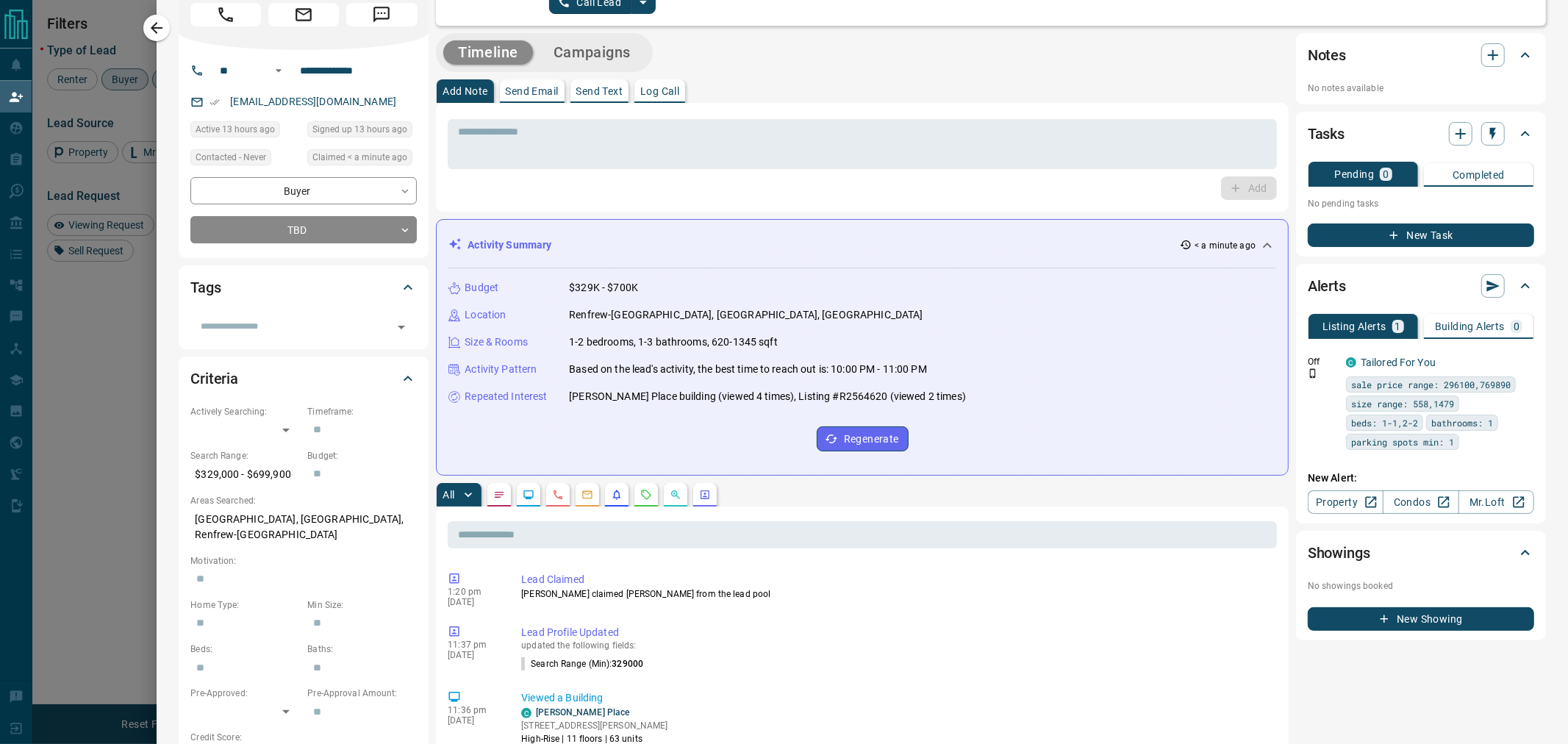
scroll to position [163, 0]
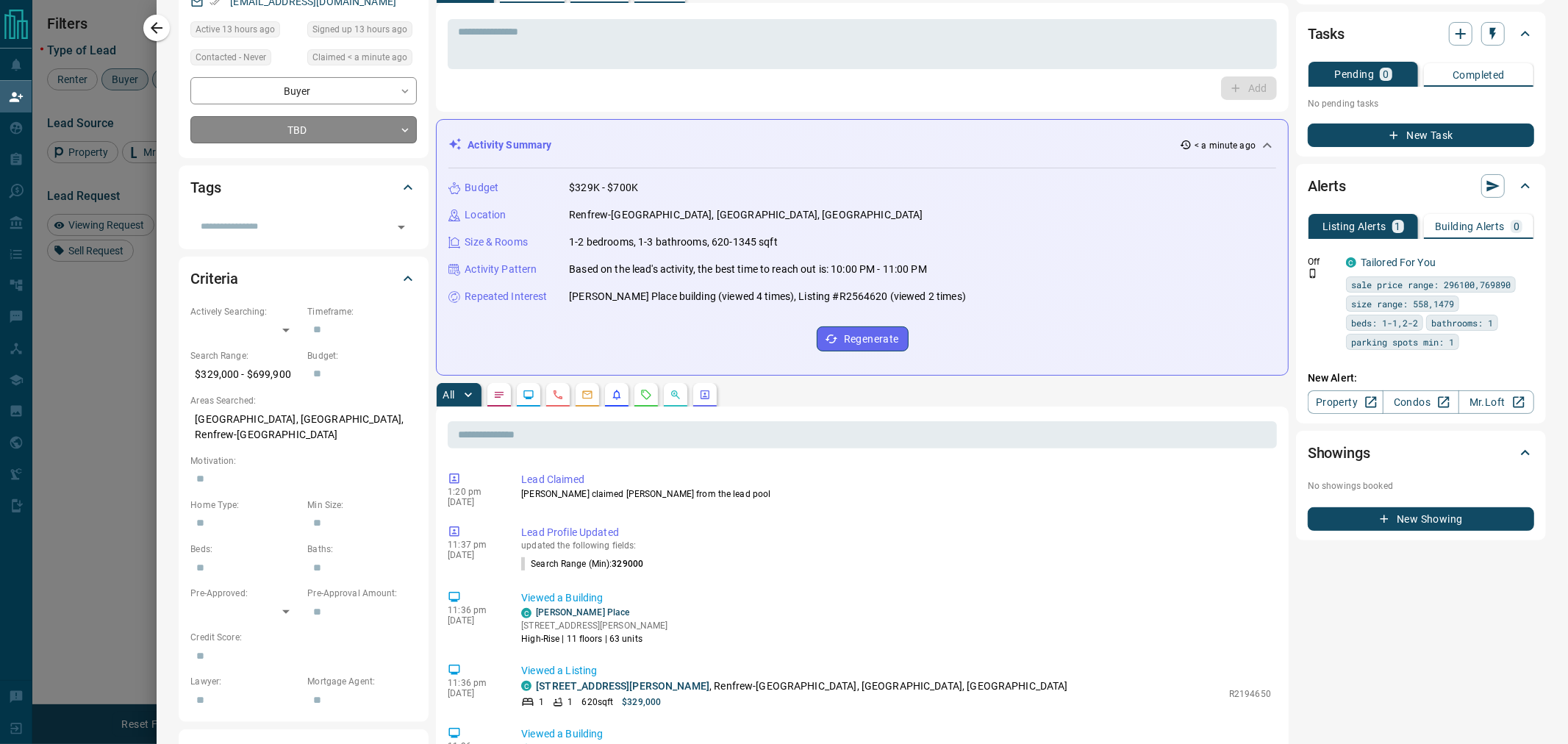
click at [310, 135] on body "Lead Transfers Claim Leads My Leads Tasks Opportunities Deals Campaigns Automat…" at bounding box center [784, 312] width 1568 height 626
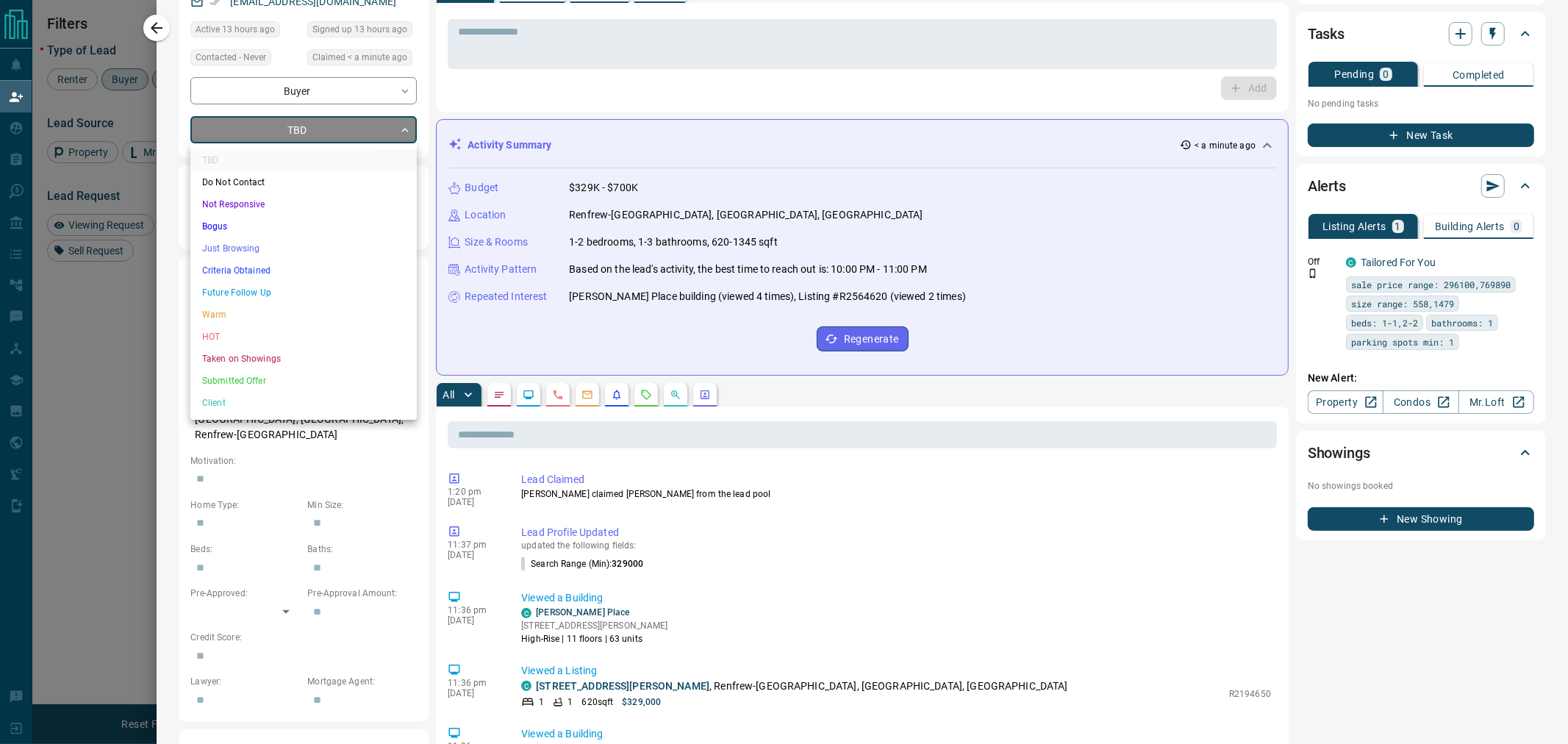
click at [263, 252] on li "Just Browsing" at bounding box center [303, 249] width 227 height 22
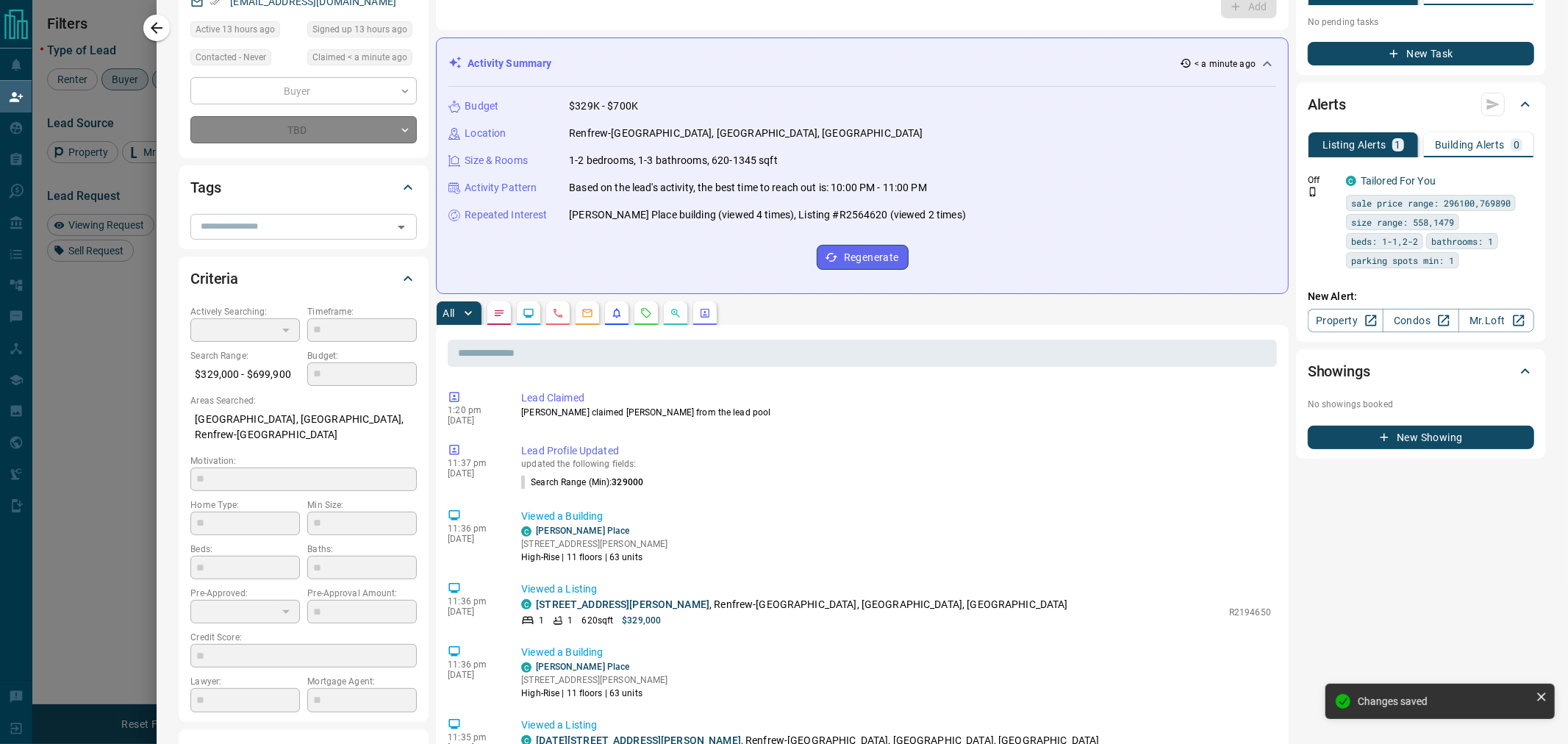
type input "*"
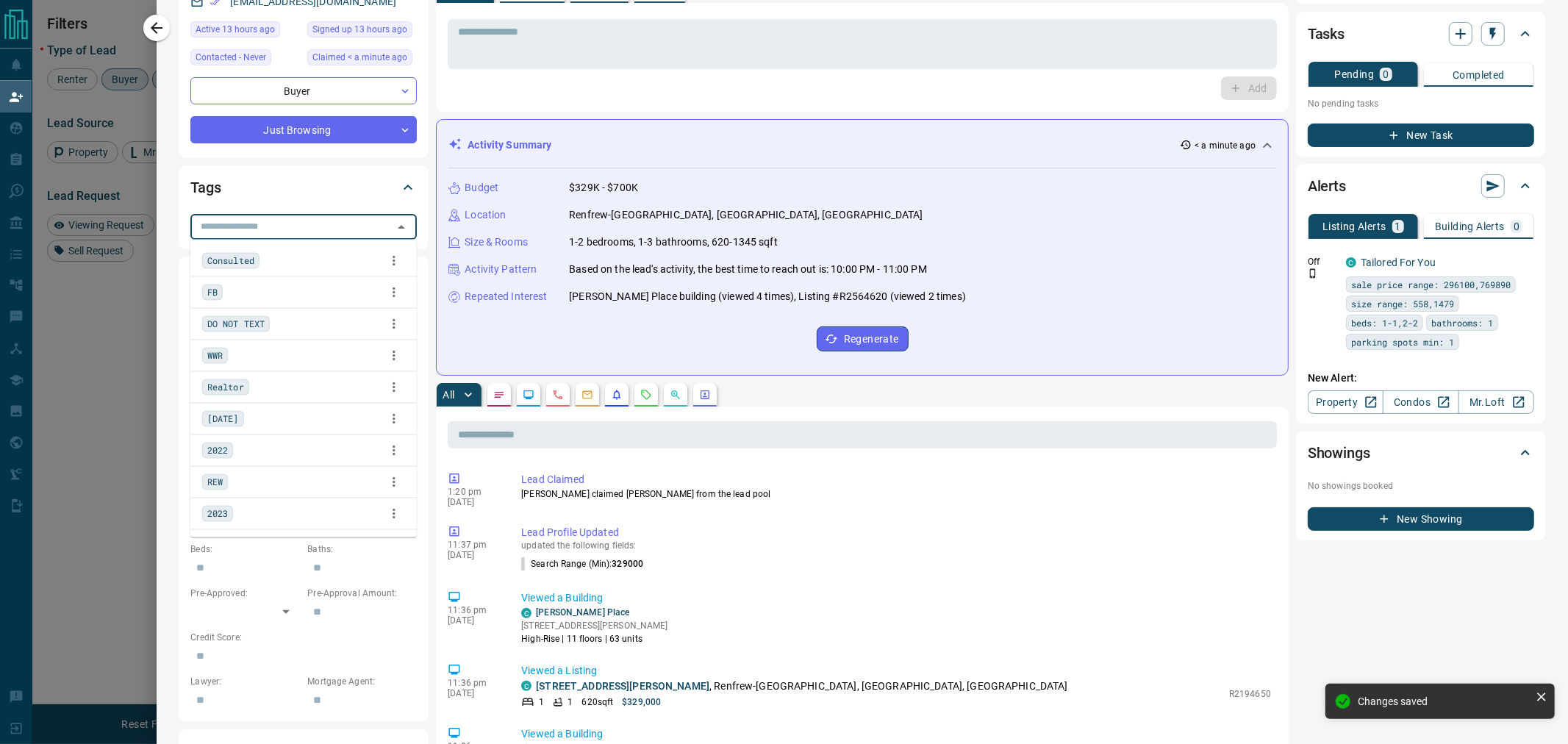
click at [251, 230] on input "text" at bounding box center [291, 227] width 194 height 17
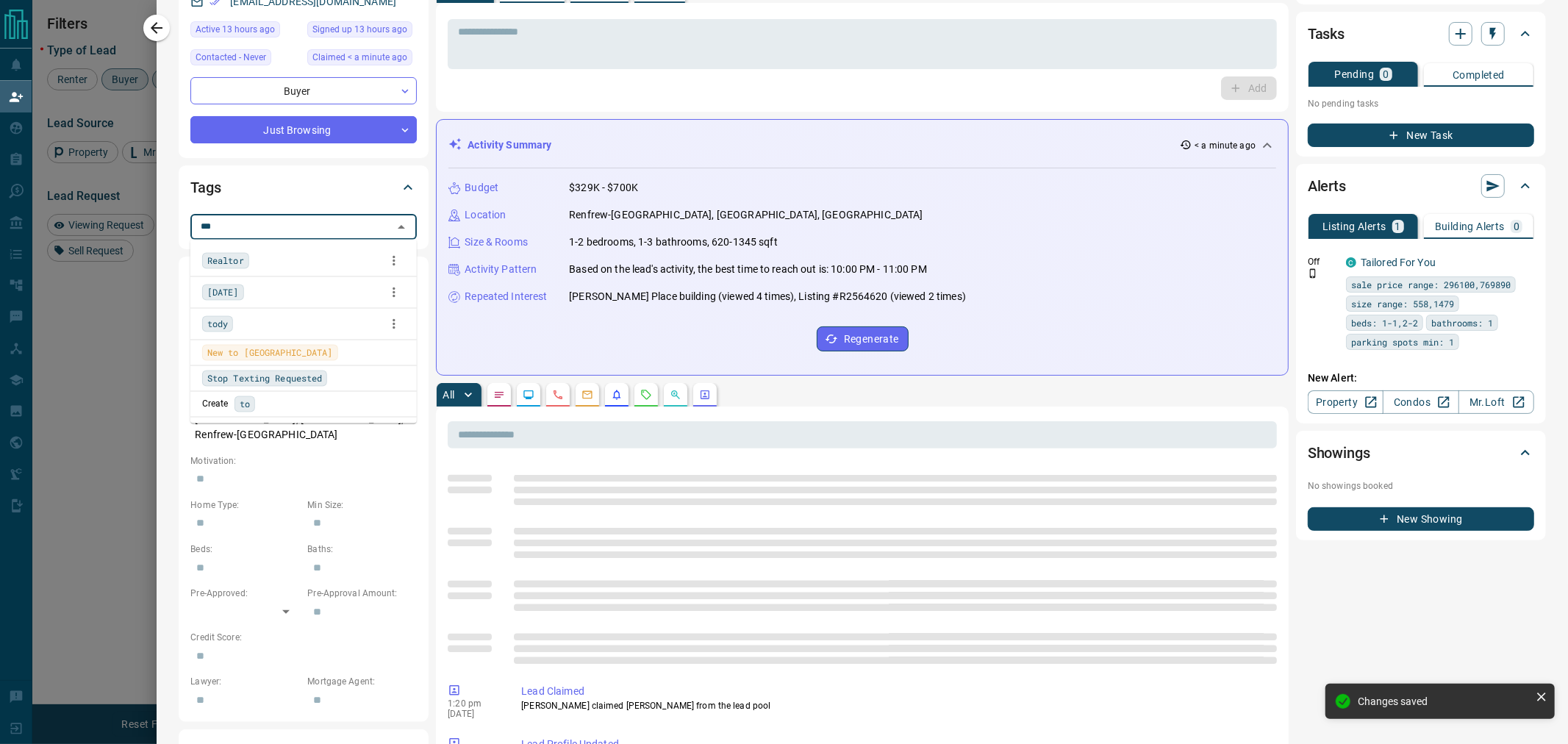
type input "****"
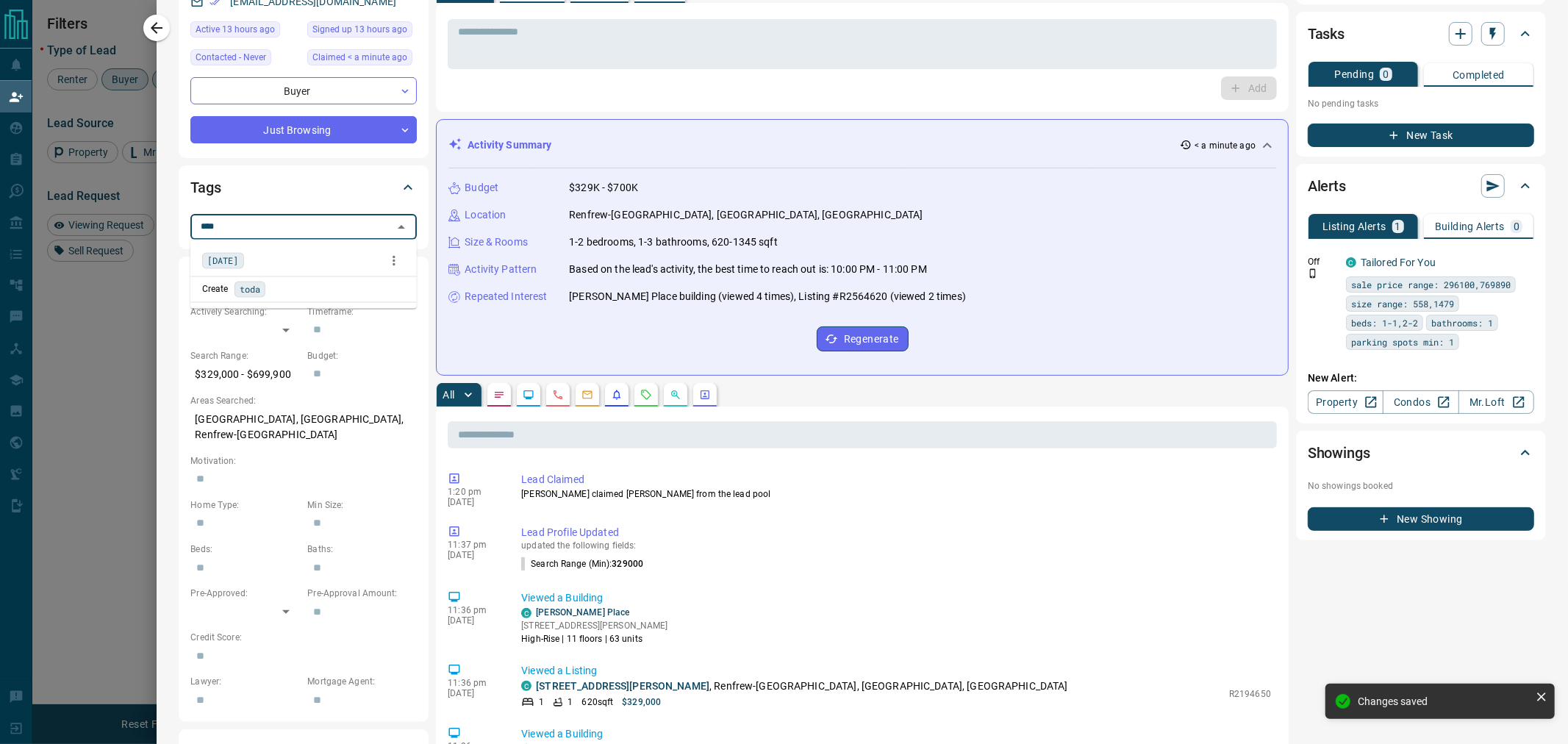
click at [257, 256] on div "[DATE]" at bounding box center [303, 261] width 203 height 22
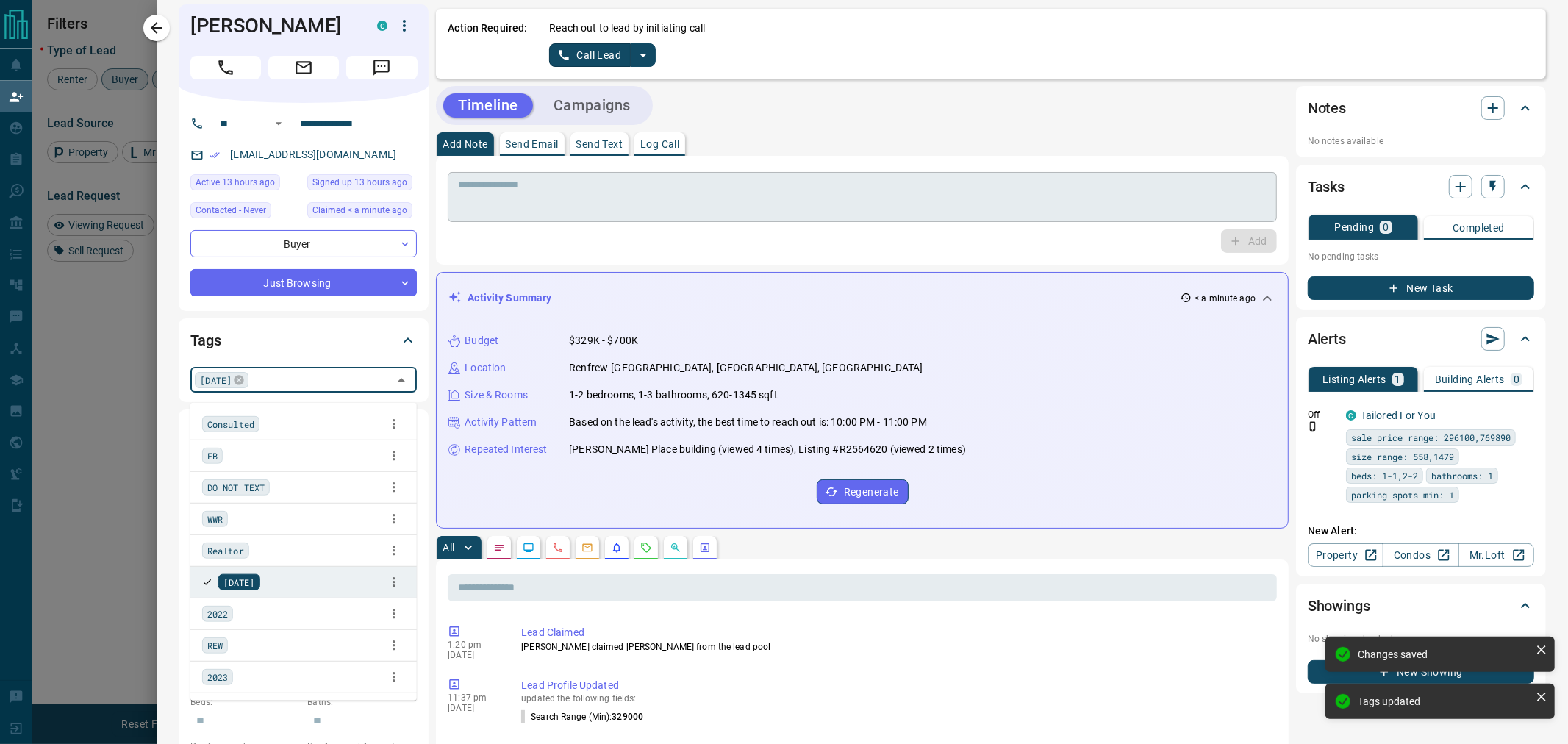
scroll to position [0, 0]
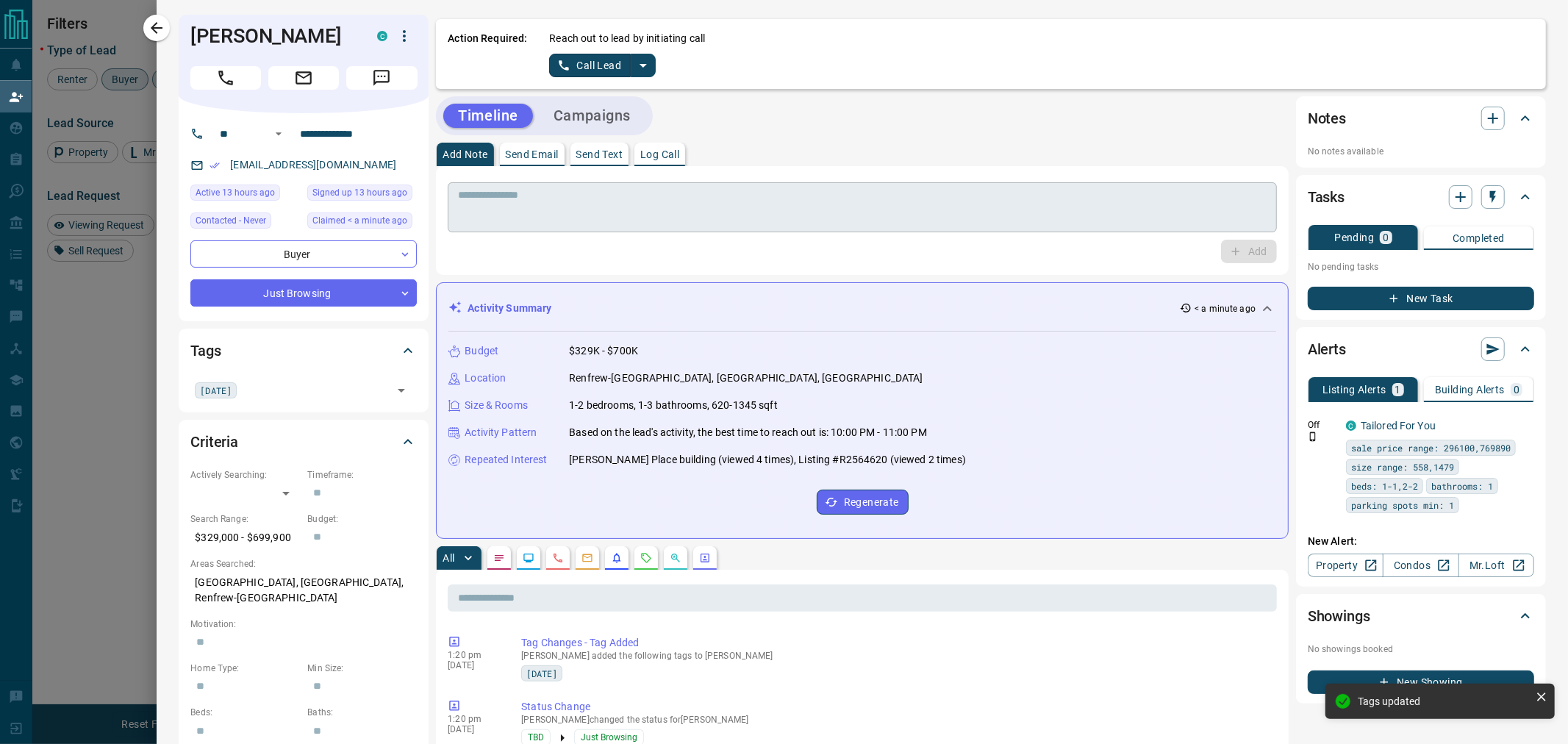
click at [746, 209] on textarea at bounding box center [862, 208] width 809 height 38
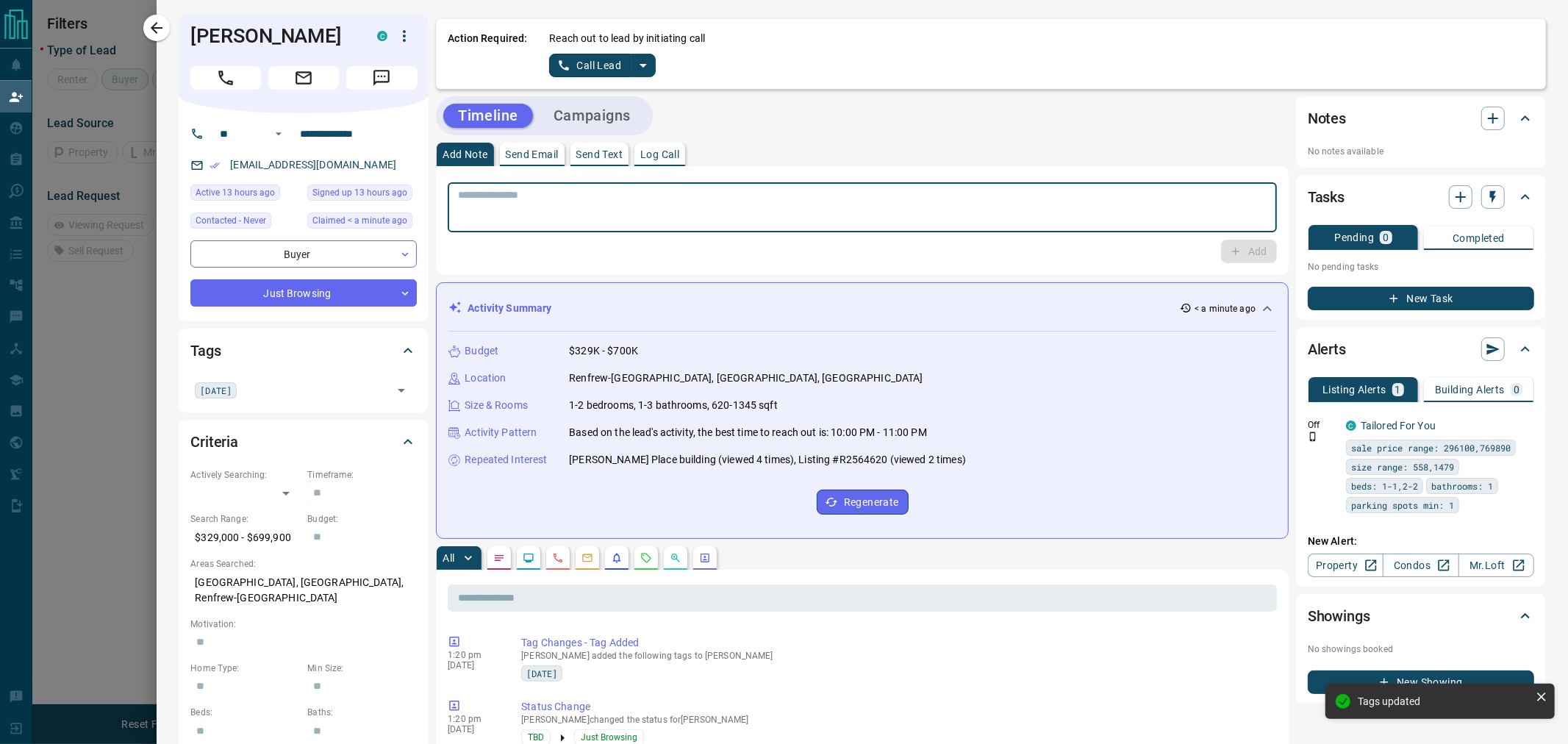
paste textarea "**********"
type textarea "**********"
click at [1233, 248] on button "Add" at bounding box center [1249, 252] width 56 height 24
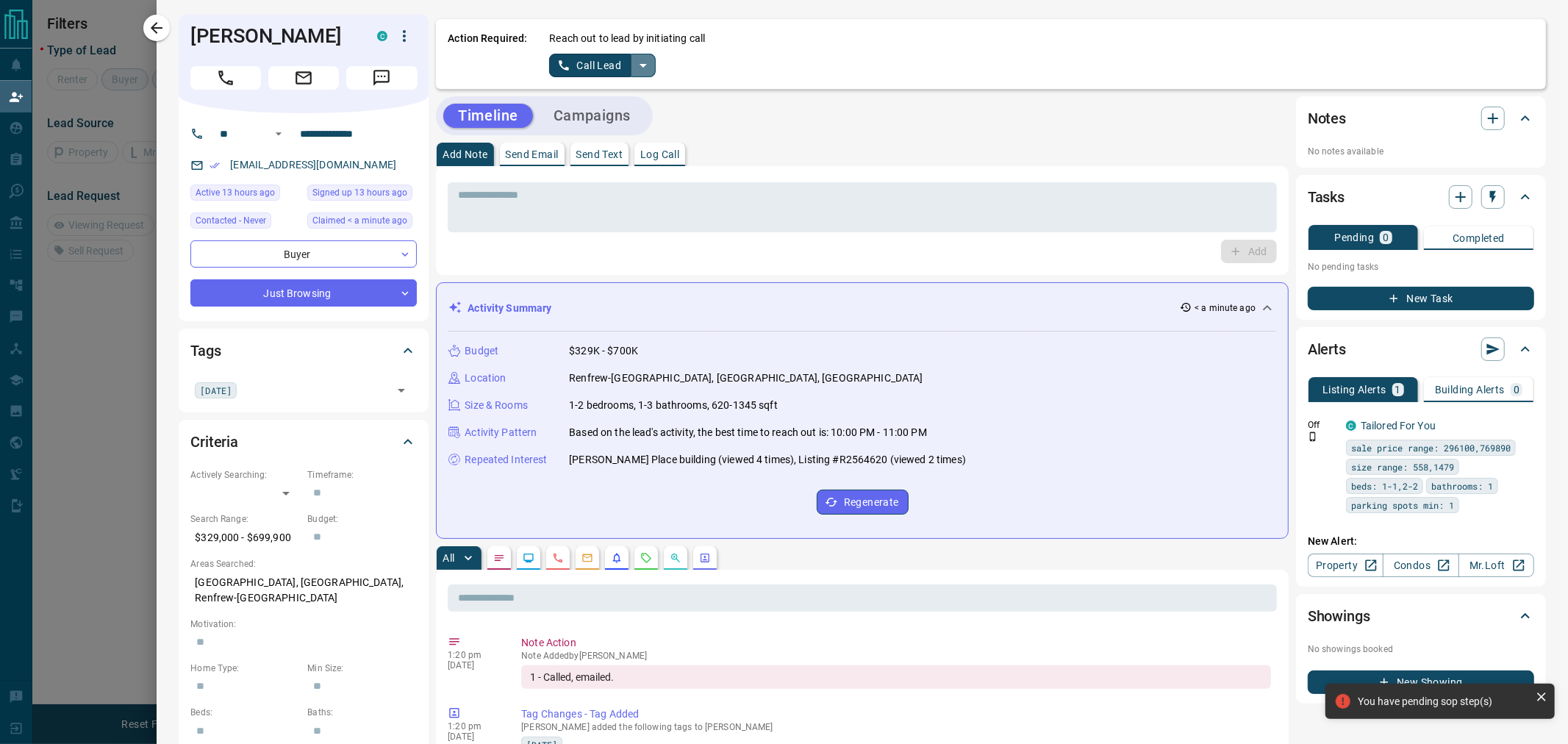
click at [644, 69] on icon "split button" at bounding box center [643, 65] width 17 height 17
click at [611, 113] on li "Log Manual Call" at bounding box center [602, 116] width 90 height 22
click at [592, 68] on button "Log Manual Call" at bounding box center [598, 65] width 97 height 24
click at [587, 64] on button "No" at bounding box center [591, 64] width 26 height 23
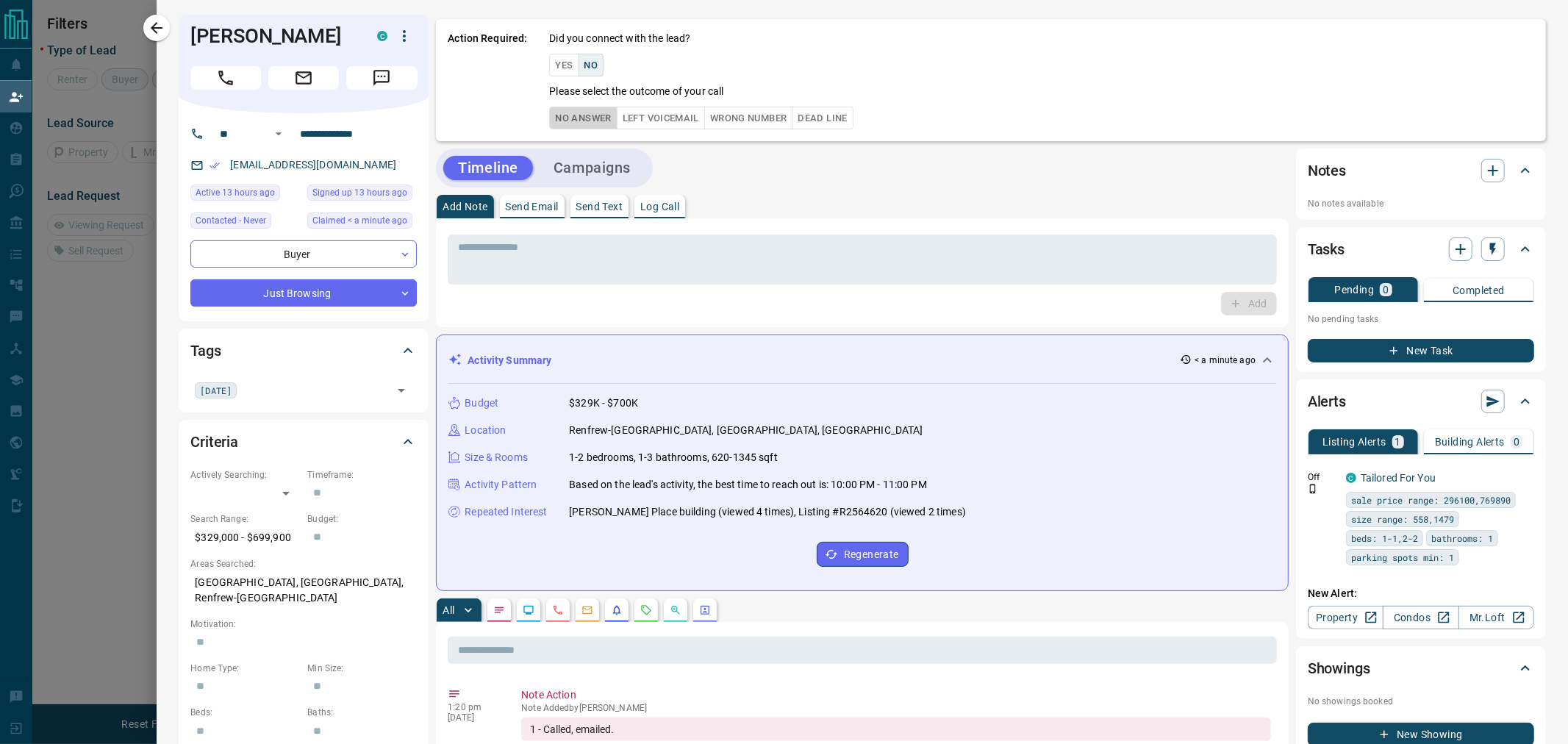
click at [591, 116] on button "No Answer" at bounding box center [583, 118] width 68 height 23
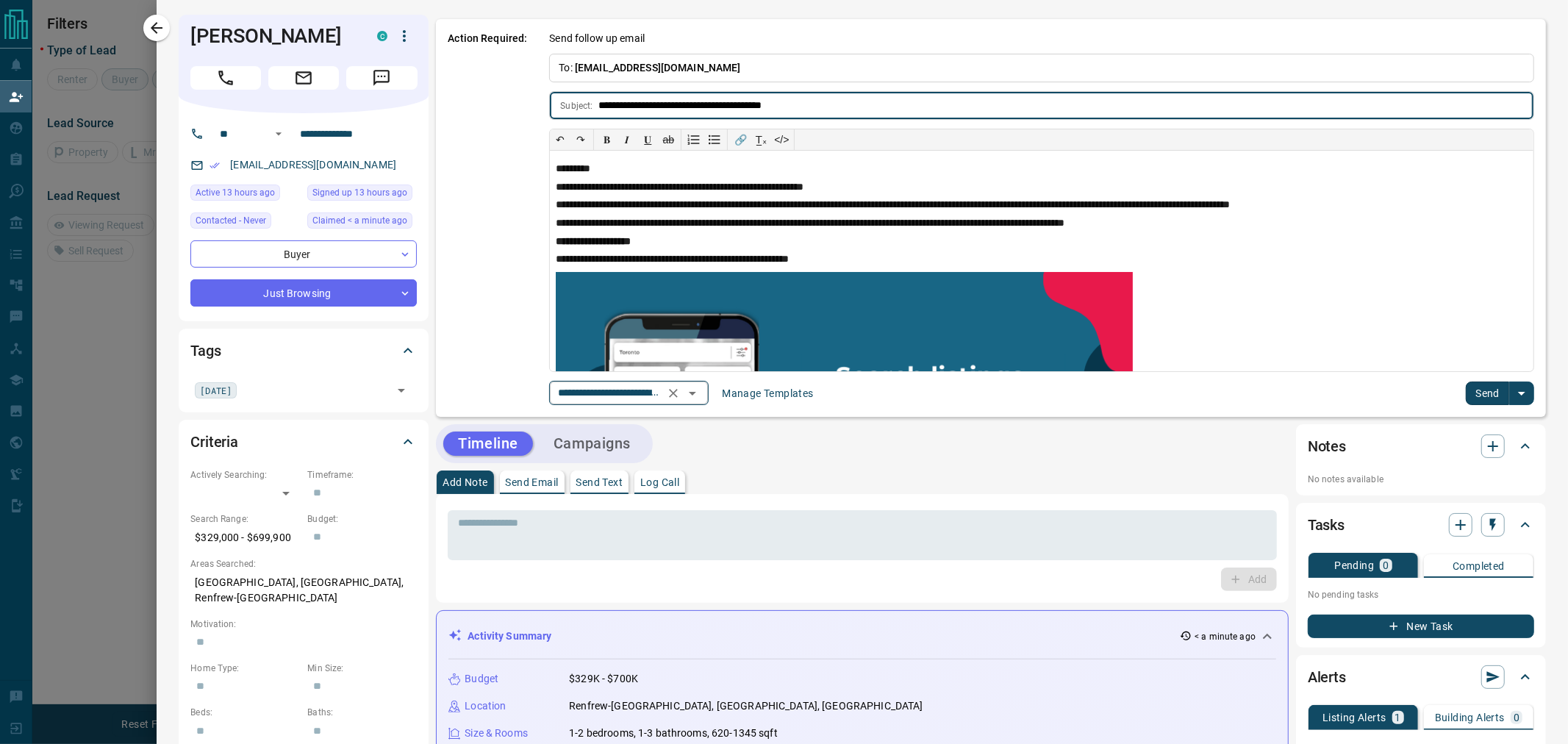
click at [620, 393] on input "**********" at bounding box center [608, 393] width 112 height 18
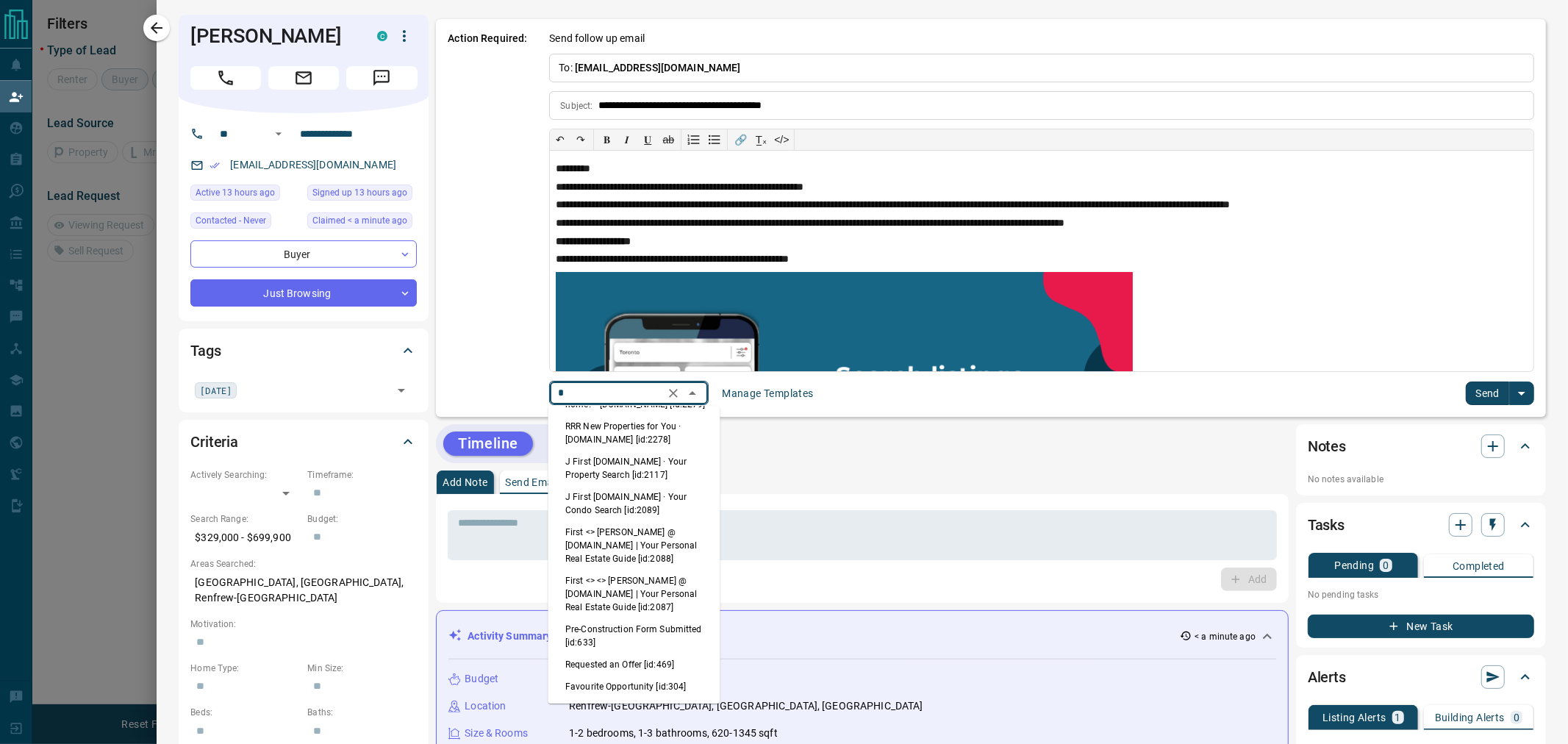
scroll to position [0, 0]
click at [616, 598] on li "First <> <> [PERSON_NAME] @ [DOMAIN_NAME] | Your Personal Real Estate Guide [id…" at bounding box center [633, 590] width 172 height 49
type input "*****"
type input "**********"
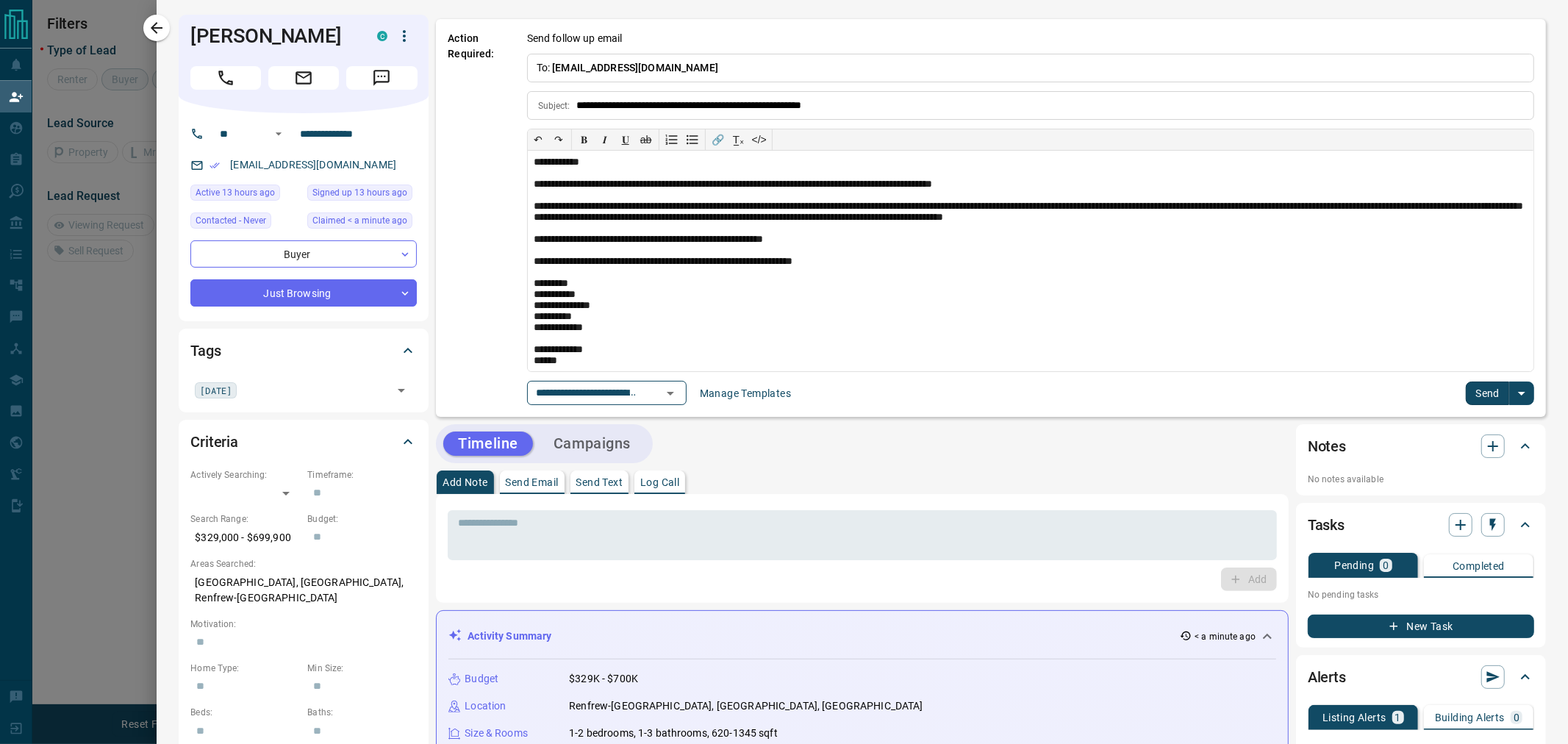
click at [1465, 392] on button "Send" at bounding box center [1486, 394] width 43 height 24
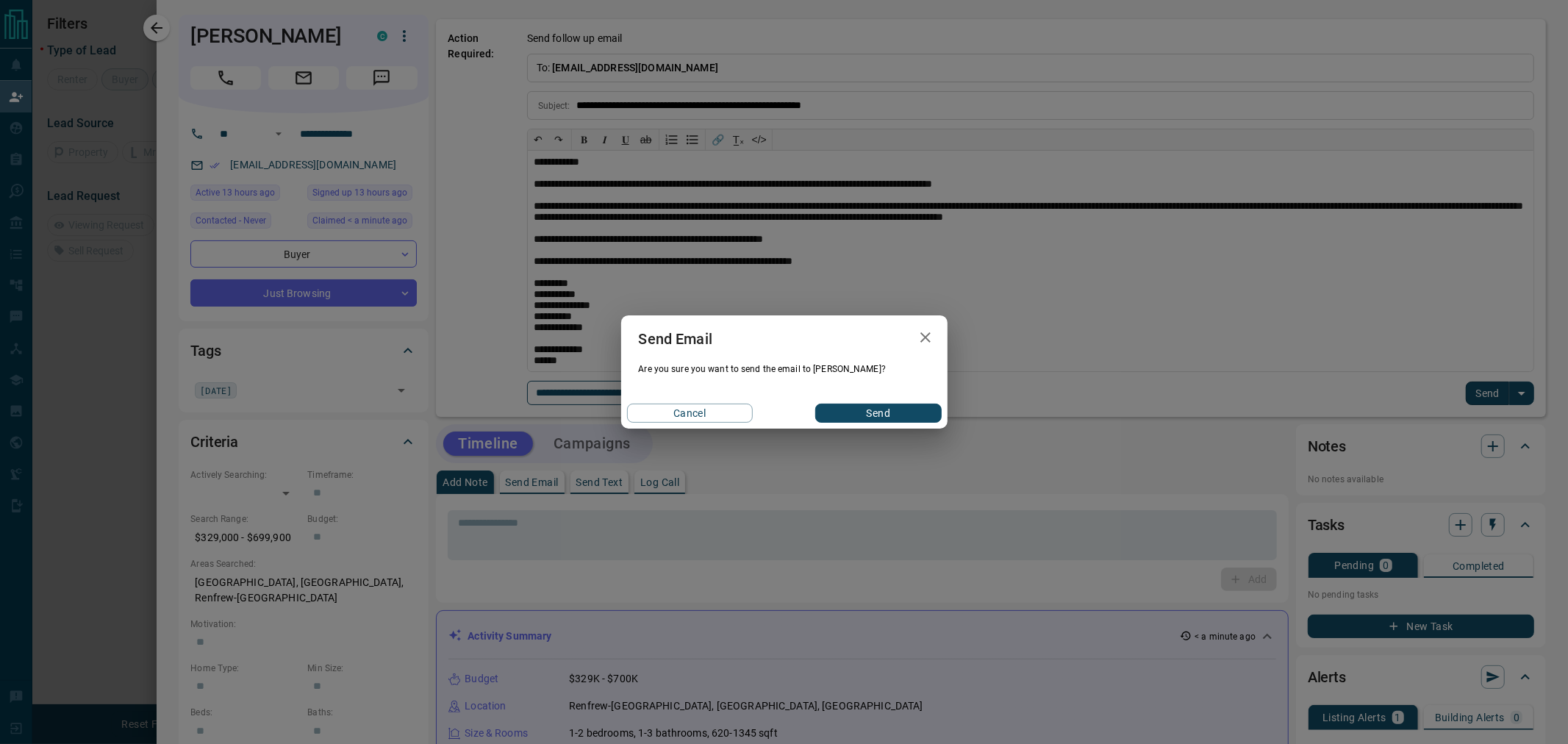
click at [888, 419] on button "Send" at bounding box center [878, 413] width 126 height 19
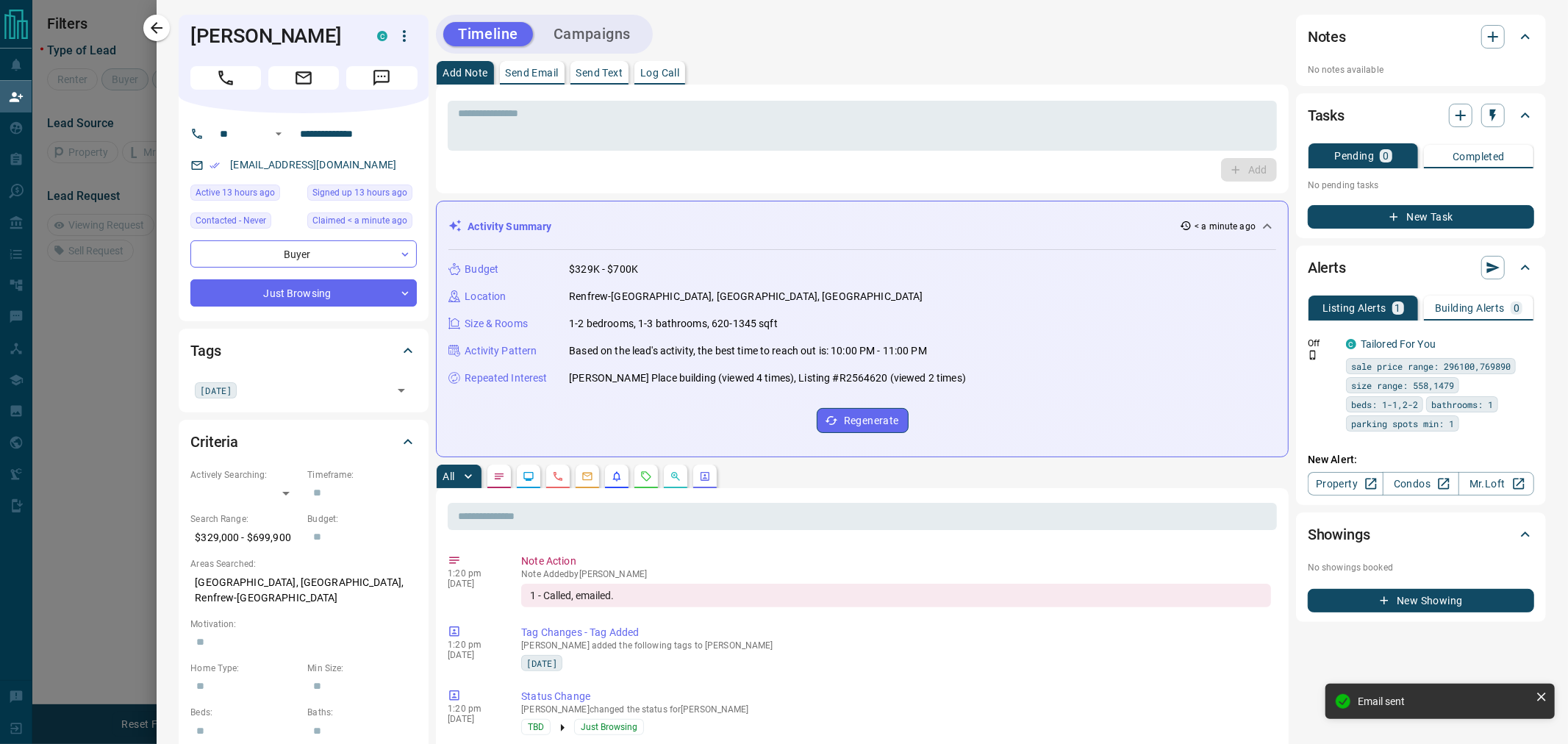
click at [625, 45] on button "Campaigns" at bounding box center [592, 34] width 106 height 24
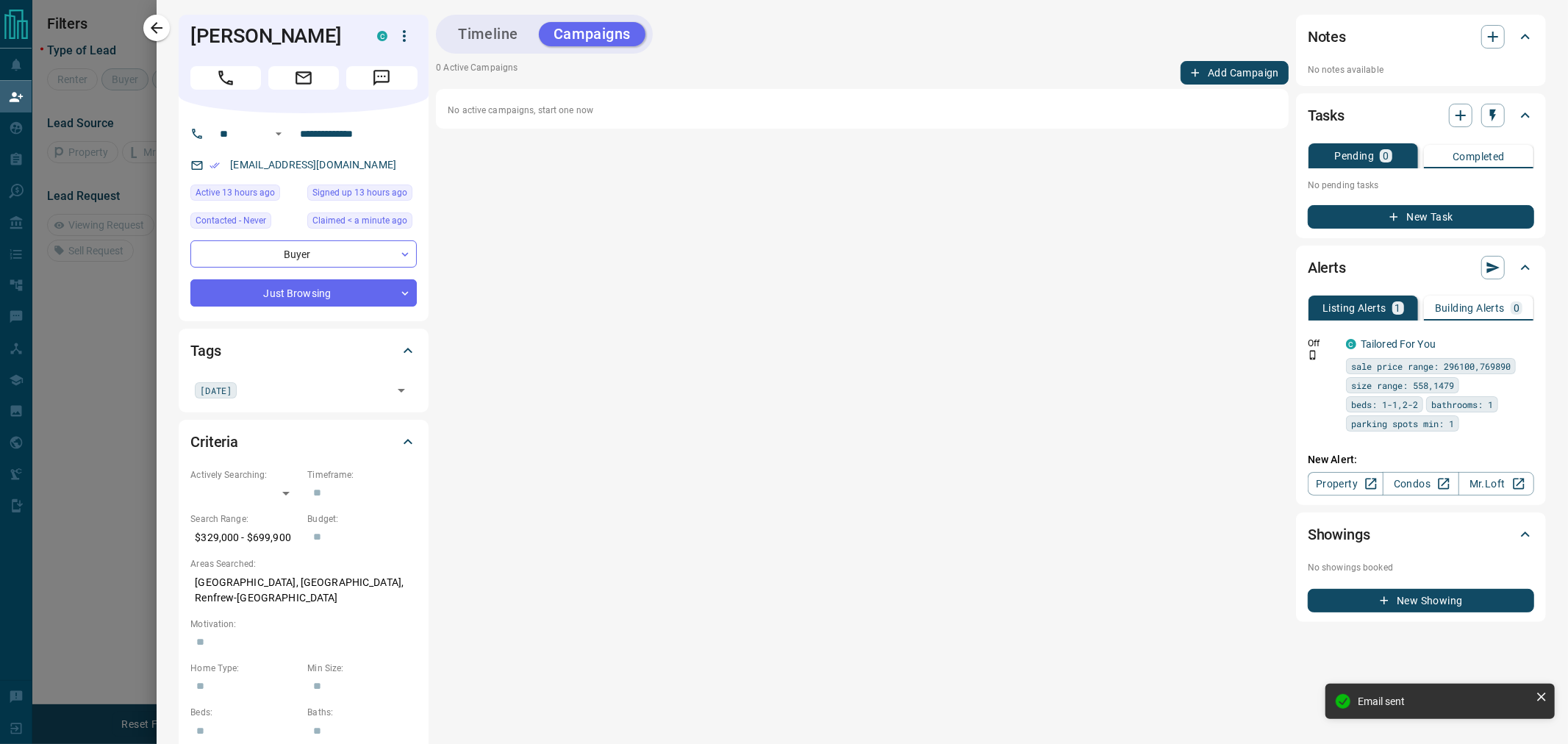
click at [1218, 79] on button "Add Campaign" at bounding box center [1235, 73] width 108 height 24
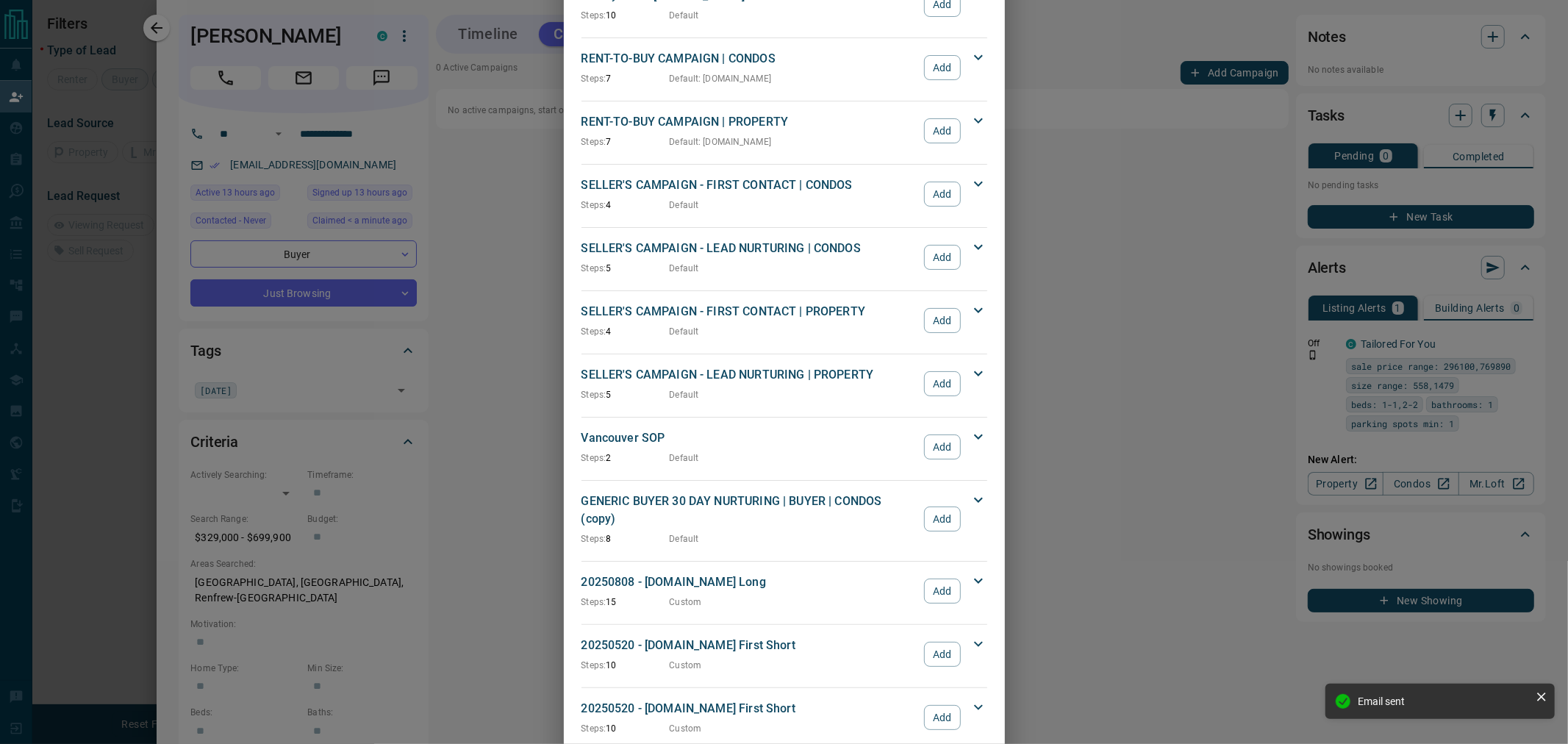
scroll to position [1223, 0]
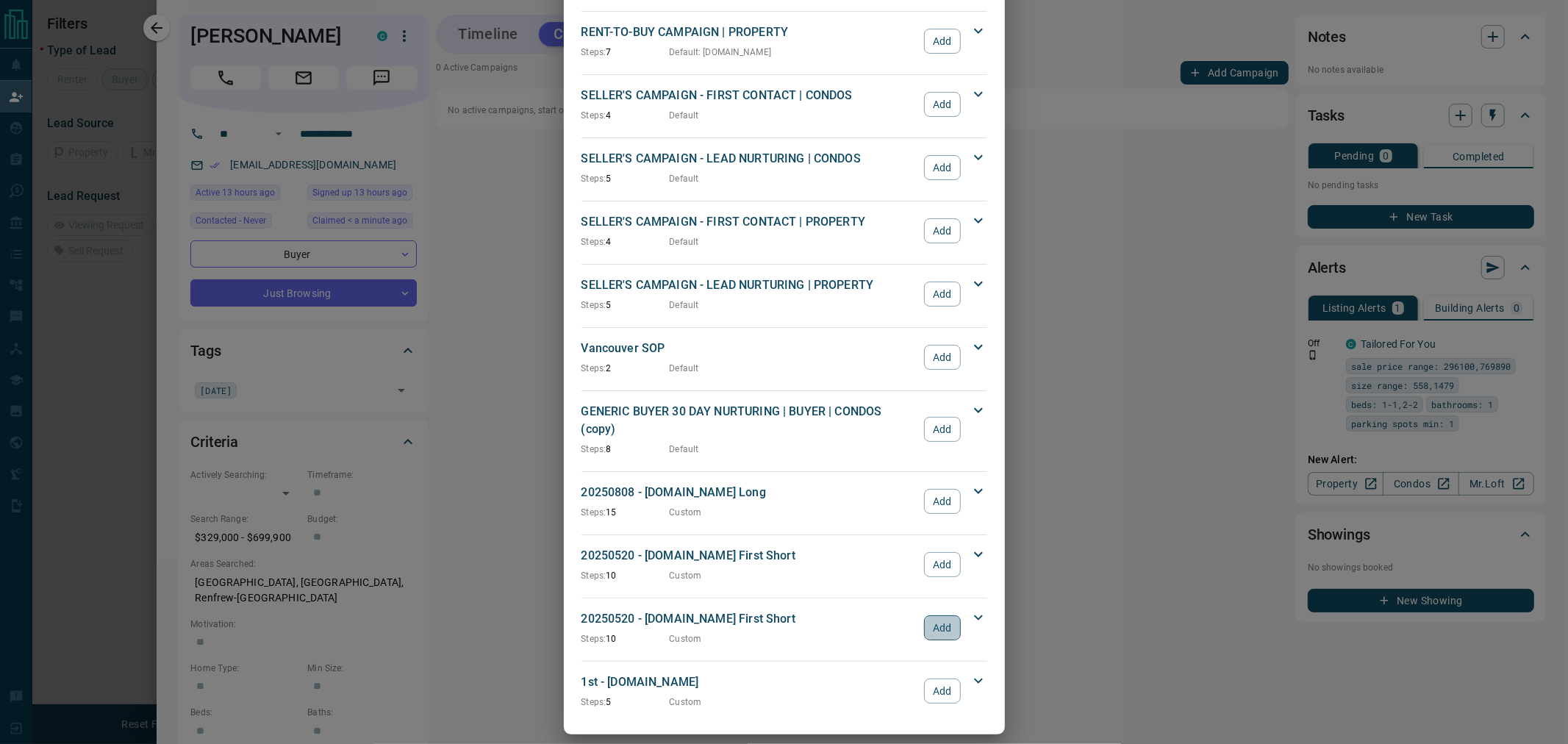
click at [935, 615] on button "Add" at bounding box center [941, 627] width 36 height 25
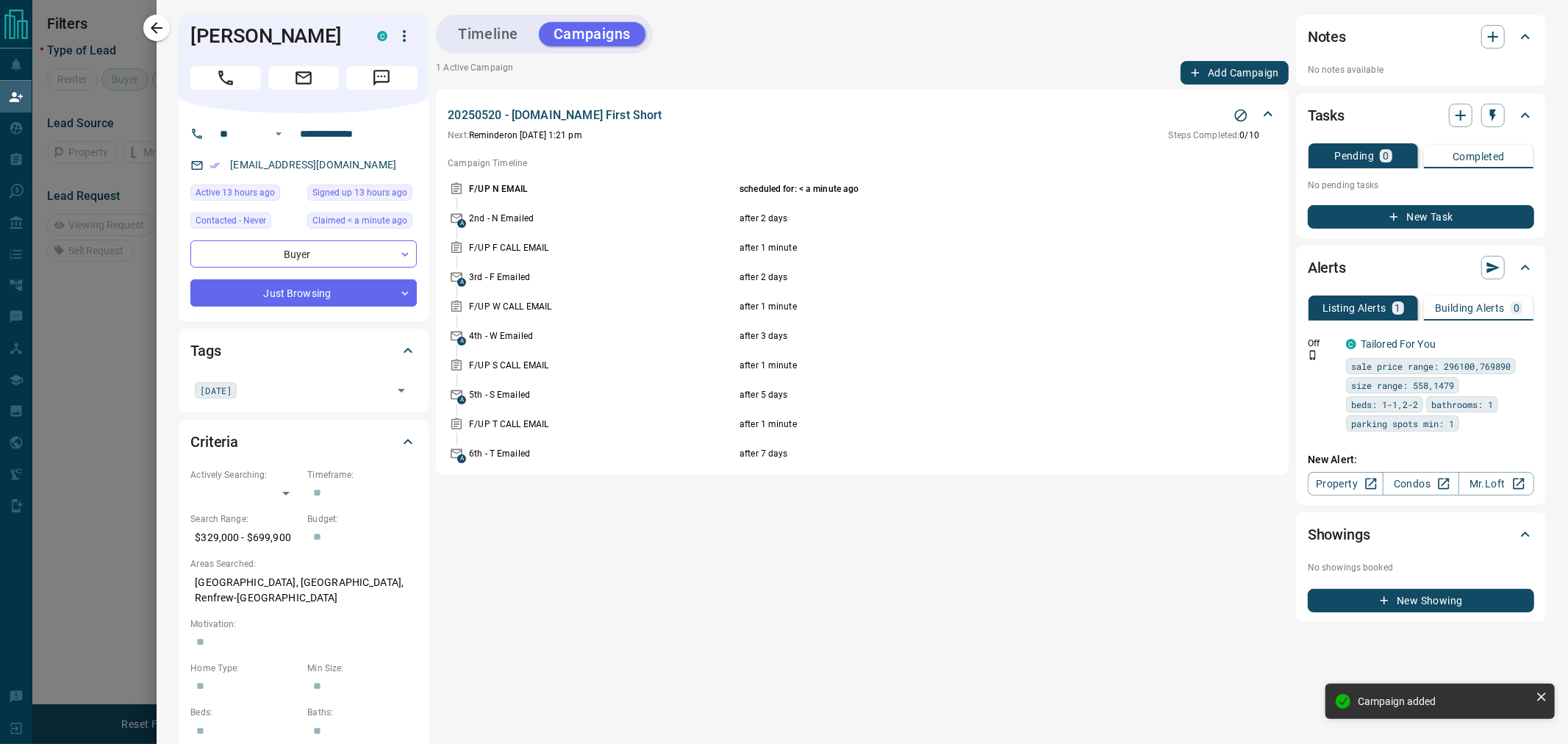
click at [1401, 210] on button "New Task" at bounding box center [1420, 217] width 227 height 24
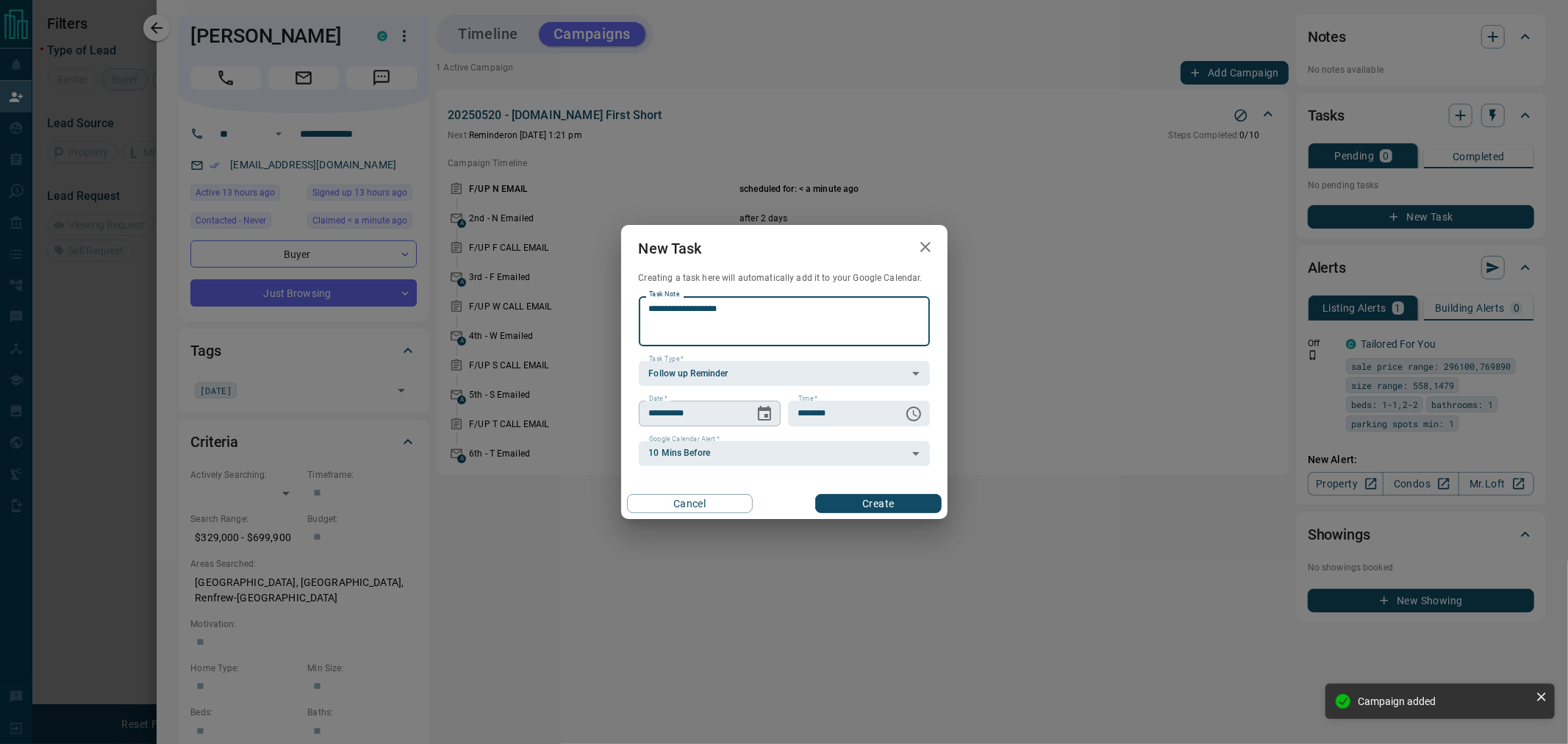
type textarea "**********"
click at [768, 413] on icon "Choose date, selected date is Oct 16, 2025" at bounding box center [764, 413] width 17 height 17
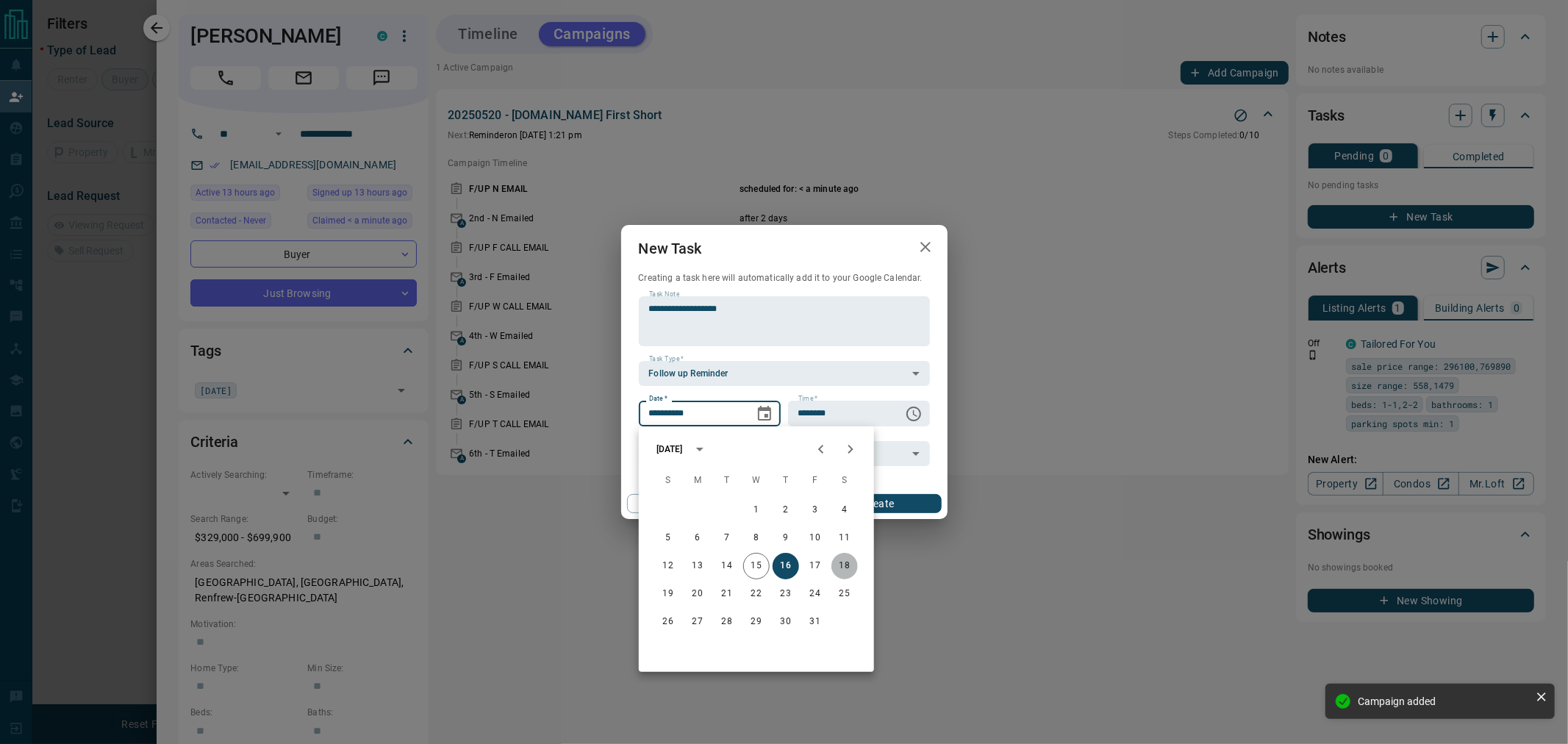
click at [846, 569] on button "18" at bounding box center [844, 566] width 27 height 27
type input "**********"
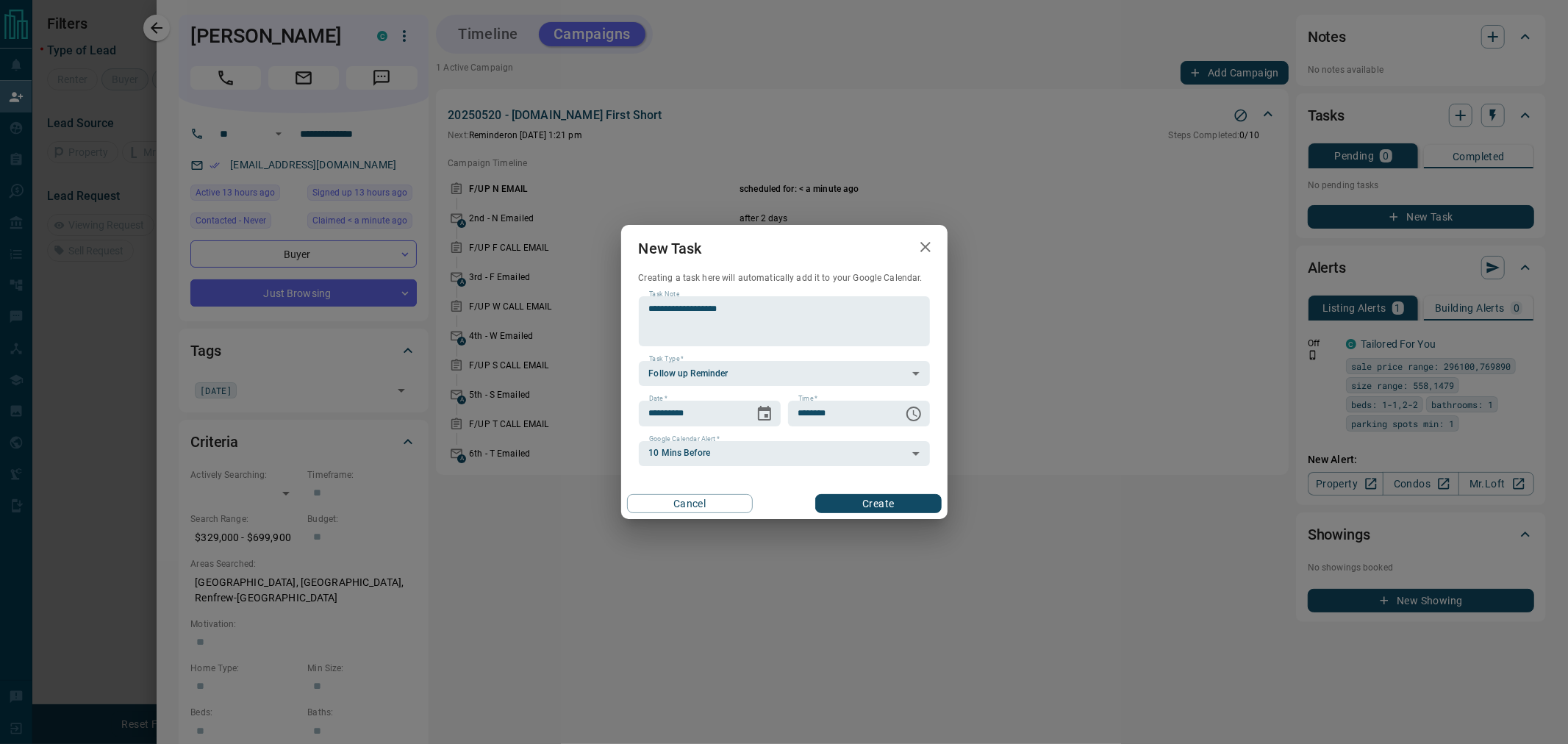
click at [865, 497] on button "Create" at bounding box center [878, 503] width 126 height 19
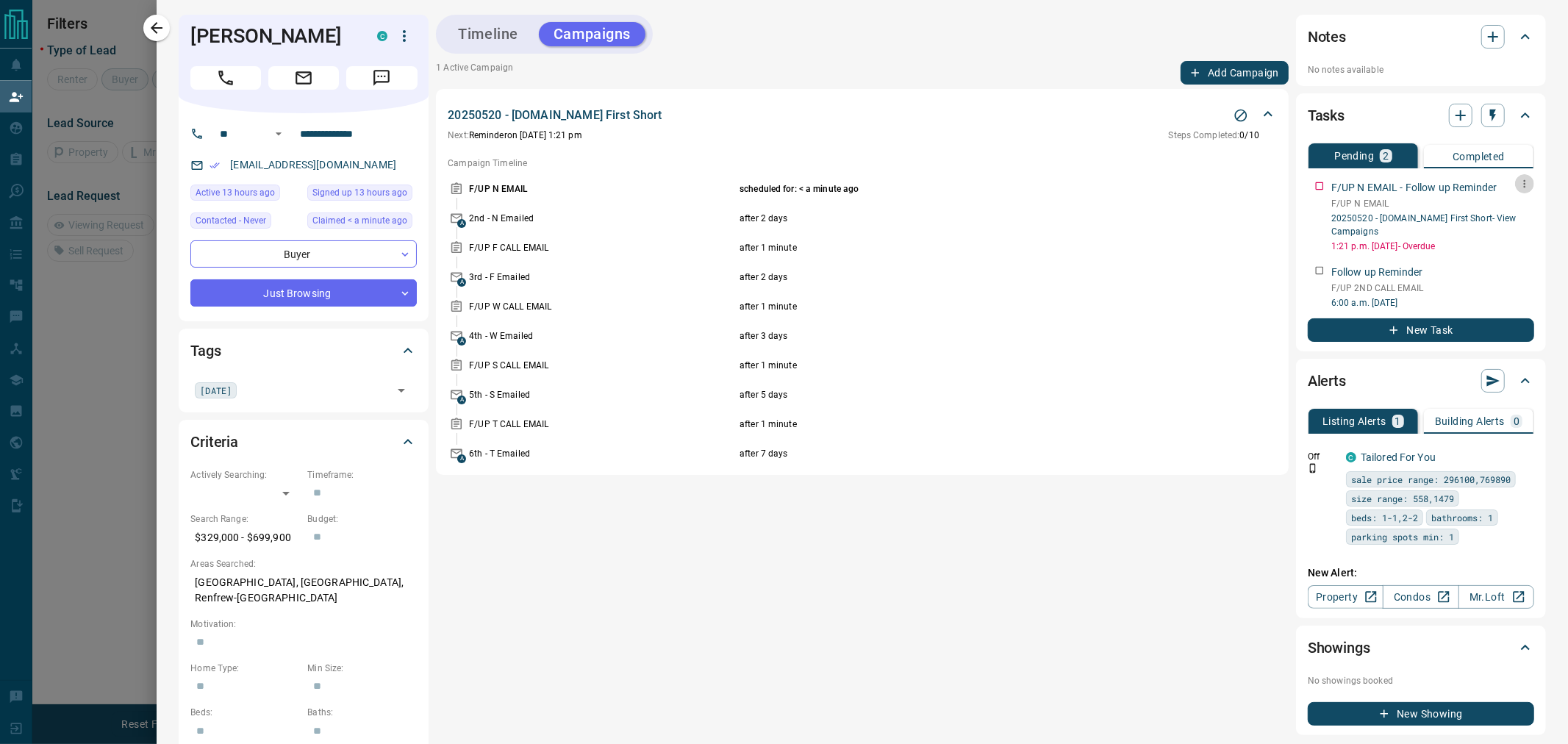
click at [1518, 186] on icon "button" at bounding box center [1524, 184] width 12 height 12
click at [1487, 231] on li "Delete" at bounding box center [1490, 233] width 64 height 22
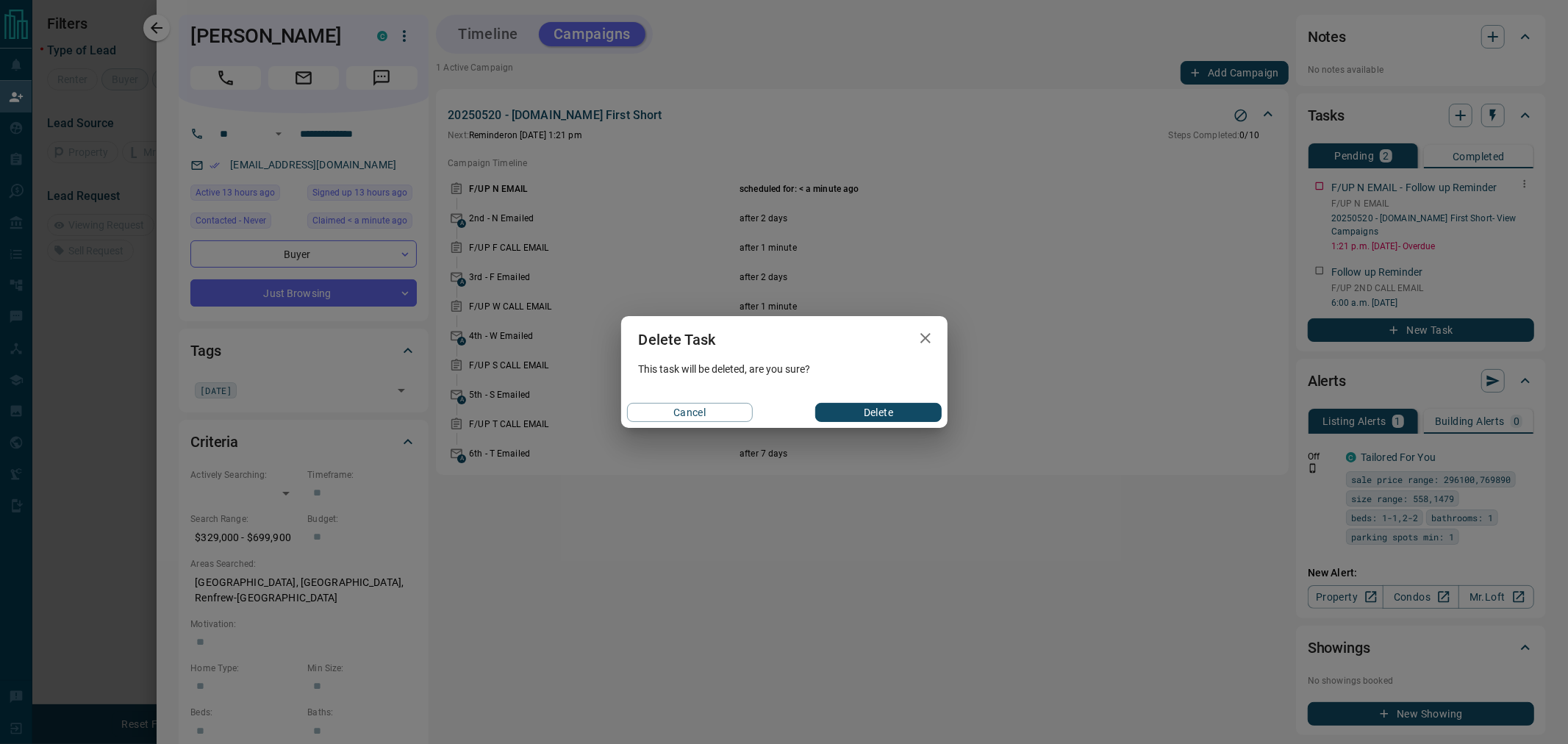
drag, startPoint x: 878, startPoint y: 415, endPoint x: 876, endPoint y: 406, distance: 9.2
click at [879, 413] on button "Delete" at bounding box center [878, 412] width 126 height 19
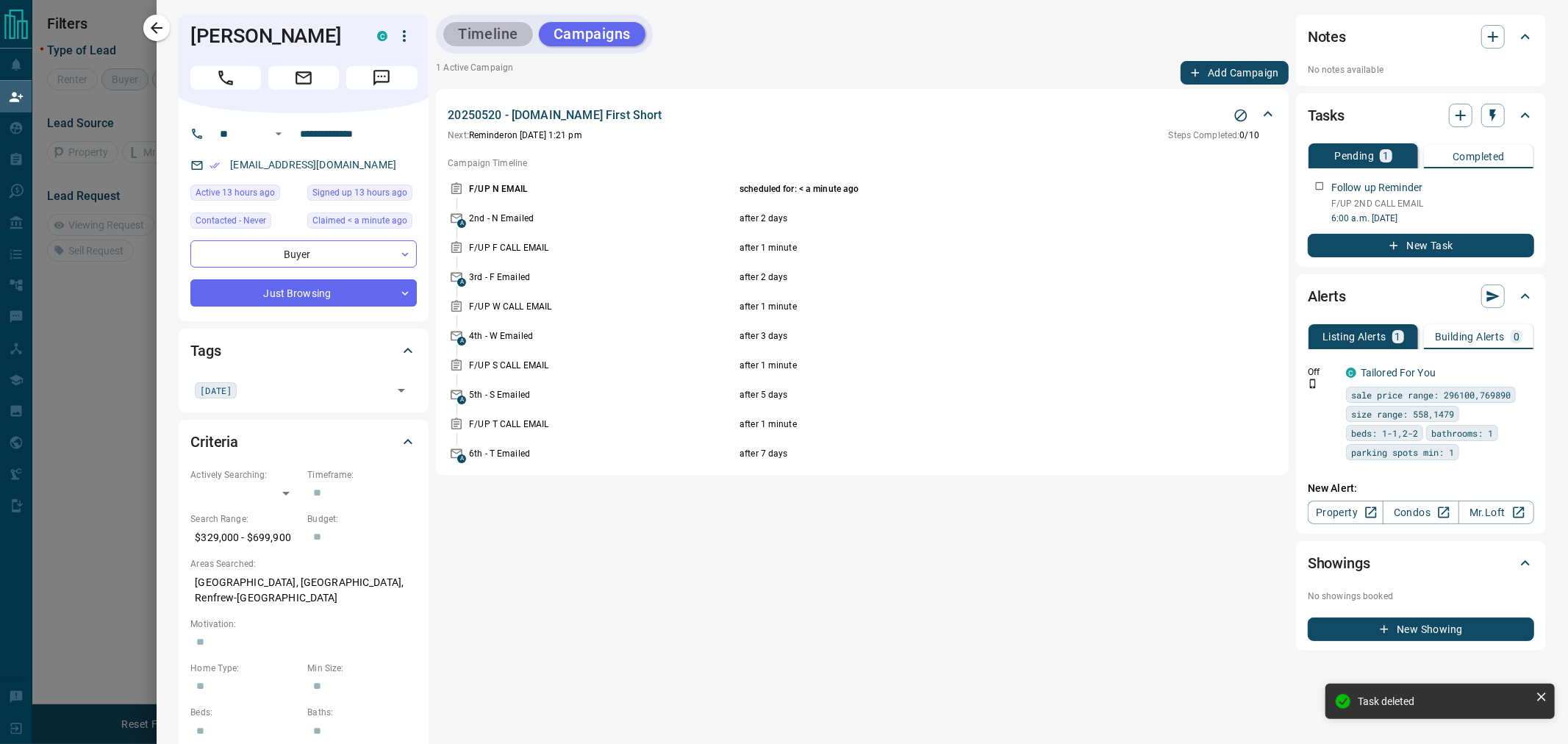
click at [503, 37] on button "Timeline" at bounding box center [488, 34] width 90 height 24
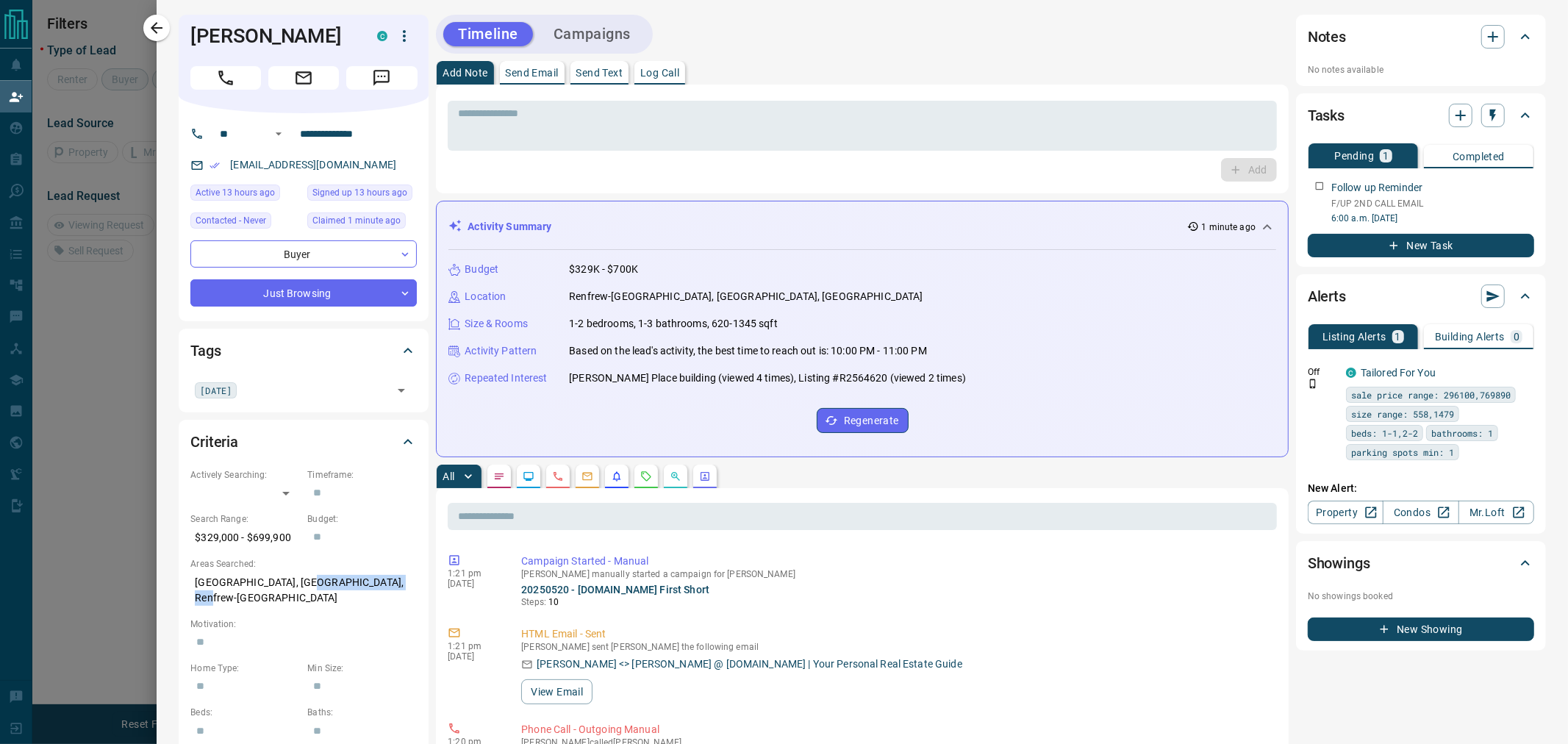
drag, startPoint x: 297, startPoint y: 583, endPoint x: 397, endPoint y: 585, distance: 100.0
click at [397, 585] on p "[GEOGRAPHIC_DATA], [GEOGRAPHIC_DATA], Renfrew-[GEOGRAPHIC_DATA]" at bounding box center [303, 590] width 227 height 39
copy p "Renfrew-Collingwood"
drag, startPoint x: 290, startPoint y: 537, endPoint x: 245, endPoint y: 538, distance: 45.0
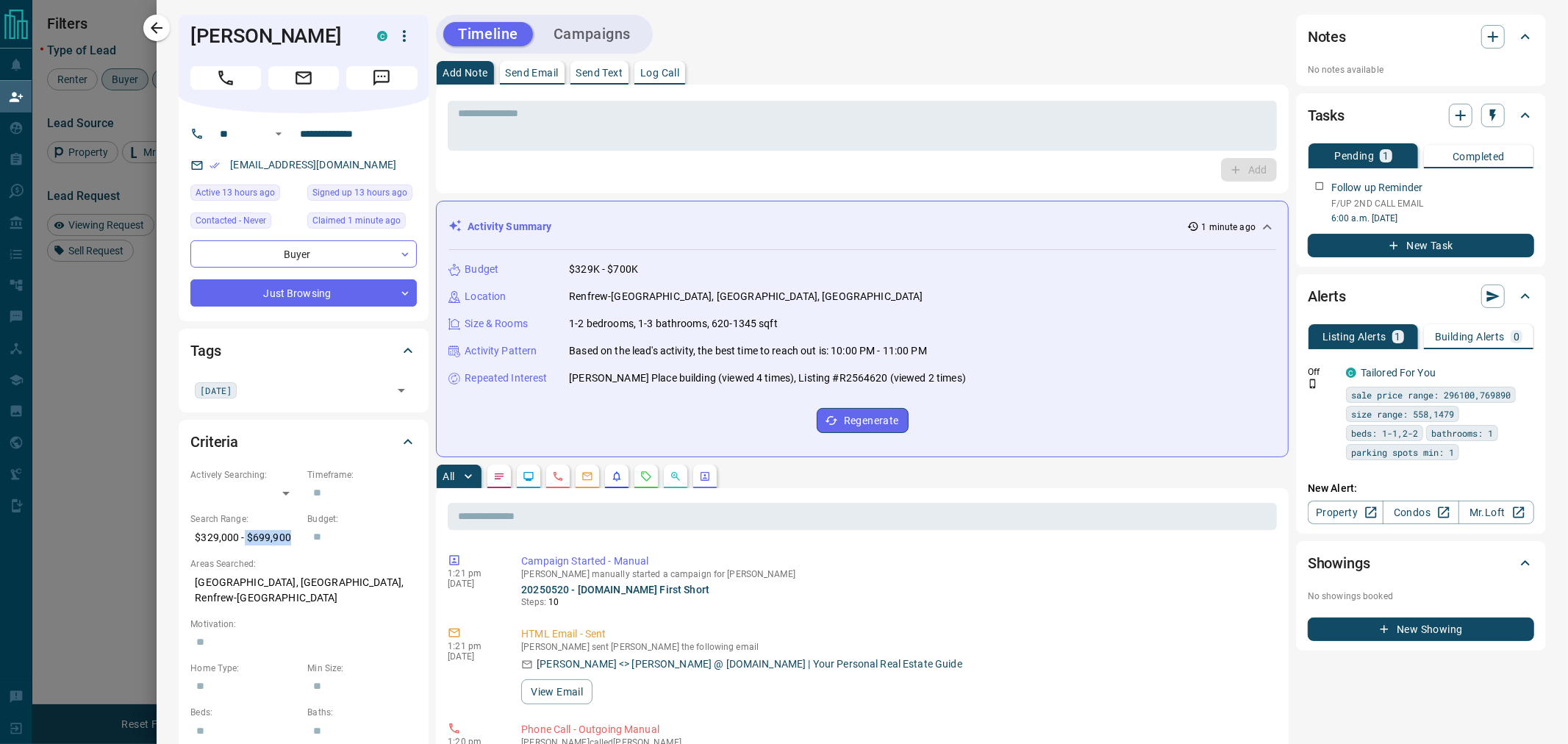
click at [245, 538] on p "$329,000 - $699,900" at bounding box center [244, 537] width 109 height 24
copy p "$699,900"
drag, startPoint x: 260, startPoint y: 31, endPoint x: 183, endPoint y: 31, distance: 77.0
click at [183, 31] on div "[PERSON_NAME]" at bounding box center [304, 63] width 250 height 98
copy h1 "[PERSON_NAME]"
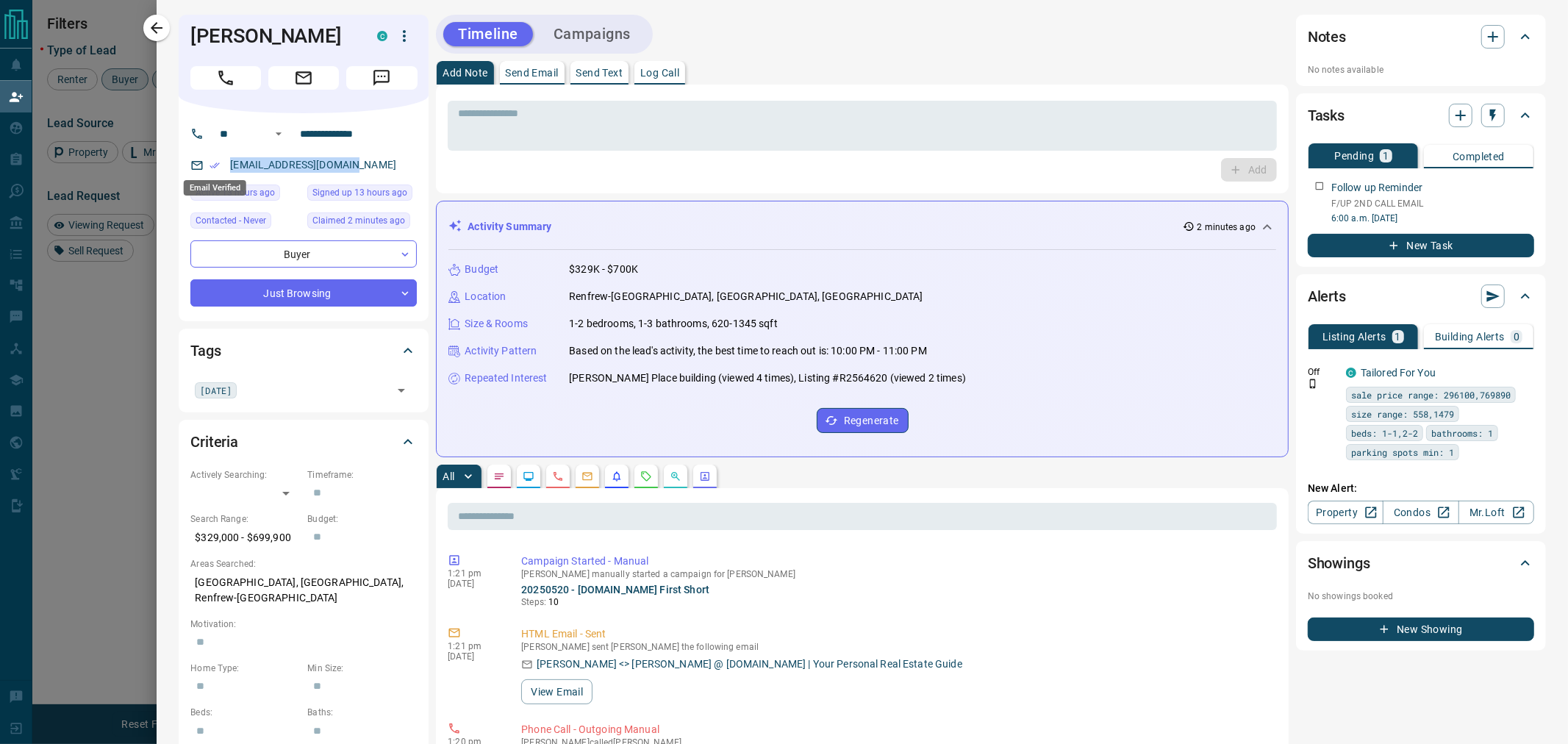
drag, startPoint x: 357, startPoint y: 165, endPoint x: 218, endPoint y: 164, distance: 139.0
click at [218, 164] on div "[EMAIL_ADDRESS][DOMAIN_NAME]" at bounding box center [303, 165] width 227 height 24
drag, startPoint x: 156, startPoint y: 32, endPoint x: 521, endPoint y: 31, distance: 365.0
click at [519, 31] on div "**********" at bounding box center [862, 372] width 1411 height 744
click at [603, 30] on button "Campaigns" at bounding box center [592, 34] width 106 height 24
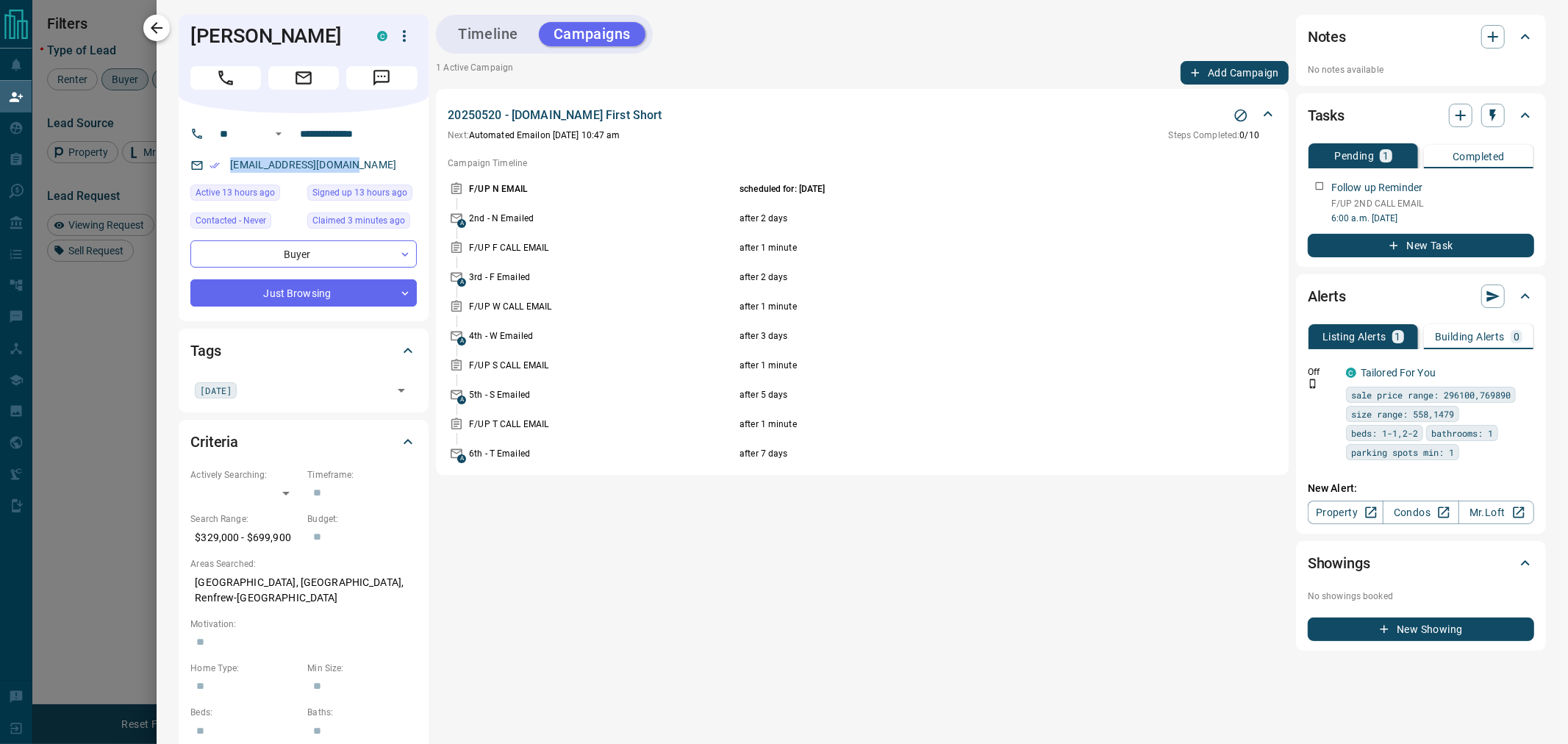
click at [146, 25] on button "button" at bounding box center [156, 28] width 27 height 27
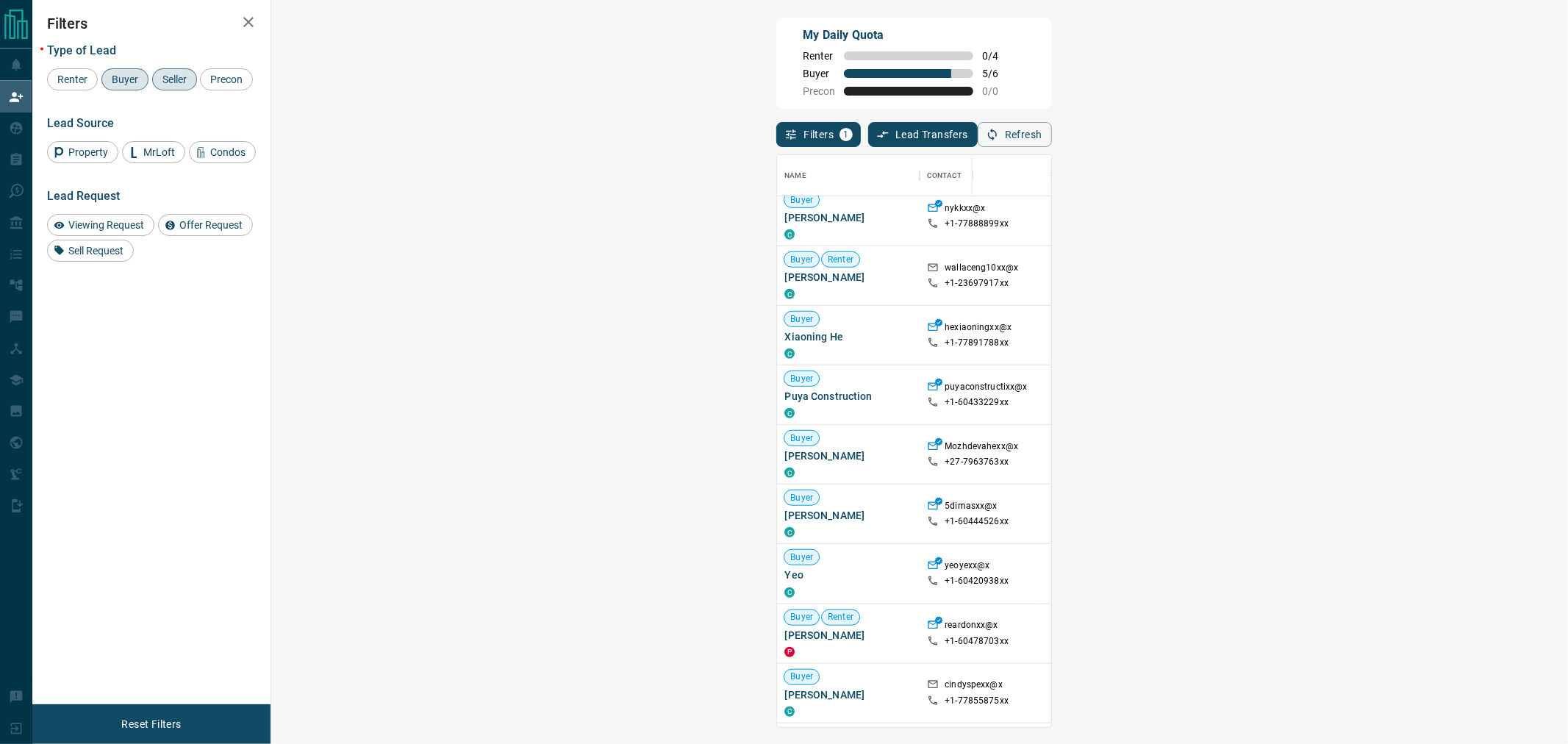
scroll to position [3506, 0]
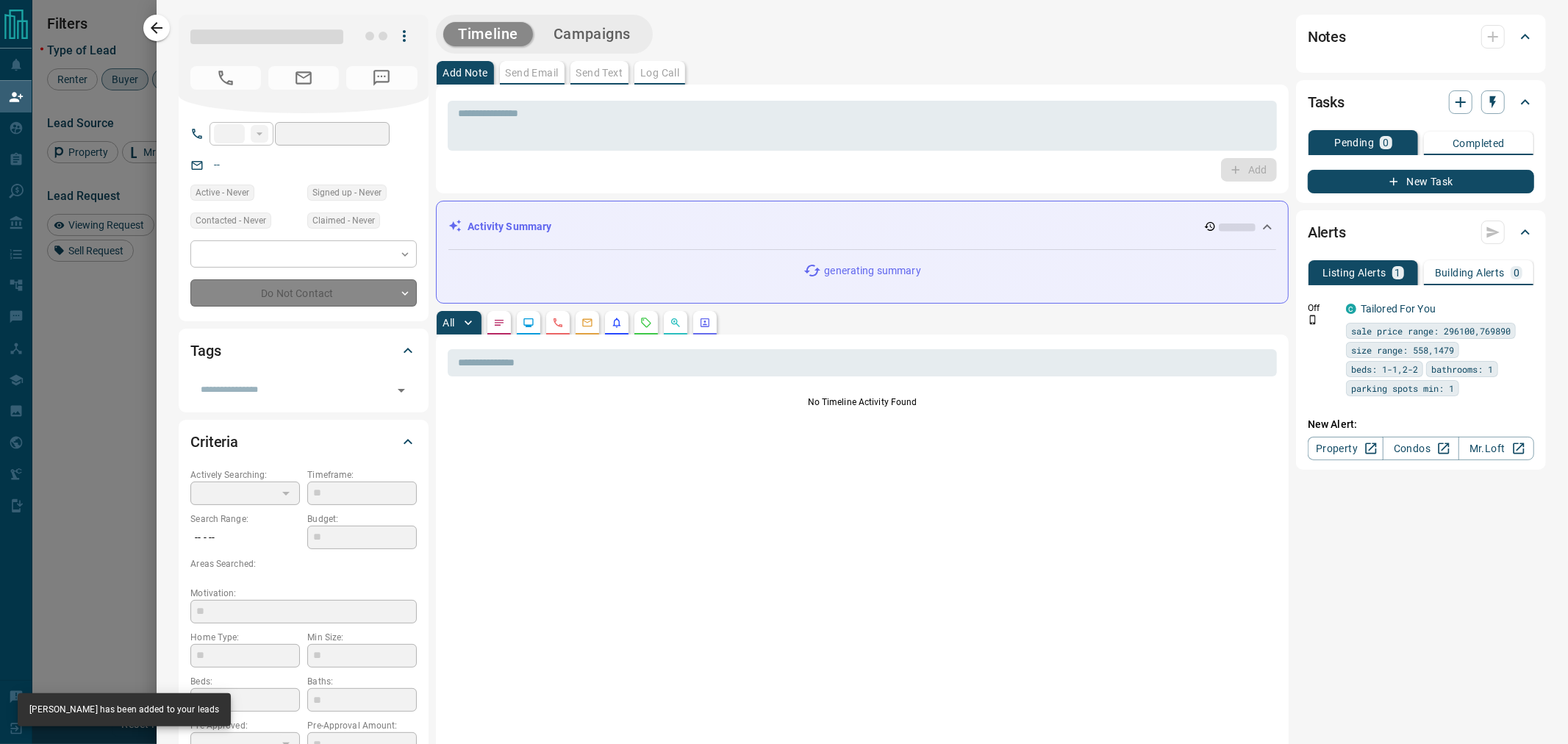
type input "**"
type input "**********"
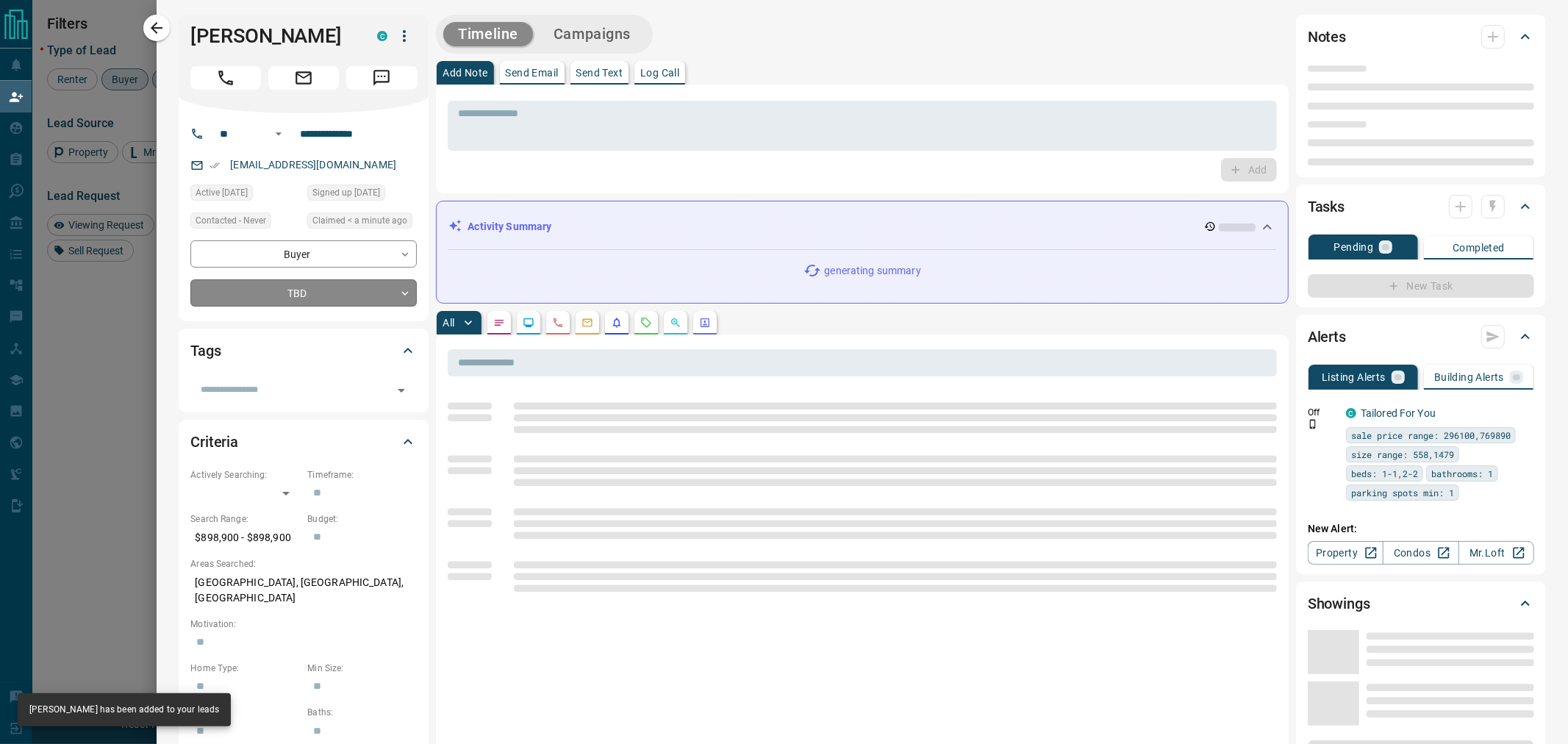
click at [305, 302] on body "Lead Transfers Claim Leads My Leads Tasks Opportunities Deals Campaigns Automat…" at bounding box center [784, 312] width 1568 height 626
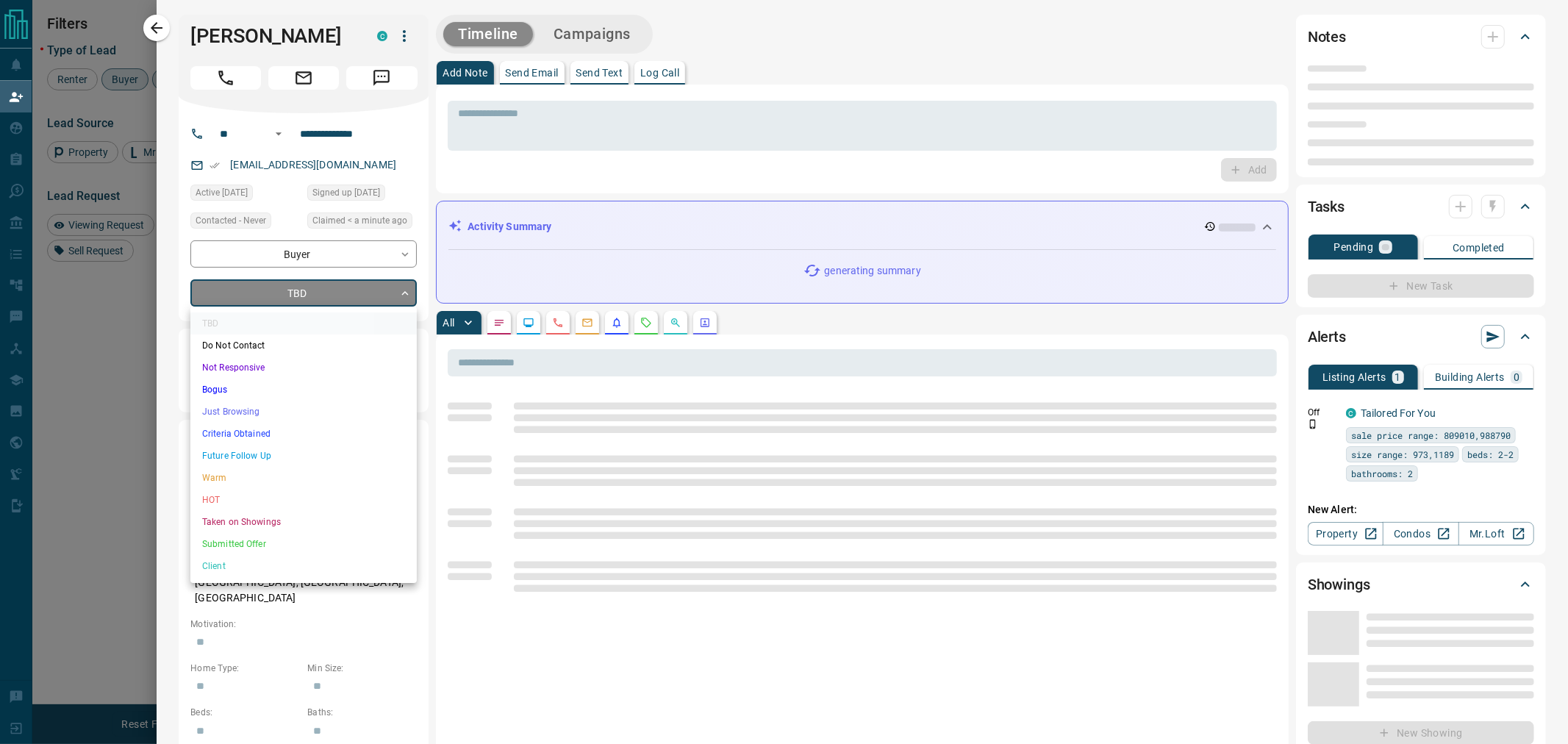
click at [255, 415] on li "Just Browsing" at bounding box center [303, 411] width 227 height 22
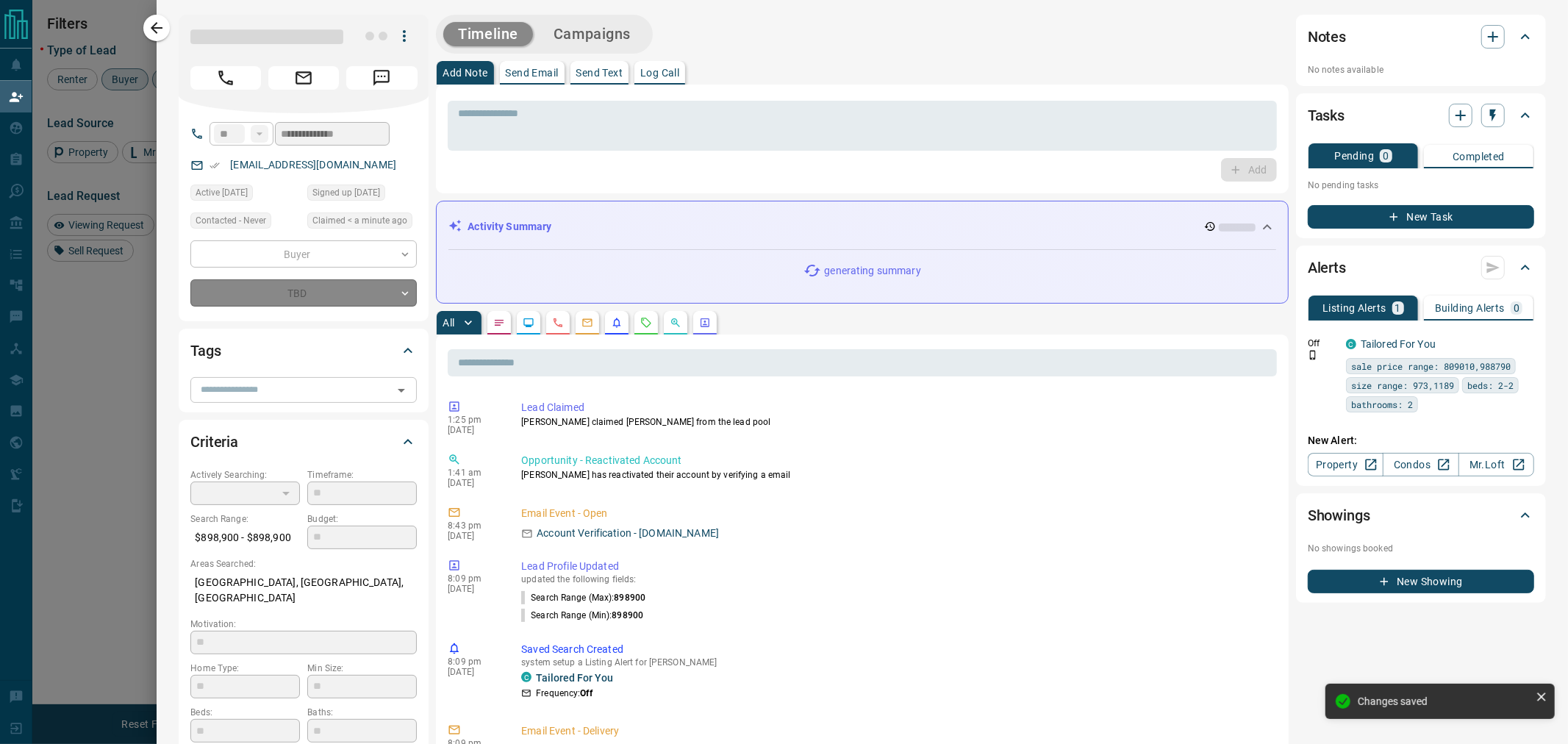
type input "*"
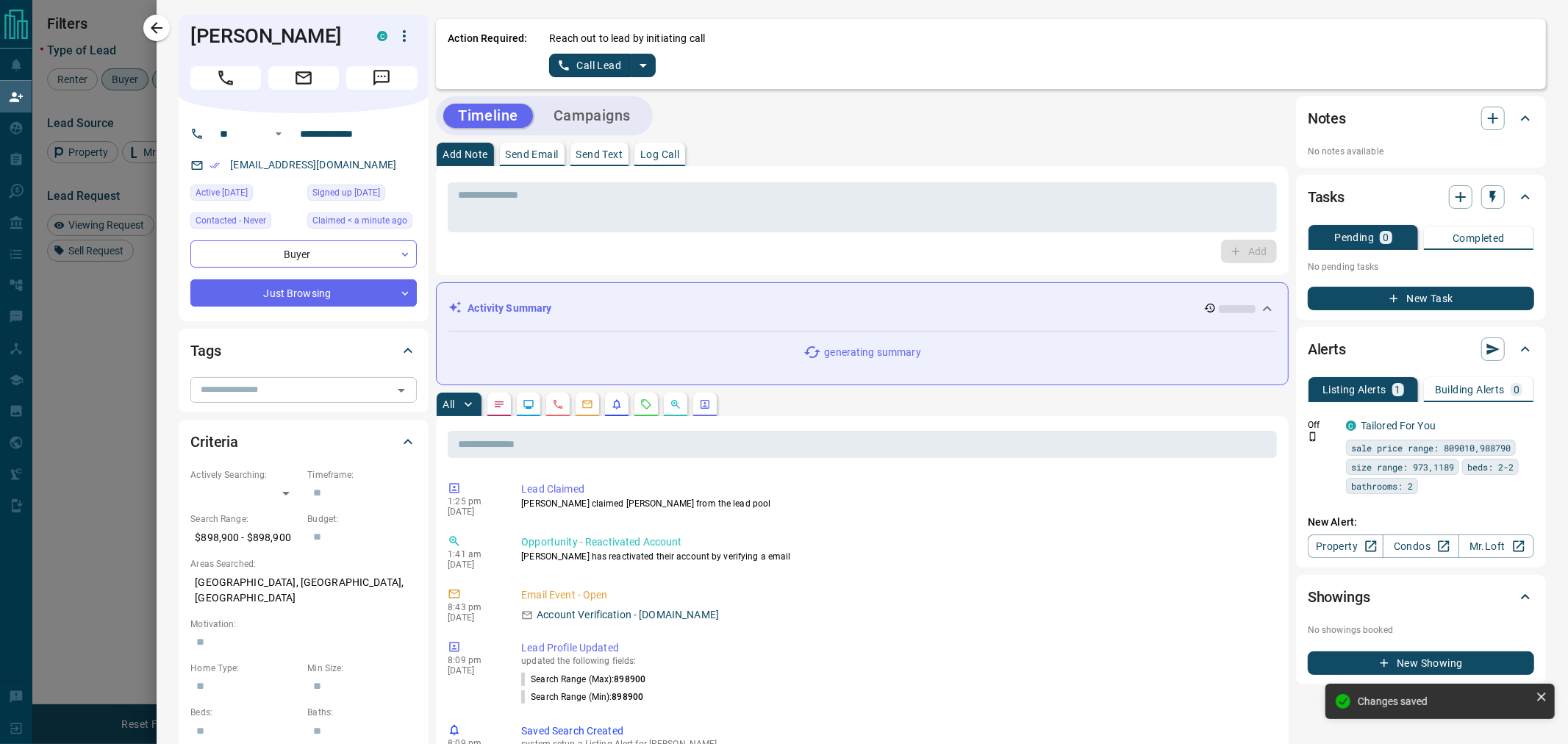
click at [286, 394] on input "text" at bounding box center [291, 390] width 194 height 17
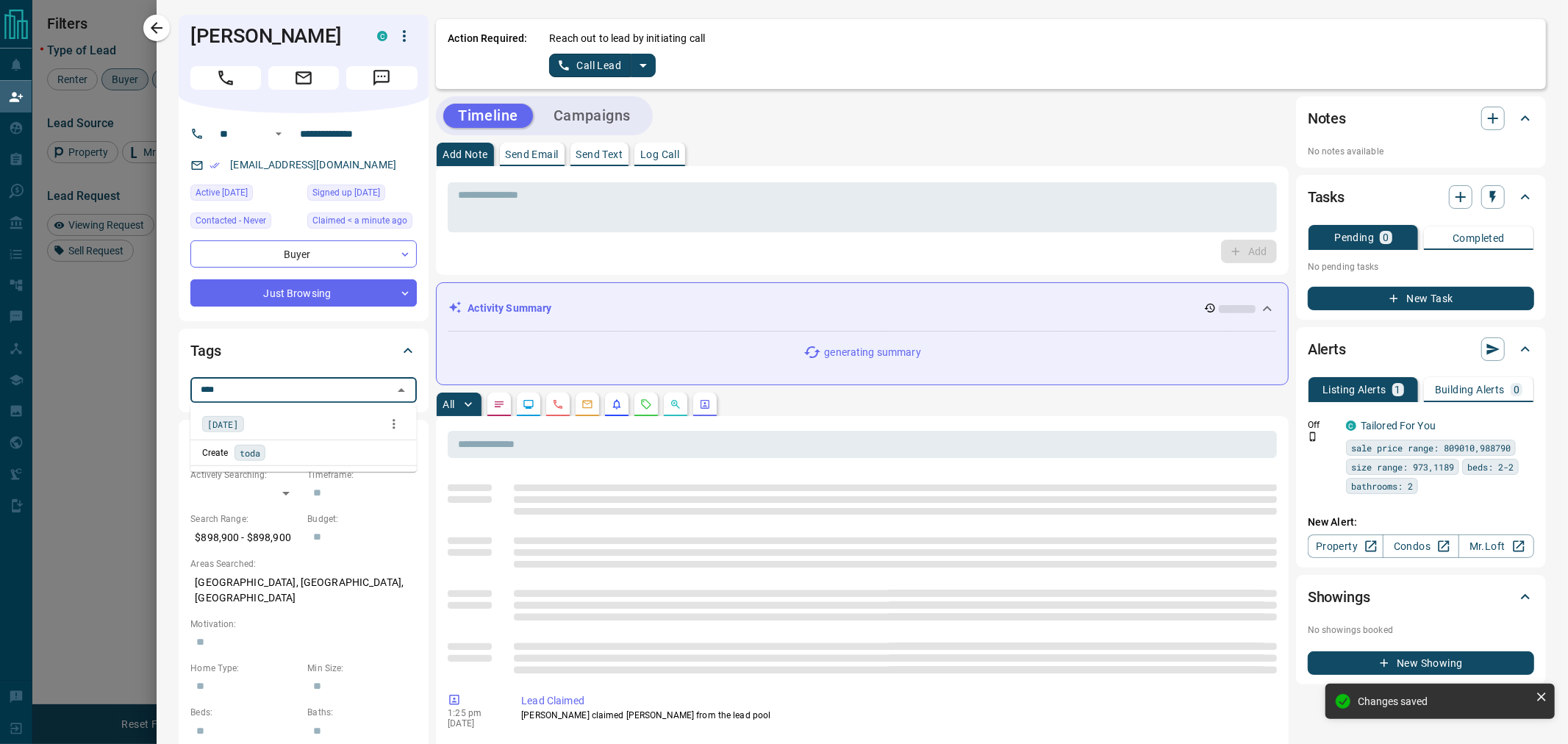
type input "*****"
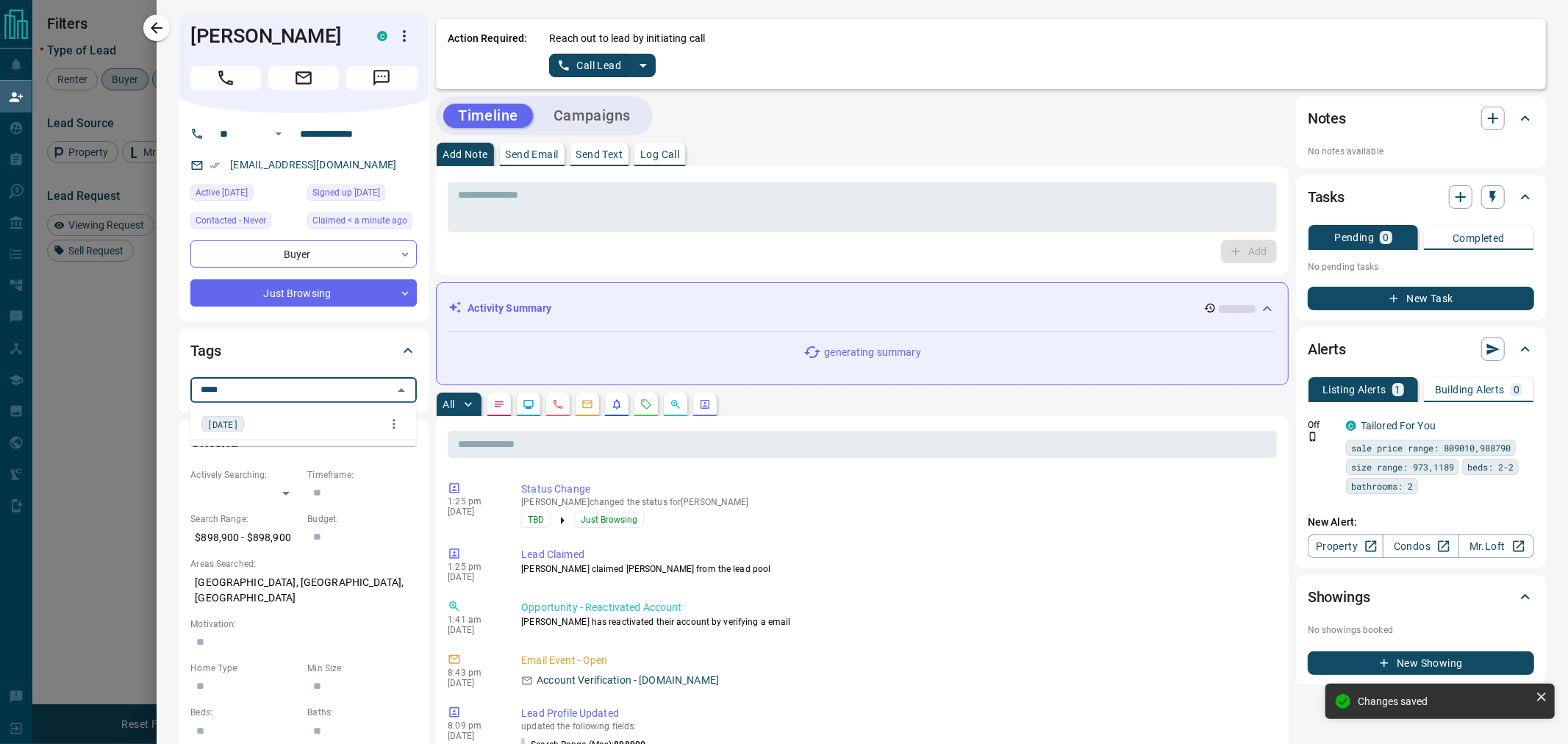
click at [274, 431] on div "[DATE]" at bounding box center [303, 424] width 203 height 22
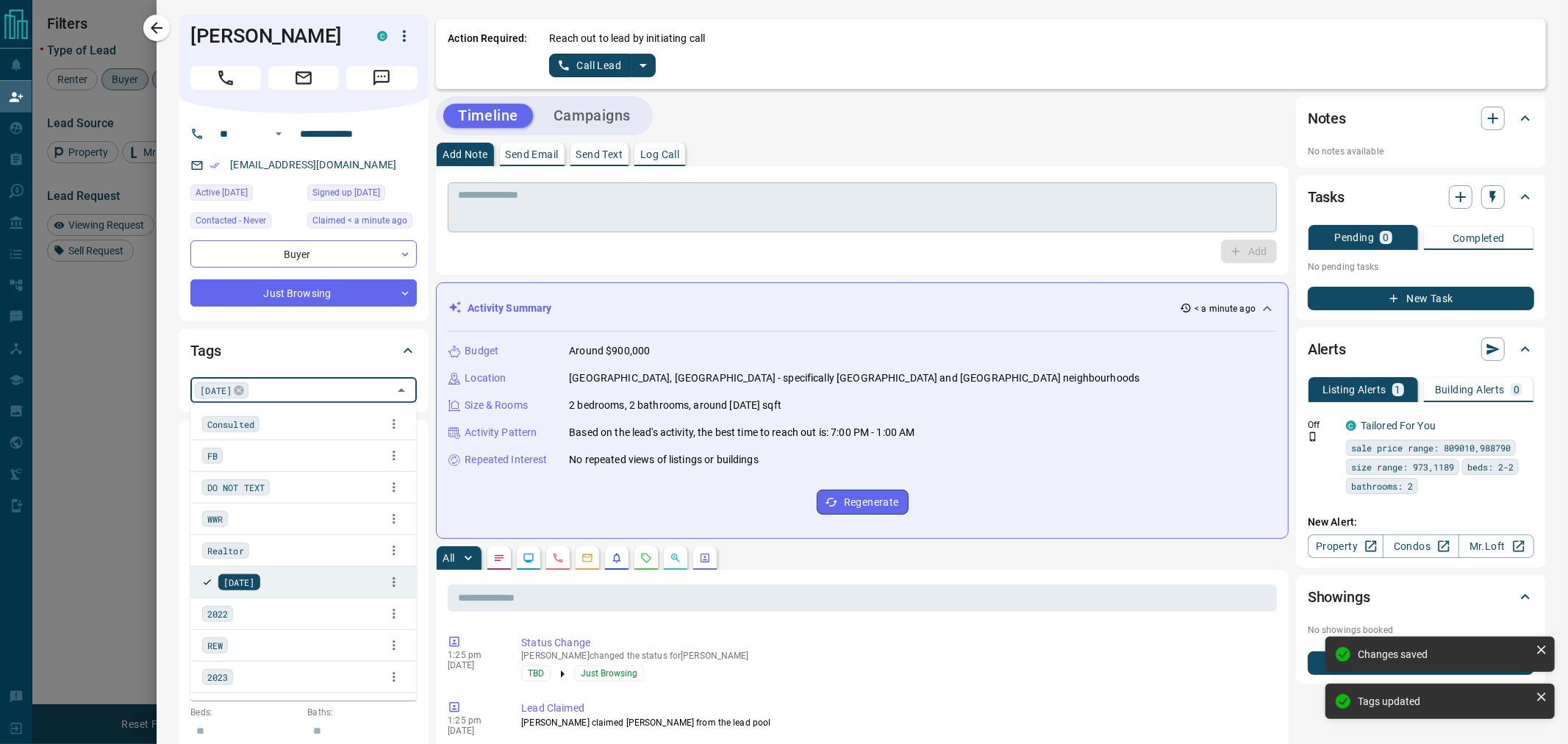
click at [547, 214] on textarea at bounding box center [862, 208] width 809 height 38
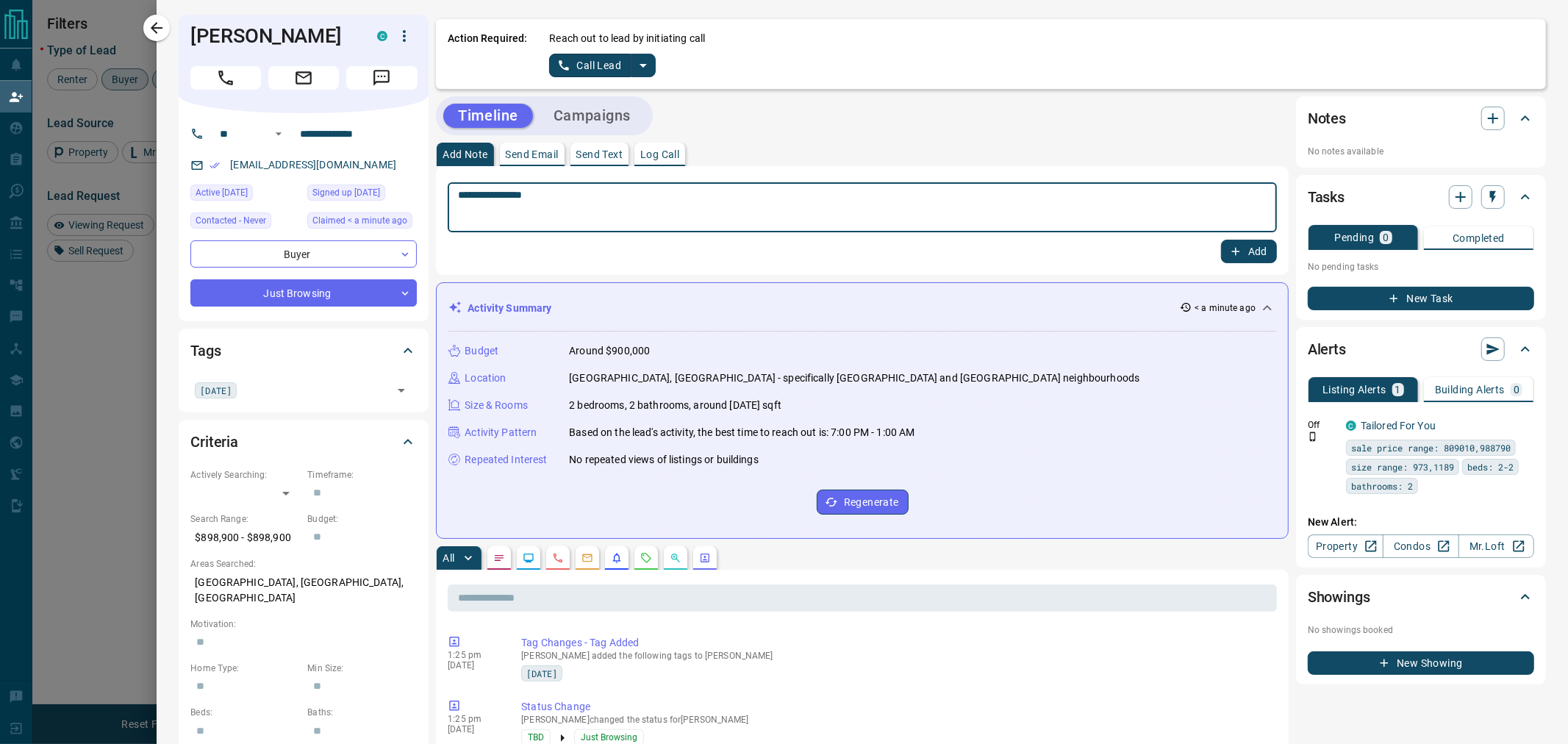
type textarea "**********"
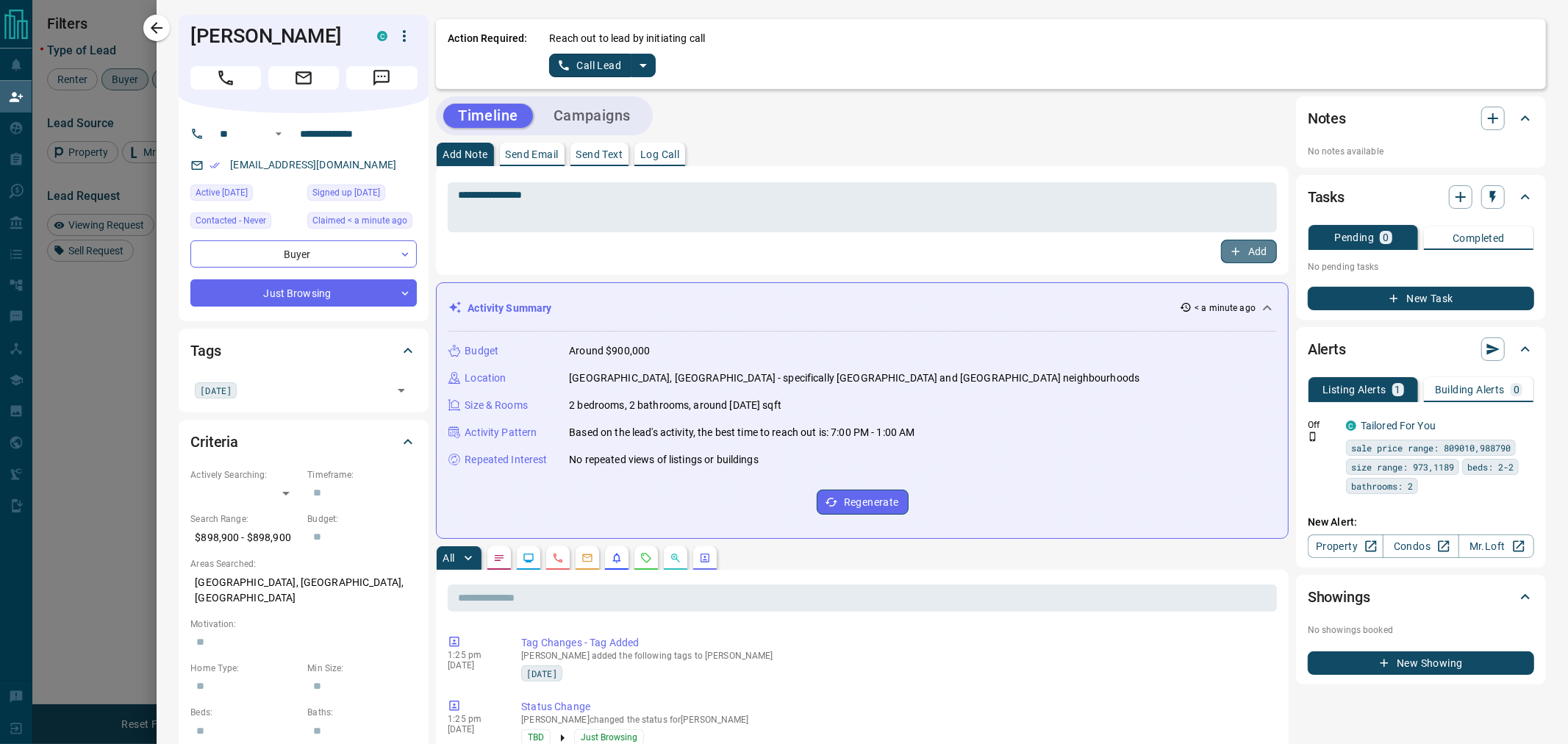
click at [1250, 252] on button "Add" at bounding box center [1249, 252] width 56 height 24
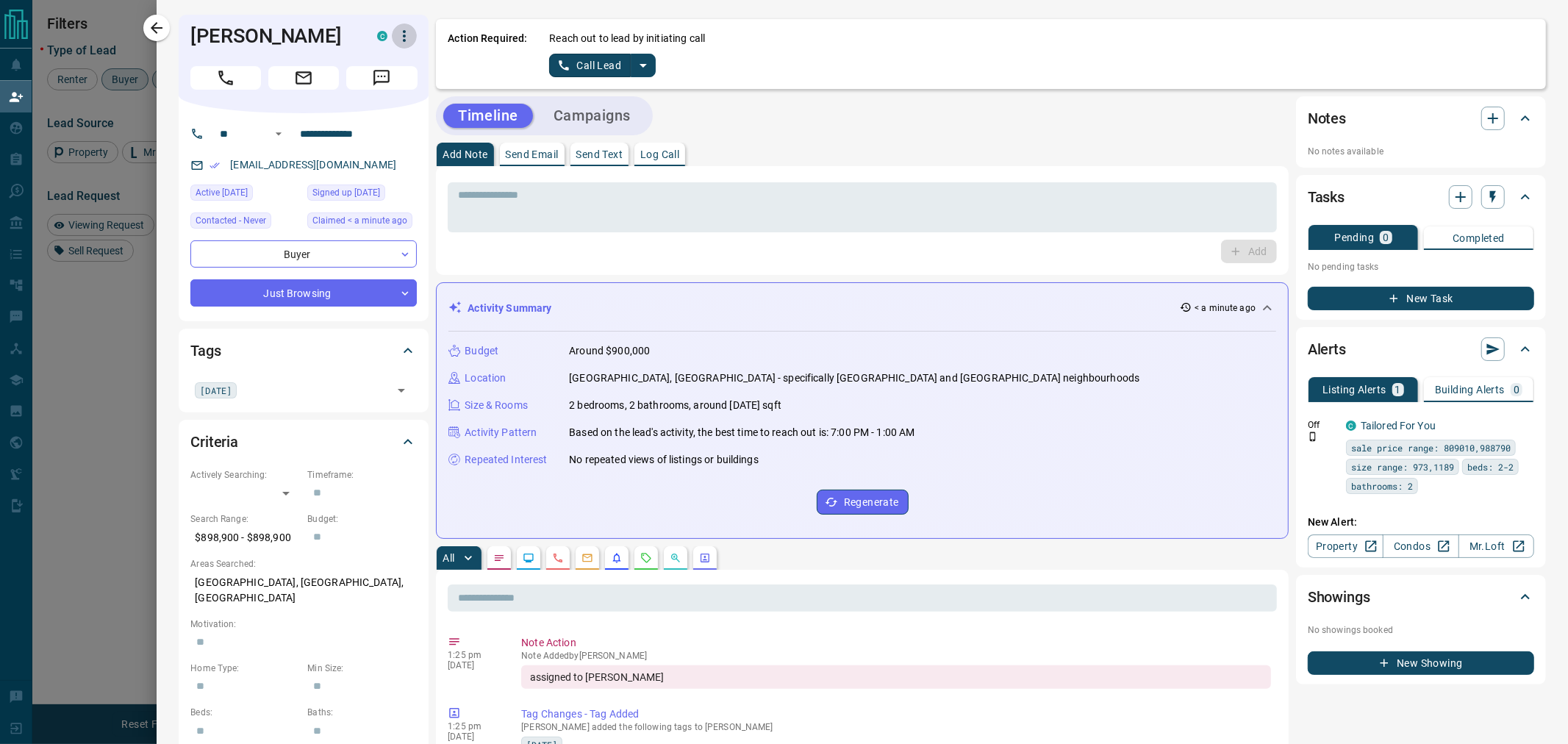
click at [408, 41] on icon "button" at bounding box center [404, 36] width 17 height 17
click at [378, 68] on li "Reassign Lead" at bounding box center [374, 65] width 86 height 22
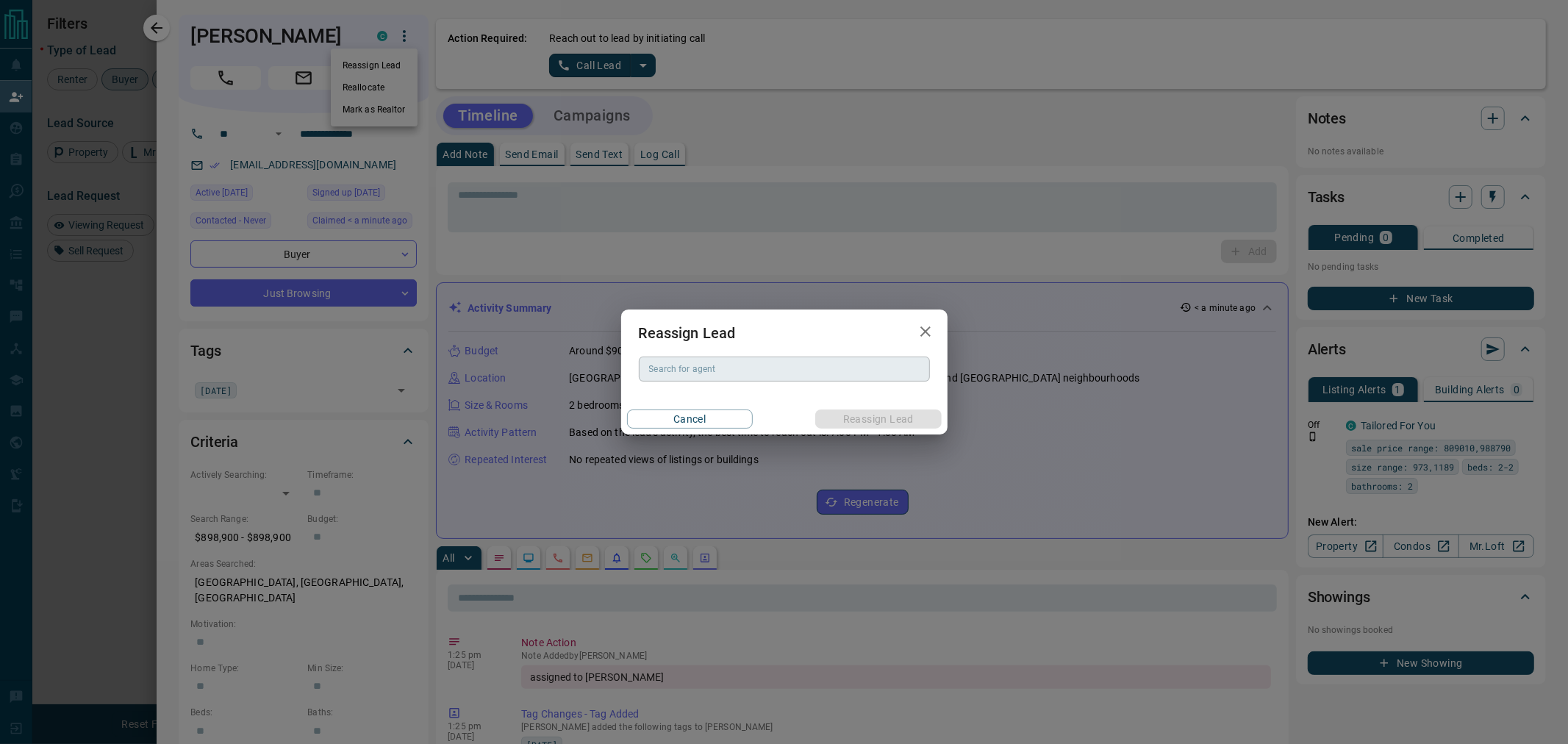
click at [699, 366] on input "Search for agent" at bounding box center [783, 369] width 280 height 17
click at [695, 401] on li "[PERSON_NAME]" at bounding box center [784, 399] width 291 height 22
type input "**********"
click at [887, 420] on button "Reassign Lead" at bounding box center [878, 419] width 126 height 19
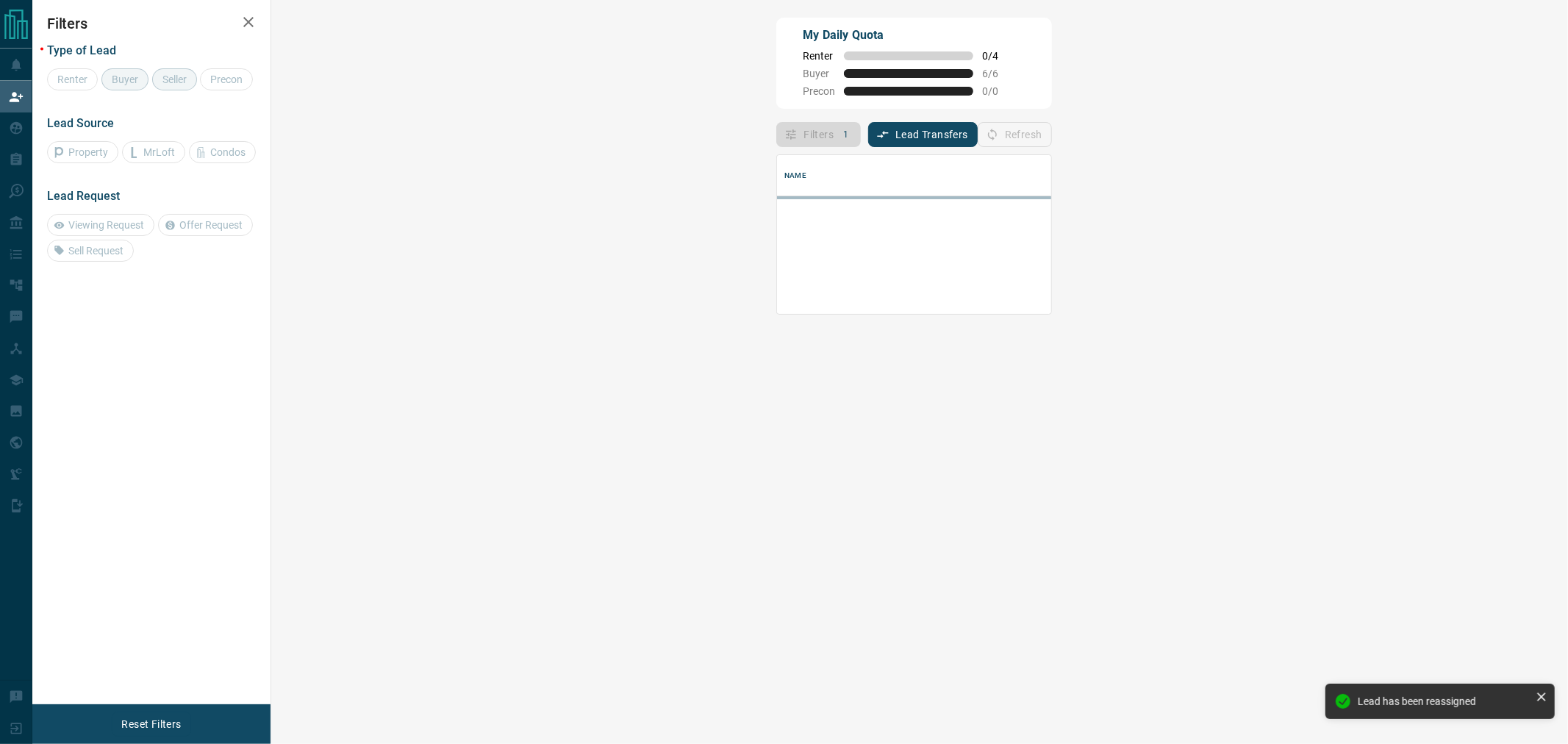
scroll to position [88, 1252]
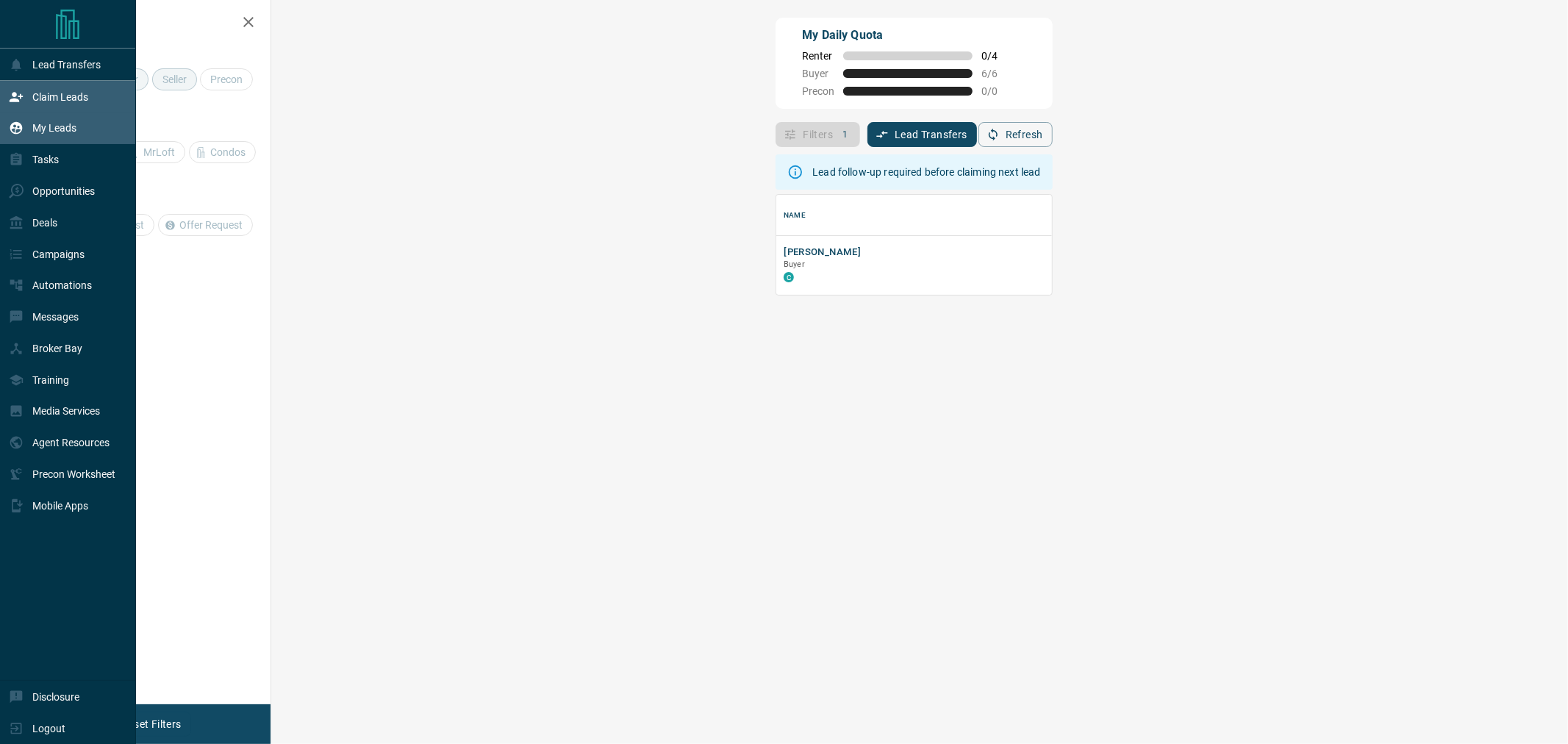
click at [39, 119] on div "My Leads" at bounding box center [43, 128] width 68 height 24
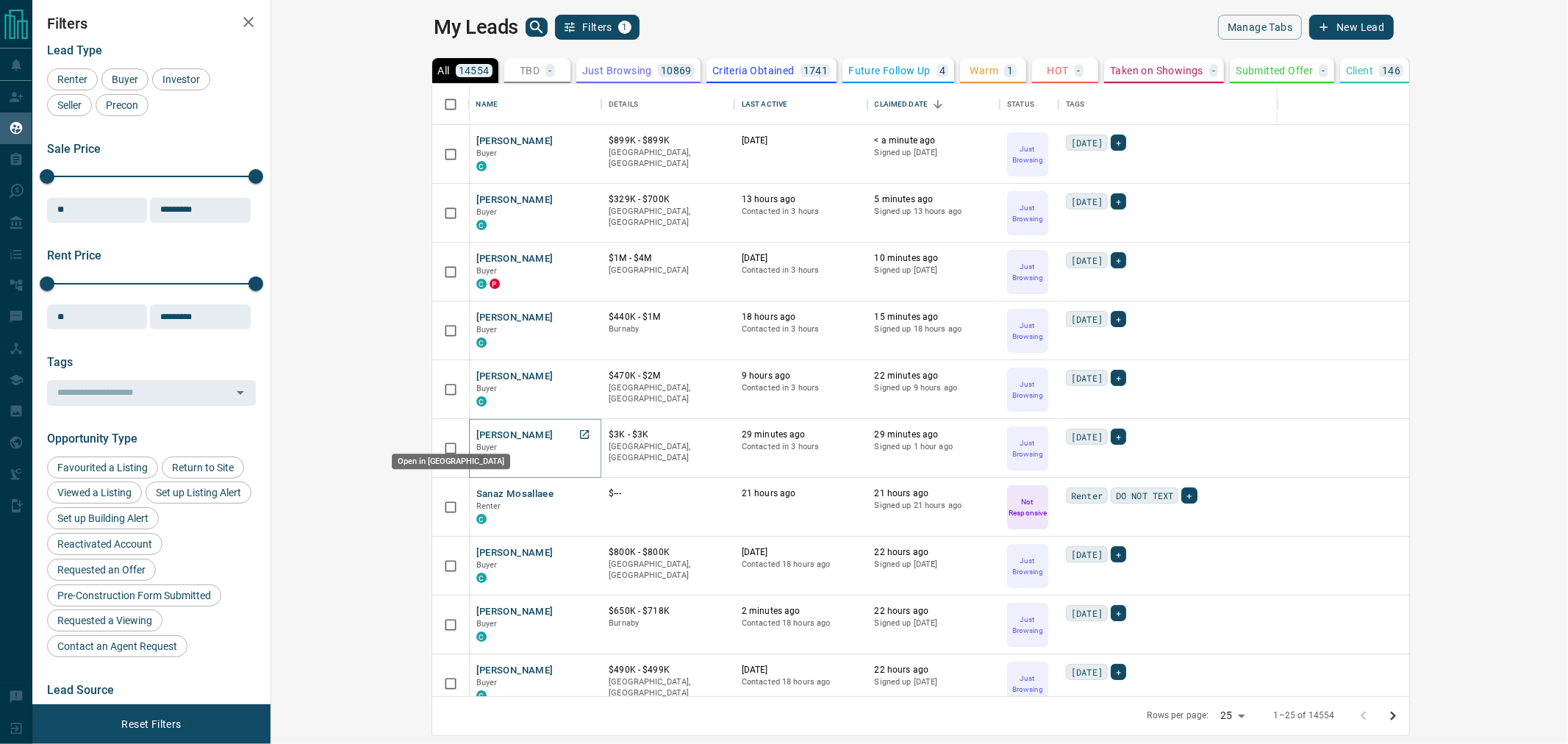
click at [578, 433] on icon "Open in New Tab" at bounding box center [584, 434] width 12 height 12
click at [578, 370] on icon "Open in New Tab" at bounding box center [584, 376] width 12 height 12
click at [578, 319] on icon "Open in New Tab" at bounding box center [584, 317] width 12 height 12
click at [578, 253] on icon "Open in New Tab" at bounding box center [584, 258] width 12 height 12
click at [578, 194] on icon "Open in New Tab" at bounding box center [584, 199] width 12 height 12
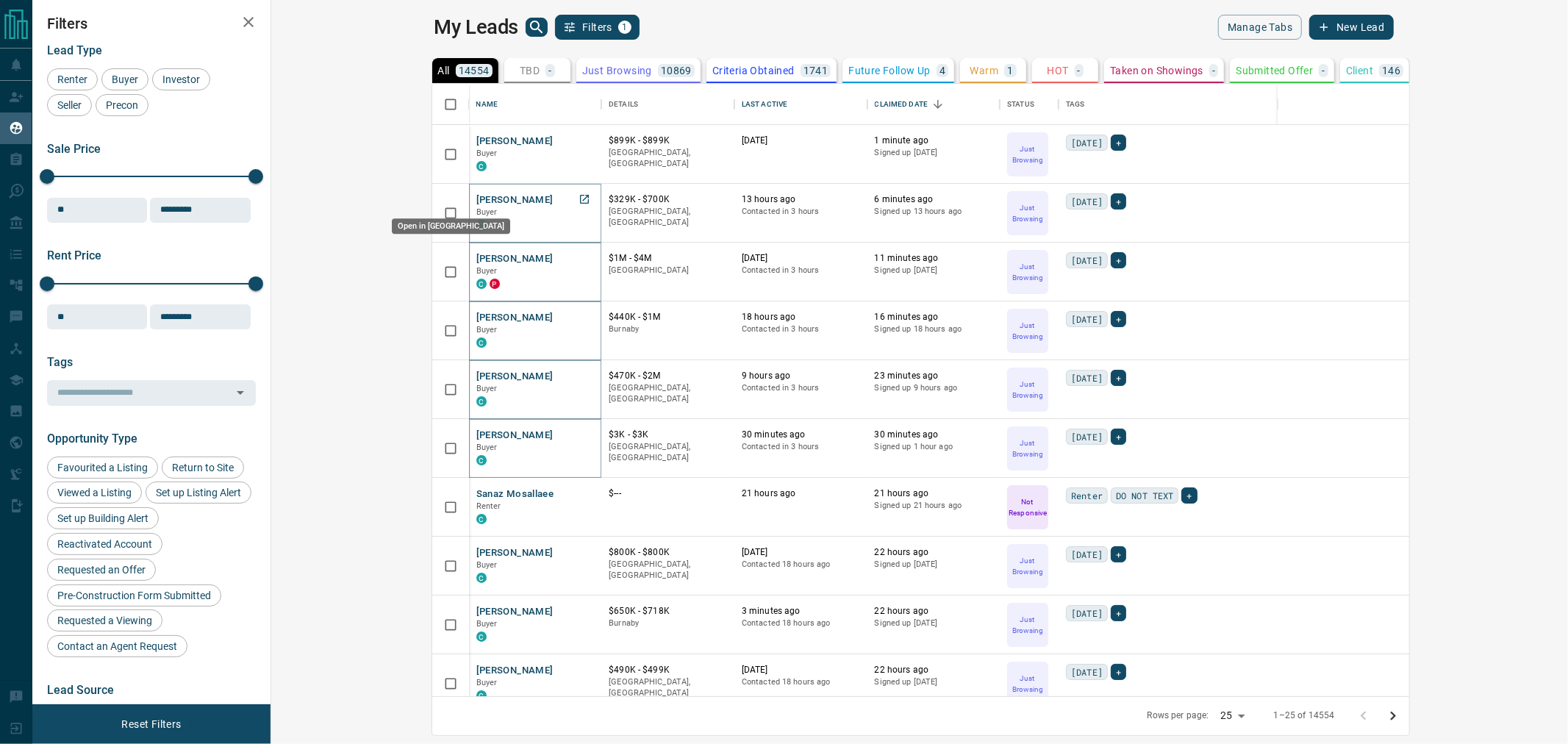
click at [578, 201] on icon "Open in New Tab" at bounding box center [584, 199] width 12 height 12
click at [578, 262] on icon "Open in New Tab" at bounding box center [584, 258] width 12 height 12
click at [578, 319] on icon "Open in New Tab" at bounding box center [584, 317] width 12 height 12
click at [578, 378] on icon "Open in New Tab" at bounding box center [584, 376] width 12 height 12
click at [578, 433] on icon "Open in New Tab" at bounding box center [584, 434] width 12 height 12
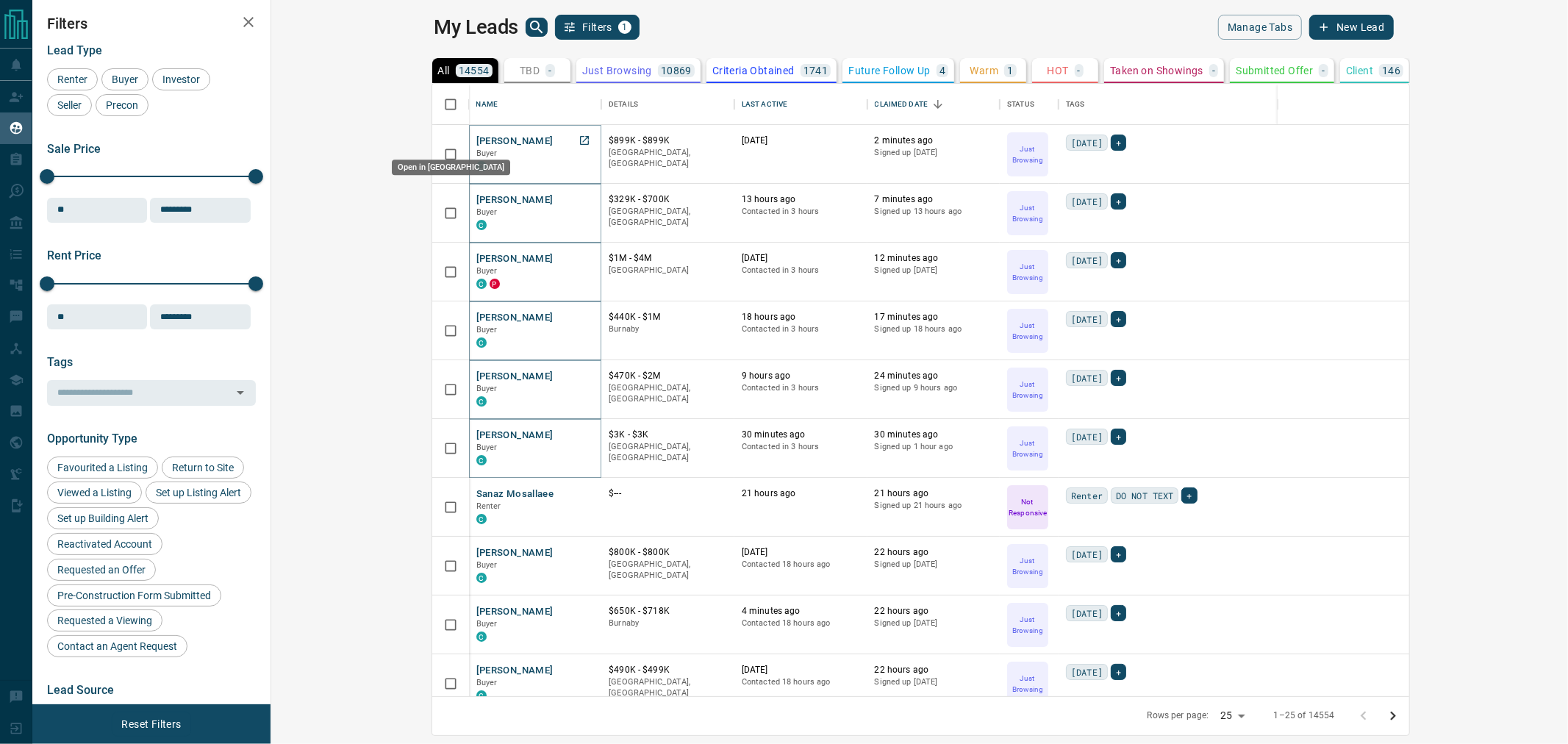
click at [578, 138] on icon "Open in New Tab" at bounding box center [584, 141] width 12 height 12
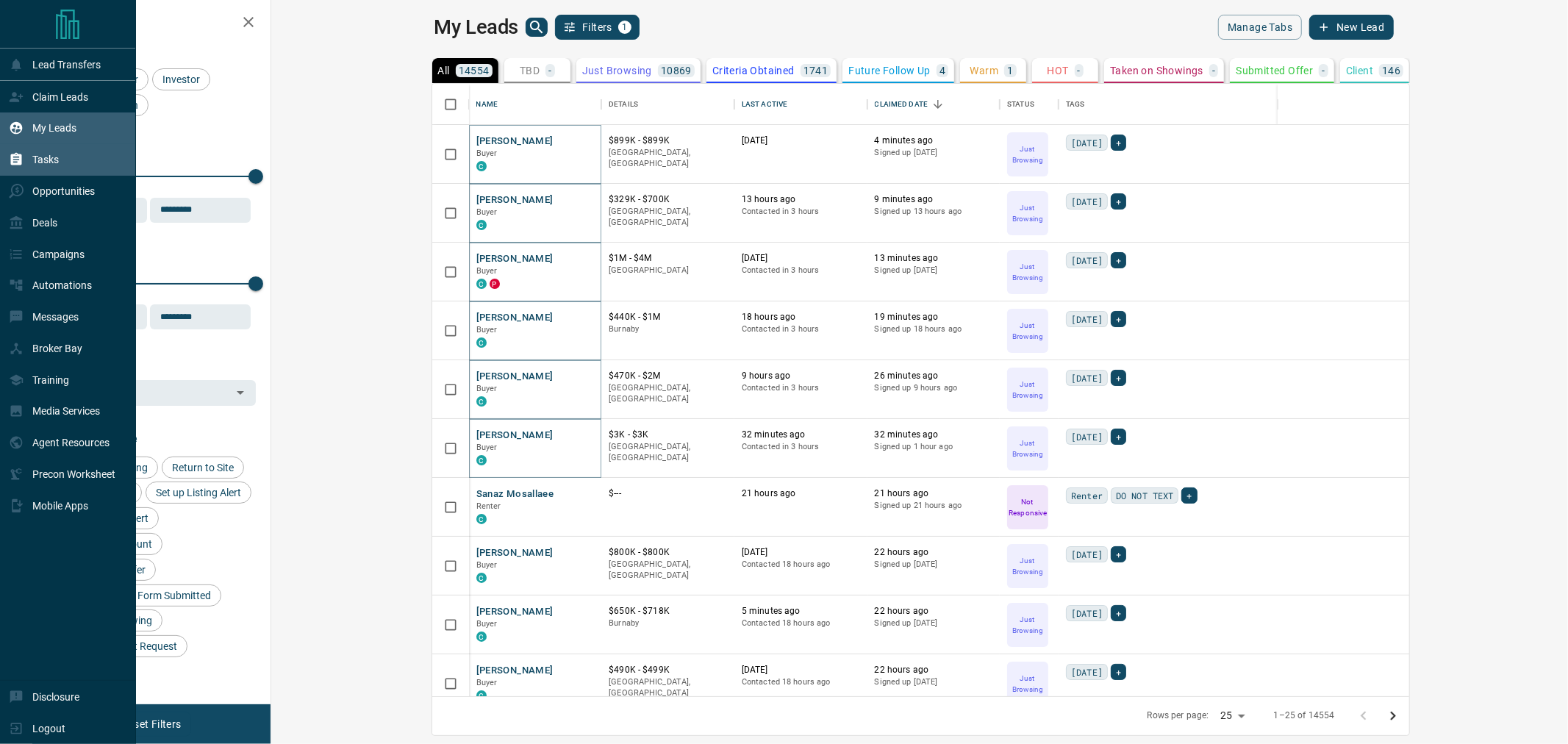
click at [50, 158] on p "Tasks" at bounding box center [45, 159] width 27 height 12
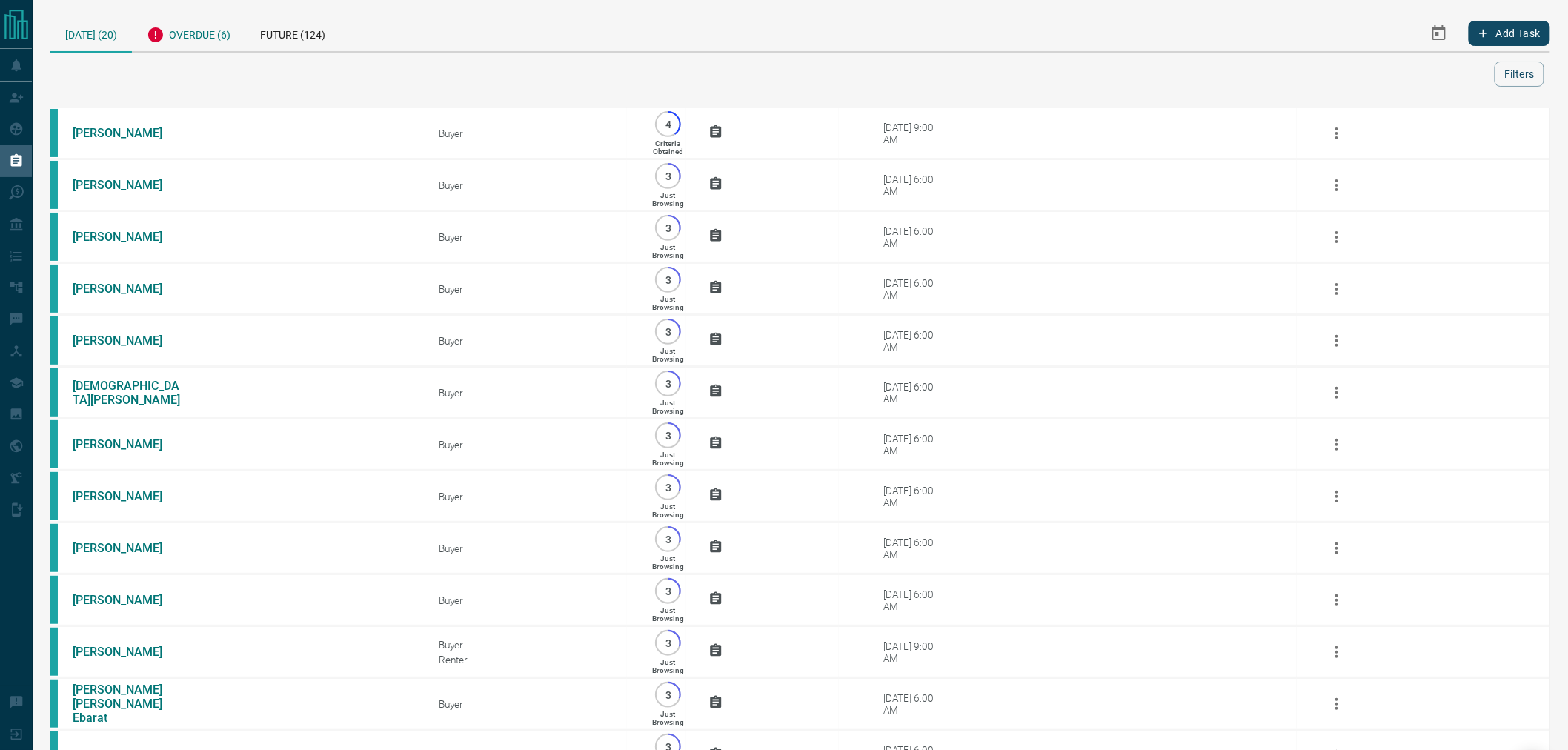
click at [204, 45] on div "Overdue (6)" at bounding box center [189, 32] width 113 height 36
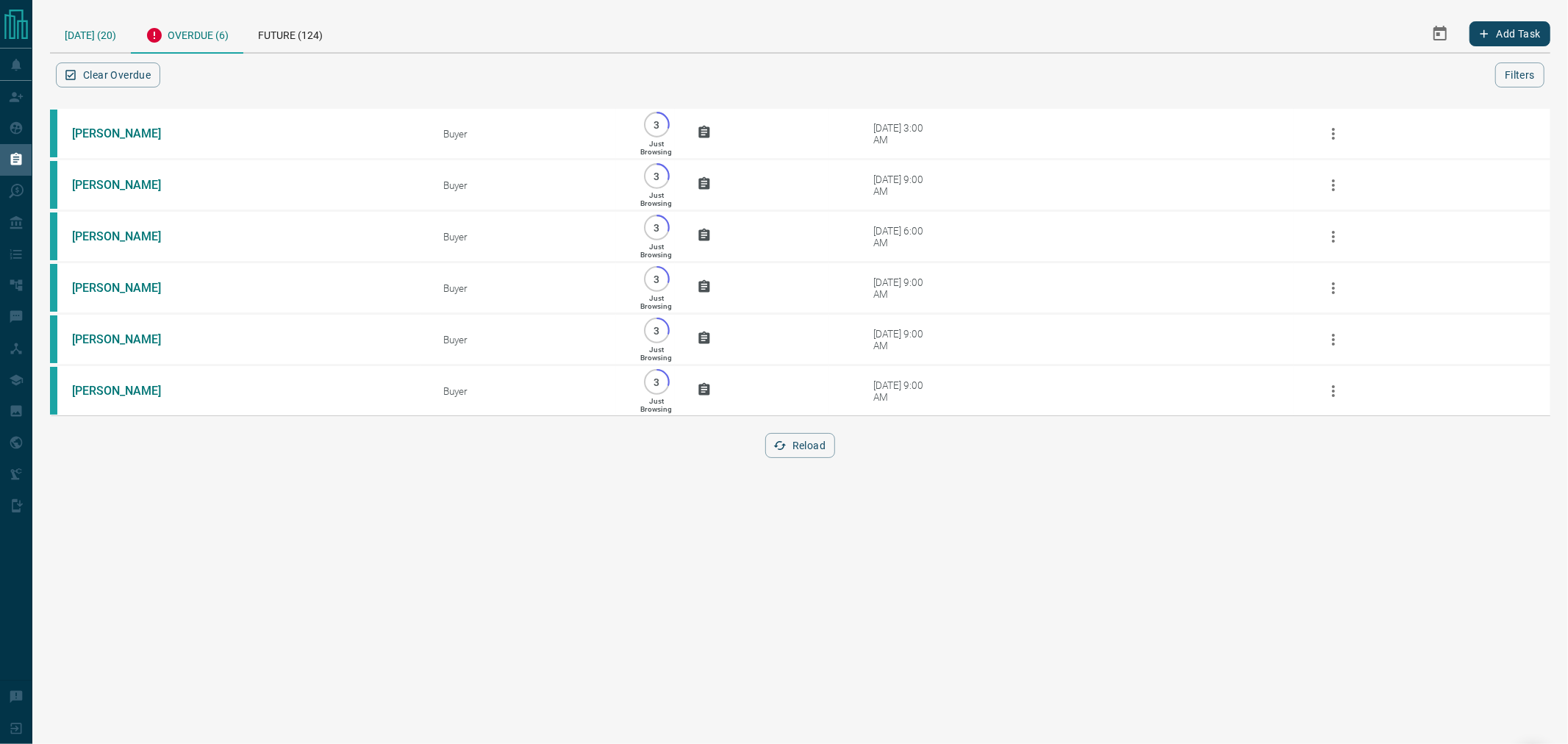
click at [107, 39] on div "[DATE] (20)" at bounding box center [90, 33] width 81 height 38
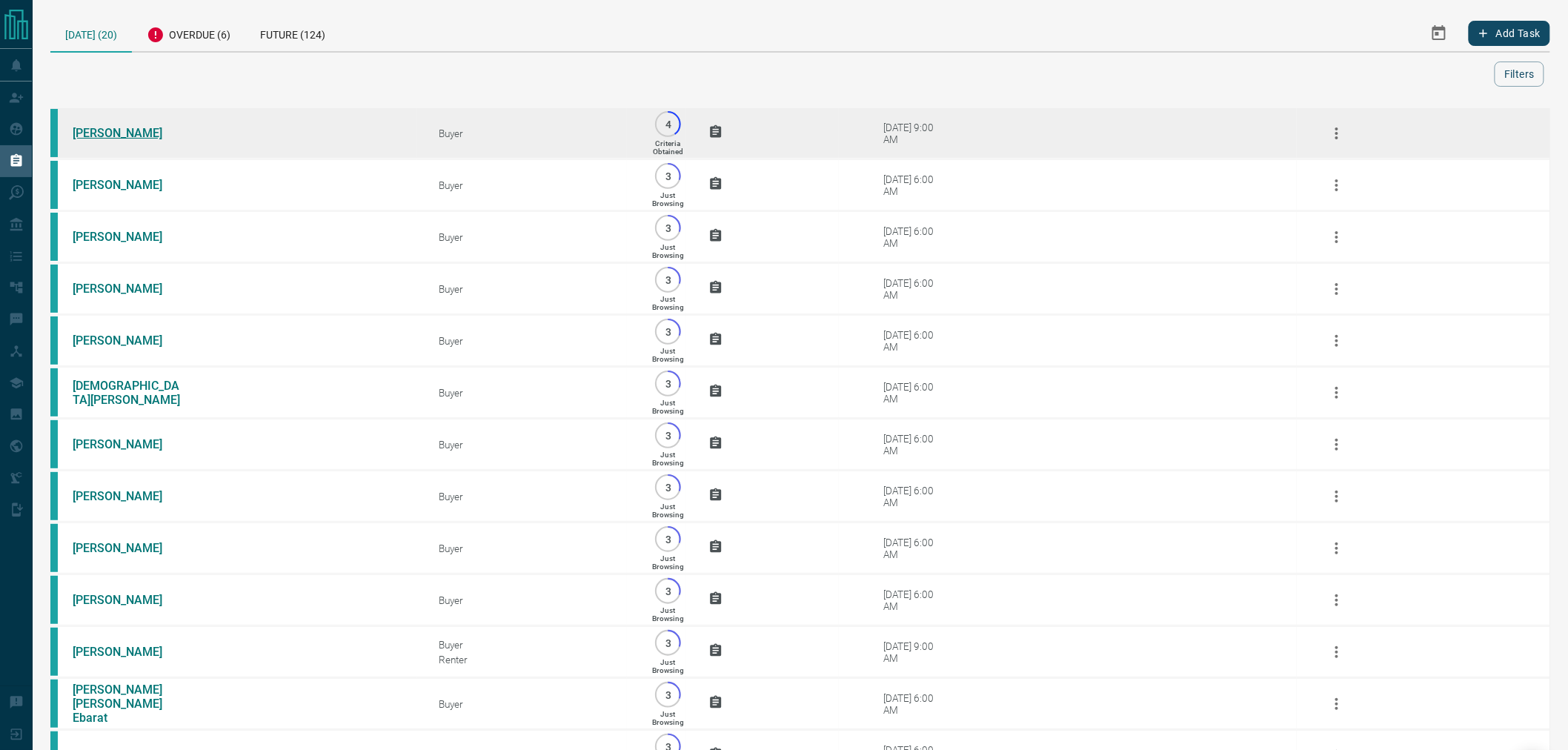
click at [120, 130] on link "[PERSON_NAME]" at bounding box center [128, 132] width 111 height 14
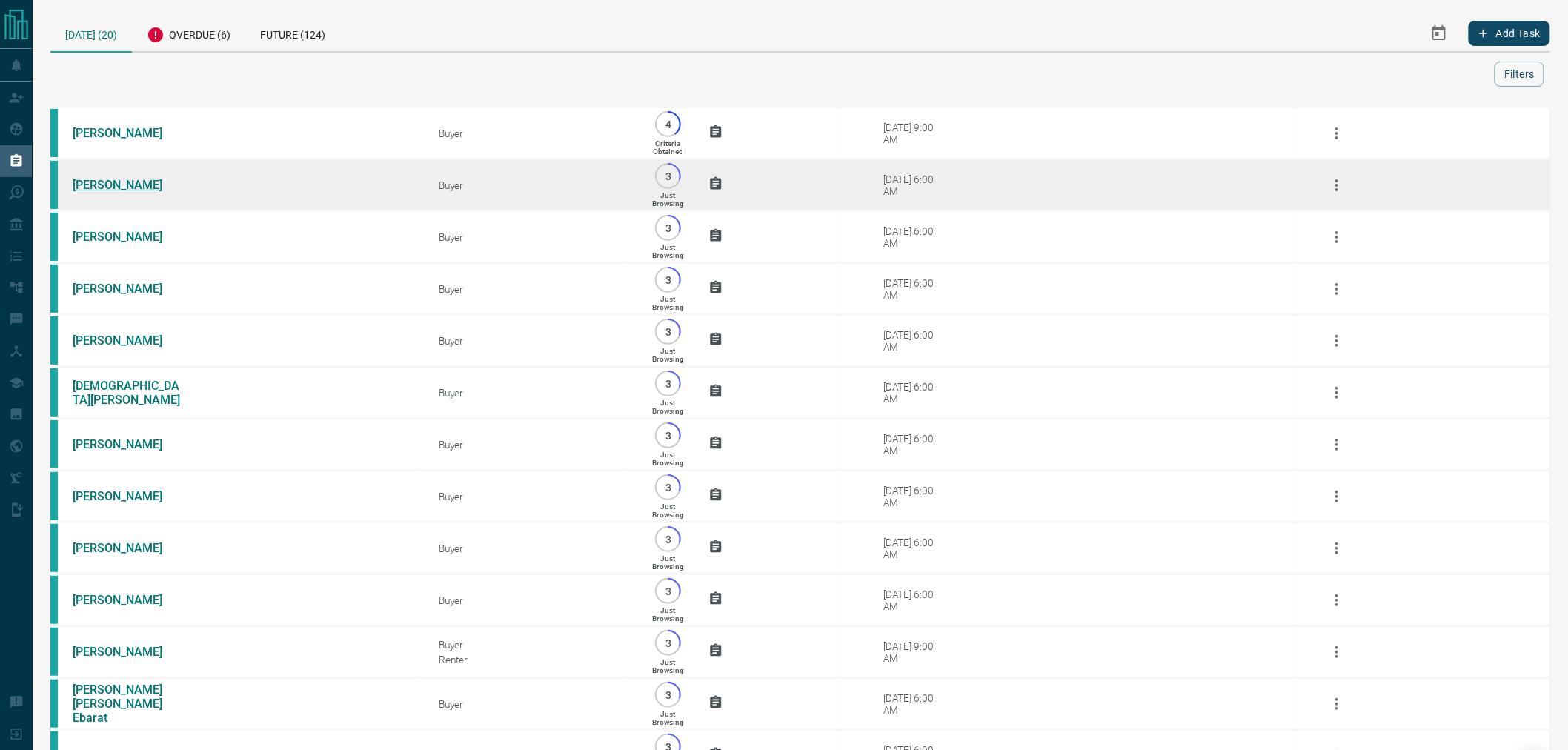
click at [100, 183] on link "[PERSON_NAME]" at bounding box center [128, 184] width 111 height 14
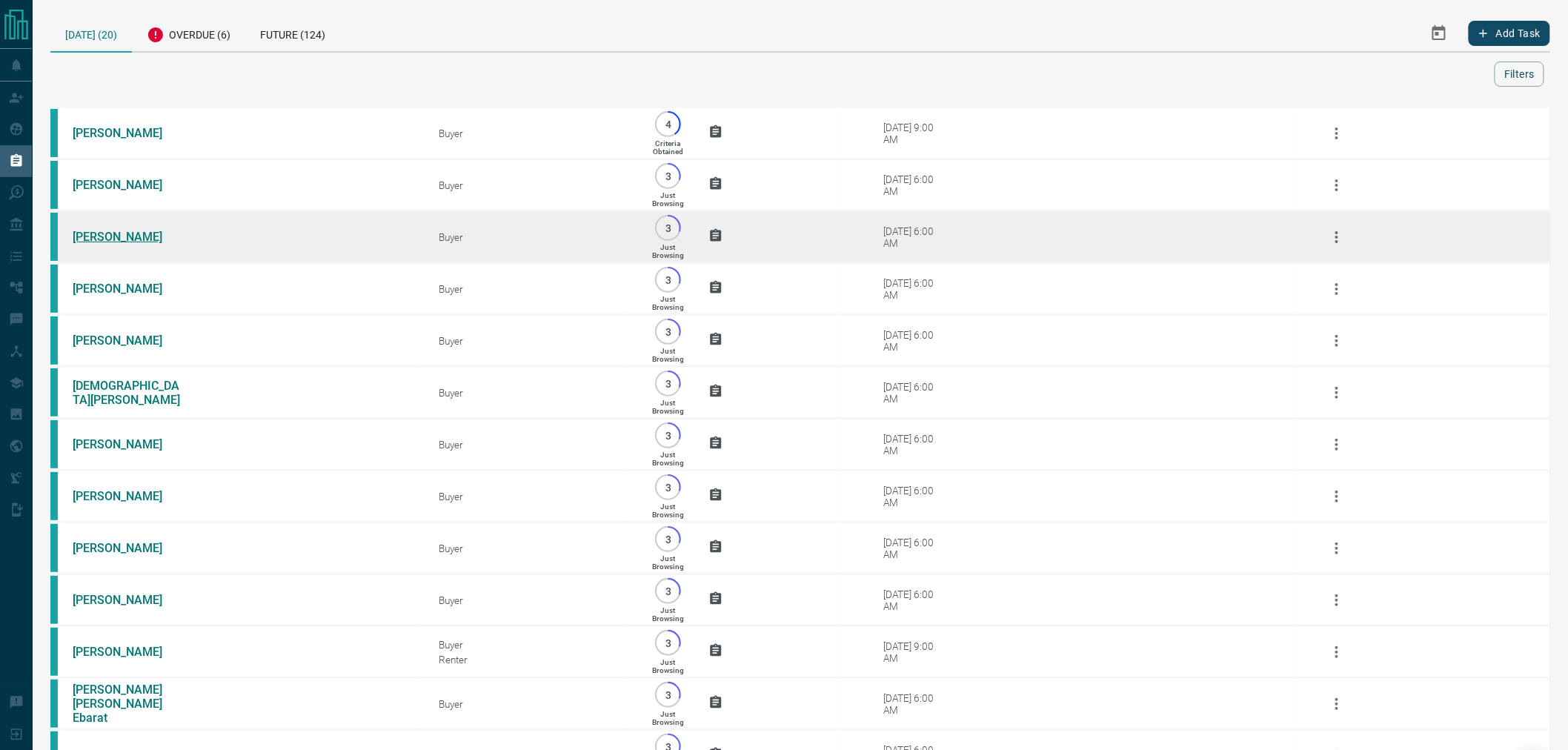
click at [102, 232] on link "[PERSON_NAME]" at bounding box center [128, 236] width 111 height 14
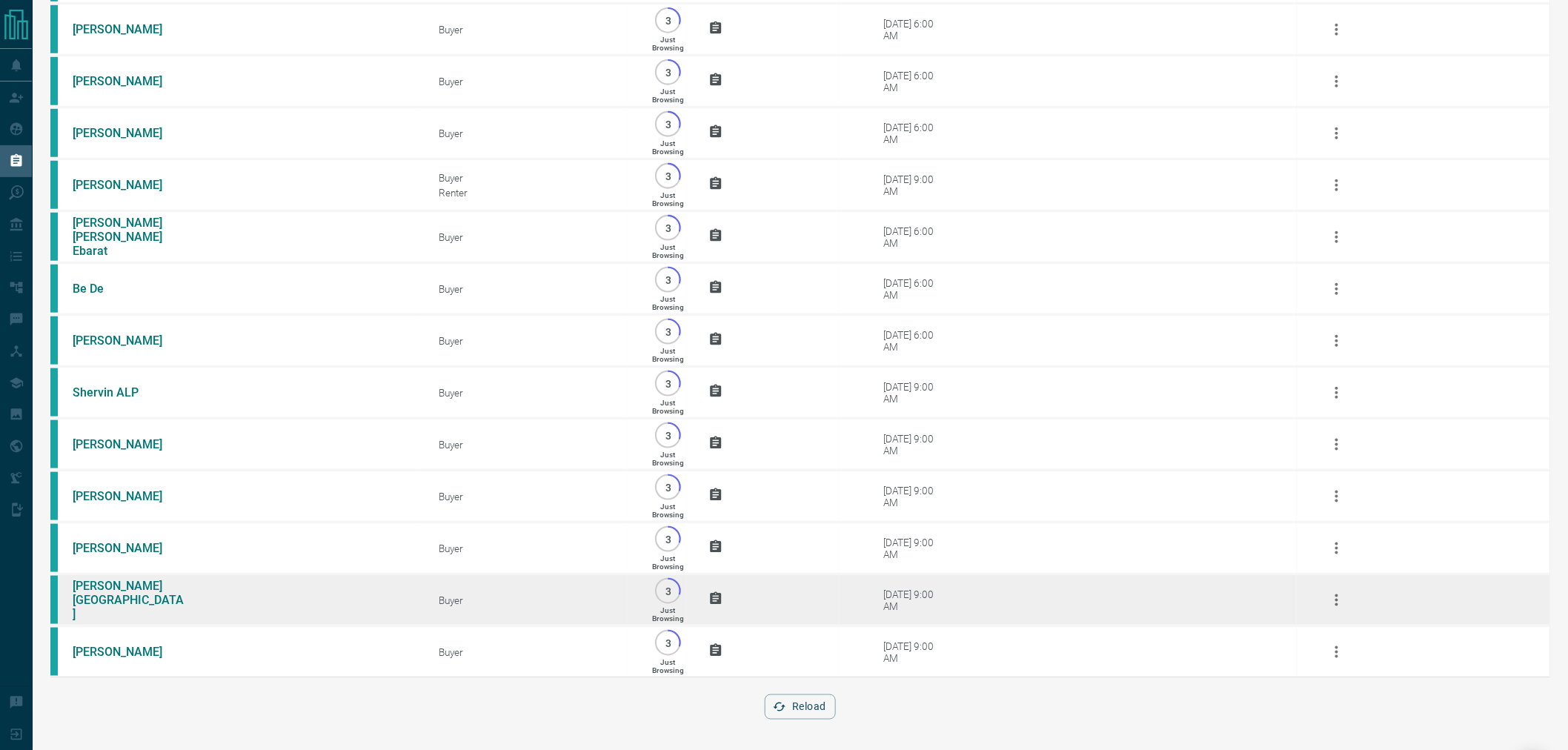
scroll to position [497, 0]
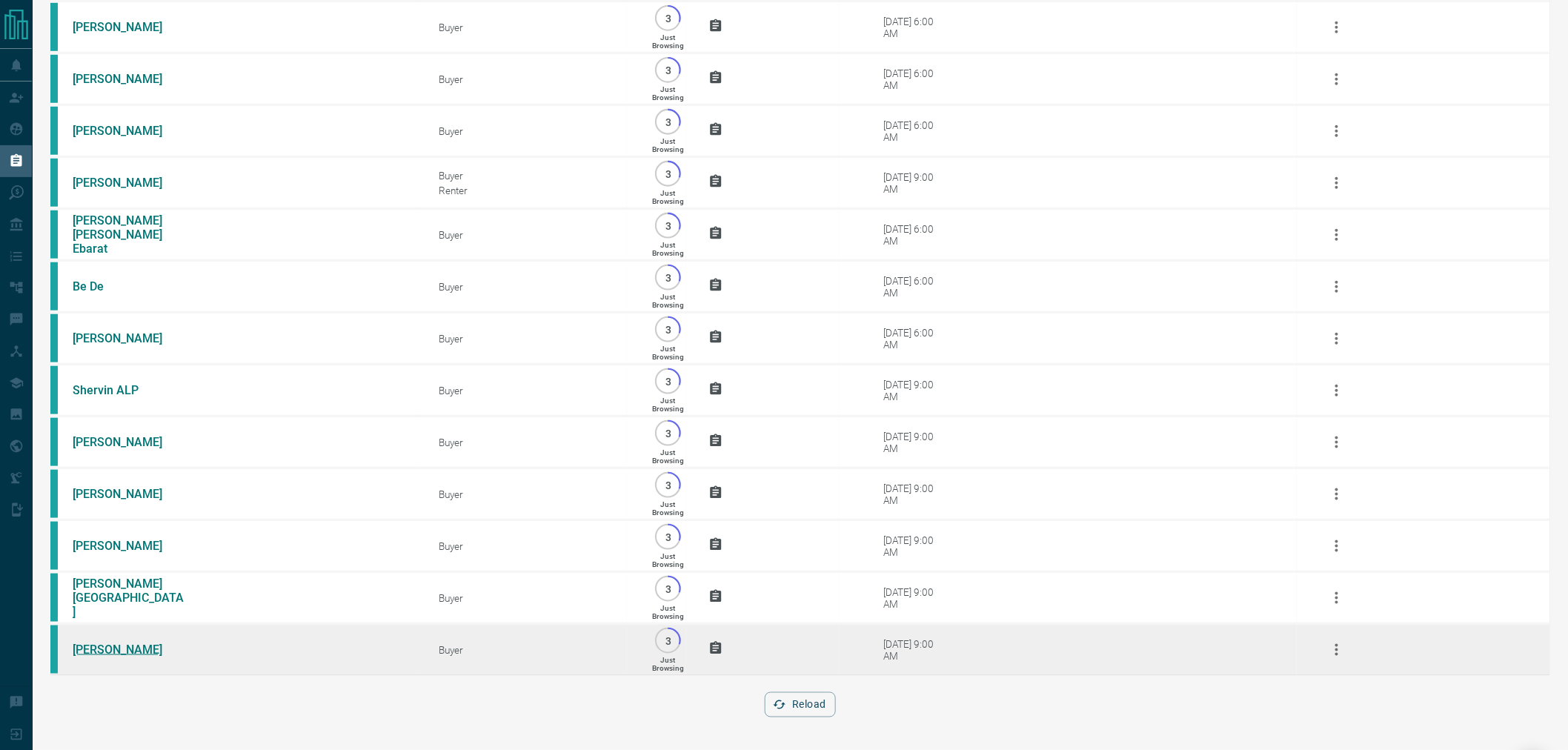
click at [129, 646] on link "[PERSON_NAME]" at bounding box center [128, 649] width 111 height 14
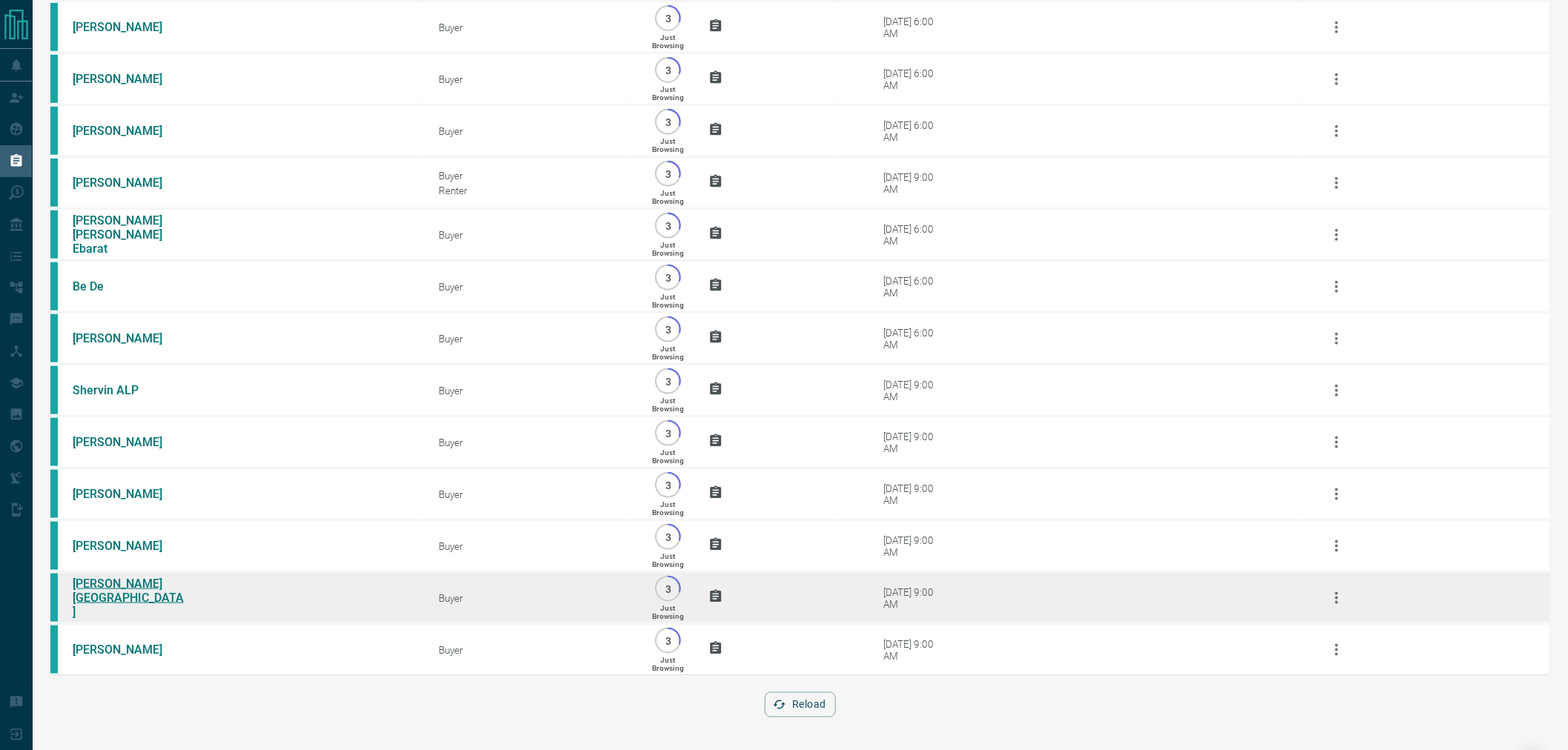
click at [128, 593] on link "[PERSON_NAME][GEOGRAPHIC_DATA]" at bounding box center [128, 598] width 111 height 43
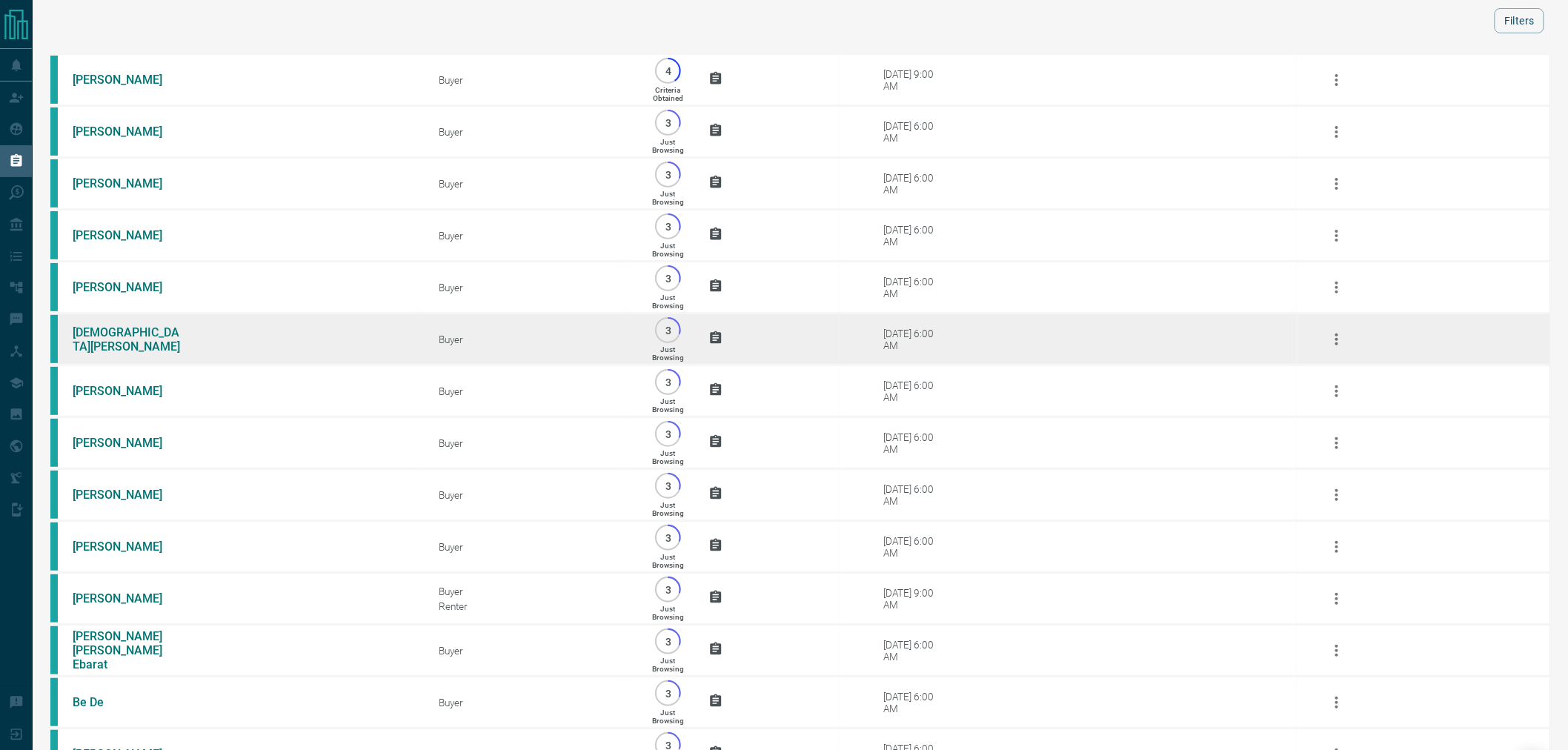
scroll to position [82, 0]
